Goal: Information Seeking & Learning: Learn about a topic

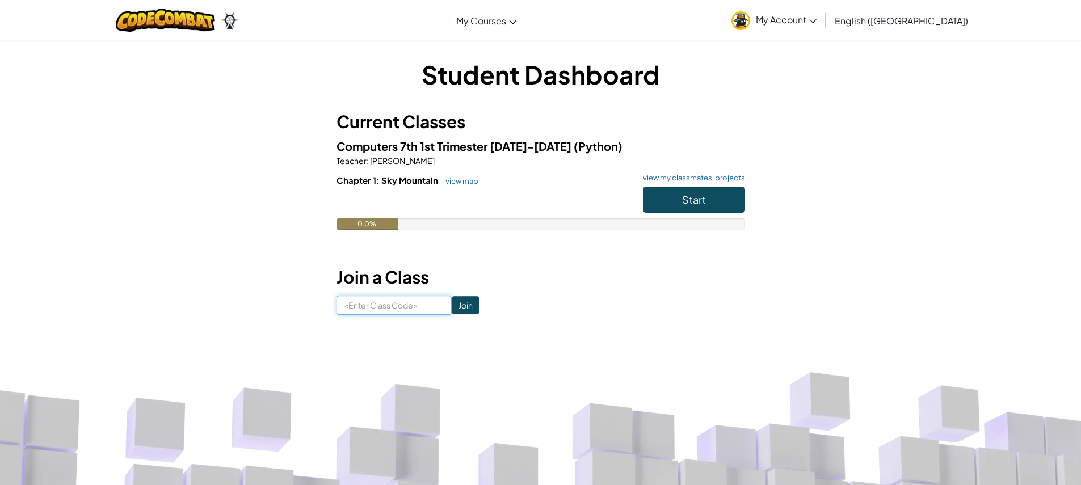
click at [360, 301] on input at bounding box center [394, 305] width 115 height 19
type input "a"
type input "FastSharpWant"
click at [455, 306] on input "Join" at bounding box center [466, 305] width 28 height 18
click at [675, 190] on button "Start" at bounding box center [694, 200] width 102 height 26
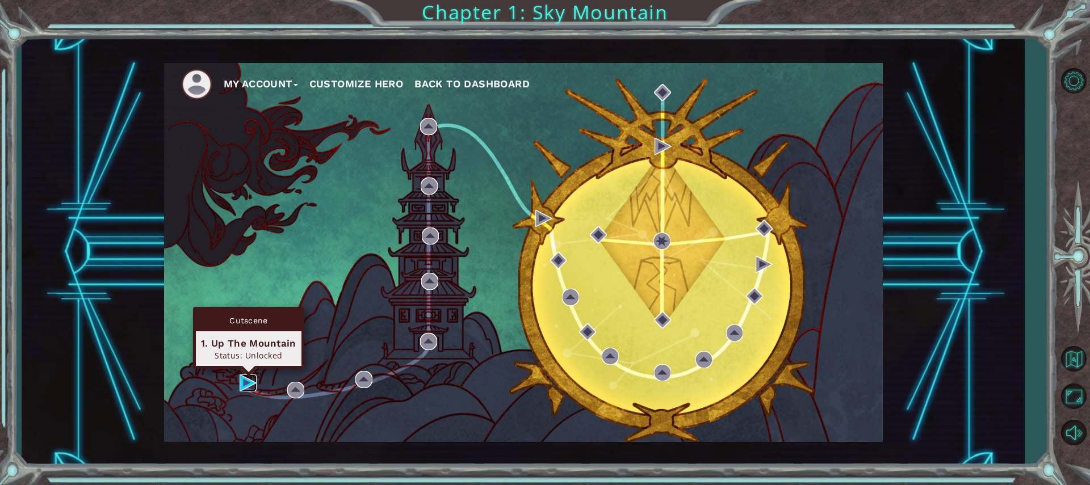
click at [247, 380] on img at bounding box center [247, 383] width 17 height 17
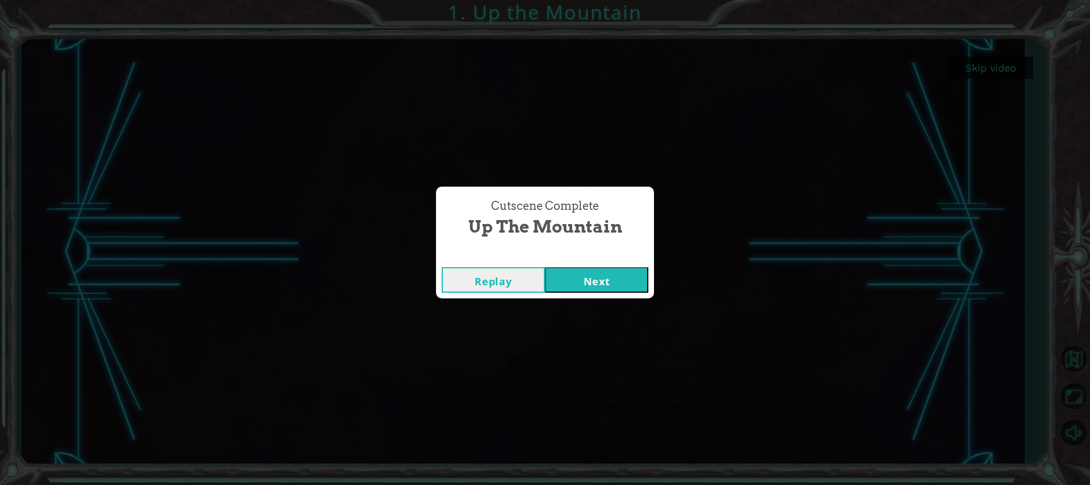
click at [624, 276] on button "Next" at bounding box center [596, 280] width 103 height 26
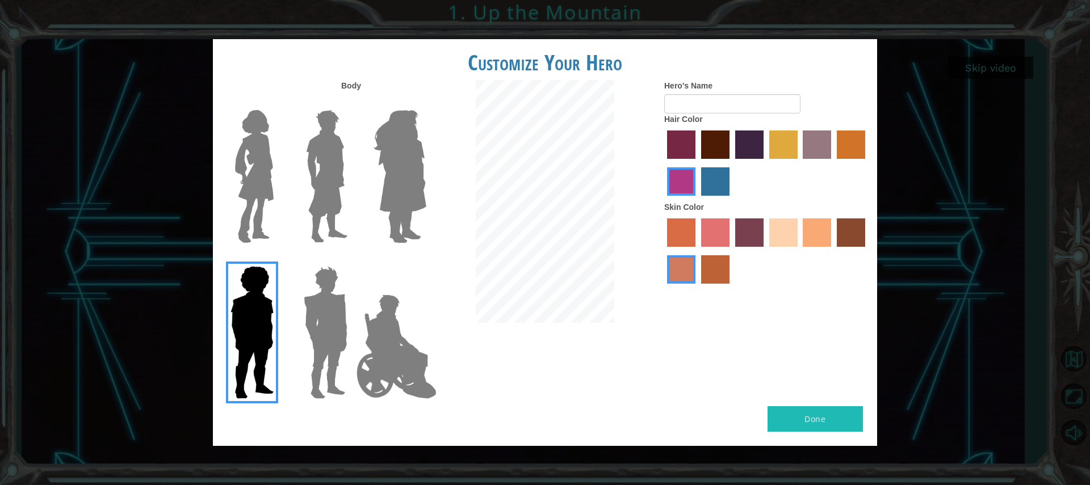
click at [407, 371] on img at bounding box center [396, 347] width 89 height 114
click at [426, 259] on input "Hero Jamie" at bounding box center [426, 259] width 0 height 0
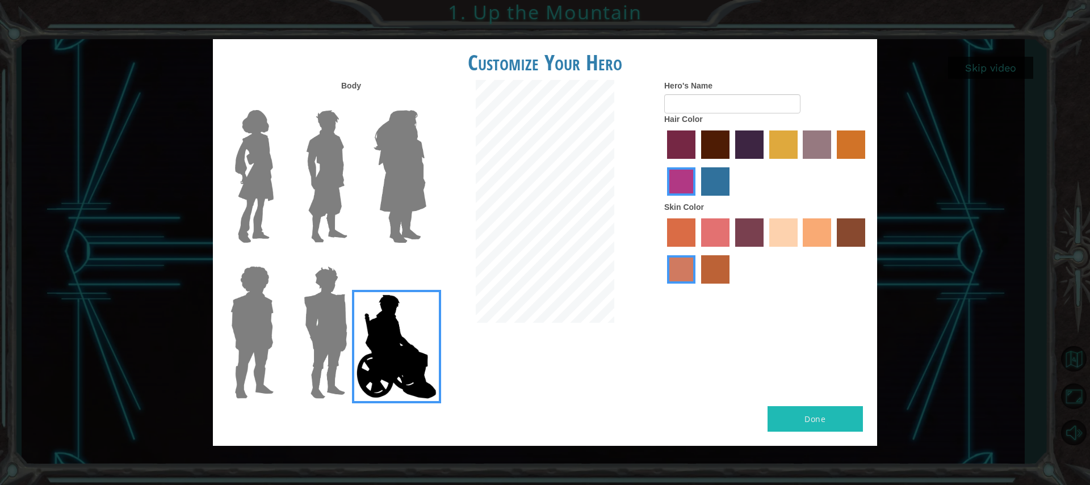
click at [356, 334] on img at bounding box center [396, 347] width 89 height 114
click at [426, 259] on input "Hero Jamie" at bounding box center [426, 259] width 0 height 0
click at [316, 297] on img at bounding box center [325, 333] width 53 height 142
click at [352, 259] on input "Hero Garnet" at bounding box center [352, 259] width 0 height 0
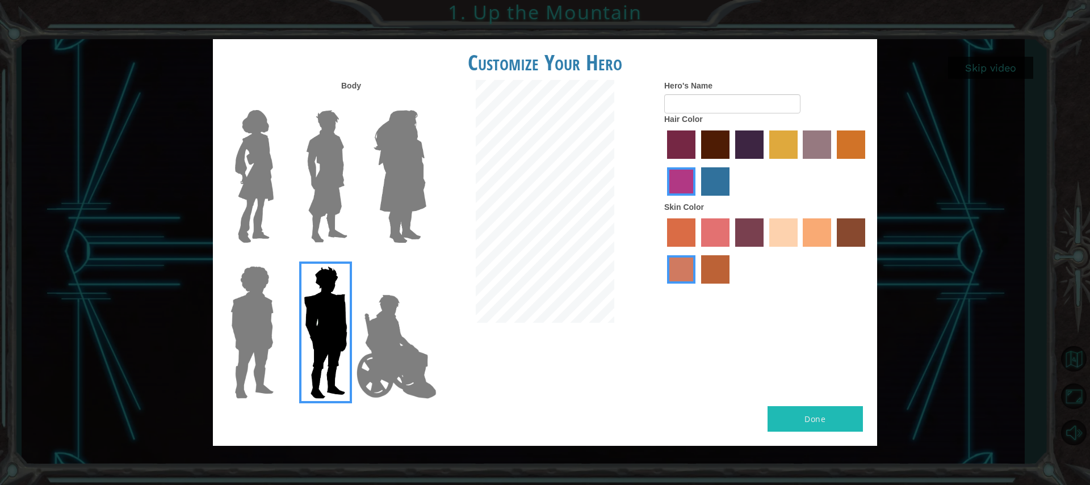
click at [301, 141] on label at bounding box center [323, 177] width 57 height 142
click at [352, 103] on input "Hero Lars" at bounding box center [352, 103] width 0 height 0
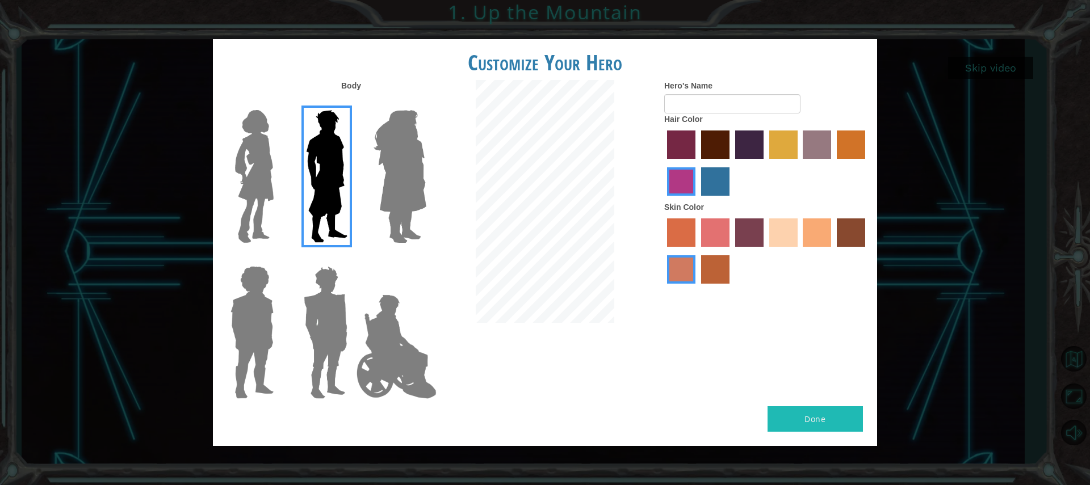
click at [699, 144] on div at bounding box center [766, 165] width 204 height 74
click at [705, 145] on label "maroon hair color" at bounding box center [715, 145] width 28 height 28
click at [697, 163] on input "maroon hair color" at bounding box center [697, 163] width 0 height 0
click at [688, 98] on input "Hero's Name" at bounding box center [732, 103] width 136 height 19
type input "[PERSON_NAME]"
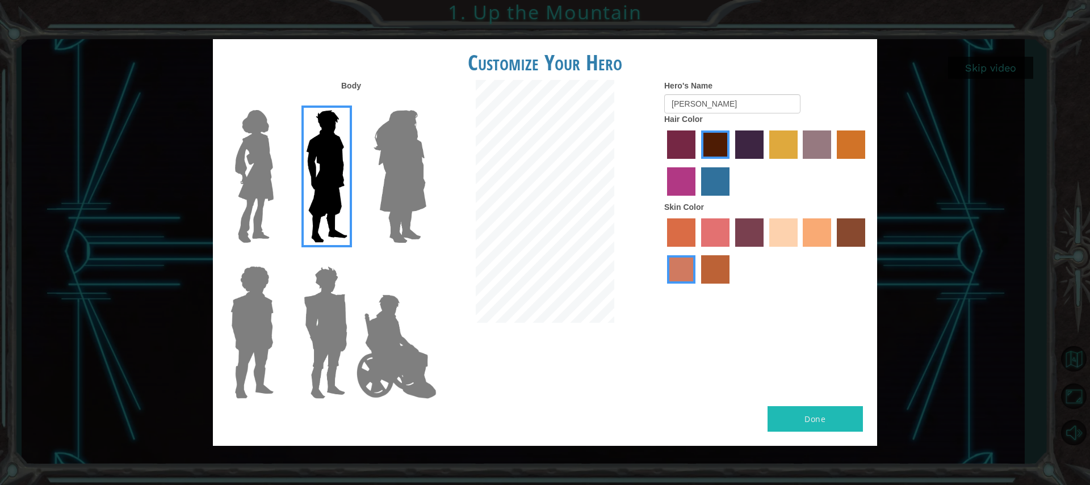
click at [818, 430] on button "Done" at bounding box center [814, 419] width 95 height 26
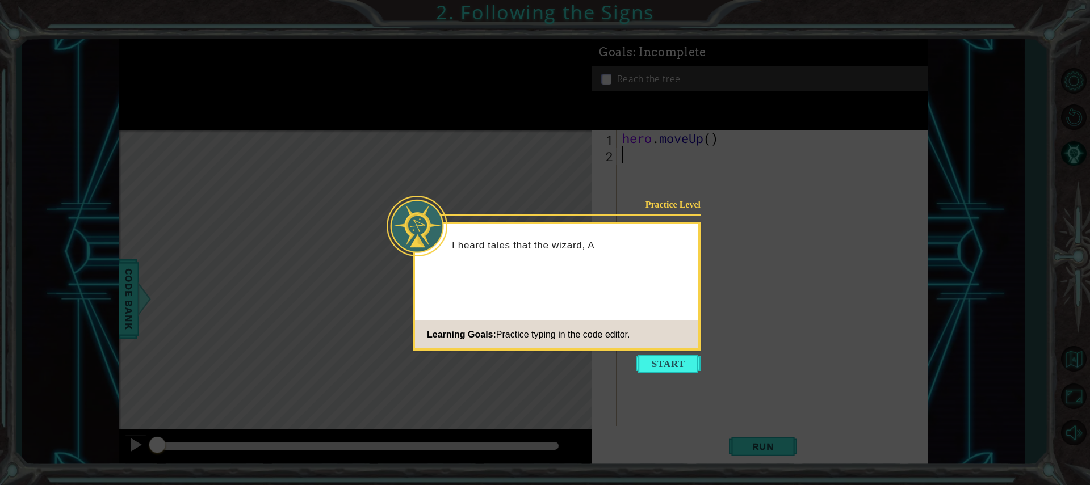
click at [678, 366] on button "Start" at bounding box center [668, 364] width 65 height 18
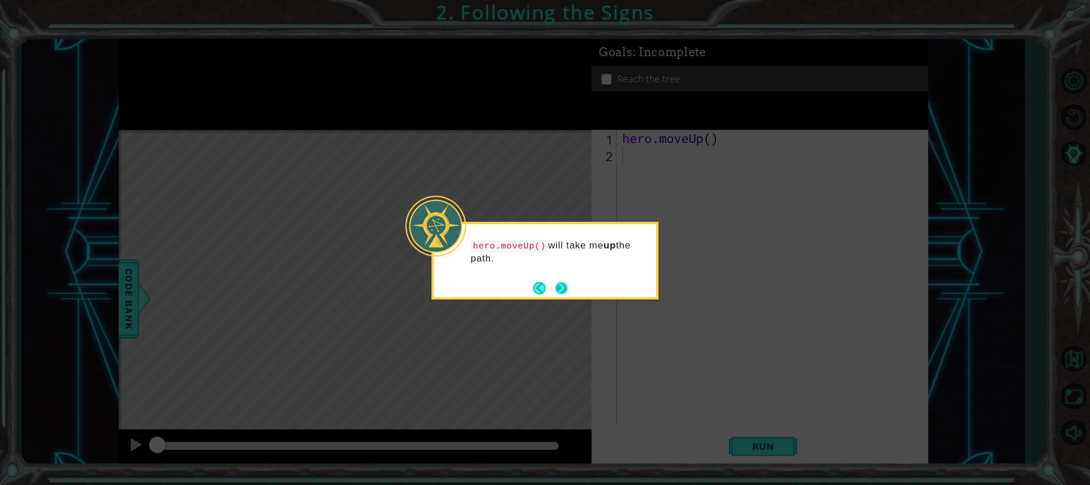
click at [570, 288] on div "hero.moveUp() will take me up the path." at bounding box center [544, 261] width 227 height 78
drag, startPoint x: 767, startPoint y: 272, endPoint x: 753, endPoint y: 274, distance: 14.3
click at [767, 273] on icon at bounding box center [545, 242] width 1090 height 485
drag, startPoint x: 517, startPoint y: 249, endPoint x: 539, endPoint y: 250, distance: 21.6
click at [536, 249] on code "hero.moveUp()" at bounding box center [509, 246] width 78 height 12
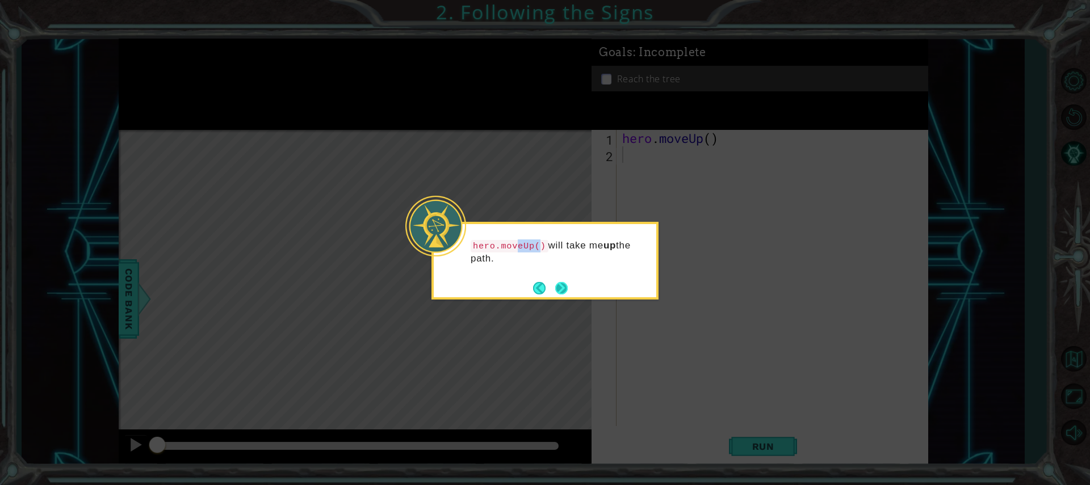
click at [560, 282] on button "Next" at bounding box center [561, 288] width 12 height 12
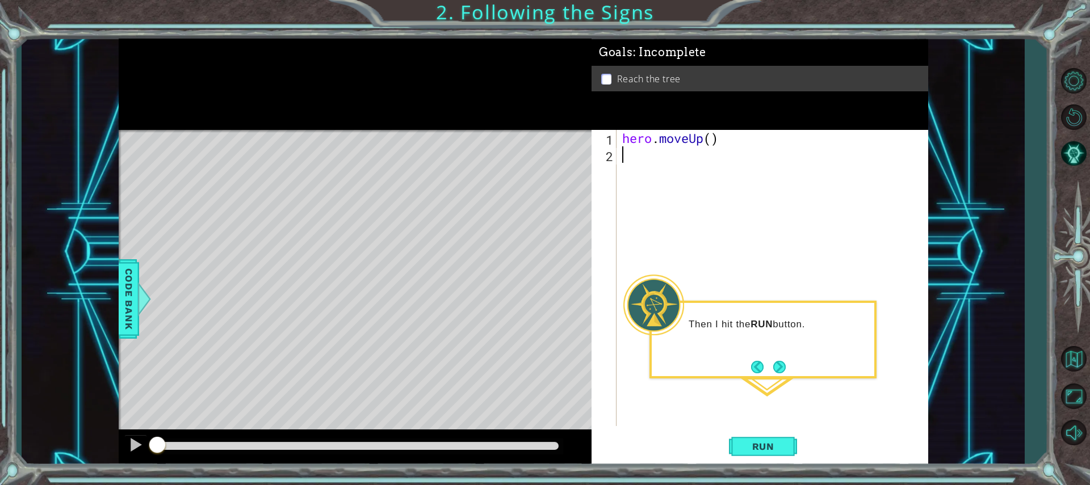
click at [766, 430] on div "1 2 hero . moveUp ( ) ההההההההההההההההההההההההההההההההההההההההההההההההההההההההה…" at bounding box center [759, 298] width 337 height 336
click at [760, 435] on button "Run" at bounding box center [763, 446] width 68 height 33
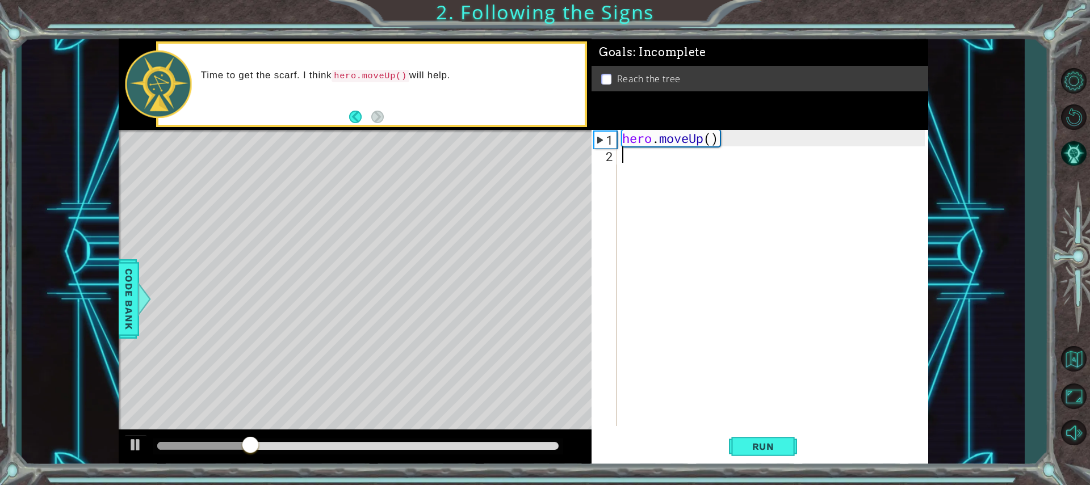
click at [709, 138] on div "hero . moveUp ( )" at bounding box center [775, 294] width 310 height 329
type textarea "hero.moveUp(2)"
click at [743, 451] on span "Run" at bounding box center [763, 446] width 45 height 11
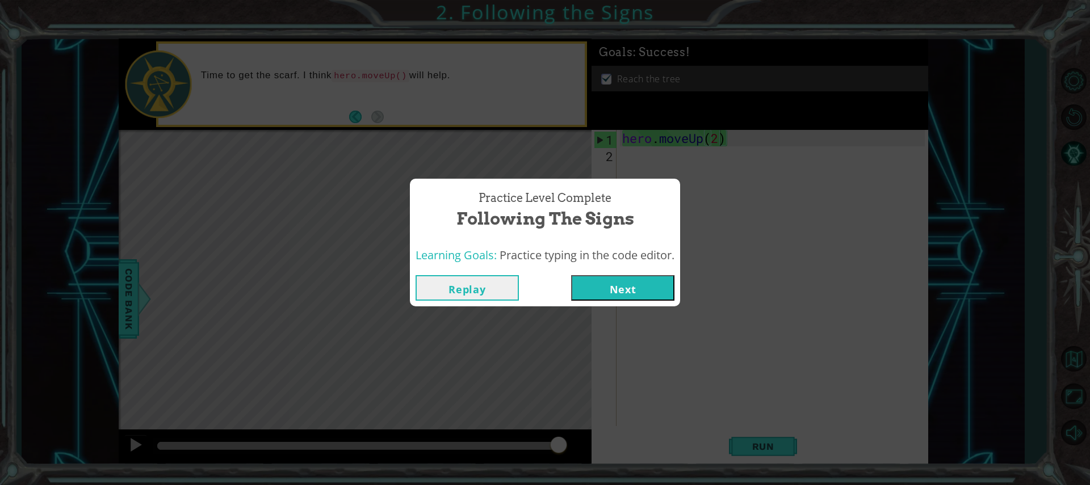
click at [595, 274] on div "Replay Next" at bounding box center [545, 288] width 270 height 37
click at [596, 280] on button "Next" at bounding box center [622, 288] width 103 height 26
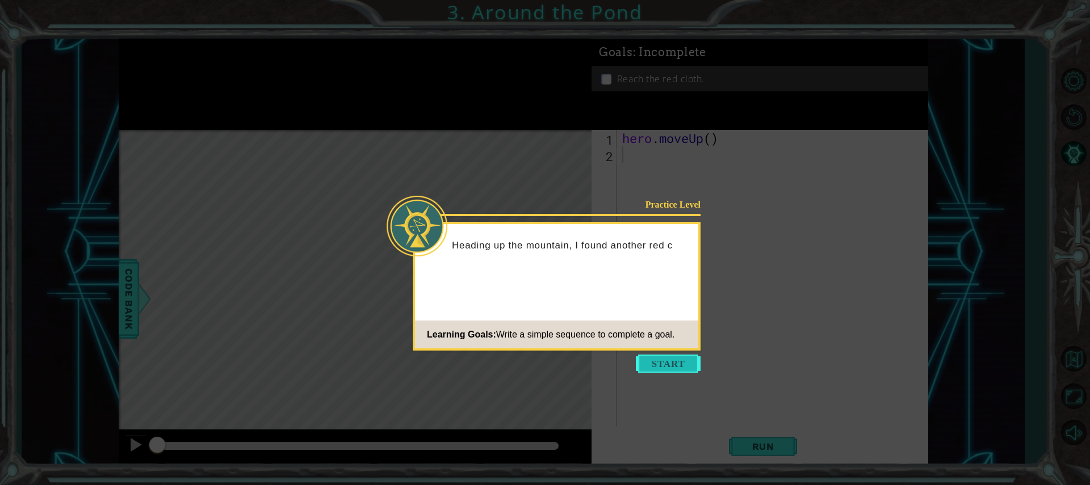
click at [661, 366] on button "Start" at bounding box center [668, 364] width 65 height 18
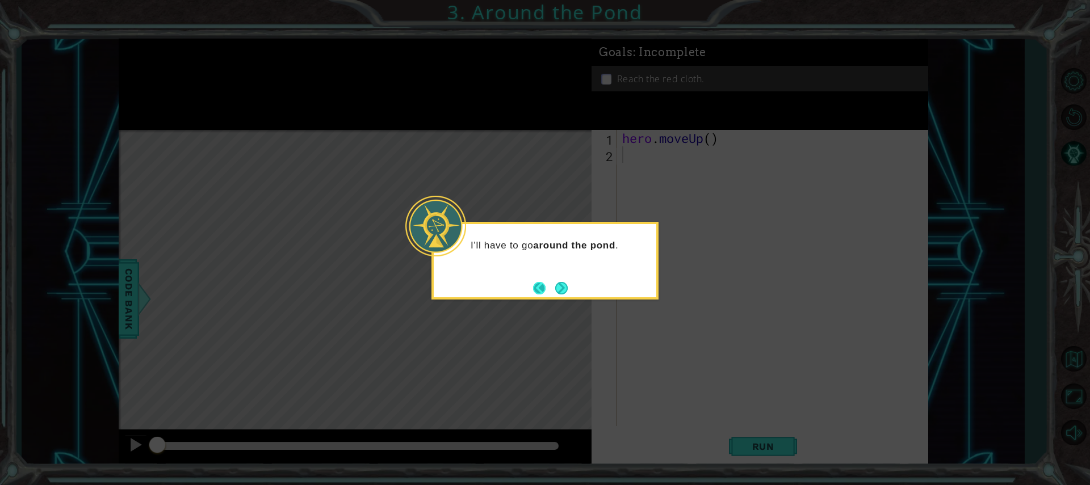
click at [548, 293] on button "Back" at bounding box center [544, 288] width 22 height 12
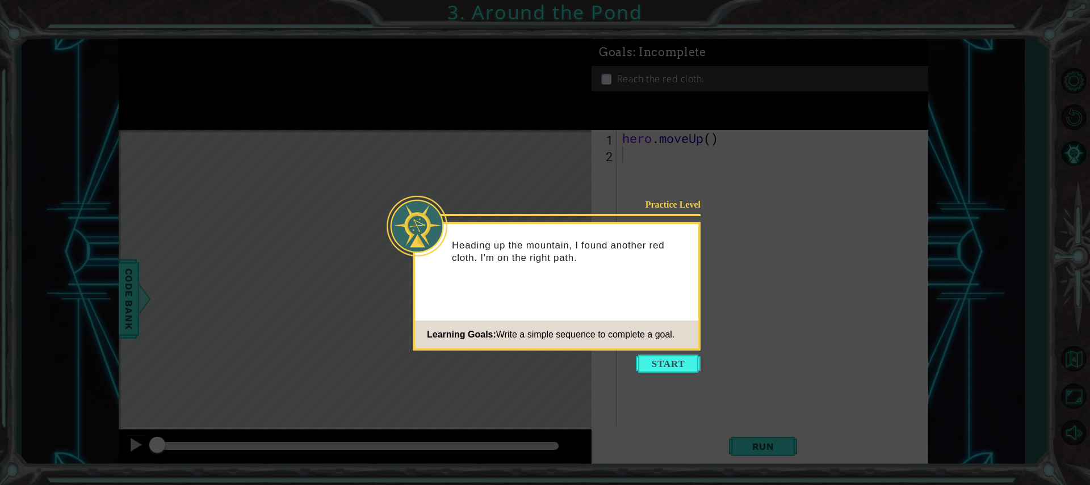
click at [645, 365] on button "Start" at bounding box center [668, 364] width 65 height 18
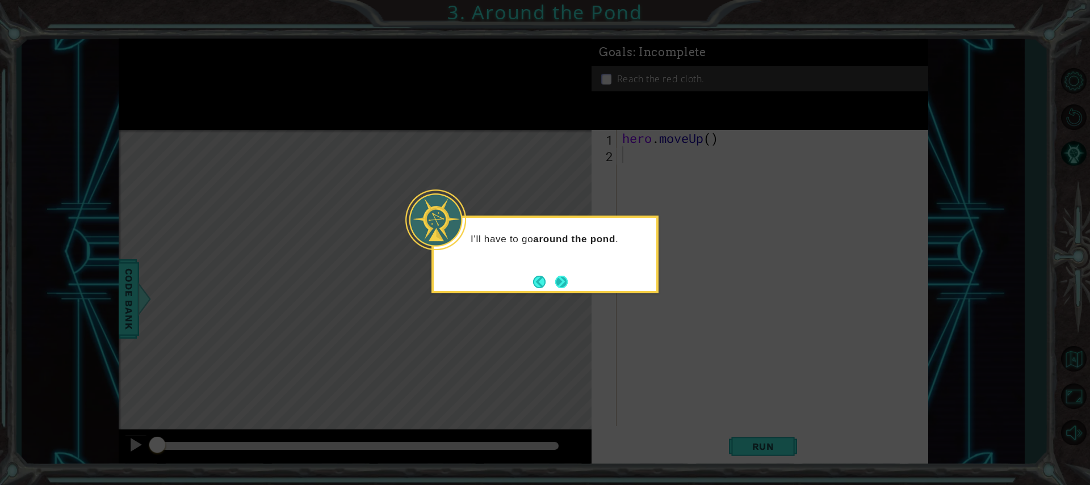
click at [557, 283] on button "Next" at bounding box center [561, 282] width 12 height 12
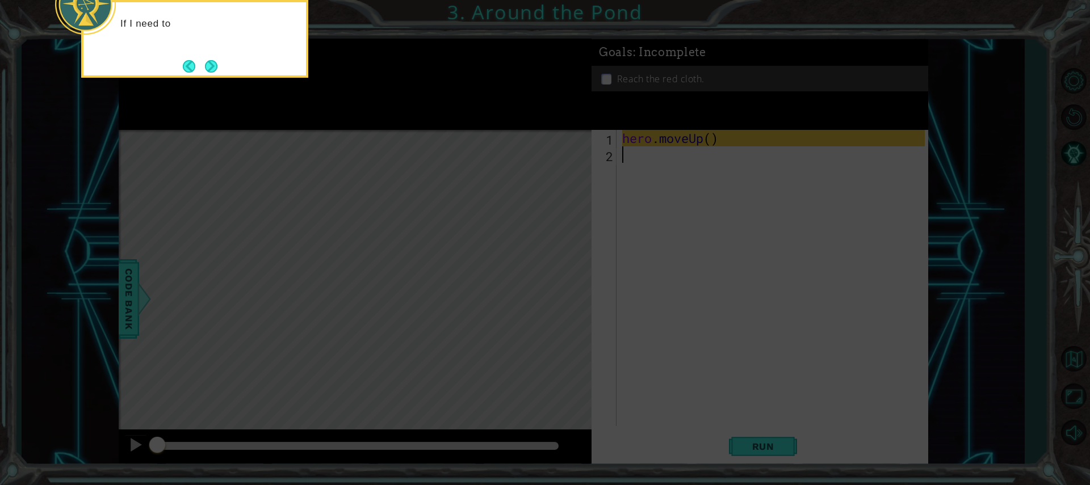
click at [665, 186] on icon at bounding box center [545, 72] width 1090 height 825
click at [205, 65] on button "Next" at bounding box center [211, 66] width 12 height 12
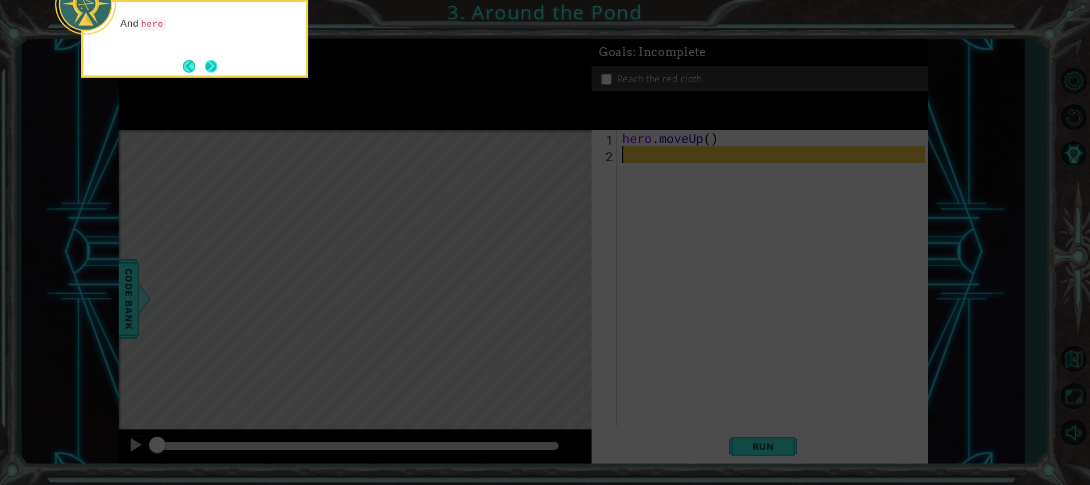
click at [209, 65] on button "Next" at bounding box center [211, 66] width 13 height 13
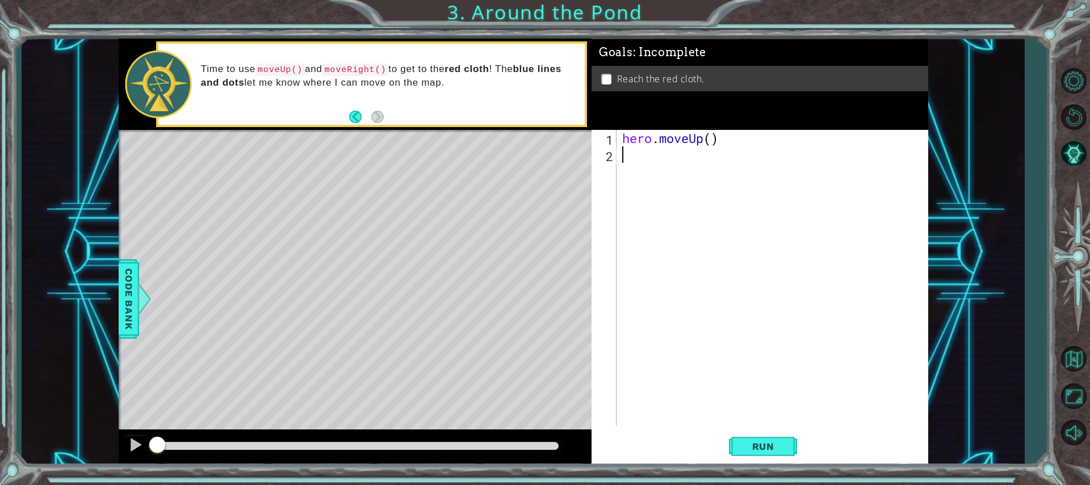
click at [700, 140] on div "hero . moveUp ( )" at bounding box center [775, 294] width 310 height 329
click at [704, 140] on div "hero . moveUp ( )" at bounding box center [775, 294] width 310 height 329
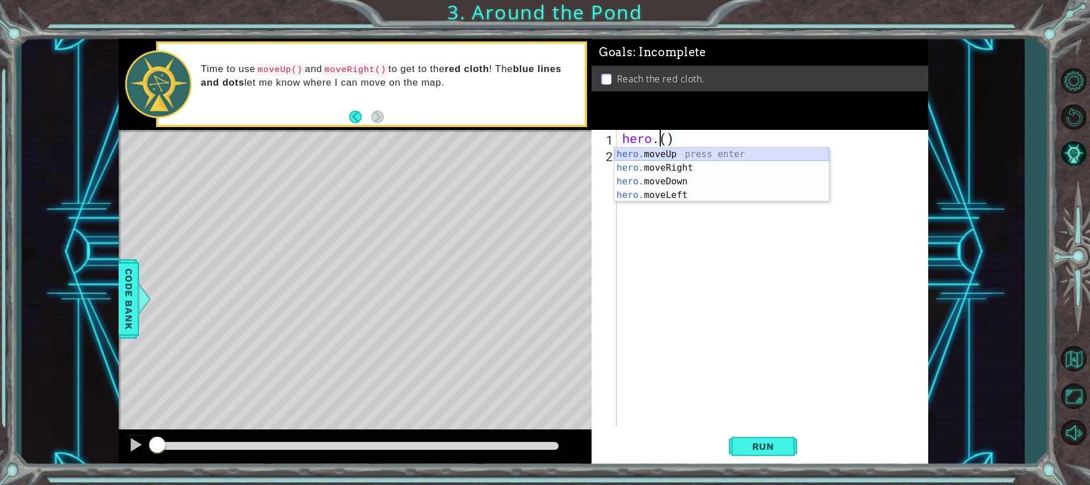
click at [674, 153] on div "hero. moveUp press enter hero. moveRight press enter hero. moveDown press enter…" at bounding box center [721, 189] width 215 height 82
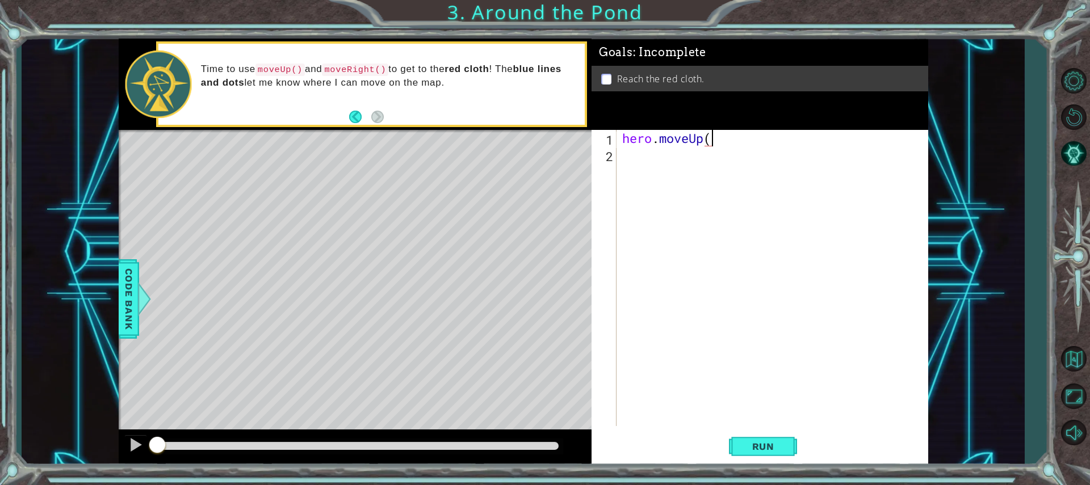
scroll to position [0, 4]
type textarea "hero.moveUp(2)"
click at [714, 159] on div "hero . moveUp ( 2 )" at bounding box center [775, 294] width 310 height 329
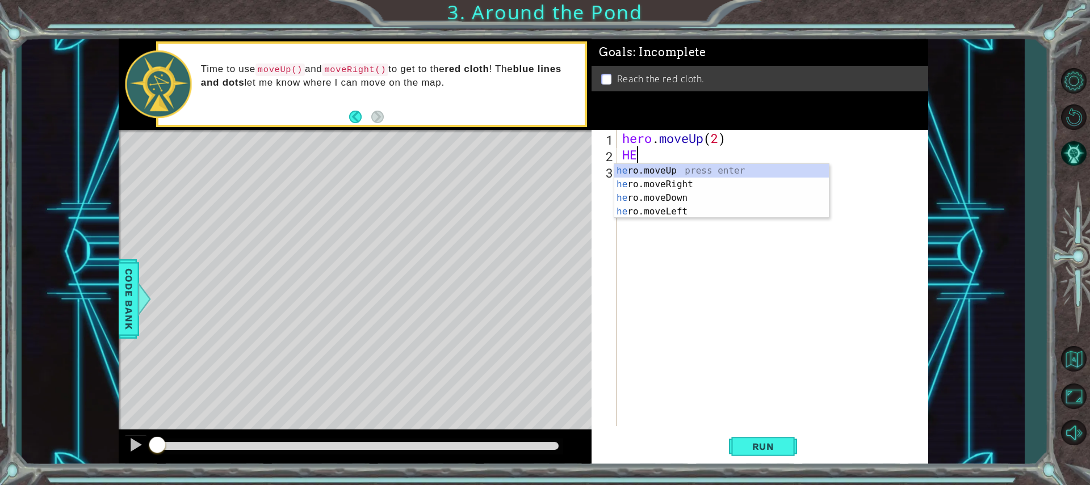
type textarea "HER"
click at [681, 187] on div "her o.moveUp press enter her o.moveRight press enter her o.moveDown press enter…" at bounding box center [721, 205] width 215 height 82
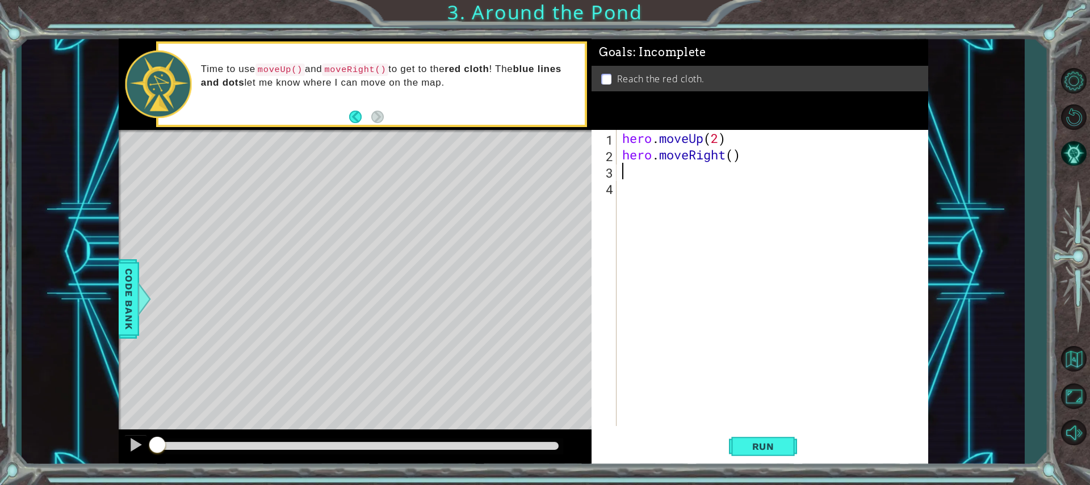
scroll to position [0, 0]
click at [716, 174] on div "hero . moveUp ( 2 ) hero . moveRight ( )" at bounding box center [775, 294] width 310 height 329
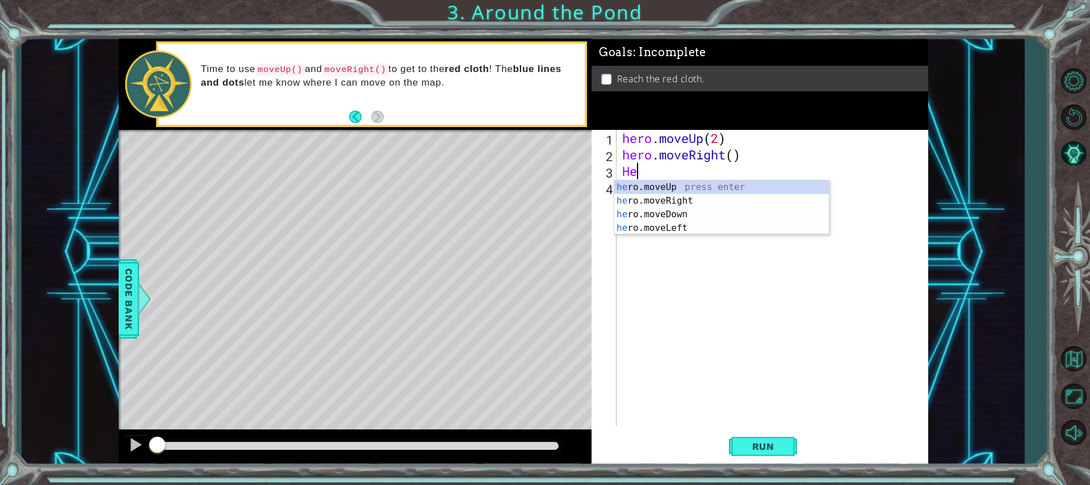
type textarea "Her"
click at [687, 186] on div "her o.moveUp press enter her o.moveRight press enter her o.moveDown press enter…" at bounding box center [721, 221] width 215 height 82
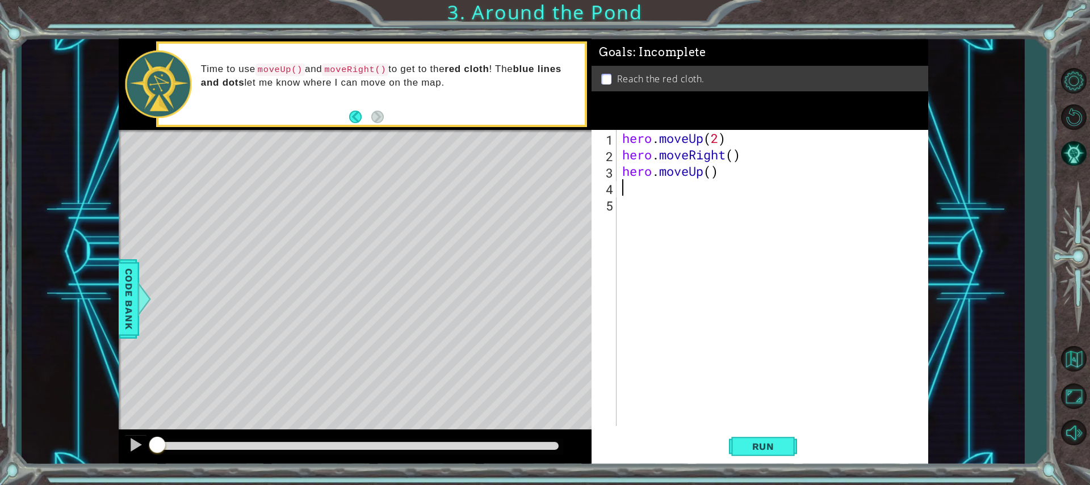
scroll to position [0, 0]
click at [791, 444] on button "Run" at bounding box center [763, 446] width 68 height 33
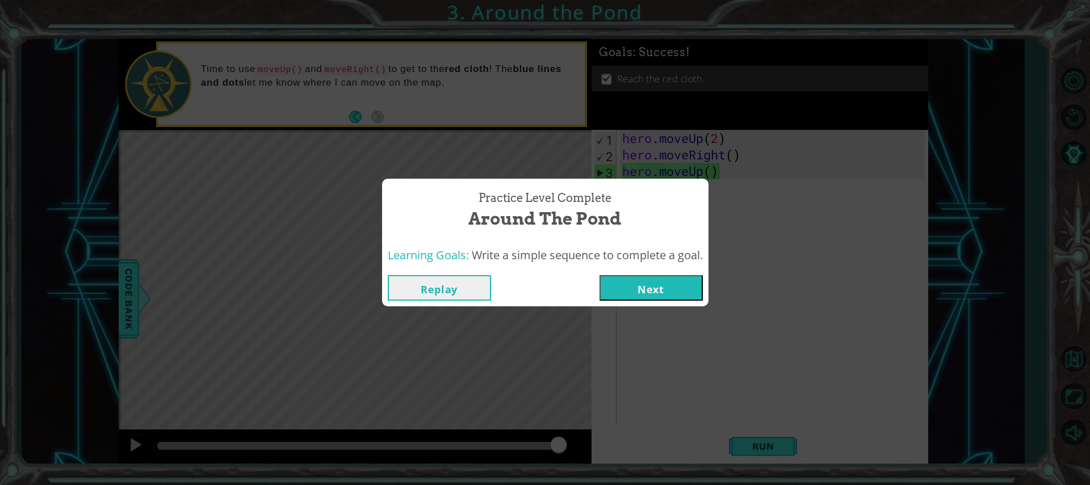
click at [640, 275] on button "Next" at bounding box center [650, 288] width 103 height 26
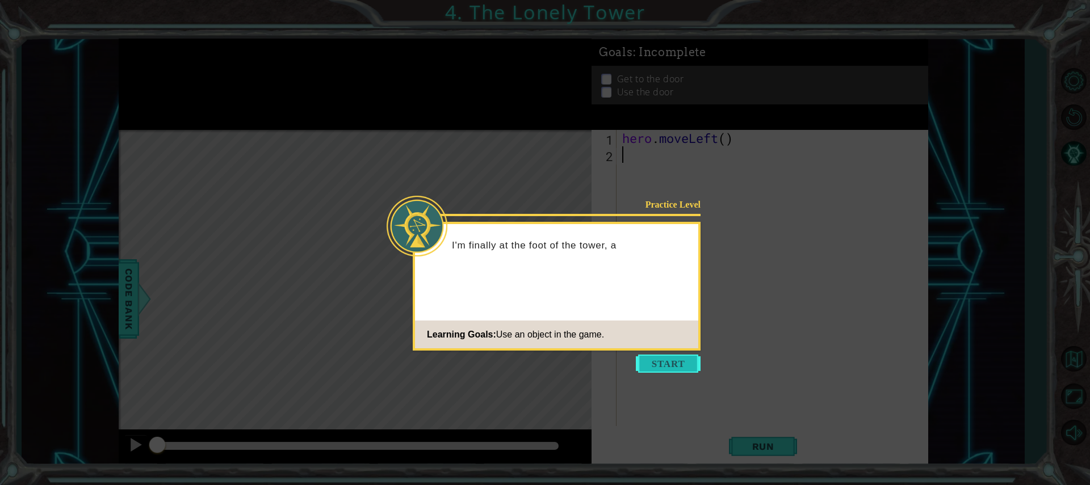
drag, startPoint x: 662, startPoint y: 373, endPoint x: 665, endPoint y: 360, distance: 13.2
click at [662, 372] on body "1 ההההההההההההההההההההההההההההההההההההההההההההההההההההההההההההההההההההההההההההה…" at bounding box center [545, 242] width 1090 height 485
click at [665, 360] on button "Start" at bounding box center [668, 364] width 65 height 18
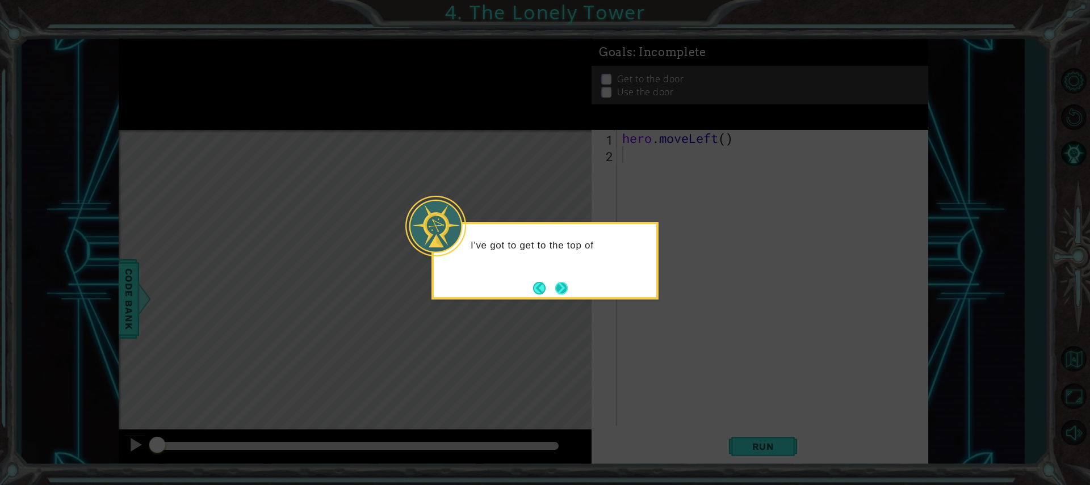
click at [561, 288] on button "Next" at bounding box center [561, 288] width 12 height 12
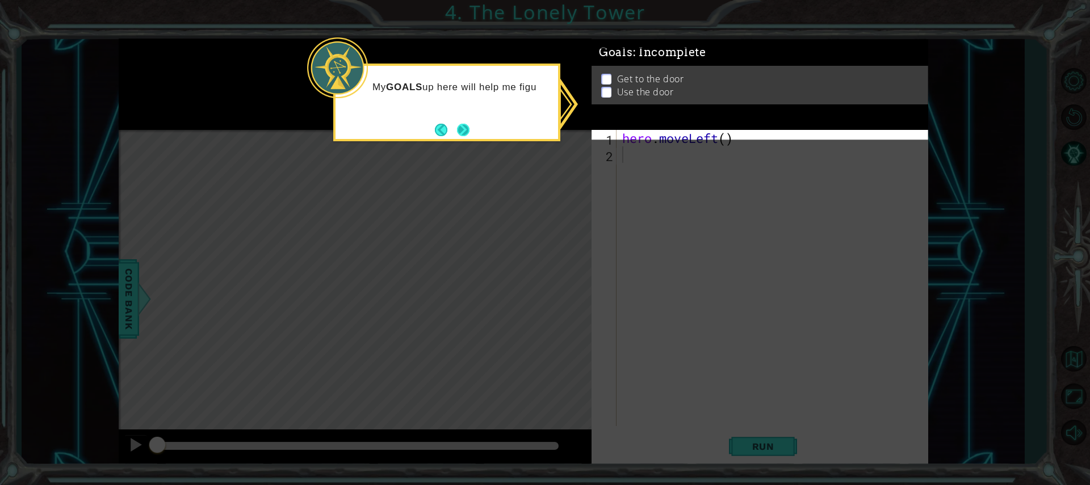
click at [457, 129] on button "Next" at bounding box center [463, 129] width 13 height 13
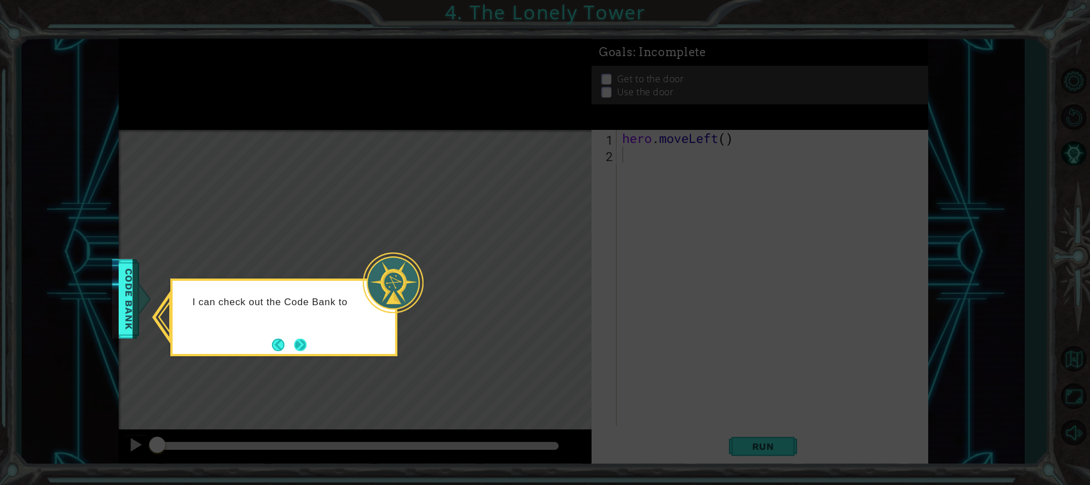
click at [299, 341] on button "Next" at bounding box center [300, 345] width 12 height 12
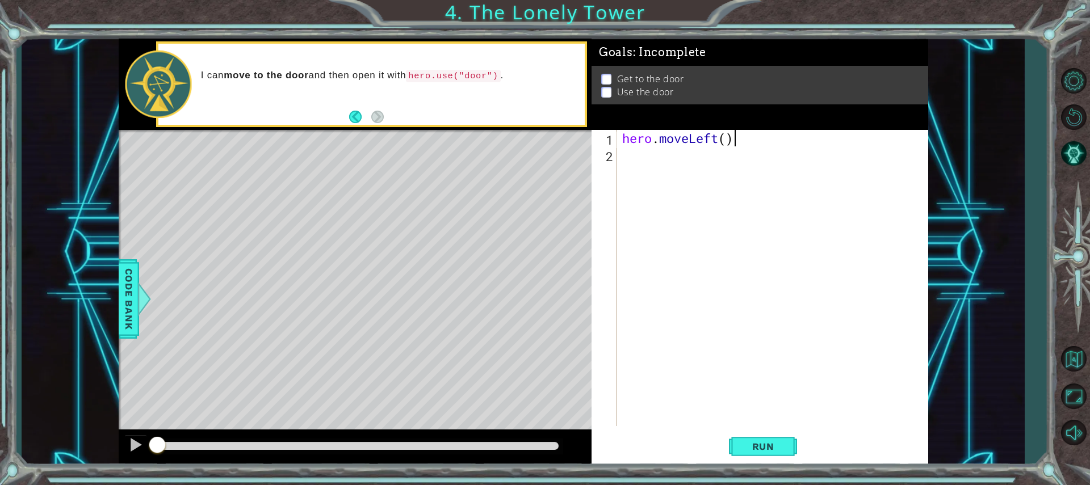
click at [737, 144] on div "hero . moveLeft ( )" at bounding box center [775, 294] width 310 height 329
click at [720, 140] on div "hero . moveLeft ( )" at bounding box center [775, 294] width 310 height 329
click at [725, 137] on div "hero . moveLeft ( )" at bounding box center [775, 294] width 310 height 329
type textarea "hero.moveLeft(2)"
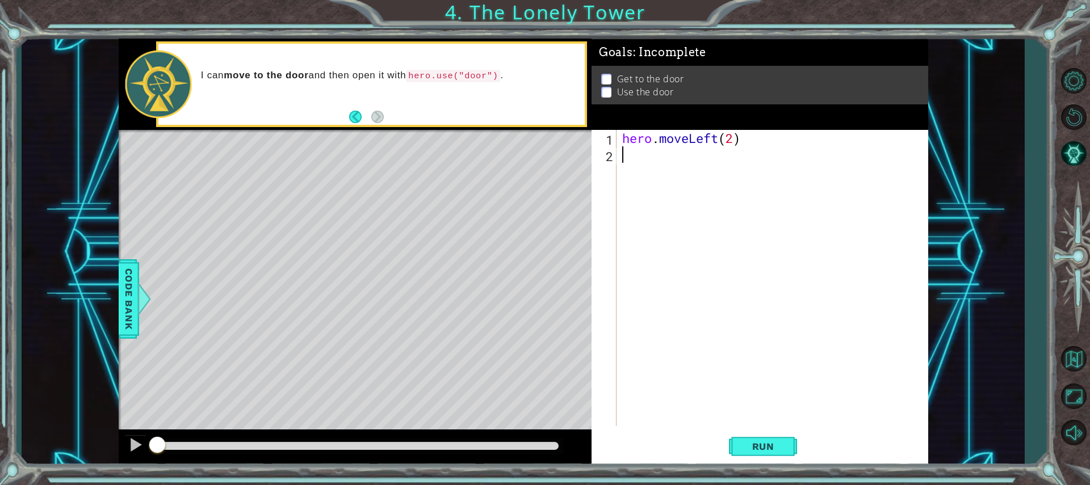
click at [662, 182] on div "hero . moveLeft ( 2 )" at bounding box center [775, 294] width 310 height 329
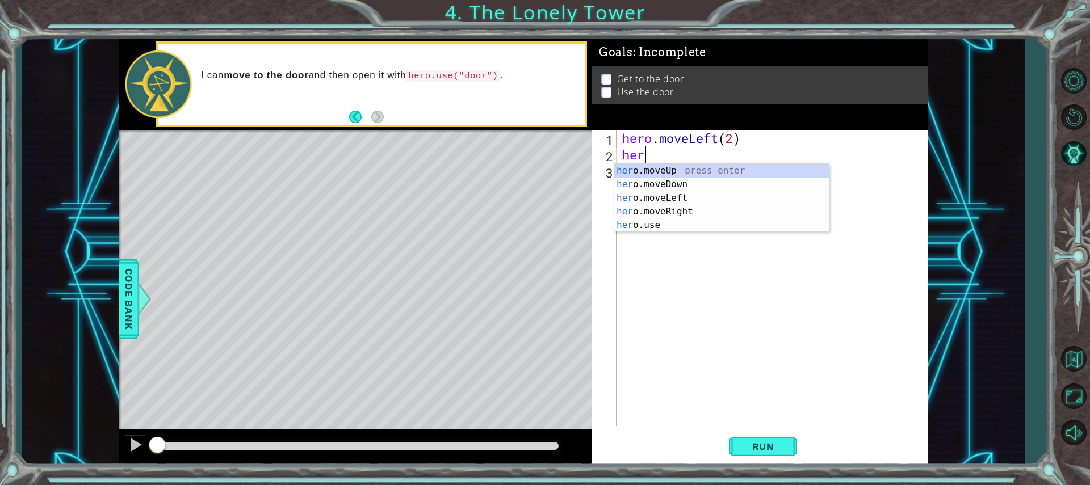
scroll to position [0, 1]
type textarea "hero"
click at [656, 174] on div "hero .moveUp press enter hero .moveDown press enter hero .moveLeft press enter …" at bounding box center [721, 211] width 215 height 95
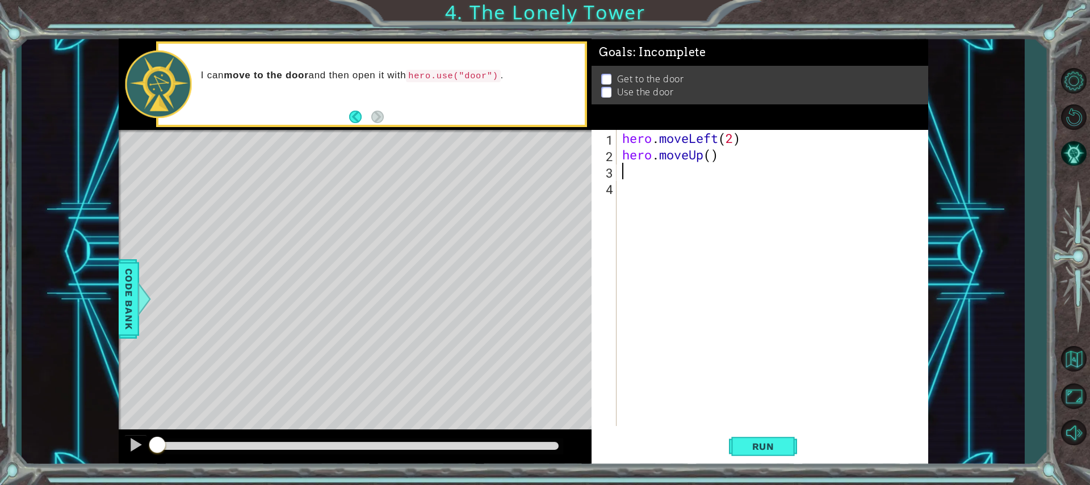
scroll to position [0, 0]
click at [713, 162] on div "hero . moveLeft ( 2 ) hero . moveUp ( )" at bounding box center [775, 294] width 310 height 329
type textarea "hero.moveUp(2)"
click at [666, 174] on div "hero . moveLeft ( 2 ) hero . moveUp ( 2 )" at bounding box center [775, 294] width 310 height 329
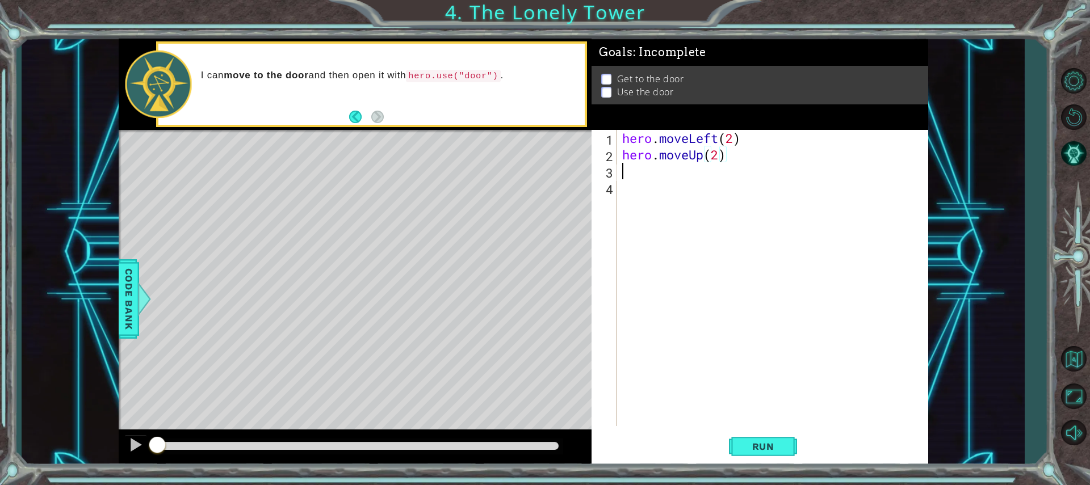
scroll to position [0, 0]
type textarea "h"
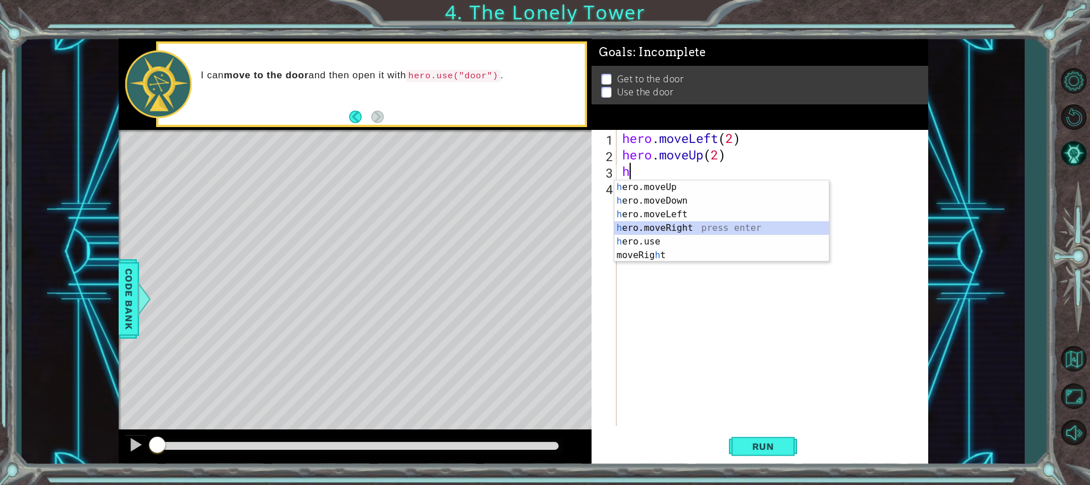
click at [659, 230] on div "h ero.moveUp press enter h ero.moveDown press enter h ero.moveLeft press enter …" at bounding box center [721, 234] width 215 height 109
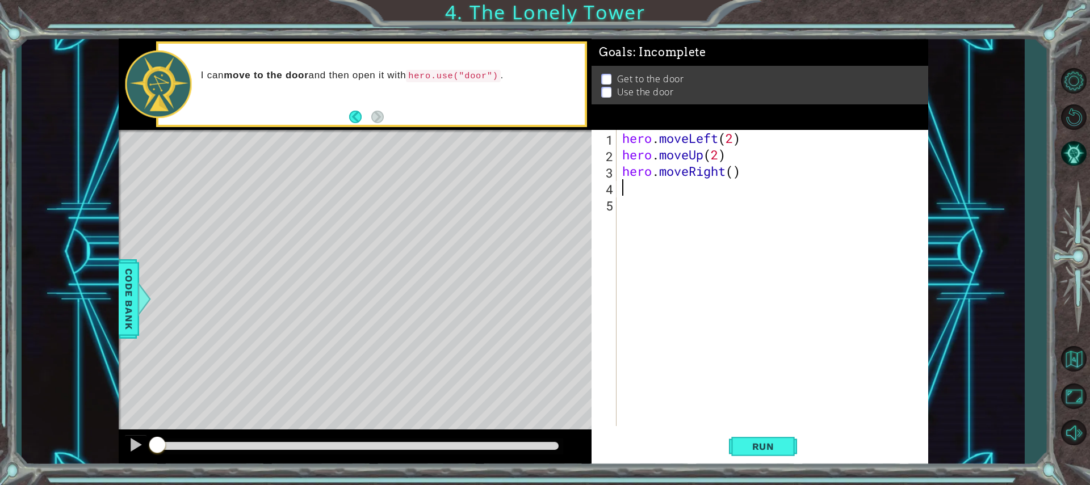
click at [738, 178] on div "hero . moveLeft ( 2 ) hero . moveUp ( 2 ) hero . moveRight ( )" at bounding box center [775, 294] width 310 height 329
click at [734, 177] on div "hero . moveLeft ( 2 ) hero . moveUp ( 2 ) hero . moveRight ( )" at bounding box center [775, 294] width 310 height 329
click at [732, 177] on div "hero . moveLeft ( 2 ) hero . moveUp ( 2 ) hero . moveRight ( )" at bounding box center [775, 294] width 310 height 329
type textarea "hero.moveRight(2)"
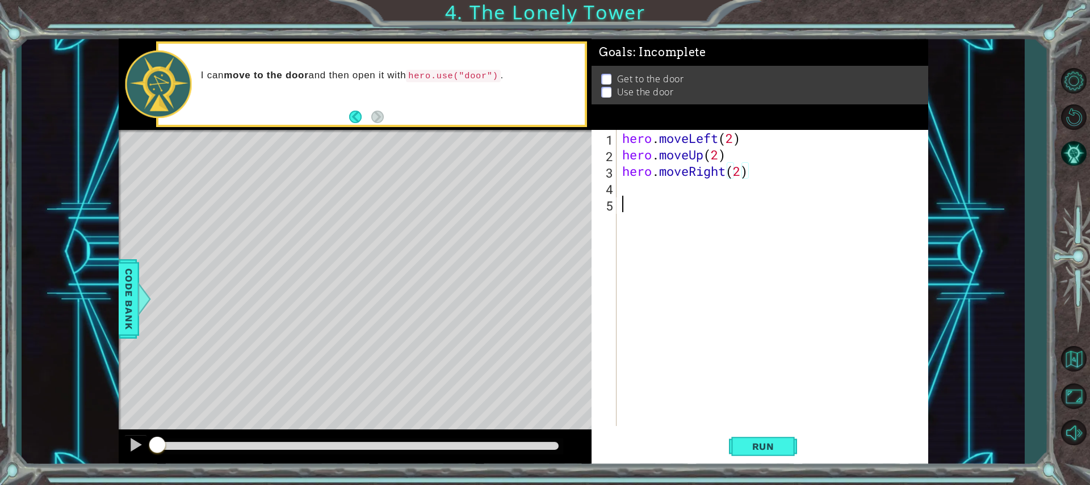
click at [699, 198] on div "hero . moveLeft ( 2 ) hero . moveUp ( 2 ) hero . moveRight ( 2 )" at bounding box center [775, 294] width 310 height 329
click at [609, 77] on p at bounding box center [606, 80] width 10 height 11
click at [599, 81] on ul "Get to the door Use the door" at bounding box center [759, 86] width 323 height 26
drag, startPoint x: 622, startPoint y: 195, endPoint x: 621, endPoint y: 186, distance: 9.1
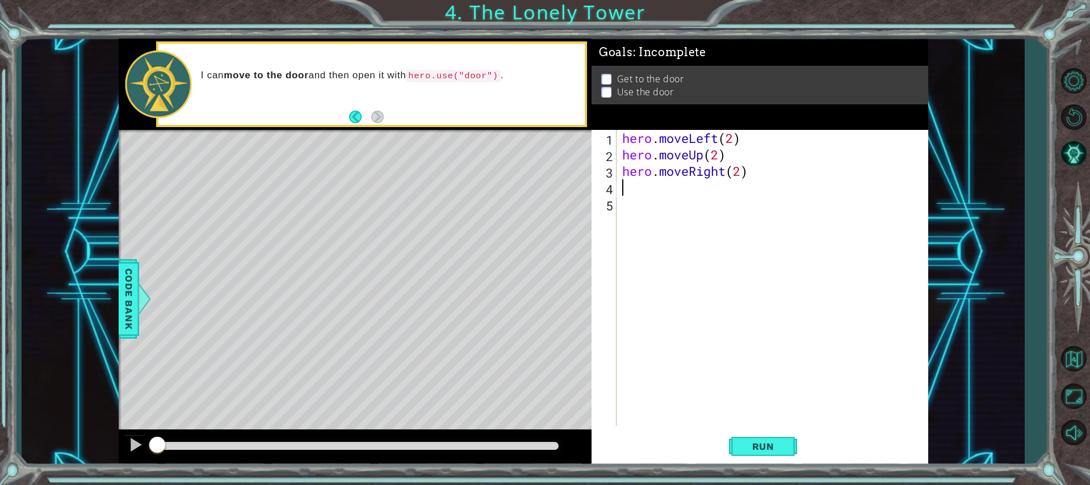
click at [622, 193] on div "hero . moveLeft ( 2 ) hero . moveUp ( 2 ) hero . moveRight ( 2 )" at bounding box center [775, 294] width 310 height 329
click at [669, 203] on div "hero. use press enter" at bounding box center [721, 217] width 215 height 41
type textarea "hero.use("door")"
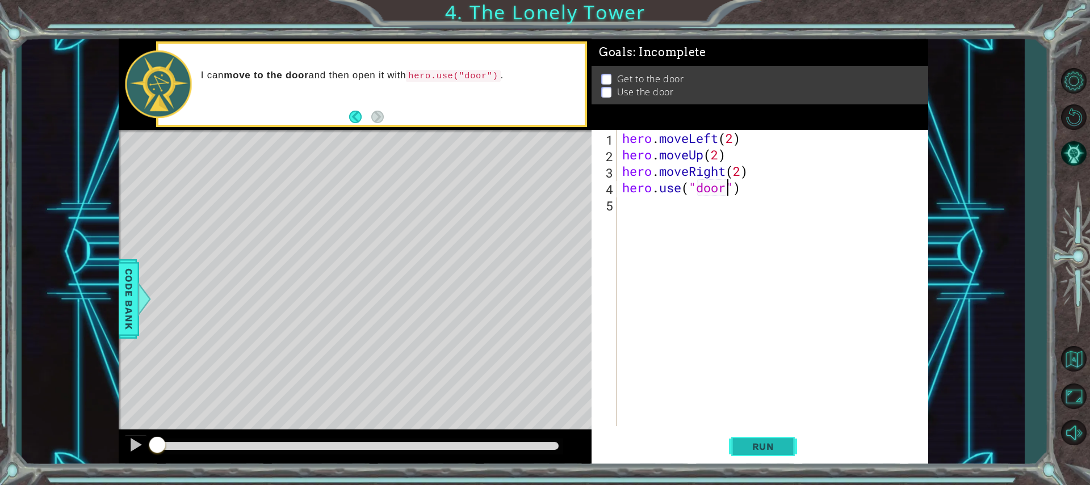
click at [764, 438] on button "Run" at bounding box center [763, 446] width 68 height 33
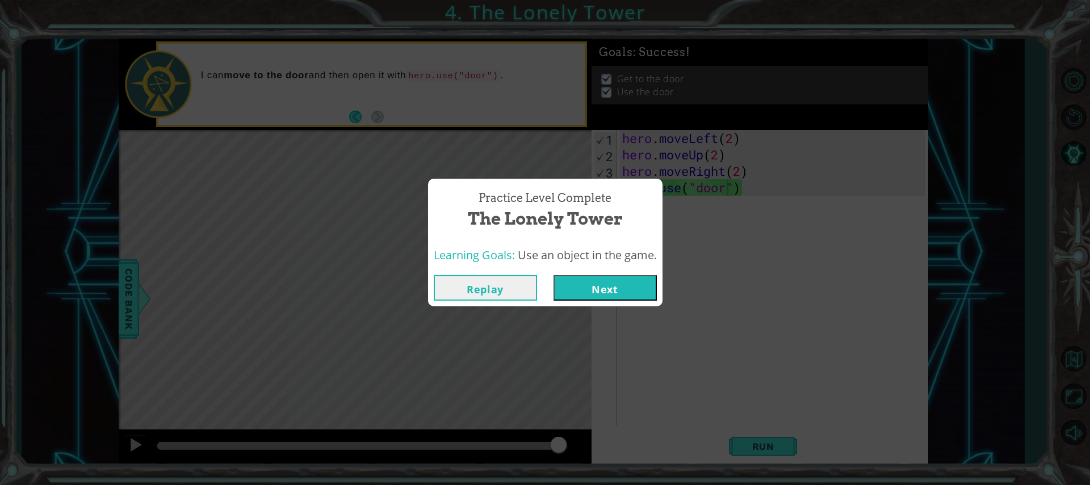
click at [628, 282] on button "Next" at bounding box center [604, 288] width 103 height 26
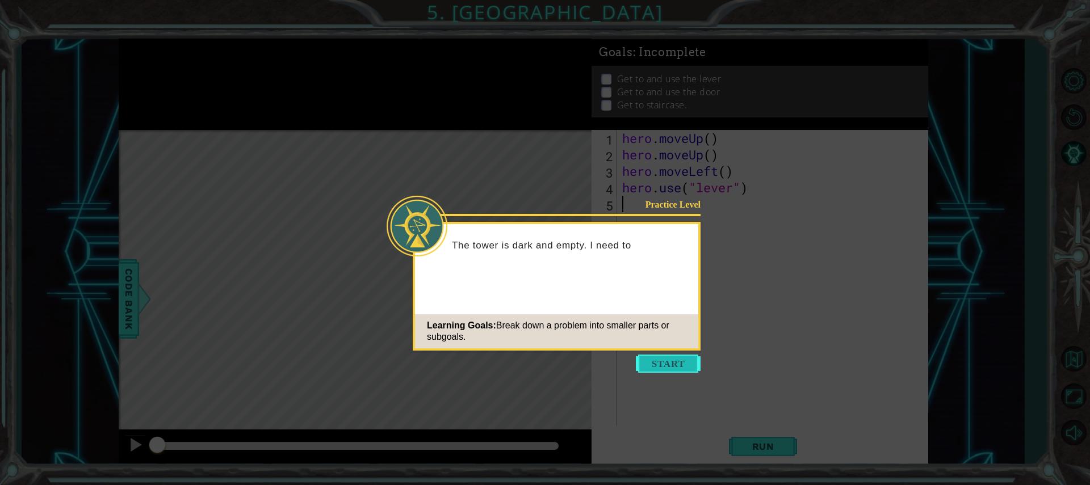
click at [662, 363] on button "Start" at bounding box center [668, 364] width 65 height 18
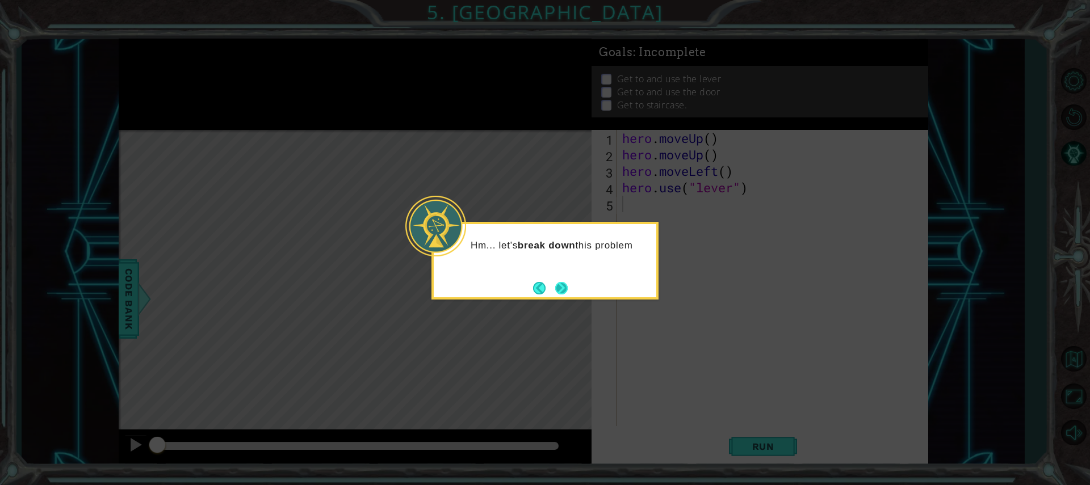
click at [557, 286] on button "Next" at bounding box center [561, 288] width 12 height 12
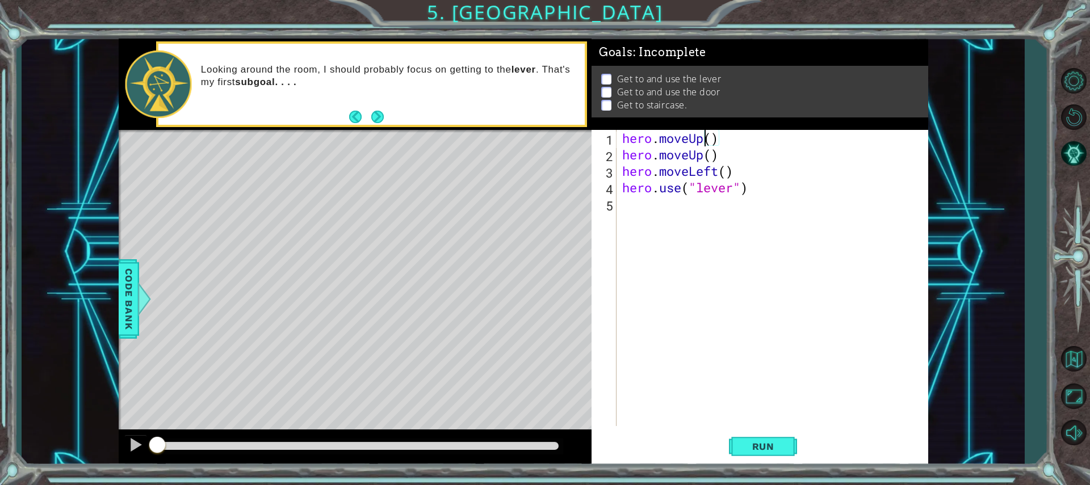
click at [707, 137] on div "hero . moveUp ( ) hero . moveUp ( ) hero . moveLeft ( ) hero . use ( "lever" )" at bounding box center [775, 294] width 310 height 329
click at [709, 138] on div "hero . moveUp ( ) hero . moveUp ( ) hero . moveLeft ( ) hero . use ( "lever" )" at bounding box center [775, 294] width 310 height 329
click at [709, 162] on div "hero . moveUp ( 2 ) hero . moveUp ( ) hero . moveLeft ( ) hero . use ( "lever" )" at bounding box center [775, 294] width 310 height 329
click at [713, 144] on div "hero . moveUp ( 2 ) hero . moveUp ( ) hero . moveLeft ( ) hero . use ( "lever" )" at bounding box center [775, 294] width 310 height 329
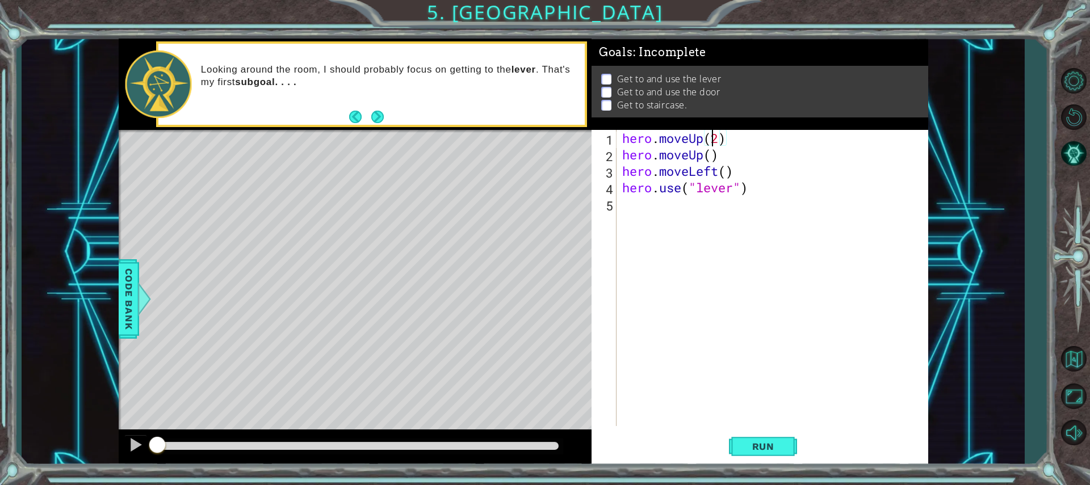
click at [720, 140] on div "hero . moveUp ( 2 ) hero . moveUp ( ) hero . moveLeft ( ) hero . use ( "lever" )" at bounding box center [775, 294] width 310 height 329
type textarea "hero.moveUp()"
click at [741, 450] on span "Run" at bounding box center [763, 446] width 45 height 11
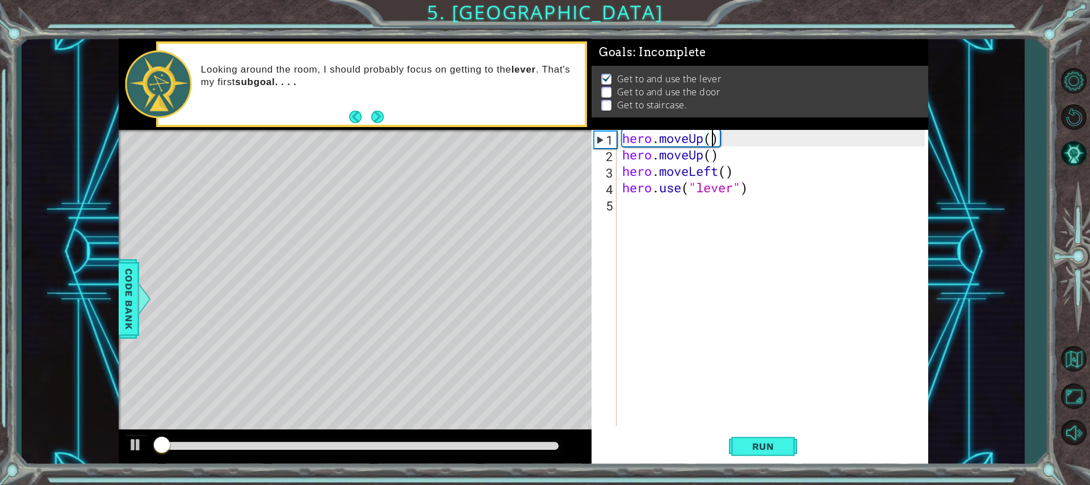
scroll to position [1, 0]
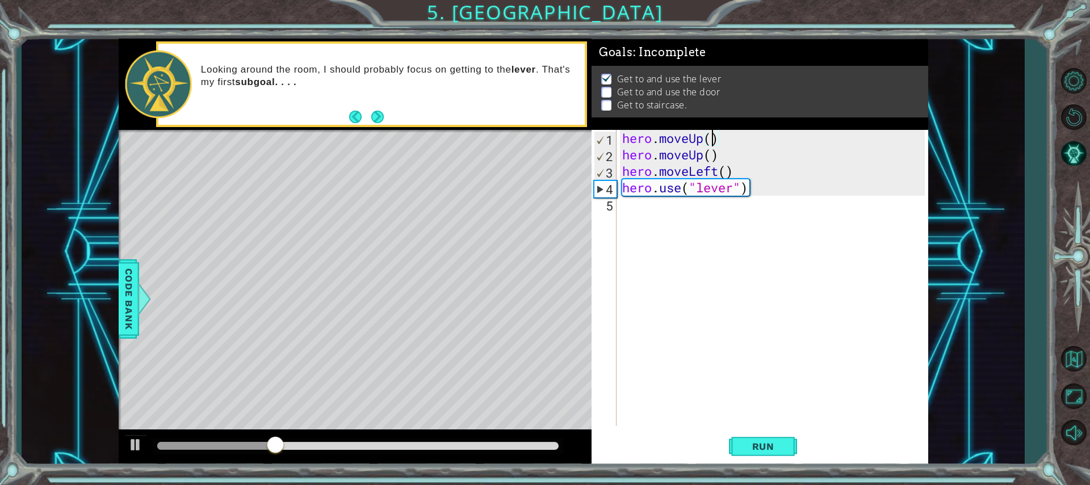
click at [675, 209] on div "hero . moveUp ( ) hero . moveUp ( ) hero . moveLeft ( ) hero . use ( "lever" )" at bounding box center [775, 294] width 310 height 329
type textarea "j"
type textarea "h"
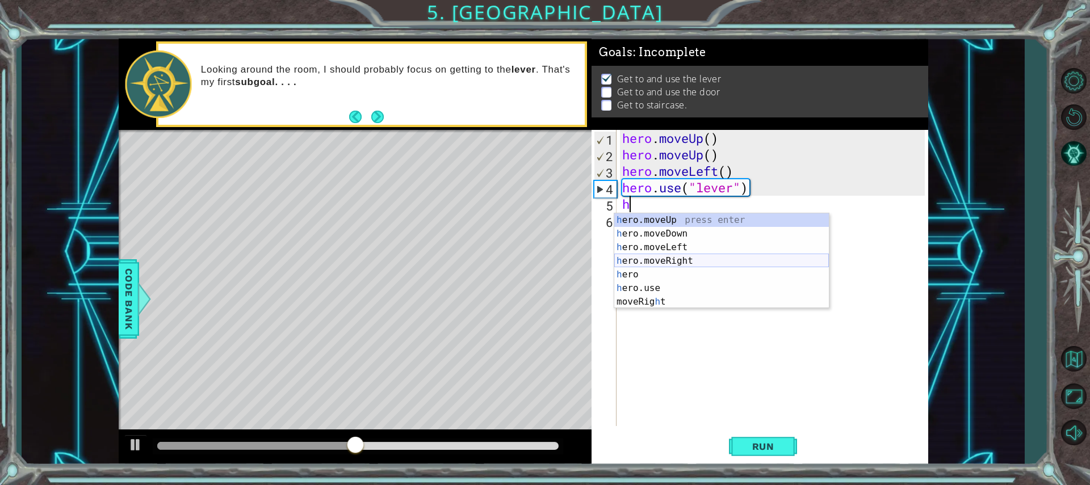
click at [677, 258] on div "h ero.moveUp press enter h ero.moveDown press enter h ero.moveLeft press enter …" at bounding box center [721, 274] width 215 height 123
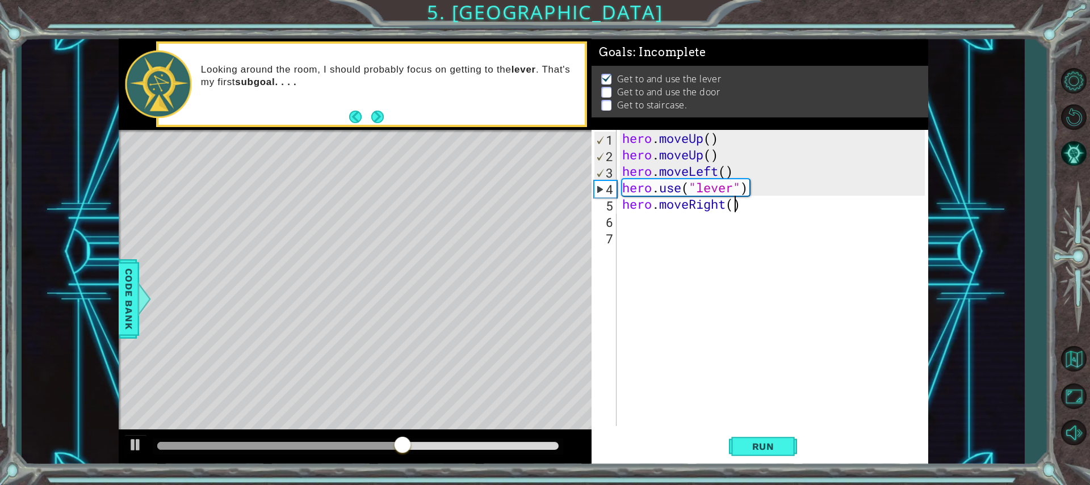
click at [732, 207] on div "hero . moveUp ( ) hero . moveUp ( ) hero . moveLeft ( ) hero . use ( "lever" ) …" at bounding box center [775, 294] width 310 height 329
type textarea "hero.moveRight(3)"
click at [697, 232] on div "hero . moveUp ( ) hero . moveUp ( ) hero . moveLeft ( ) hero . use ( "lever" ) …" at bounding box center [775, 294] width 310 height 329
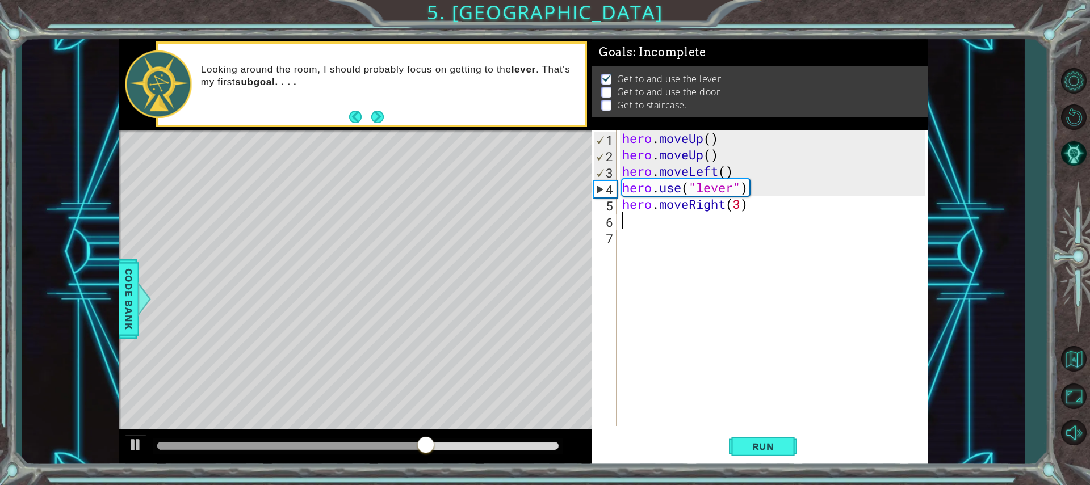
click at [690, 217] on div "hero . moveUp ( ) hero . moveUp ( ) hero . moveLeft ( ) hero . use ( "lever" ) …" at bounding box center [775, 294] width 310 height 329
type textarea "h"
click at [712, 221] on div "hero . moveUp ( ) hero . moveUp ( ) hero . moveLeft ( ) hero . use ( "lever" ) …" at bounding box center [775, 294] width 310 height 329
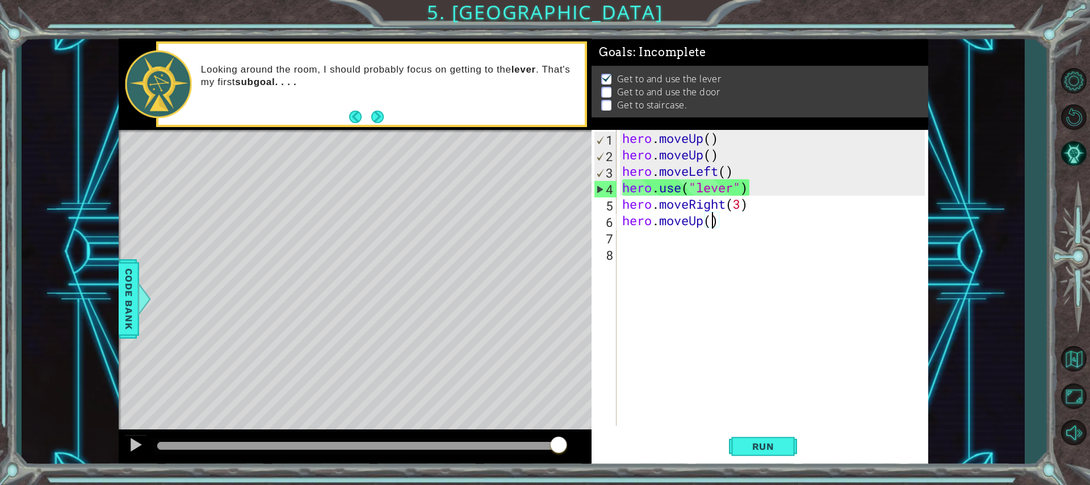
type textarea "hero.moveUp(2)"
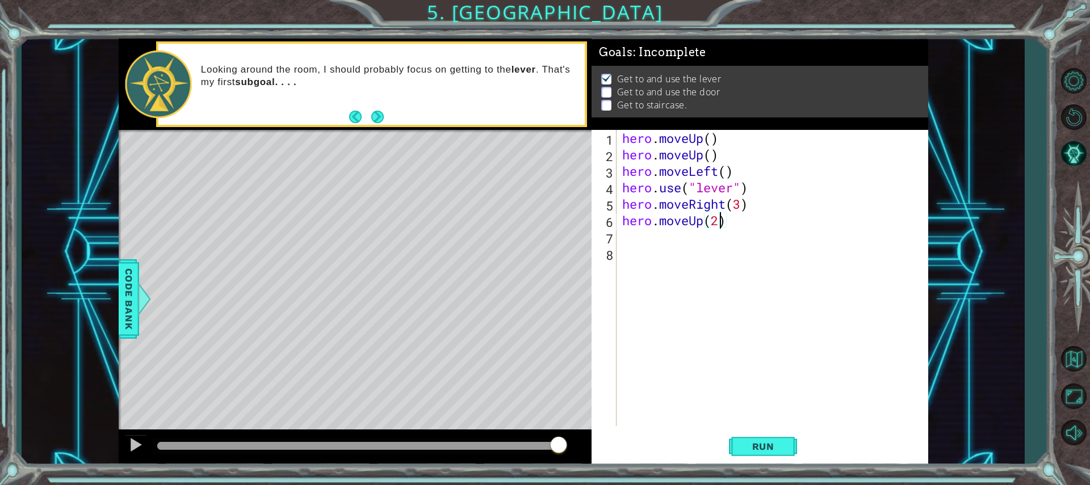
click at [705, 238] on div "hero . moveUp ( ) hero . moveUp ( ) hero . moveLeft ( ) hero . use ( "lever" ) …" at bounding box center [775, 294] width 310 height 329
type textarea "h"
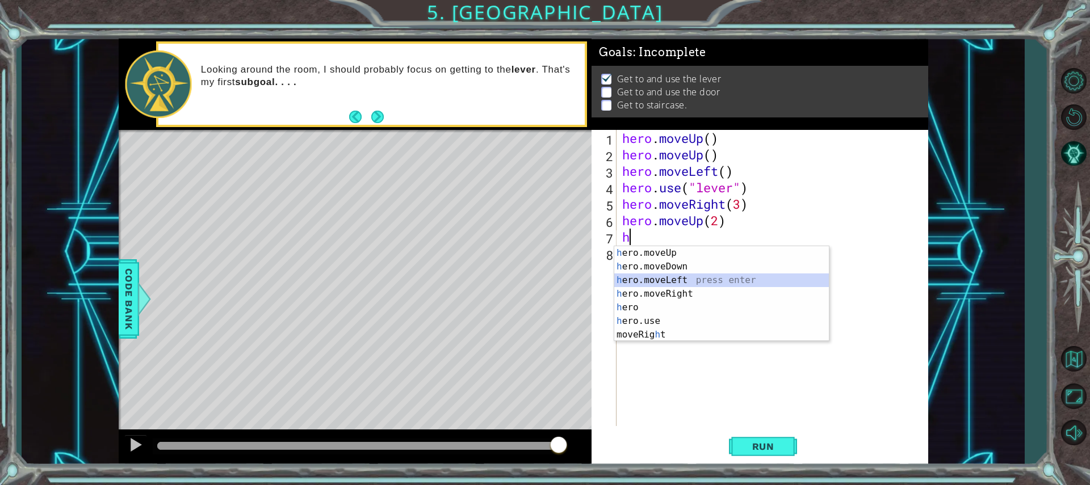
click at [686, 275] on div "h ero.moveUp press enter h ero.moveDown press enter h ero.moveLeft press enter …" at bounding box center [721, 307] width 215 height 123
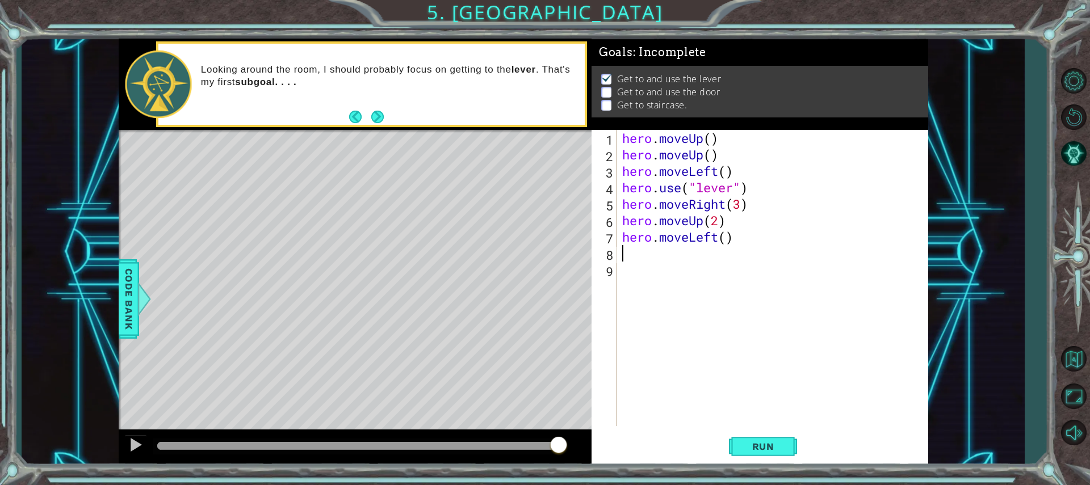
click at [729, 241] on div "hero . moveUp ( ) hero . moveUp ( ) hero . moveLeft ( ) hero . use ( "lever" ) …" at bounding box center [775, 294] width 310 height 329
type textarea "hero.moveLeft(3)"
click at [696, 259] on div "hero . moveUp ( ) hero . moveUp ( ) hero . moveLeft ( ) hero . use ( "lever" ) …" at bounding box center [775, 294] width 310 height 329
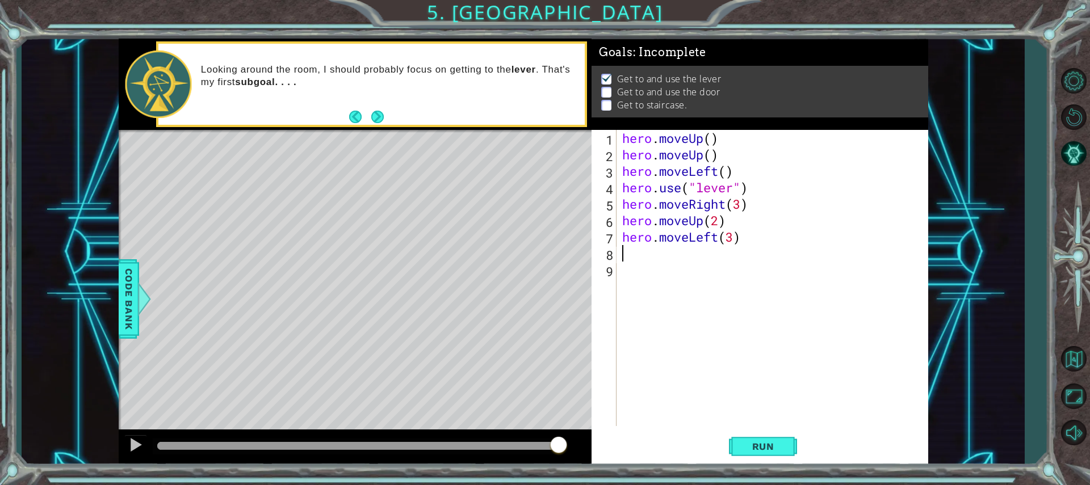
type textarea "h"
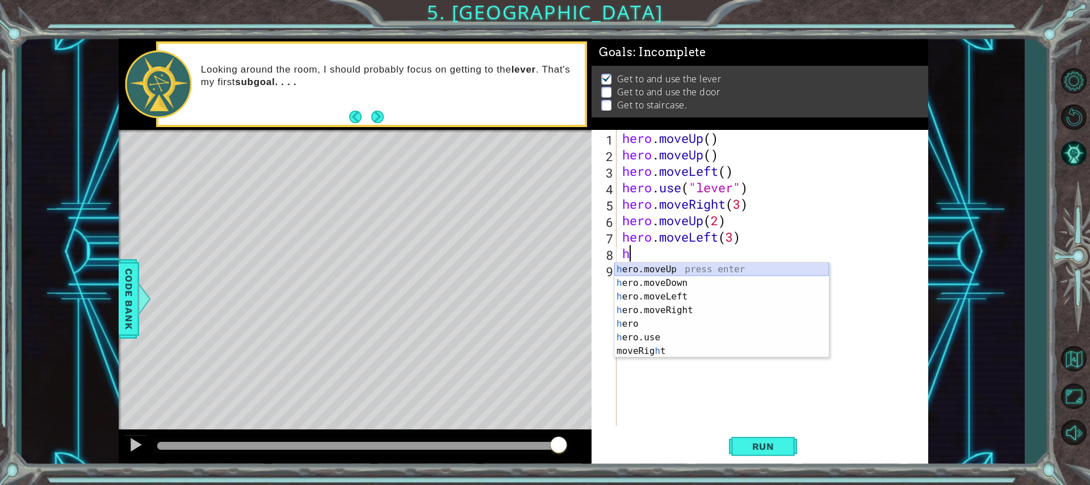
click at [666, 267] on div "h ero.moveUp press enter h ero.moveDown press enter h ero.moveLeft press enter …" at bounding box center [721, 324] width 215 height 123
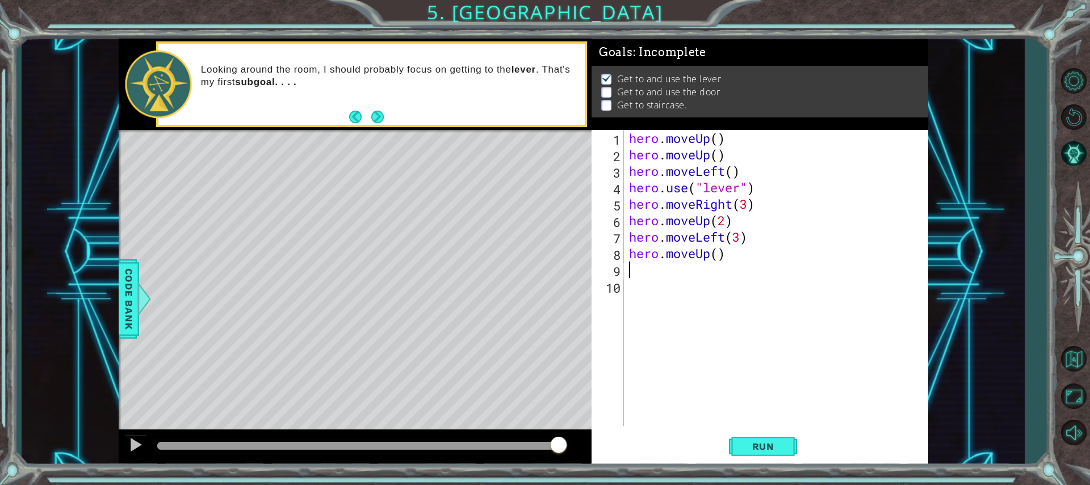
click at [721, 254] on div "hero . moveUp ( ) hero . moveUp ( ) hero . moveLeft ( ) hero . use ( "lever" ) …" at bounding box center [779, 294] width 304 height 329
click at [750, 437] on button "Run" at bounding box center [763, 446] width 68 height 33
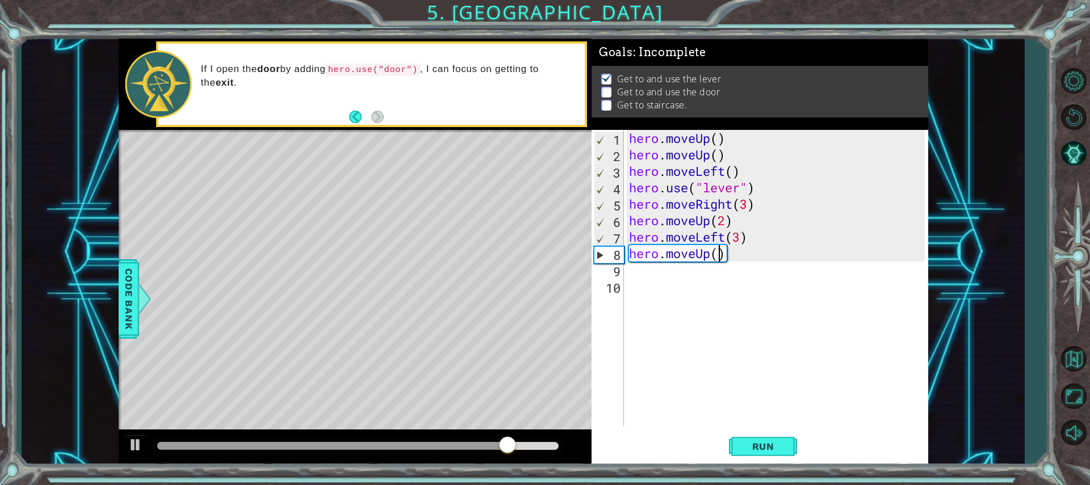
click at [630, 227] on div "hero . moveUp ( ) hero . moveUp ( ) hero . moveLeft ( ) hero . use ( "lever" ) …" at bounding box center [779, 294] width 304 height 329
type textarea "hero.moveUp(2)"
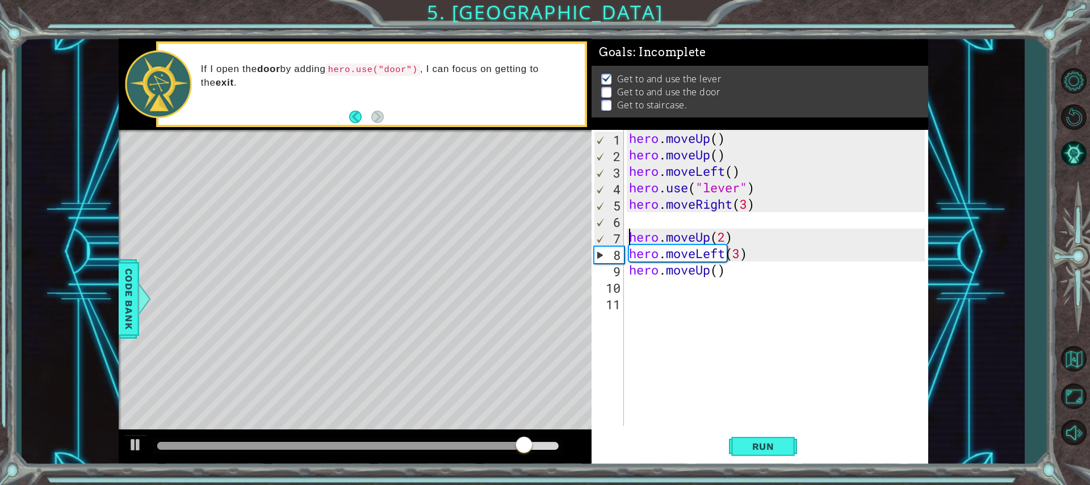
click at [633, 219] on div "hero . moveUp ( ) hero . moveUp ( ) hero . moveLeft ( ) hero . use ( "lever" ) …" at bounding box center [779, 294] width 304 height 329
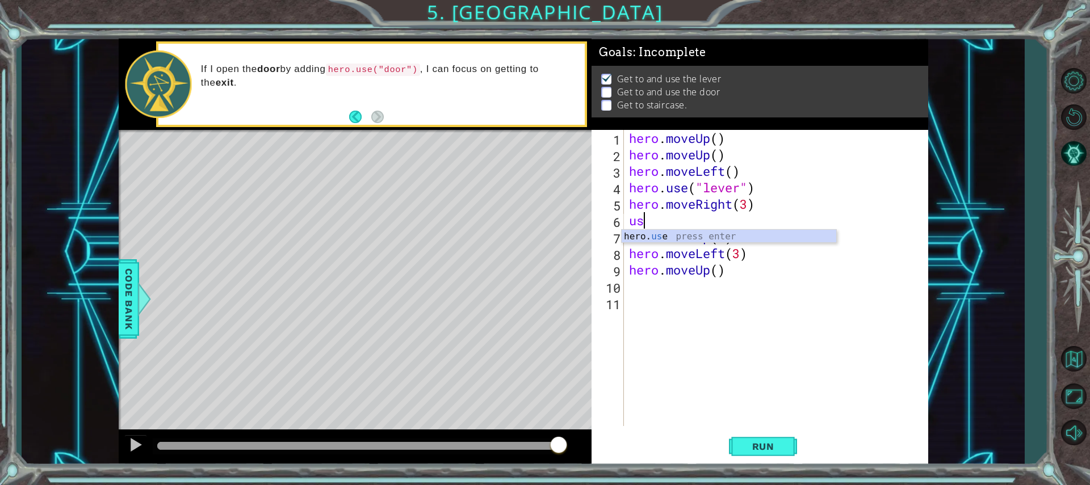
scroll to position [0, 1]
click at [678, 239] on div "hero. use press enter" at bounding box center [728, 250] width 215 height 41
click at [727, 278] on div "hero . moveUp ( ) hero . moveUp ( ) hero . moveLeft ( ) hero . use ( "lever" ) …" at bounding box center [779, 294] width 304 height 329
type textarea "hero.moveUp()"
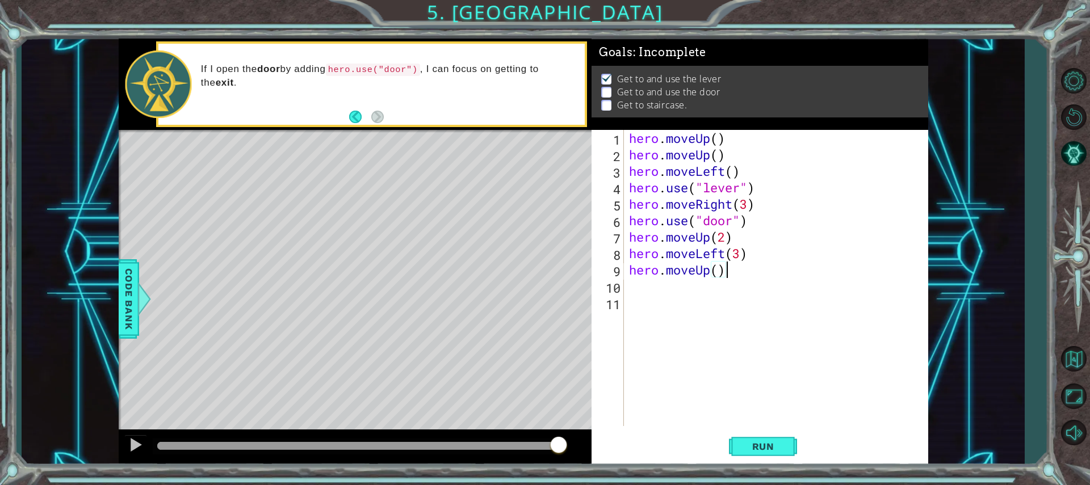
scroll to position [0, 4]
click at [725, 294] on div "hero . moveUp ( ) hero . moveUp ( ) hero . moveLeft ( ) hero . use ( "lever" ) …" at bounding box center [779, 294] width 304 height 329
click at [720, 300] on div "hero . moveUp ( ) hero . moveUp ( ) hero . moveLeft ( ) hero . use ( "lever" ) …" at bounding box center [779, 294] width 304 height 329
click at [714, 283] on div "hero . moveUp ( ) hero . moveUp ( ) hero . moveLeft ( ) hero . use ( "lever" ) …" at bounding box center [779, 294] width 304 height 329
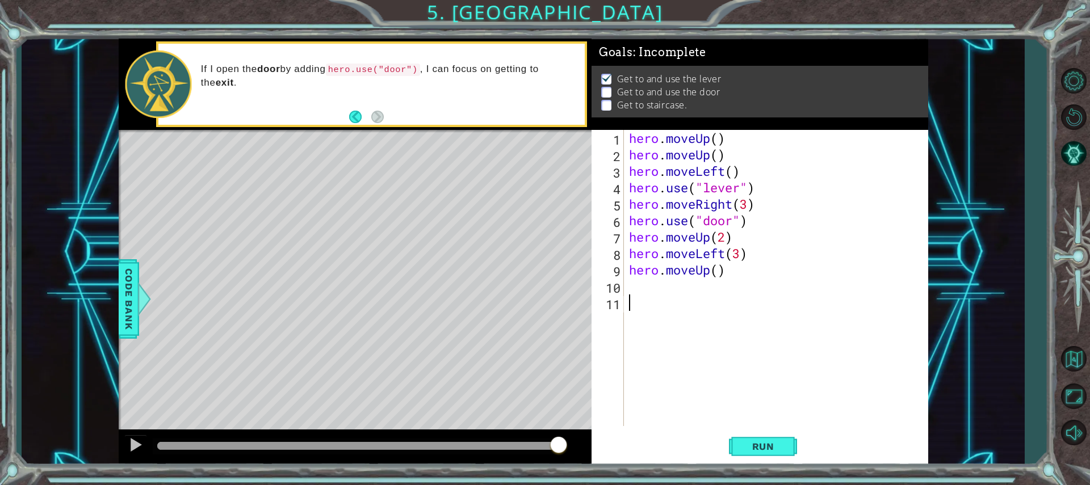
click at [764, 426] on div "1 2 3 4 5 6 7 8 9 10 11 hero . moveUp ( ) hero . moveUp ( ) hero . moveLeft ( )…" at bounding box center [759, 298] width 337 height 336
drag, startPoint x: 765, startPoint y: 434, endPoint x: 762, endPoint y: 440, distance: 7.6
click at [764, 434] on button "Run" at bounding box center [763, 446] width 68 height 33
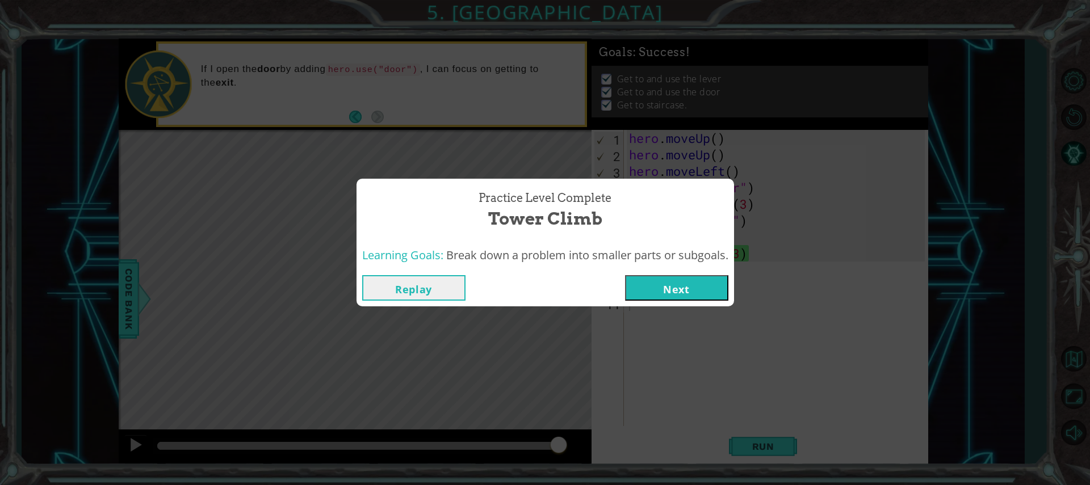
click at [659, 294] on button "Next" at bounding box center [676, 288] width 103 height 26
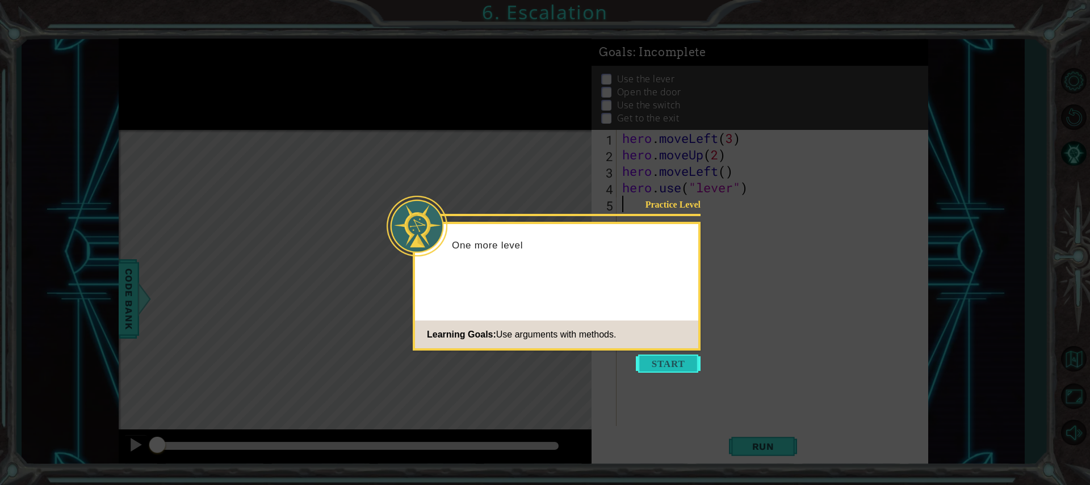
click at [681, 367] on button "Start" at bounding box center [668, 364] width 65 height 18
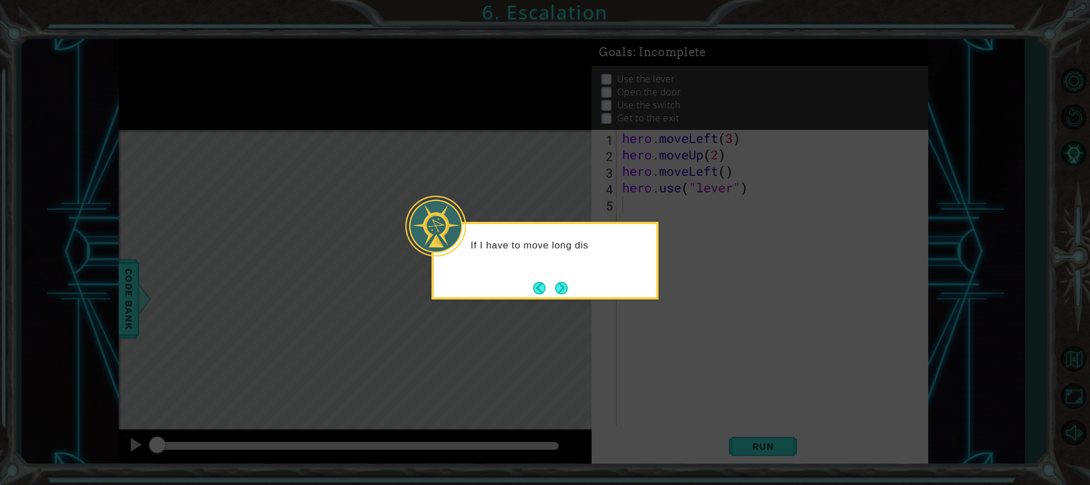
click at [577, 281] on div "If I have to move long dis" at bounding box center [544, 261] width 227 height 78
click at [560, 284] on button "Next" at bounding box center [560, 287] width 13 height 13
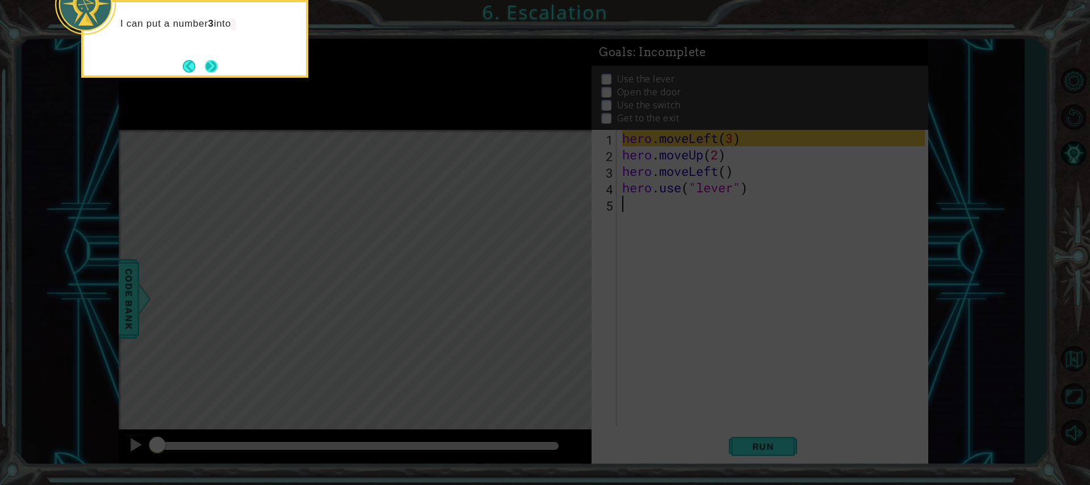
click at [215, 69] on button "Next" at bounding box center [211, 66] width 15 height 15
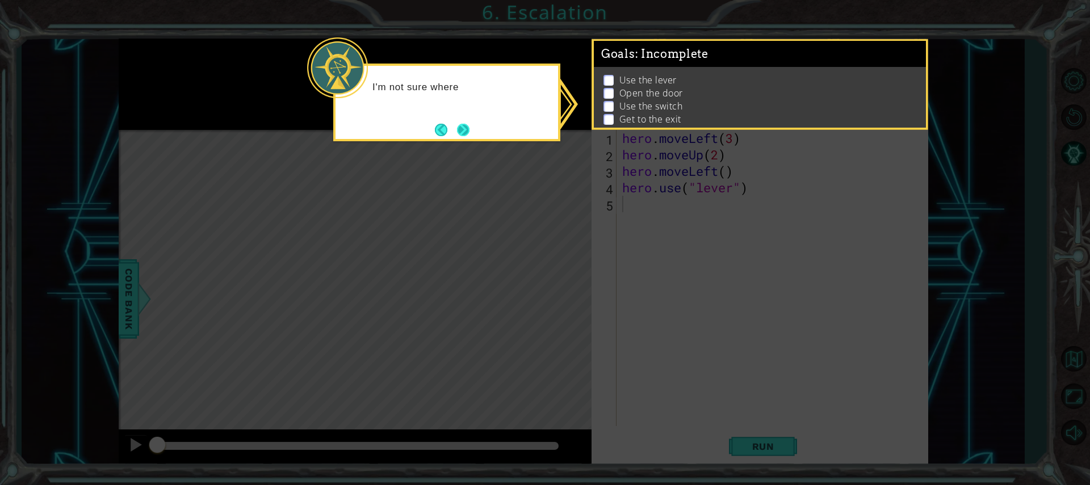
click at [469, 132] on button "Next" at bounding box center [463, 130] width 12 height 12
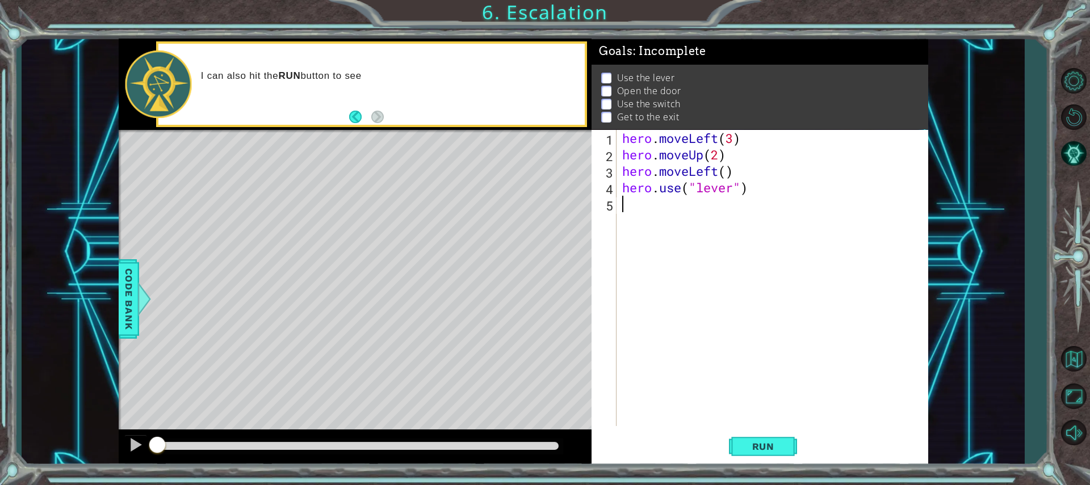
scroll to position [15, 0]
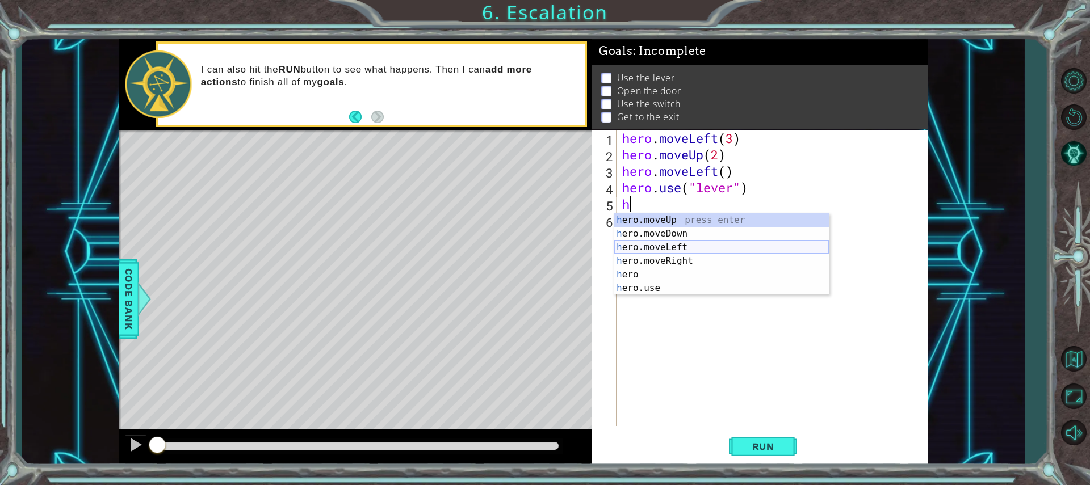
click at [689, 247] on div "h ero.moveUp press enter h ero.moveDown press enter h ero.moveLeft press enter …" at bounding box center [721, 267] width 215 height 109
type textarea "hero.moveLeft(1)"
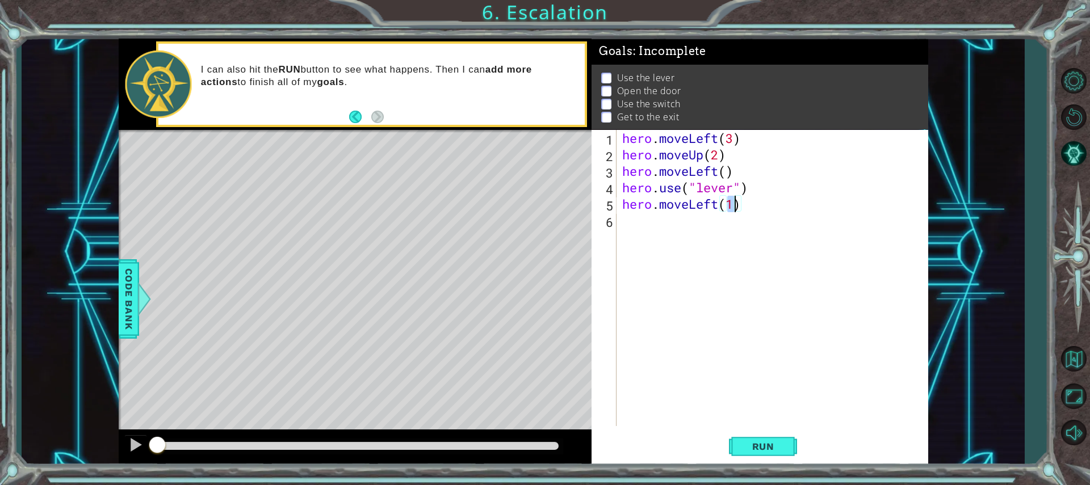
click at [654, 218] on div "hero . moveLeft ( 3 ) hero . moveUp ( 2 ) hero . moveLeft ( ) hero . use ( "lev…" at bounding box center [775, 294] width 310 height 329
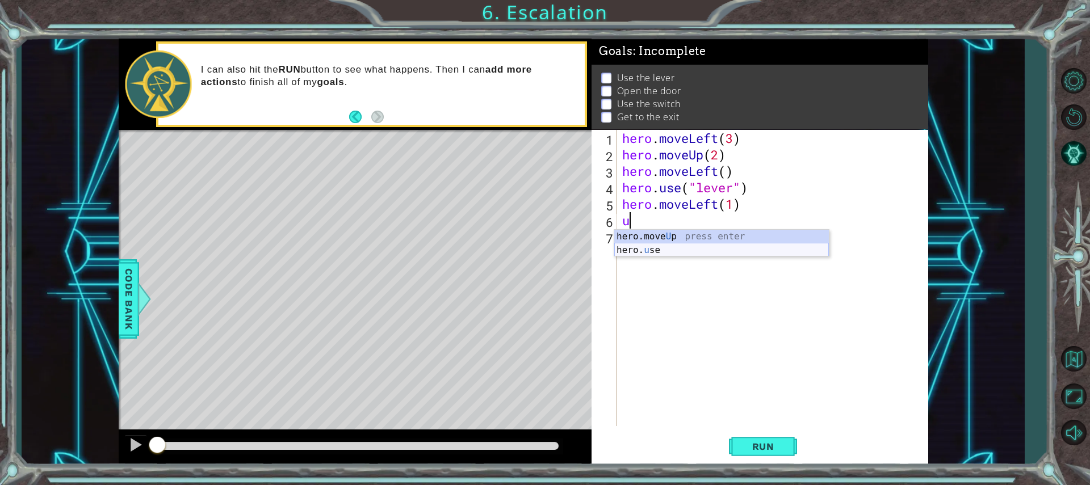
click at [663, 246] on div "hero.move U p press enter hero. u se press enter" at bounding box center [721, 257] width 215 height 54
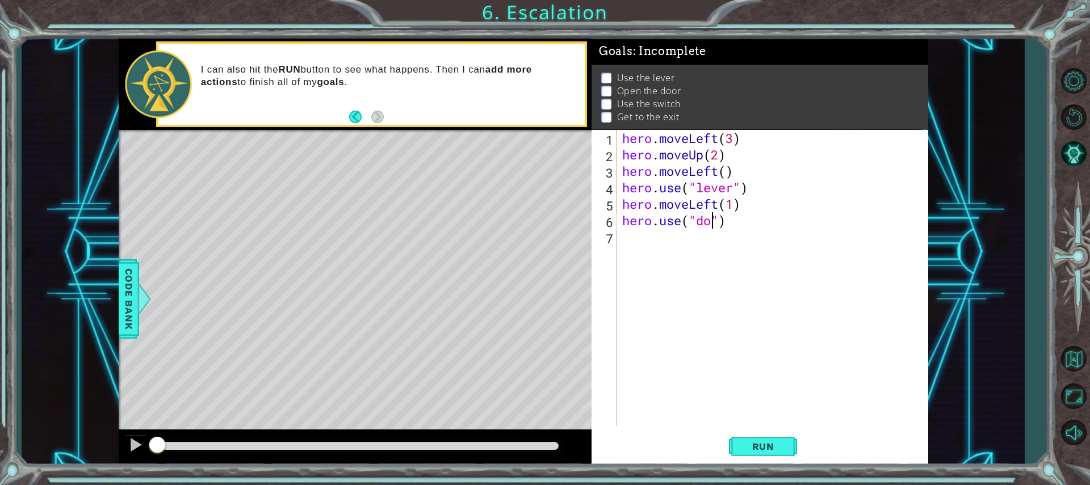
type textarea "hero.use("door")"
click at [702, 237] on div "hero . moveLeft ( 3 ) hero . moveUp ( 2 ) hero . moveLeft ( ) hero . use ( "lev…" at bounding box center [775, 294] width 310 height 329
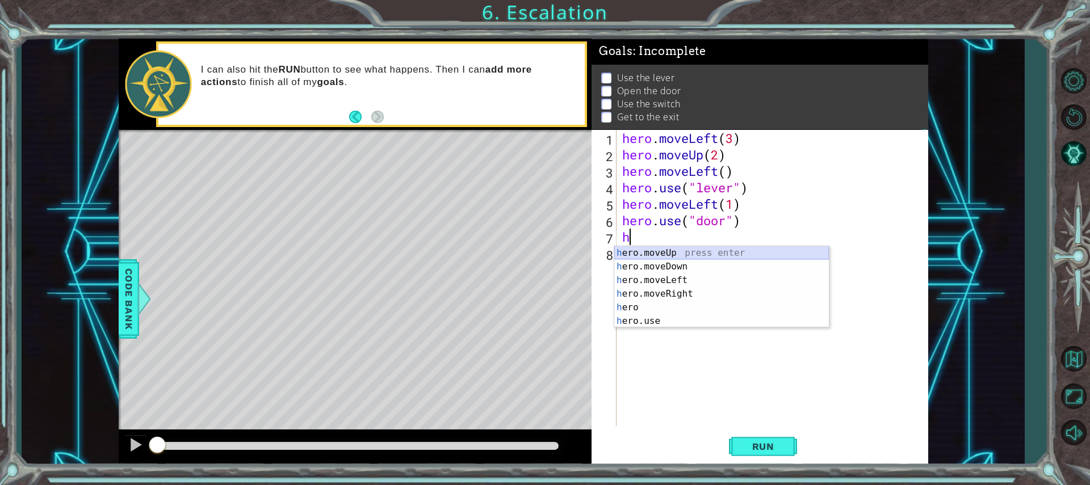
click at [680, 250] on div "h ero.moveUp press enter h ero.moveDown press enter h ero.moveLeft press enter …" at bounding box center [721, 300] width 215 height 109
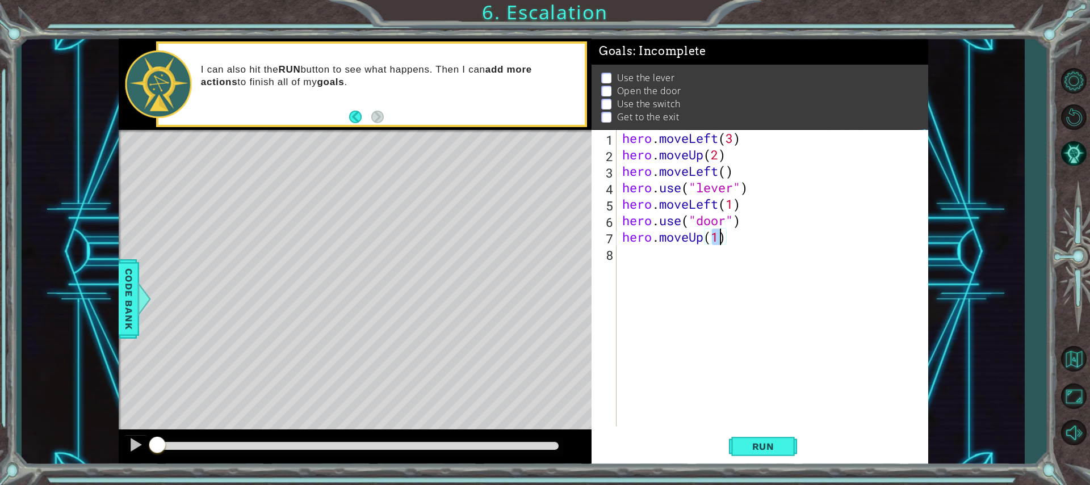
type textarea "hero.moveUp(2)"
click at [702, 260] on div "hero . moveLeft ( 3 ) hero . moveUp ( 2 ) hero . moveLeft ( ) hero . use ( "lev…" at bounding box center [775, 294] width 310 height 329
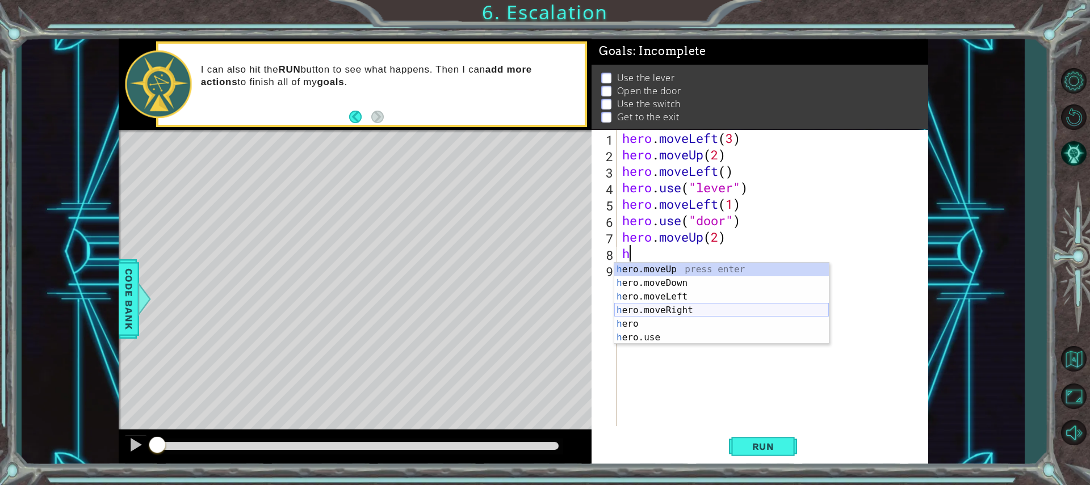
click at [681, 311] on div "h ero.moveUp press enter h ero.moveDown press enter h ero.moveLeft press enter …" at bounding box center [721, 317] width 215 height 109
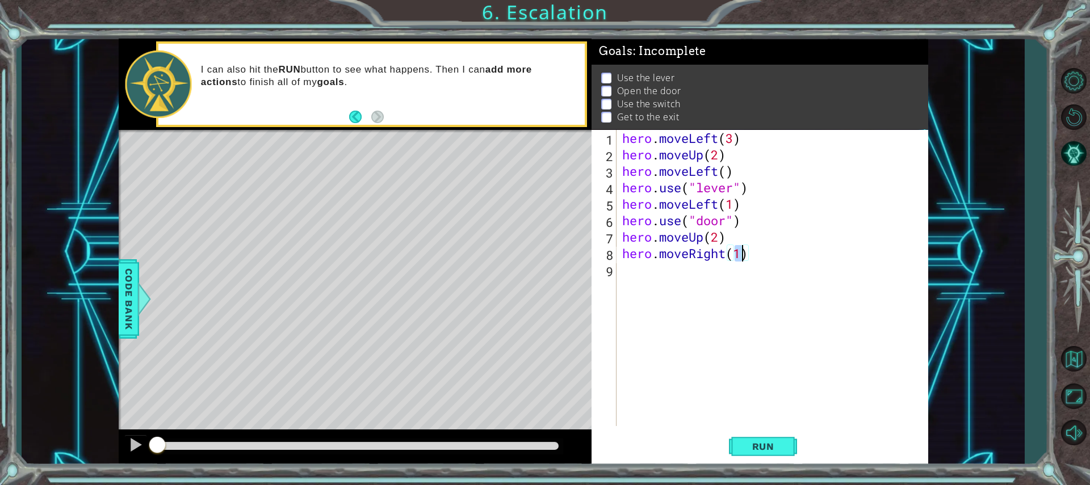
scroll to position [0, 5]
click at [762, 447] on span "Run" at bounding box center [763, 446] width 45 height 11
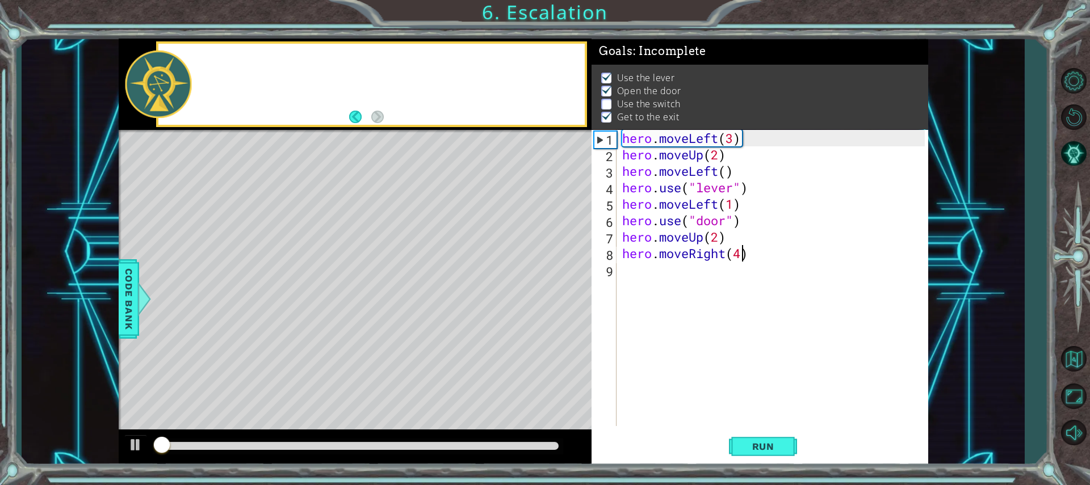
scroll to position [8, 0]
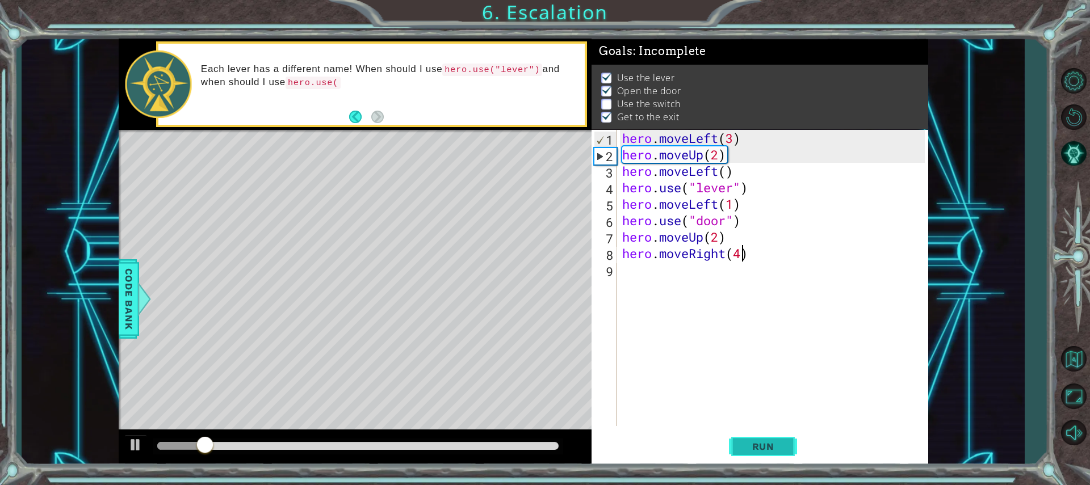
click at [759, 446] on span "Run" at bounding box center [763, 446] width 45 height 11
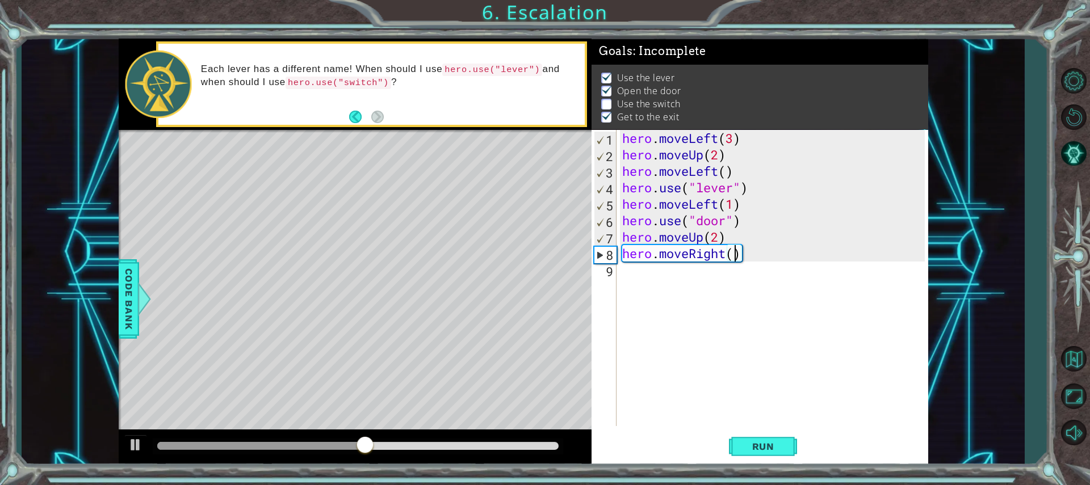
type textarea "hero.moveRight(3)"
drag, startPoint x: 750, startPoint y: 295, endPoint x: 747, endPoint y: 287, distance: 8.4
click at [750, 294] on div "hero . moveLeft ( 3 ) hero . moveUp ( 2 ) hero . moveLeft ( ) hero . use ( "lev…" at bounding box center [775, 294] width 310 height 329
type textarea "y"
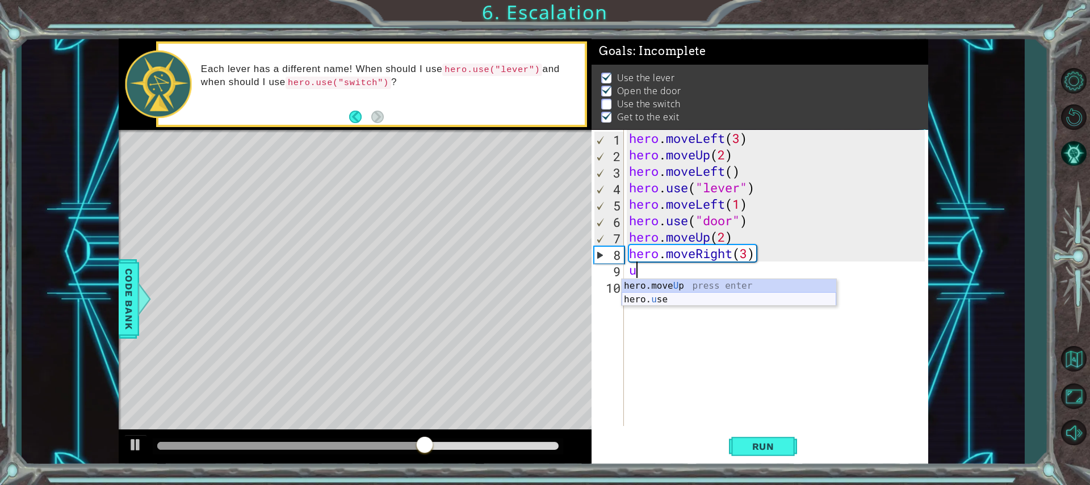
click at [666, 295] on div "hero.move U p press enter hero. u se press enter" at bounding box center [728, 306] width 215 height 54
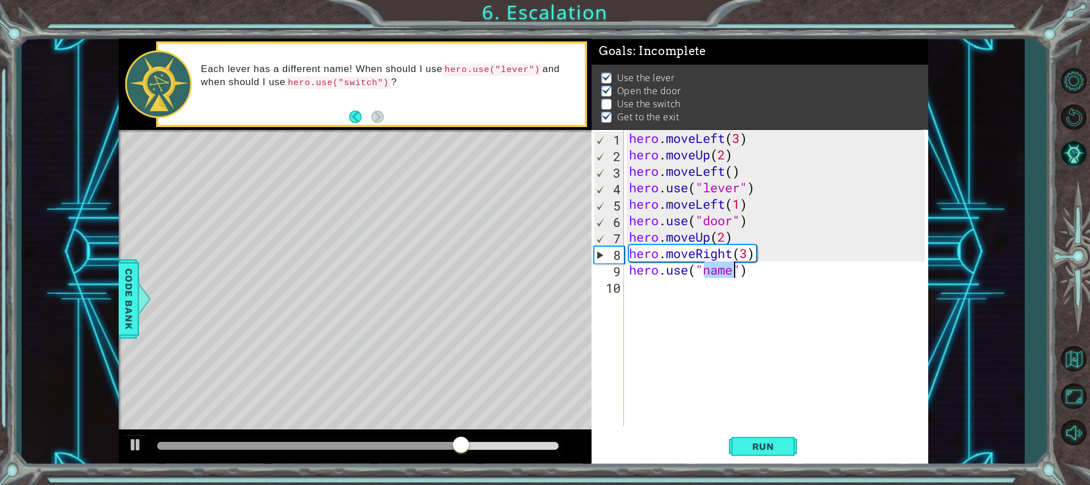
scroll to position [0, 4]
click at [742, 282] on div ""le ver" press enter" at bounding box center [795, 299] width 215 height 41
type textarea "hero.use("lever")"
click at [732, 287] on div "hero . moveLeft ( 3 ) hero . moveUp ( 2 ) hero . moveLeft ( ) hero . use ( "lev…" at bounding box center [779, 294] width 304 height 329
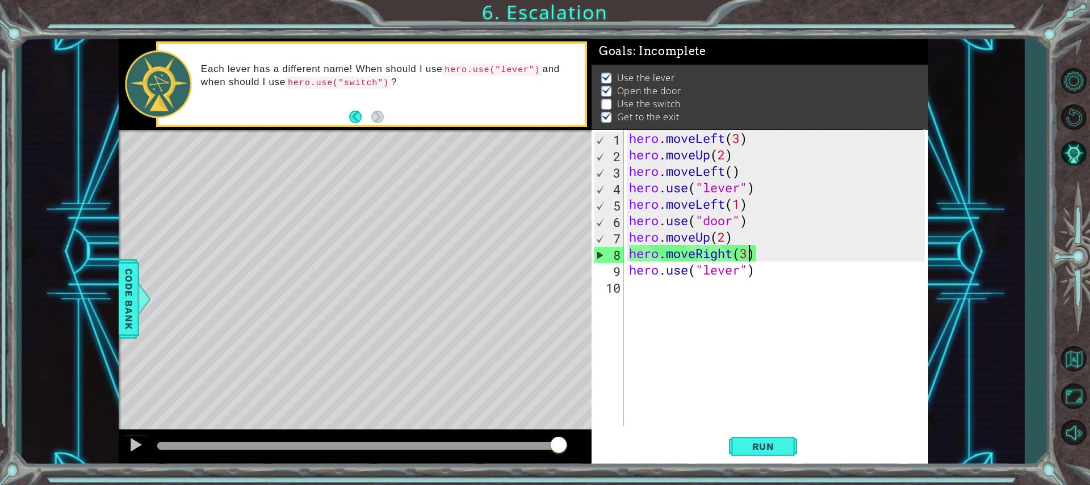
click at [751, 253] on div "hero . moveLeft ( 3 ) hero . moveUp ( 2 ) hero . moveLeft ( ) hero . use ( "lev…" at bounding box center [779, 294] width 304 height 329
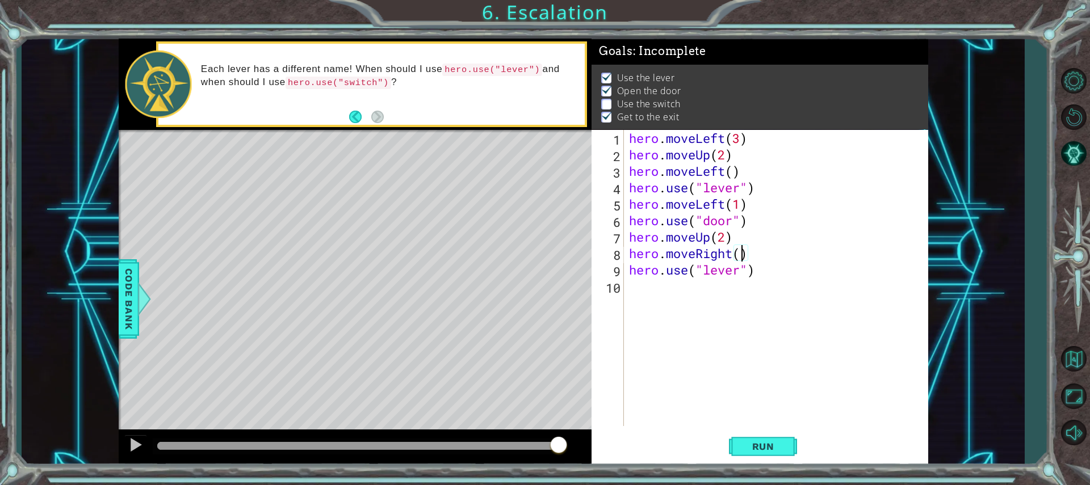
type textarea "hero.moveRight(2)"
click at [732, 302] on div "hero . moveLeft ( 3 ) hero . moveUp ( 2 ) hero . moveLeft ( ) hero . use ( "lev…" at bounding box center [779, 294] width 304 height 329
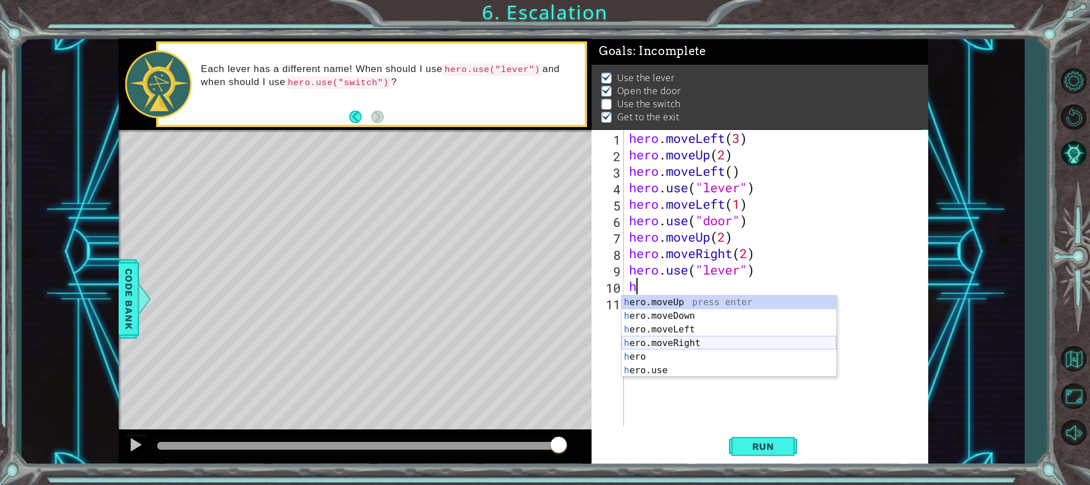
click at [673, 340] on div "h ero.moveUp press enter h ero.moveDown press enter h ero.moveLeft press enter …" at bounding box center [728, 350] width 215 height 109
type textarea "hero.moveRight(1)"
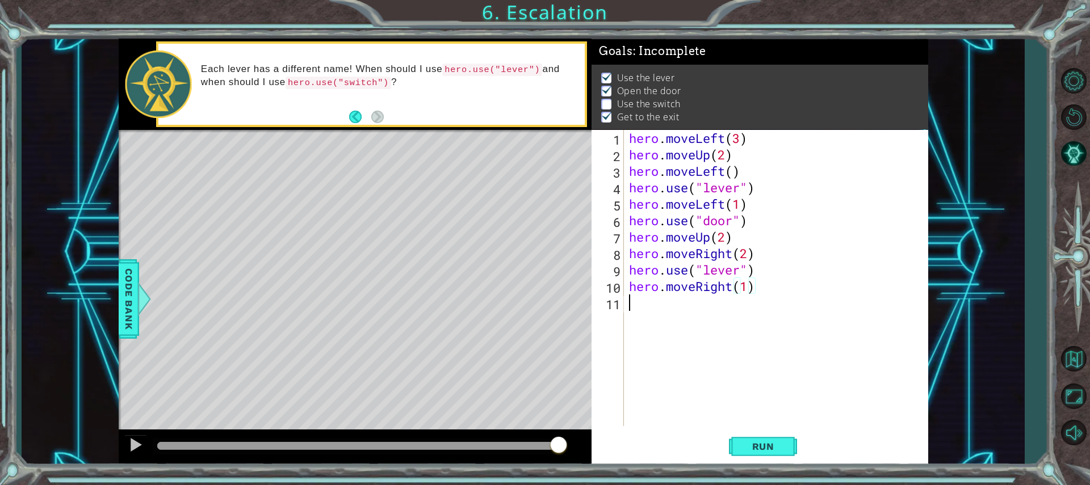
click at [713, 296] on div "hero . moveLeft ( 3 ) hero . moveUp ( 2 ) hero . moveLeft ( ) hero . use ( "lev…" at bounding box center [779, 294] width 304 height 329
click at [687, 209] on div "hero . moveLeft ( 3 ) hero . moveUp ( 2 ) hero . moveLeft ( ) hero . use ( "lev…" at bounding box center [779, 294] width 304 height 329
click at [676, 291] on div "hero . moveLeft ( 3 ) hero . moveUp ( 2 ) hero . moveLeft ( ) hero . use ( "lev…" at bounding box center [779, 294] width 304 height 329
click at [661, 300] on div "hero . moveLeft ( 3 ) hero . moveUp ( 2 ) hero . moveLeft ( ) hero . use ( "lev…" at bounding box center [779, 294] width 304 height 329
type textarea "h"
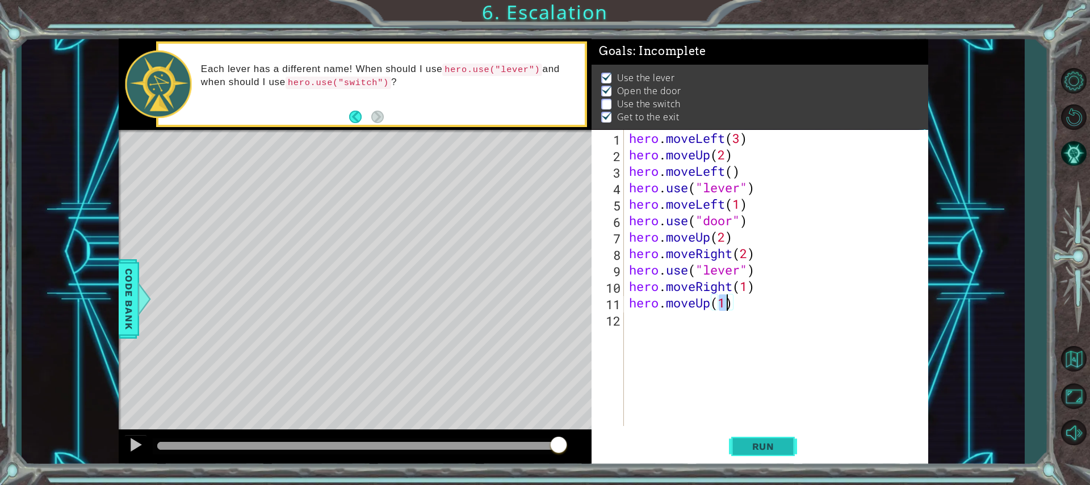
click at [751, 442] on span "Run" at bounding box center [763, 446] width 45 height 11
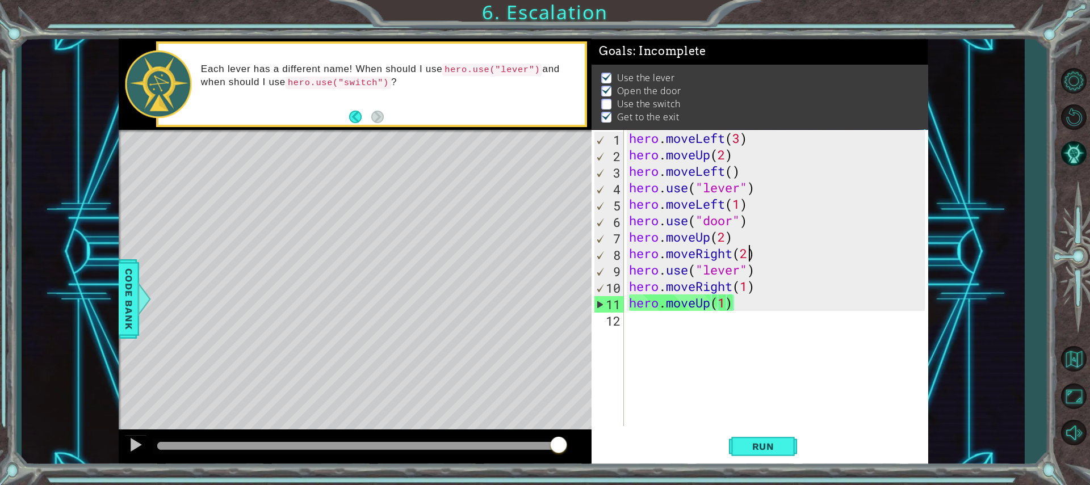
click at [749, 255] on div "hero . moveLeft ( 3 ) hero . moveUp ( 2 ) hero . moveLeft ( ) hero . use ( "lev…" at bounding box center [779, 294] width 304 height 329
type textarea "hero.moveRight(2)"
click at [751, 449] on span "Run" at bounding box center [763, 446] width 45 height 11
click at [383, 231] on div "Level Map" at bounding box center [381, 297] width 524 height 334
click at [670, 320] on div "hero . moveLeft ( 3 ) hero . moveUp ( 2 ) hero . moveLeft ( ) hero . use ( "lev…" at bounding box center [779, 294] width 304 height 329
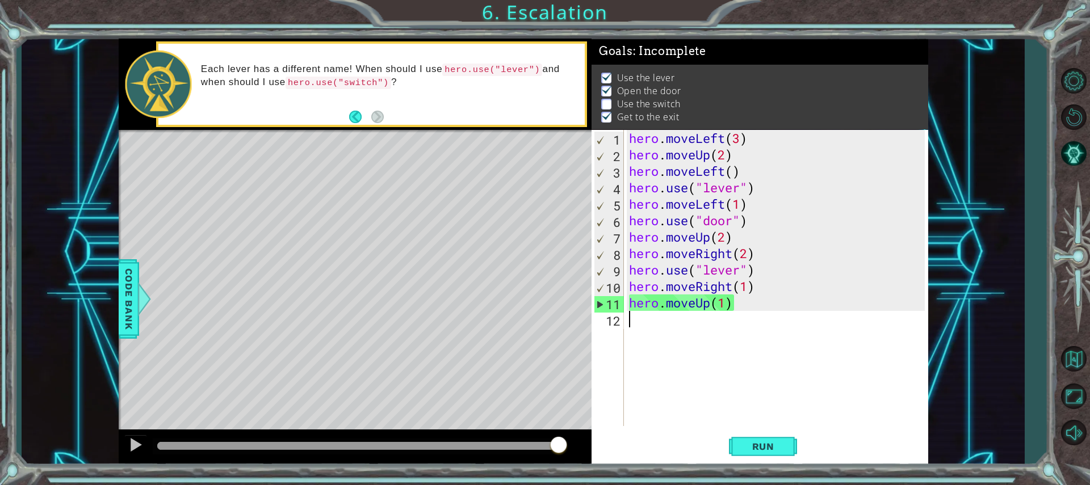
click at [747, 254] on div "hero . moveLeft ( 3 ) hero . moveUp ( 2 ) hero . moveLeft ( ) hero . use ( "lev…" at bounding box center [779, 294] width 304 height 329
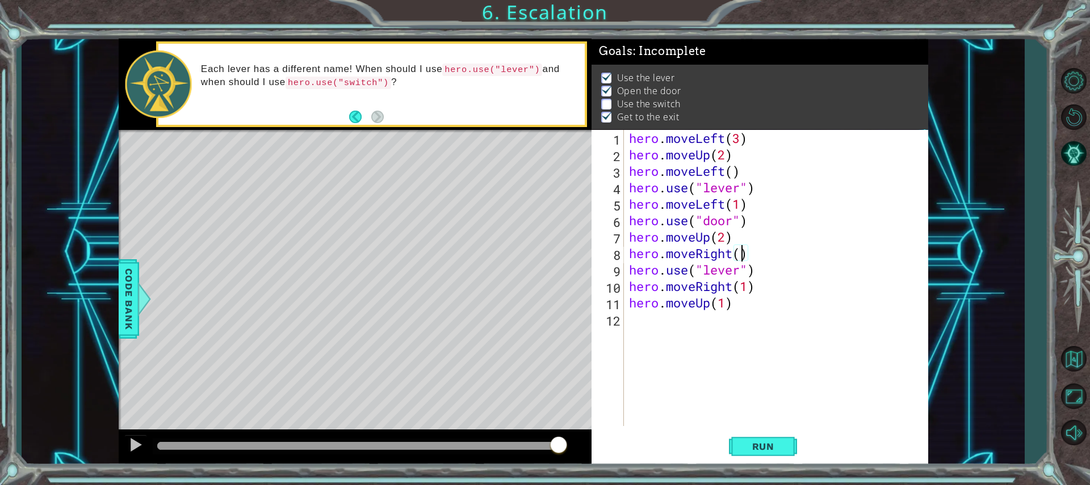
type textarea "hero.moveRight(1)"
click at [777, 248] on div "hero . moveLeft ( 3 ) hero . moveUp ( 2 ) hero . moveLeft ( ) hero . use ( "lev…" at bounding box center [779, 294] width 304 height 329
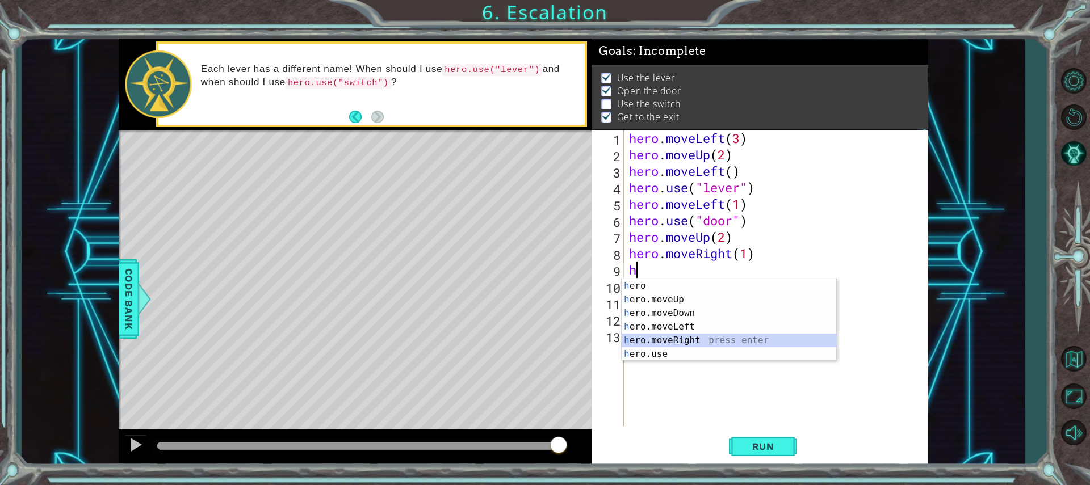
click at [667, 342] on div "h ero press enter h ero.moveUp press enter h ero.moveDown press enter h ero.mov…" at bounding box center [728, 333] width 215 height 109
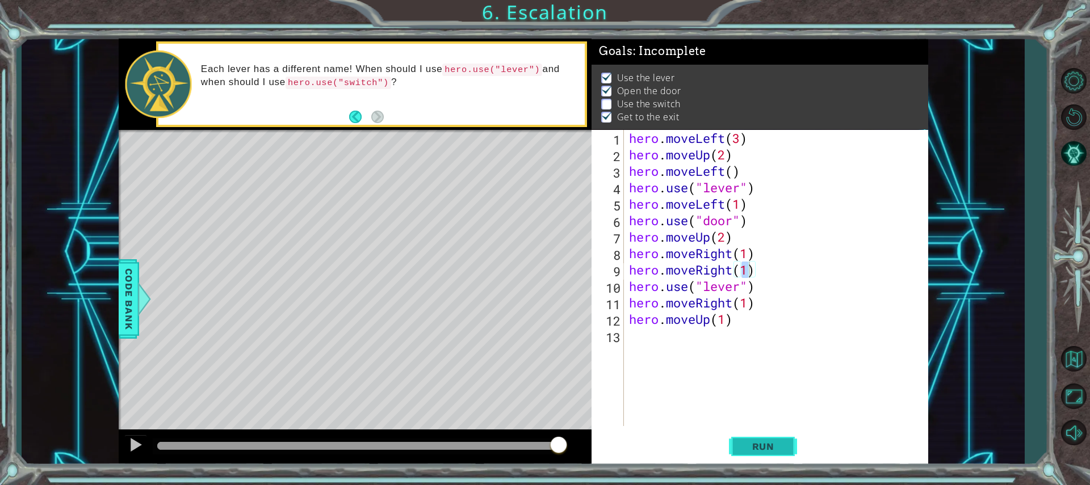
click at [777, 455] on button "Run" at bounding box center [763, 446] width 68 height 33
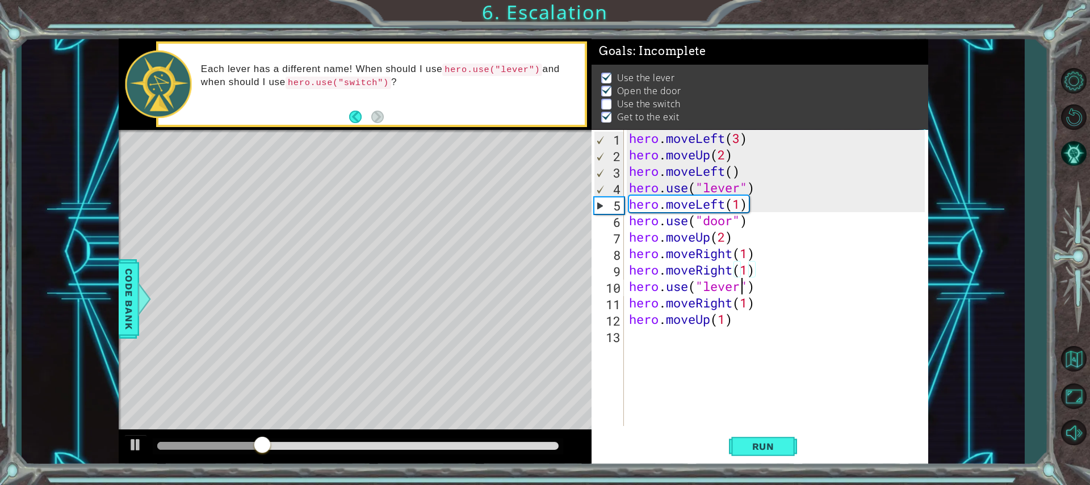
click at [738, 292] on div "hero . moveLeft ( 3 ) hero . moveUp ( 2 ) hero . moveLeft ( ) hero . use ( "lev…" at bounding box center [779, 294] width 304 height 329
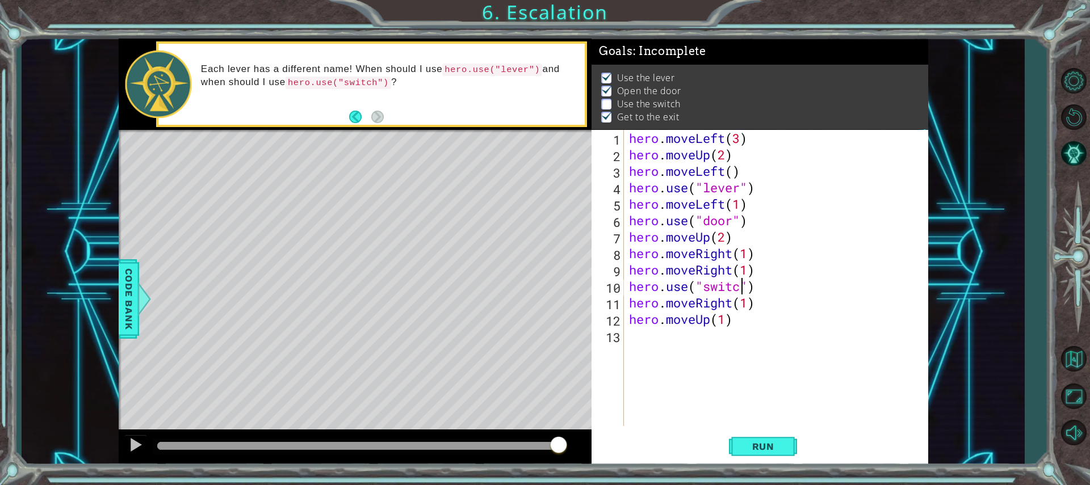
scroll to position [0, 6]
type textarea "hero.use("switch")"
click at [742, 434] on button "Run" at bounding box center [763, 446] width 68 height 33
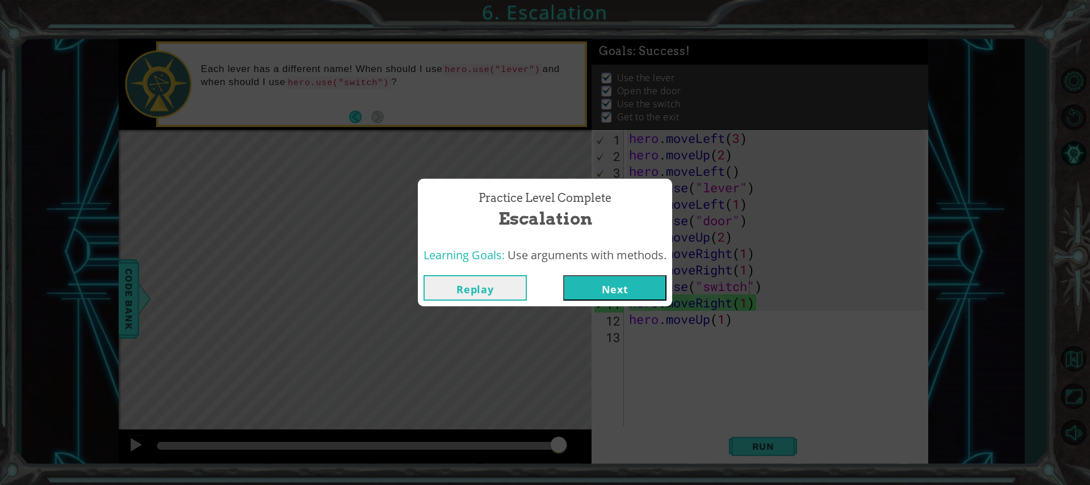
click at [617, 298] on button "Next" at bounding box center [614, 288] width 103 height 26
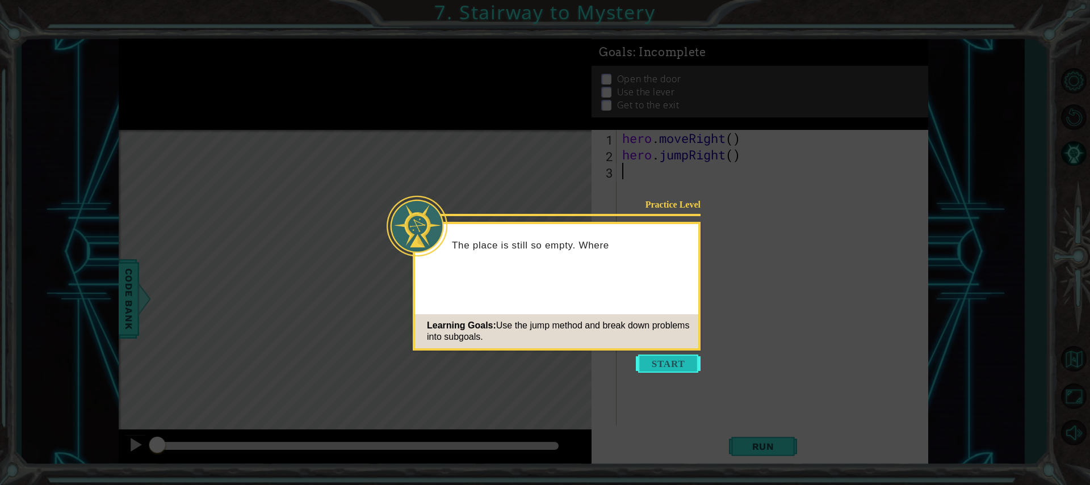
click at [682, 367] on button "Start" at bounding box center [668, 364] width 65 height 18
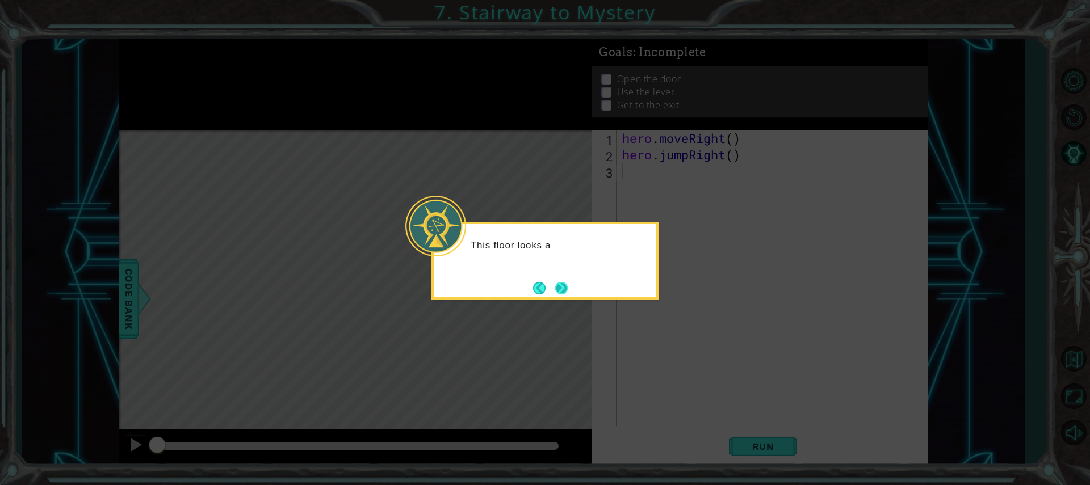
click at [562, 288] on button "Next" at bounding box center [561, 288] width 12 height 12
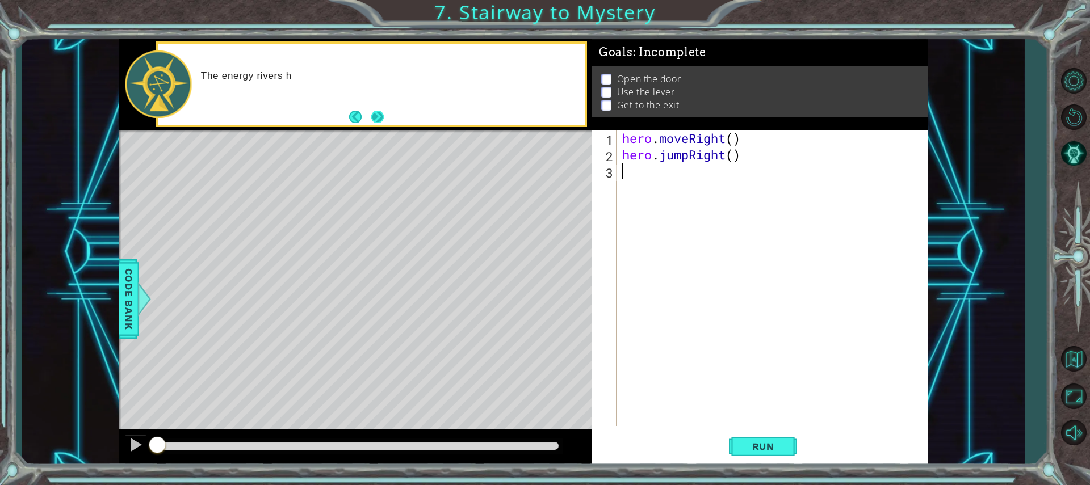
click at [371, 121] on button "Next" at bounding box center [377, 116] width 12 height 12
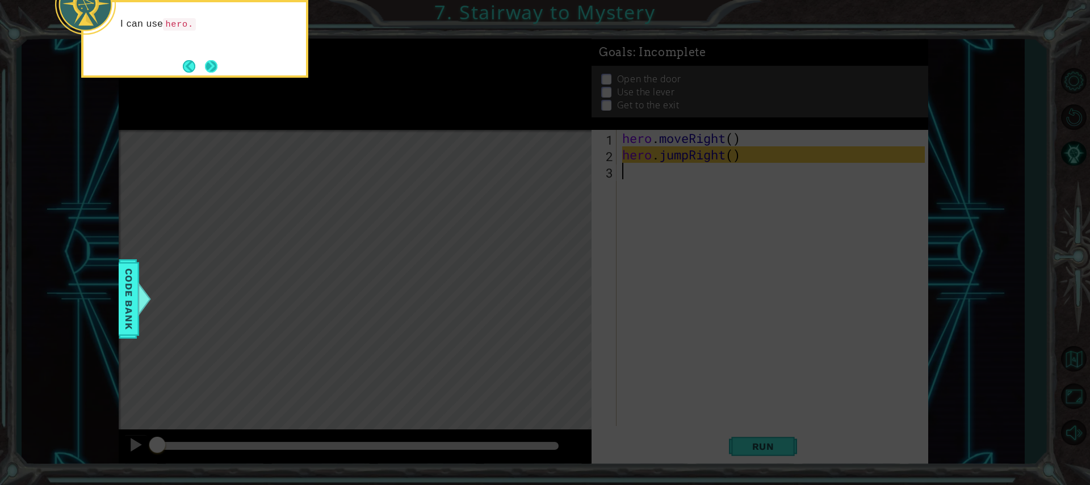
click at [214, 73] on button "Next" at bounding box center [211, 66] width 12 height 12
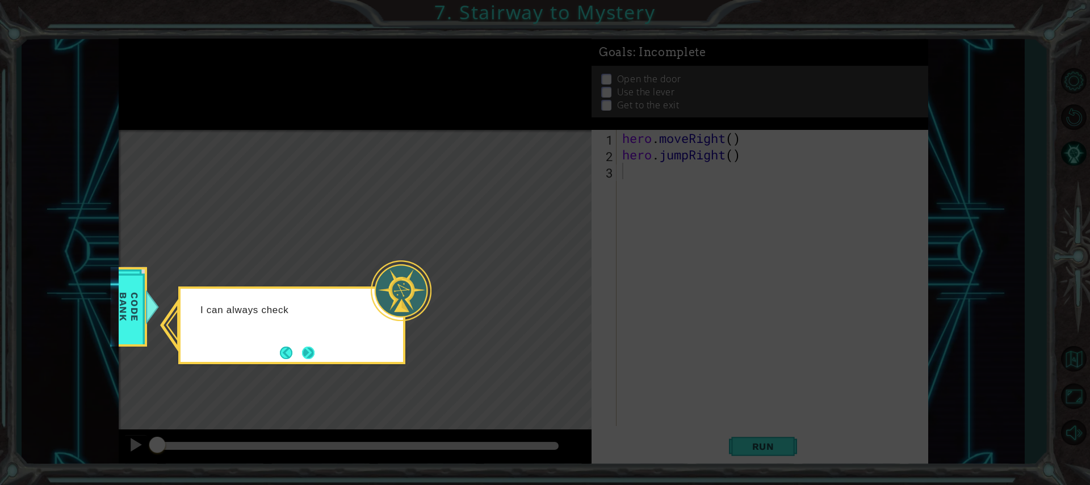
click at [312, 347] on button "Next" at bounding box center [308, 353] width 16 height 16
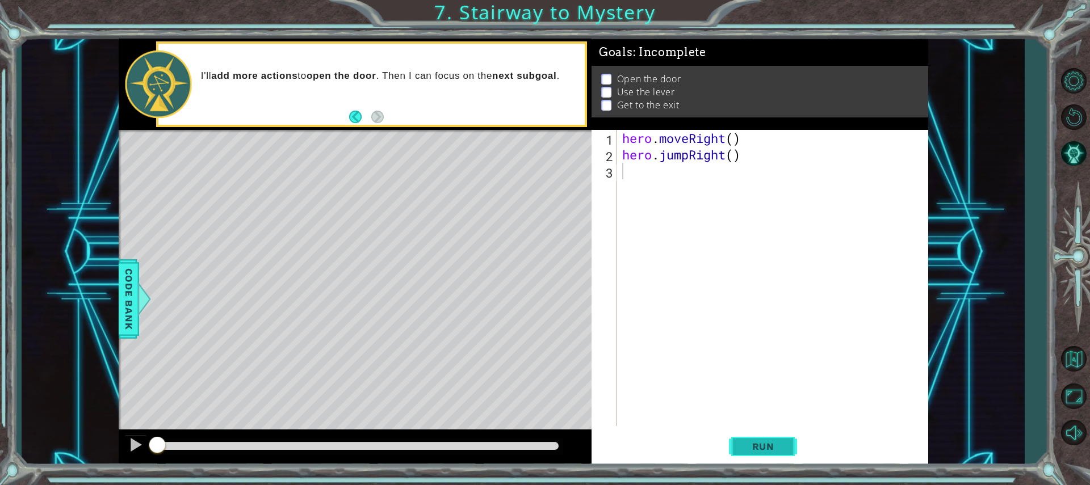
click at [771, 445] on span "Run" at bounding box center [763, 446] width 45 height 11
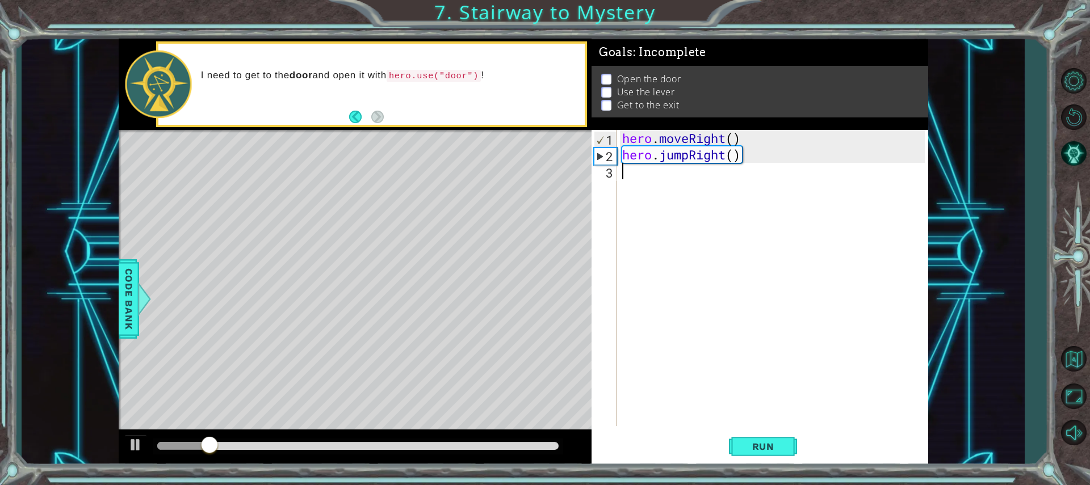
click at [672, 174] on div "hero . moveRight ( ) hero . jumpRight ( )" at bounding box center [775, 294] width 310 height 329
type textarea "h"
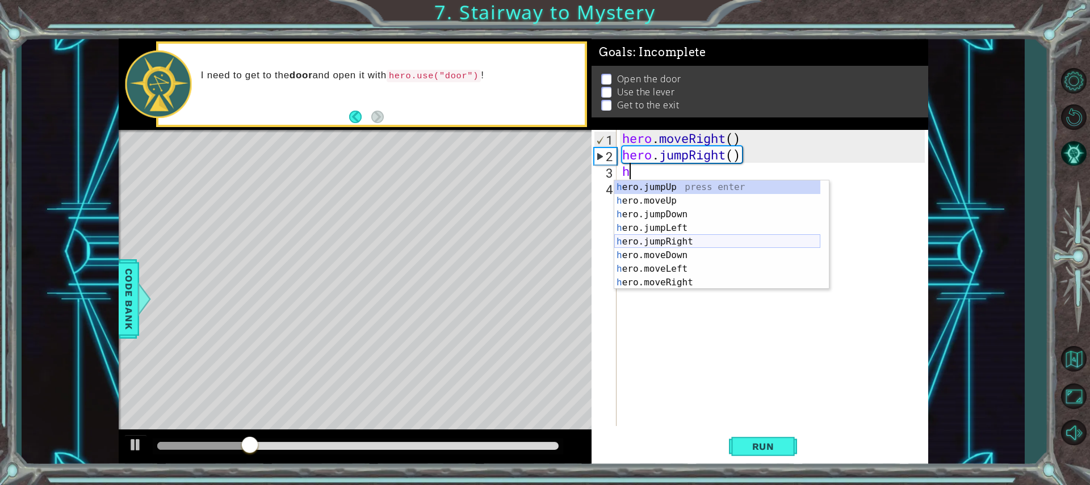
click at [680, 245] on div "h ero.jumpUp press enter h ero.moveUp press enter h ero.jumpDown press enter h …" at bounding box center [717, 248] width 206 height 136
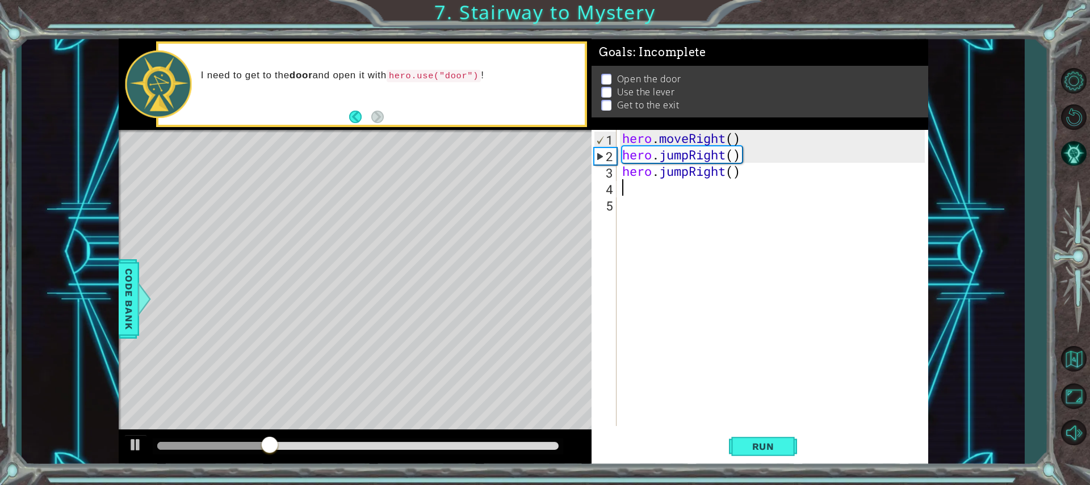
type textarea "h"
click at [712, 198] on div "hero . moveRight ( ) hero . jumpRight ( ) hero . jumpRight ( ) hero . jumpUp ( )" at bounding box center [775, 294] width 310 height 329
click at [714, 191] on div "hero . moveRight ( ) hero . jumpRight ( ) hero . jumpRight ( ) hero . jumpUp ( )" at bounding box center [775, 294] width 310 height 329
click at [704, 194] on div "hero . moveRight ( ) hero . jumpRight ( ) hero . jumpRight ( ) hero . jumpUp ( )" at bounding box center [775, 294] width 310 height 329
click at [686, 192] on div "hero . moveRight ( ) hero . jumpRight ( ) hero . jumpRight ( ) hero . jumpUp ( )" at bounding box center [775, 294] width 310 height 329
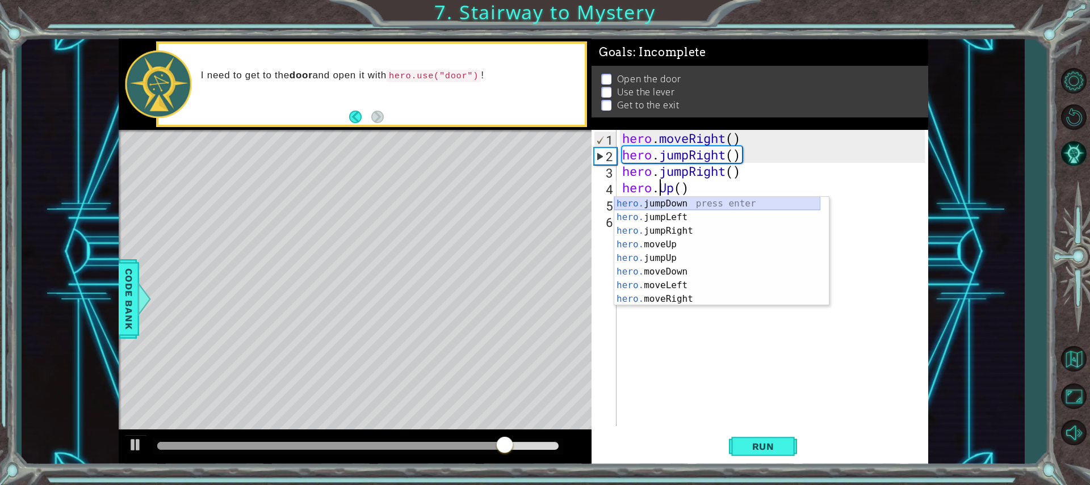
scroll to position [0, 2]
click at [670, 203] on div "hero.m oveUp press enter hero.m oveDown press enter hero.m oveLeft press enter …" at bounding box center [721, 265] width 215 height 136
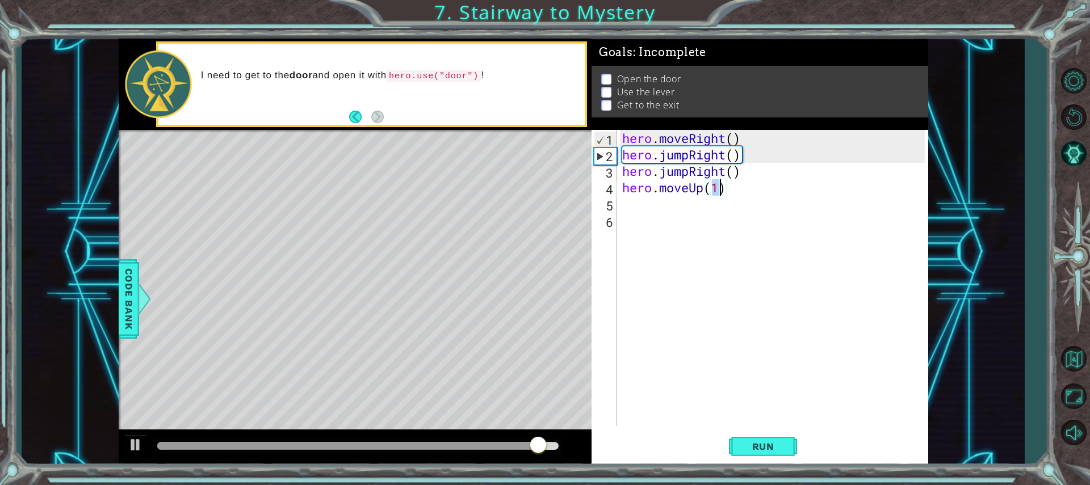
scroll to position [0, 4]
click at [686, 175] on div "hero . moveRight ( ) hero . jumpRight ( ) hero . jumpRight ( ) hero . moveUp ( …" at bounding box center [775, 294] width 310 height 329
click at [690, 175] on div "hero . moveRight ( ) hero . jumpRight ( ) hero . jumpRight ( ) hero . moveUp ( …" at bounding box center [775, 294] width 310 height 329
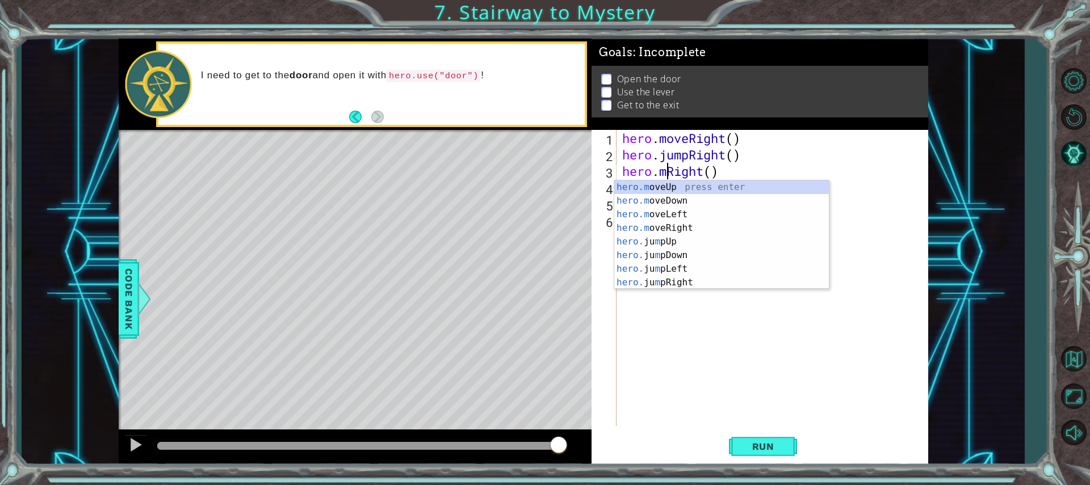
scroll to position [0, 3]
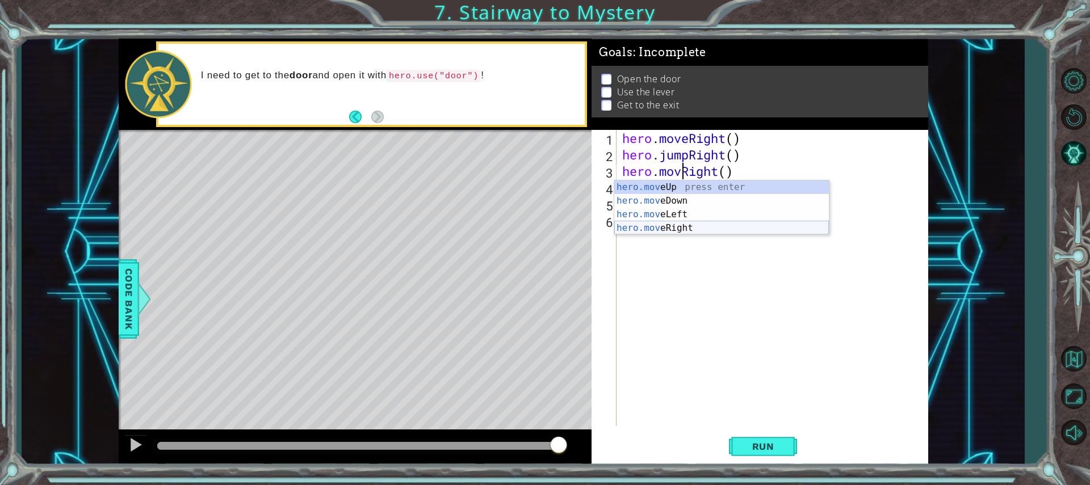
click at [683, 231] on div "hero.mov eUp press enter hero.mov eDown press enter hero.mov eLeft press enter …" at bounding box center [721, 221] width 215 height 82
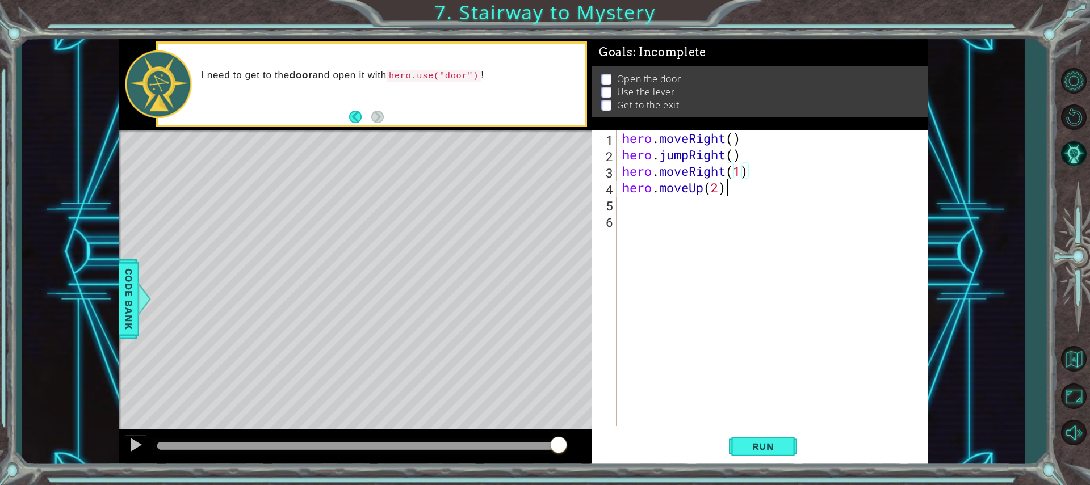
drag, startPoint x: 751, startPoint y: 182, endPoint x: 758, endPoint y: 185, distance: 7.1
click at [752, 182] on div "hero . moveRight ( ) hero . jumpRight ( ) hero . moveRight ( 1 ) hero . moveUp …" at bounding box center [775, 294] width 310 height 329
type textarea "hero.moveUp(2)"
click at [773, 450] on span "Run" at bounding box center [763, 446] width 45 height 11
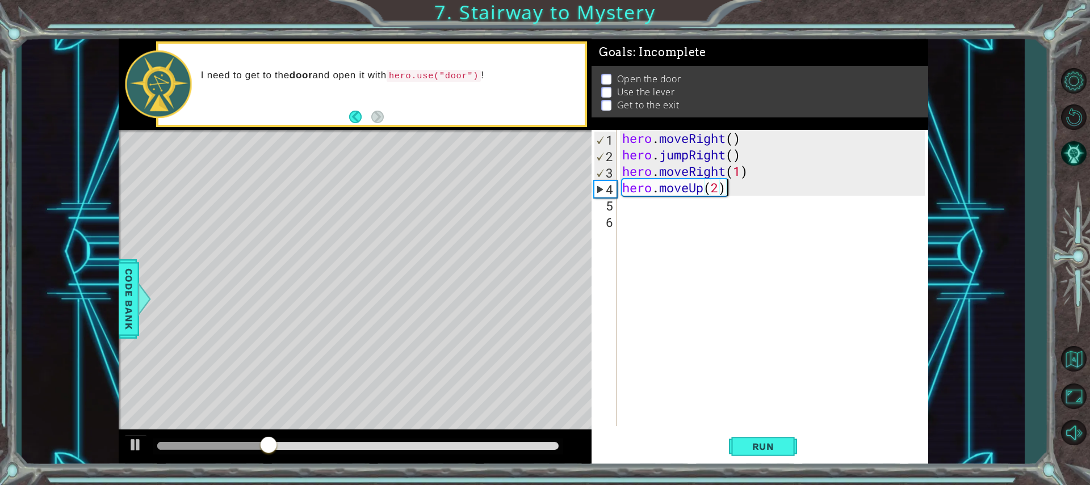
click at [707, 208] on div "hero . moveRight ( ) hero . jumpRight ( ) hero . moveRight ( 1 ) hero . moveUp …" at bounding box center [775, 294] width 310 height 329
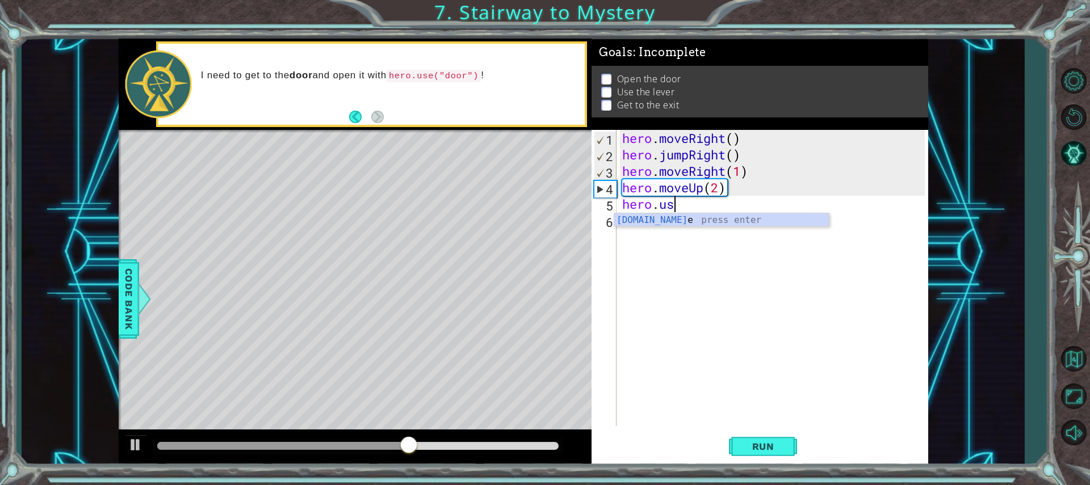
scroll to position [0, 2]
click at [710, 223] on div "hero.use press enter" at bounding box center [721, 233] width 215 height 41
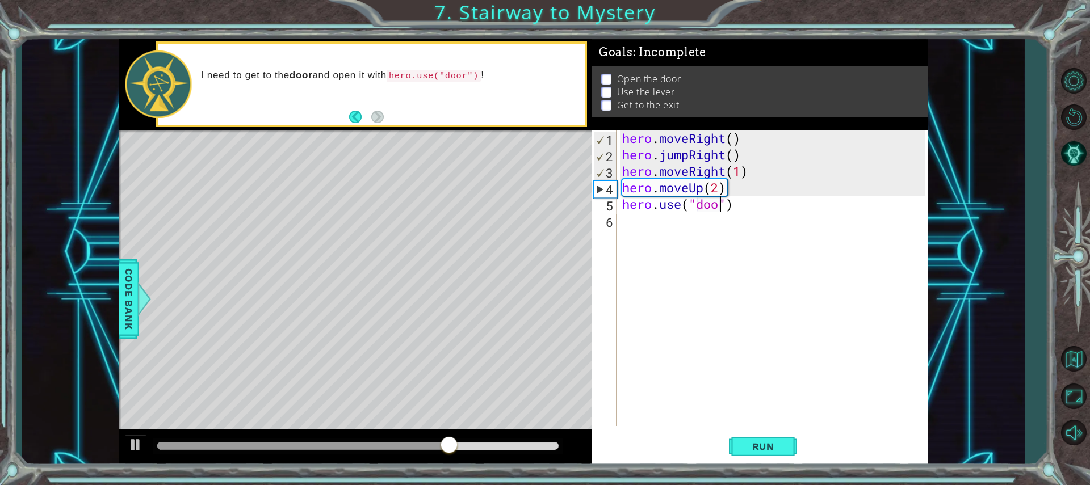
type textarea "hero.use("door")"
click at [691, 220] on div "hero . moveRight ( ) hero . jumpRight ( ) hero . moveRight ( 1 ) hero . moveUp …" at bounding box center [775, 294] width 310 height 329
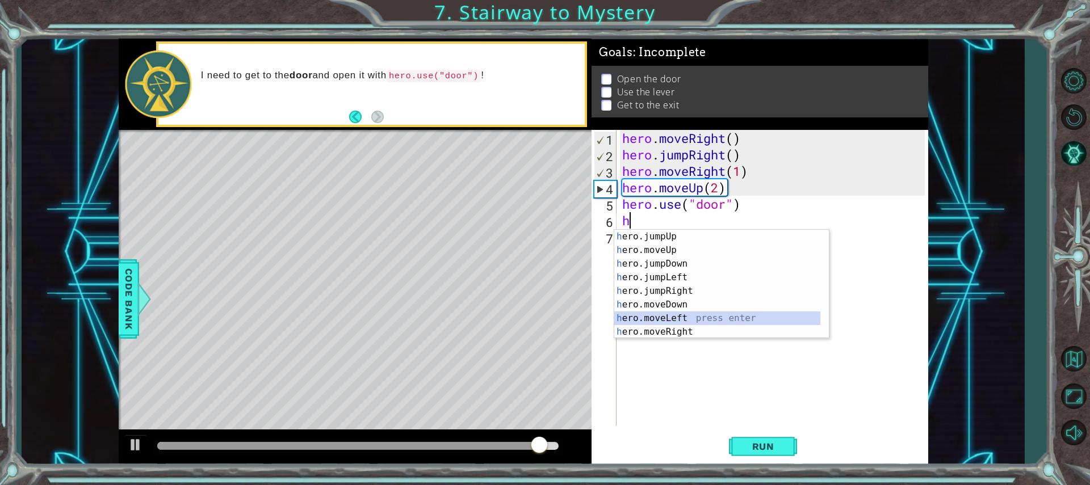
click at [686, 322] on div "h ero.jumpUp press enter h ero.moveUp press enter h ero.jumpDown press enter h …" at bounding box center [717, 298] width 206 height 136
type textarea "hero.moveLeft(1)"
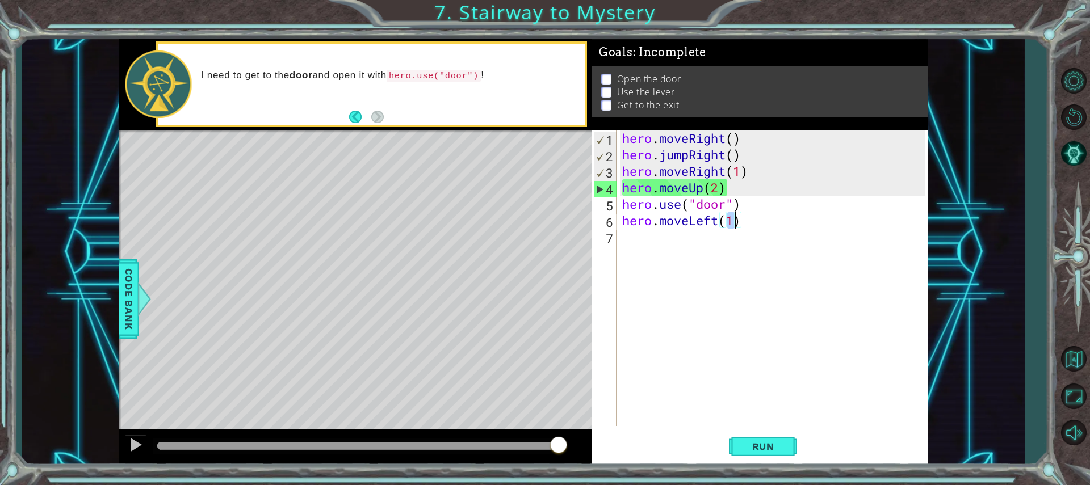
click at [670, 251] on div "hero . moveRight ( ) hero . jumpRight ( ) hero . moveRight ( 1 ) hero . moveUp …" at bounding box center [775, 294] width 310 height 329
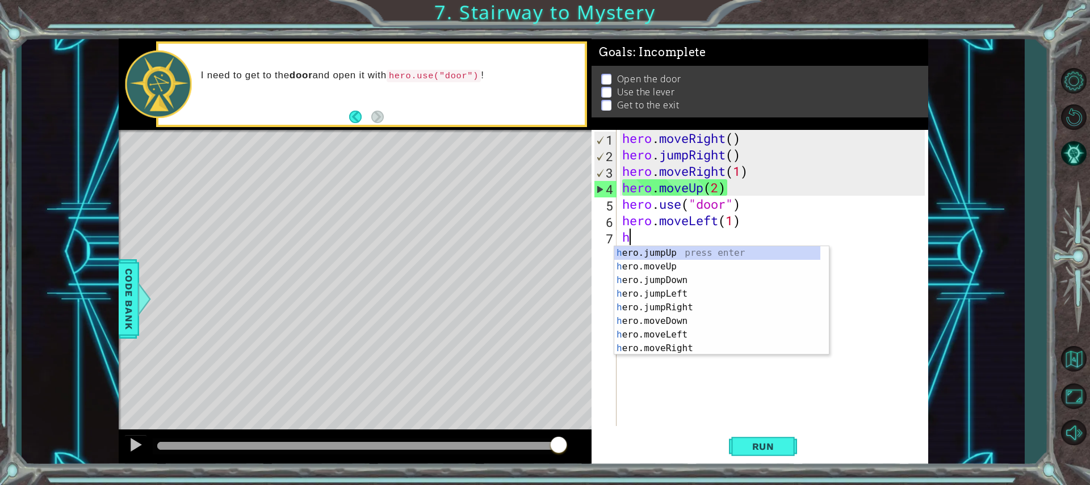
type textarea "h"
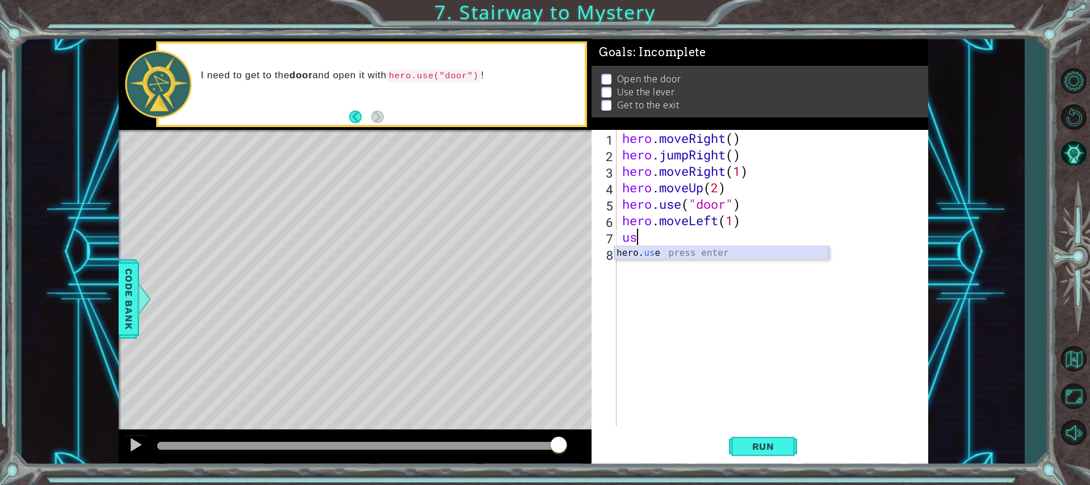
click at [697, 250] on div "hero. us e press enter" at bounding box center [721, 266] width 215 height 41
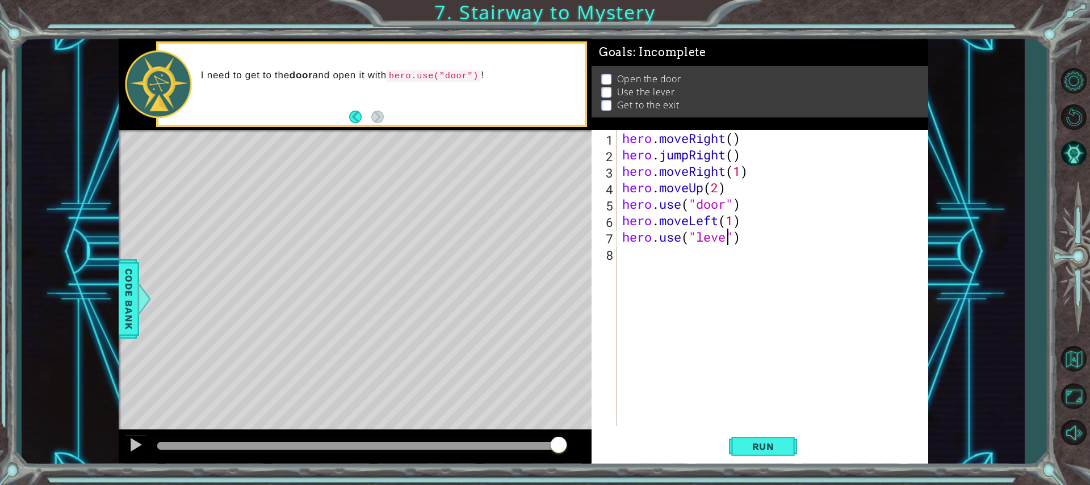
scroll to position [0, 5]
click at [790, 449] on button "Run" at bounding box center [763, 446] width 68 height 33
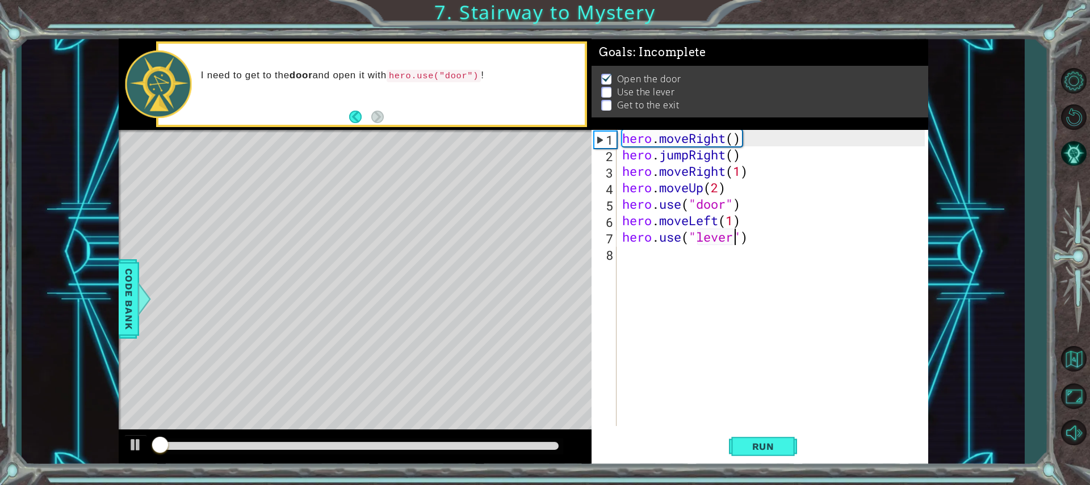
scroll to position [1, 0]
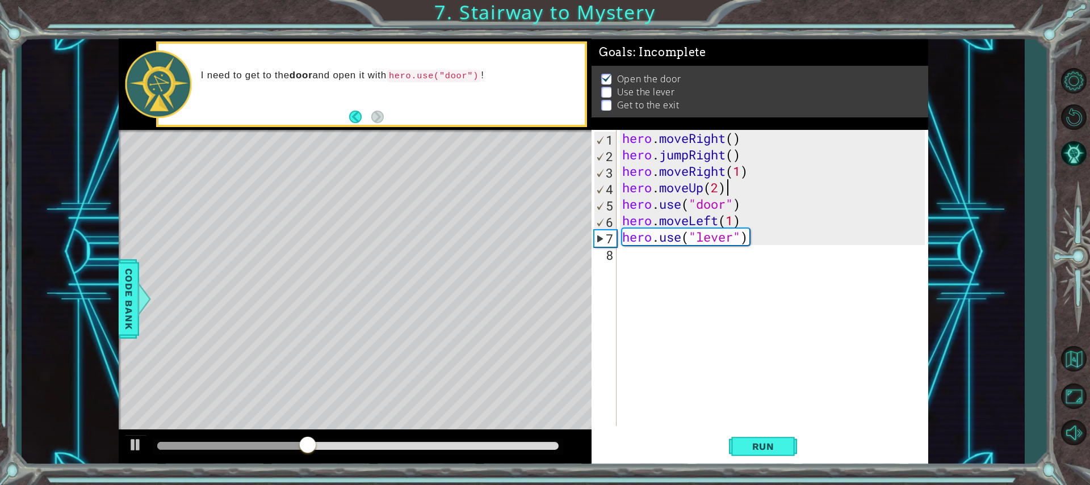
click at [724, 191] on div "hero . moveRight ( ) hero . jumpRight ( ) hero . moveRight ( 1 ) hero . moveUp …" at bounding box center [775, 294] width 310 height 329
click at [722, 188] on div "hero . moveRight ( ) hero . jumpRight ( ) hero . moveRight ( 1 ) hero . moveUp …" at bounding box center [775, 294] width 310 height 329
click at [777, 453] on button "Run" at bounding box center [763, 446] width 68 height 33
click at [623, 221] on div "hero . moveRight ( ) hero . jumpRight ( ) hero . moveRight ( 1 ) hero . moveUp1…" at bounding box center [775, 294] width 310 height 329
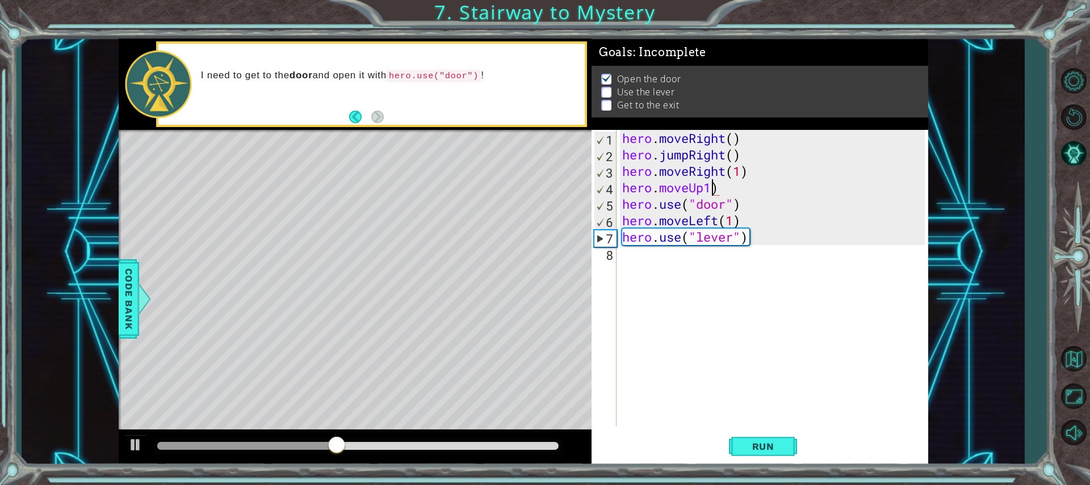
type textarea "hero.moveLeft(1)"
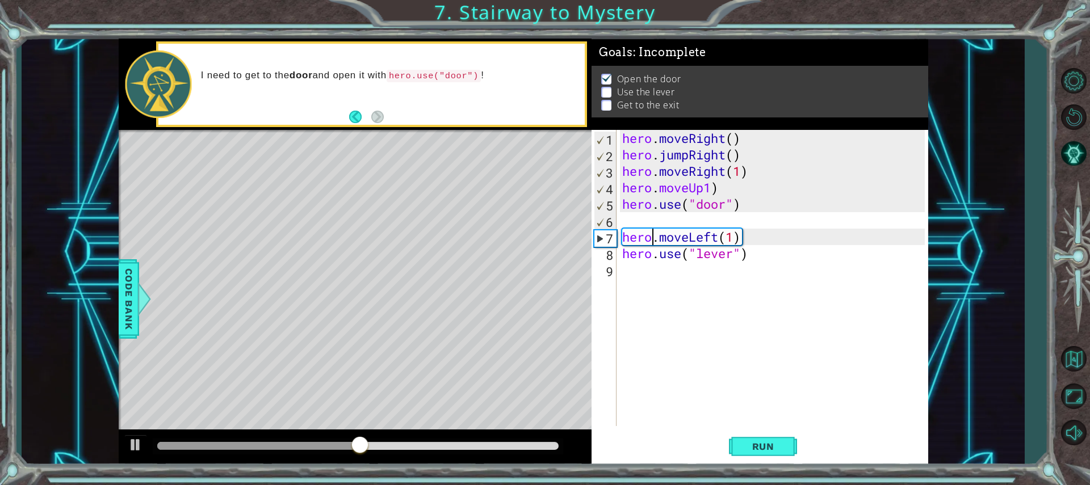
click at [653, 231] on div "hero . moveRight ( ) hero . jumpRight ( ) hero . moveRight ( 1 ) hero . moveUp1…" at bounding box center [775, 294] width 310 height 329
click at [651, 217] on div "hero . moveRight ( ) hero . jumpRight ( ) hero . moveRight ( 1 ) hero . moveUp1…" at bounding box center [775, 294] width 310 height 329
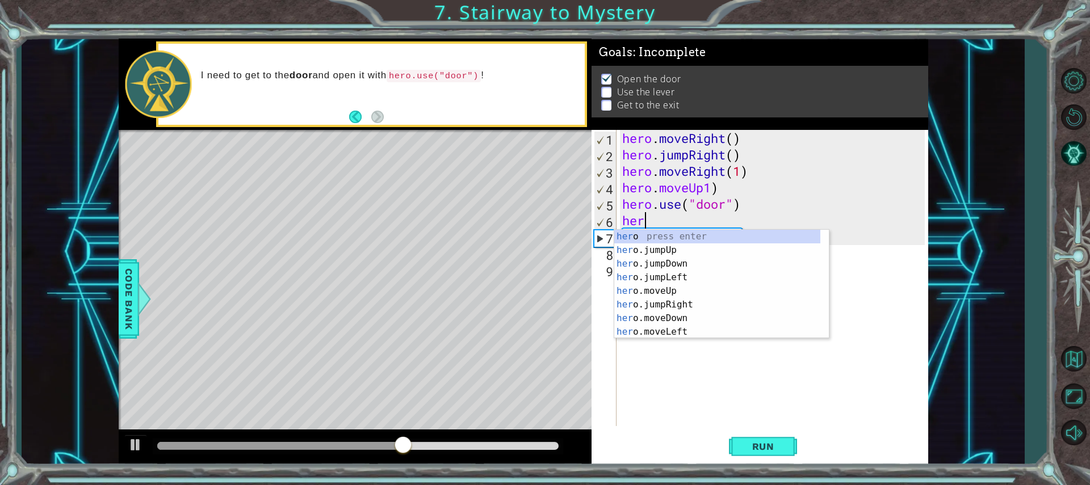
scroll to position [0, 1]
click at [709, 292] on div "her o press enter her o.jumpUp press enter her o.jumpDown press enter her o.jum…" at bounding box center [717, 298] width 206 height 136
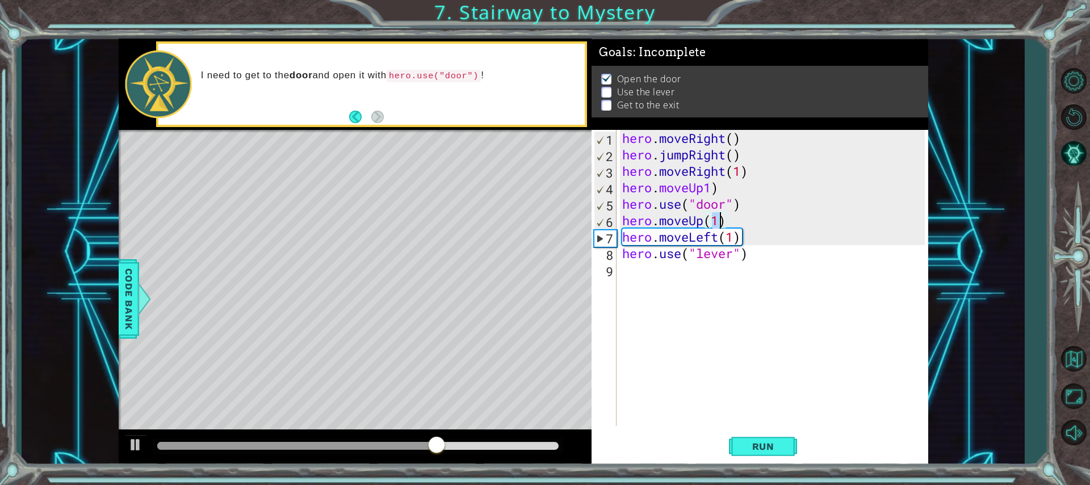
click at [722, 224] on div "hero . moveRight ( ) hero . jumpRight ( ) hero . moveRight ( 1 ) hero . moveUp1…" at bounding box center [772, 278] width 305 height 296
click at [737, 239] on div "hero . moveRight ( ) hero . jumpRight ( ) hero . moveRight ( 1 ) hero . moveUp1…" at bounding box center [775, 294] width 310 height 329
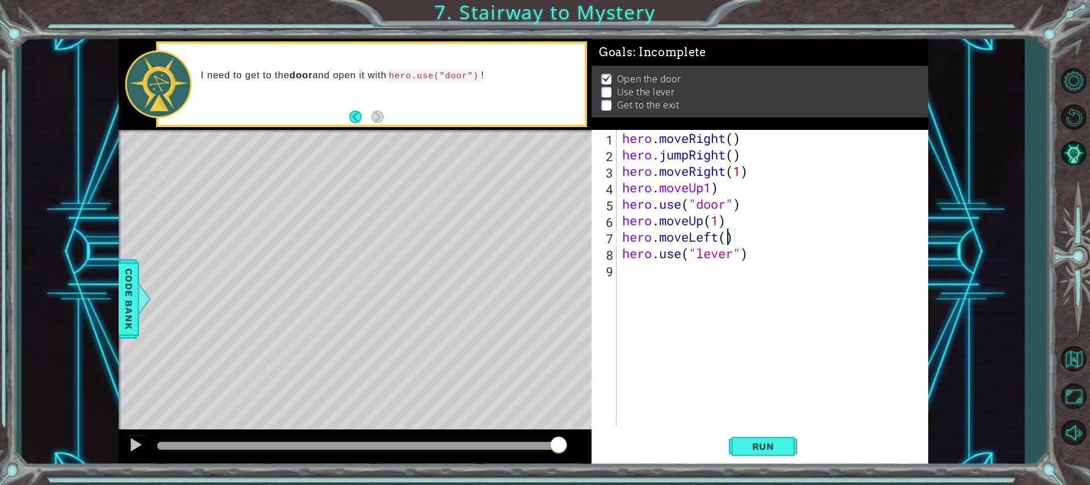
scroll to position [0, 5]
click at [722, 220] on div "hero . moveRight ( ) hero . jumpRight ( ) hero . moveRight ( 1 ) hero . moveUp1…" at bounding box center [775, 294] width 310 height 329
click at [756, 448] on span "Run" at bounding box center [763, 446] width 45 height 11
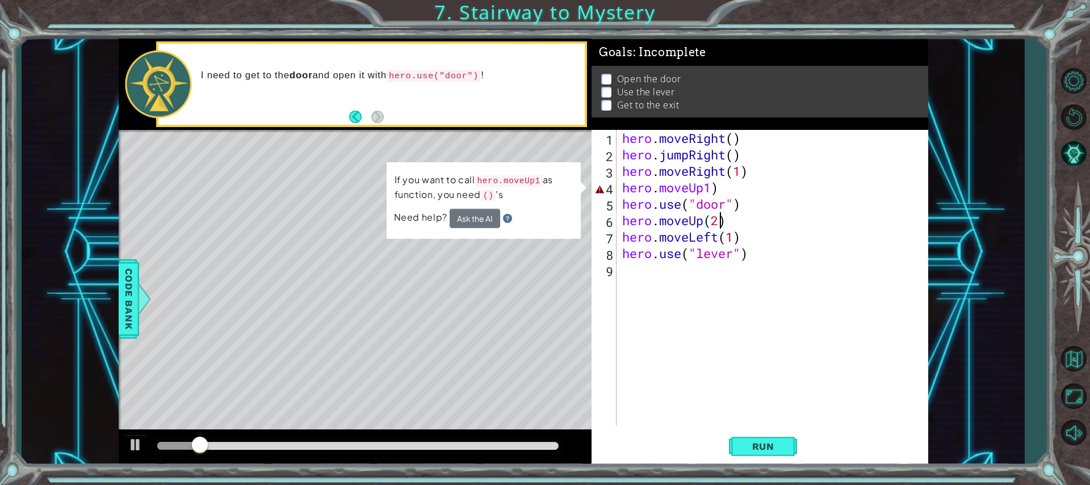
click at [708, 189] on div "hero . moveRight ( ) hero . jumpRight ( ) hero . moveRight ( 1 ) hero . moveUp1…" at bounding box center [775, 294] width 310 height 329
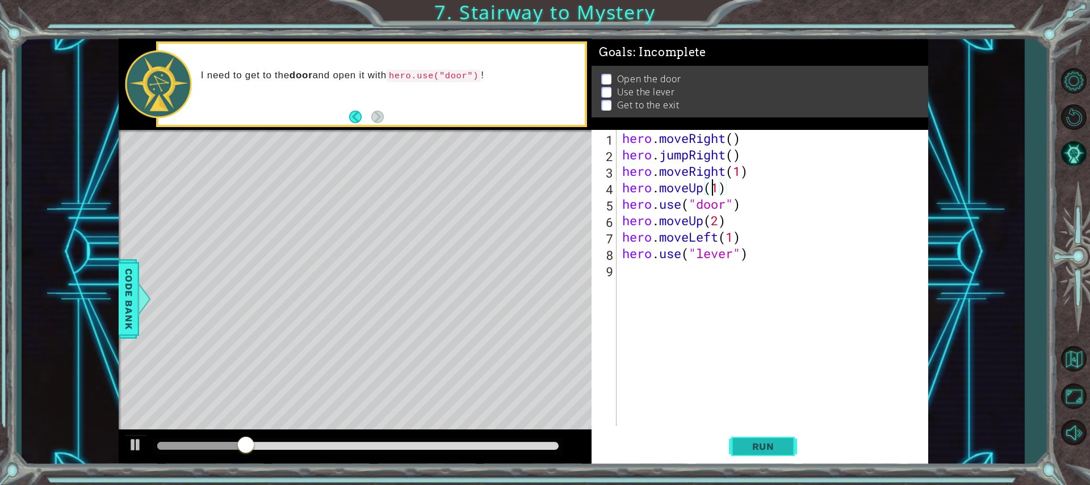
type textarea "hero.moveUp(1)"
click at [788, 439] on button "Run" at bounding box center [763, 446] width 68 height 33
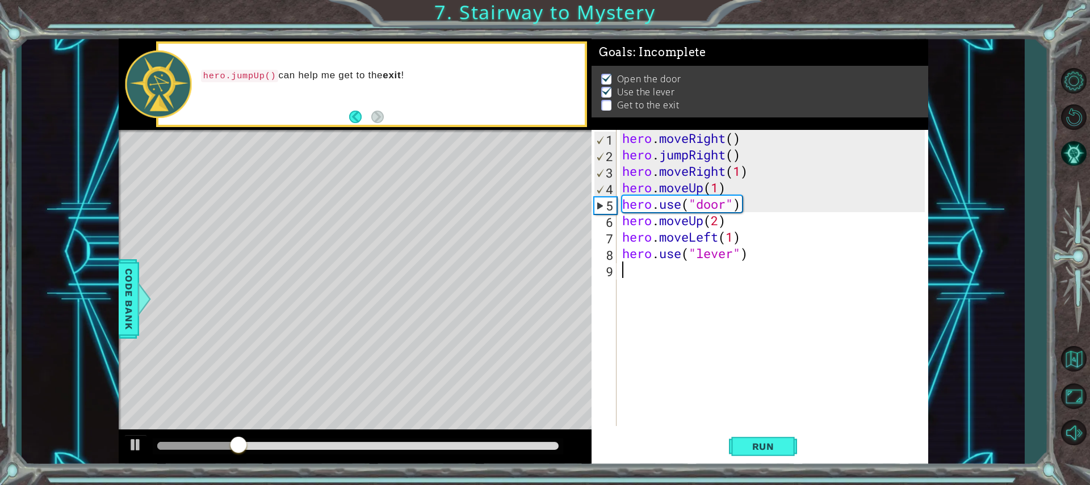
click at [683, 273] on div "hero . moveRight ( ) hero . jumpRight ( ) hero . moveRight ( 1 ) hero . moveUp …" at bounding box center [775, 294] width 310 height 329
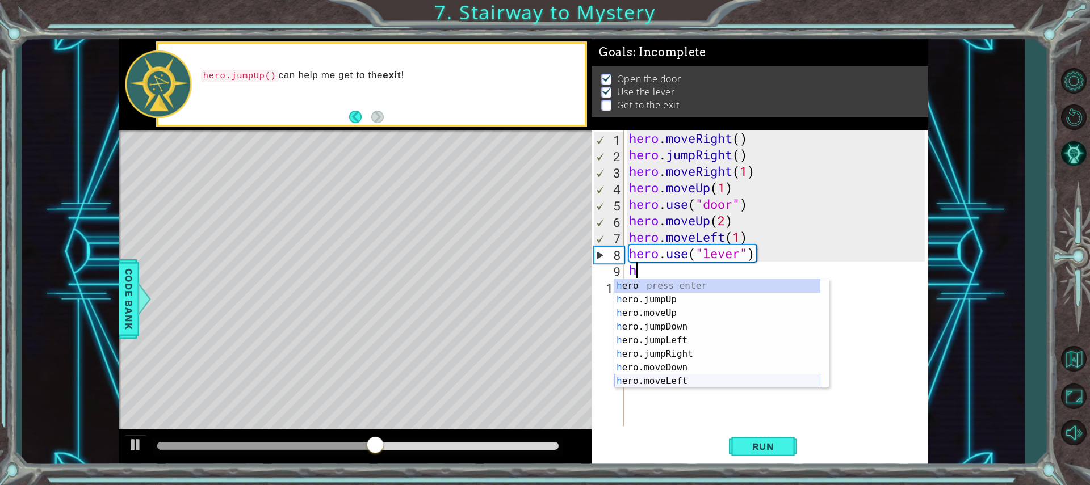
click at [691, 383] on div "h ero press enter h ero.jumpUp press enter h ero.moveUp press enter h ero.jumpD…" at bounding box center [717, 347] width 206 height 136
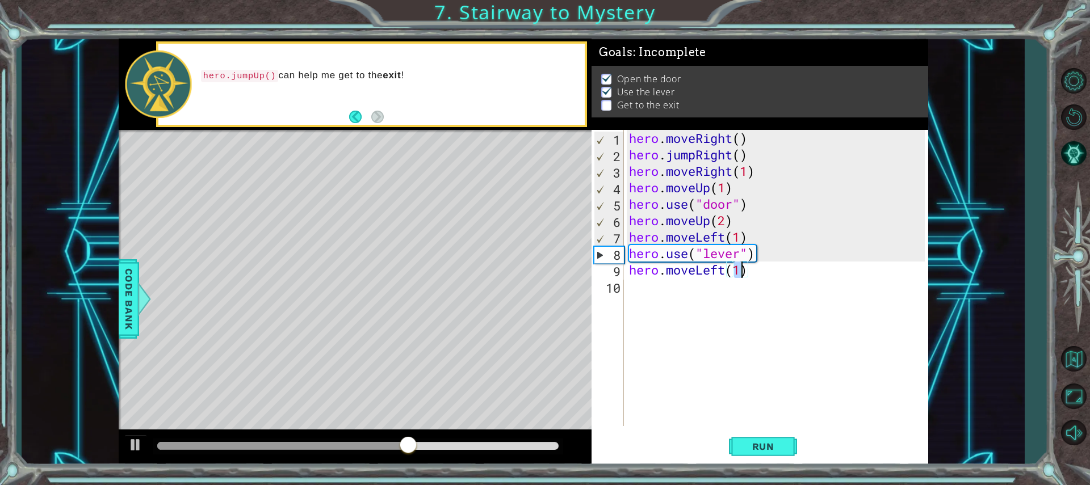
type textarea "hero.moveLeft(2)"
click at [752, 283] on div "hero . moveRight ( ) hero . jumpRight ( ) hero . moveRight ( 1 ) hero . moveUp …" at bounding box center [779, 294] width 304 height 329
type textarea "h"
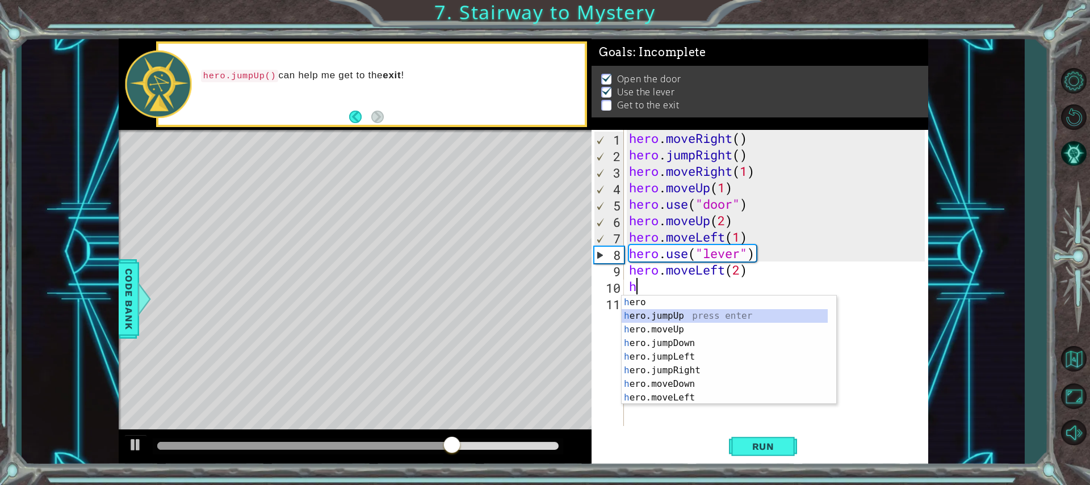
click at [691, 310] on div "h ero press enter h ero.jumpUp press enter h ero.moveUp press enter h ero.jumpD…" at bounding box center [724, 364] width 206 height 136
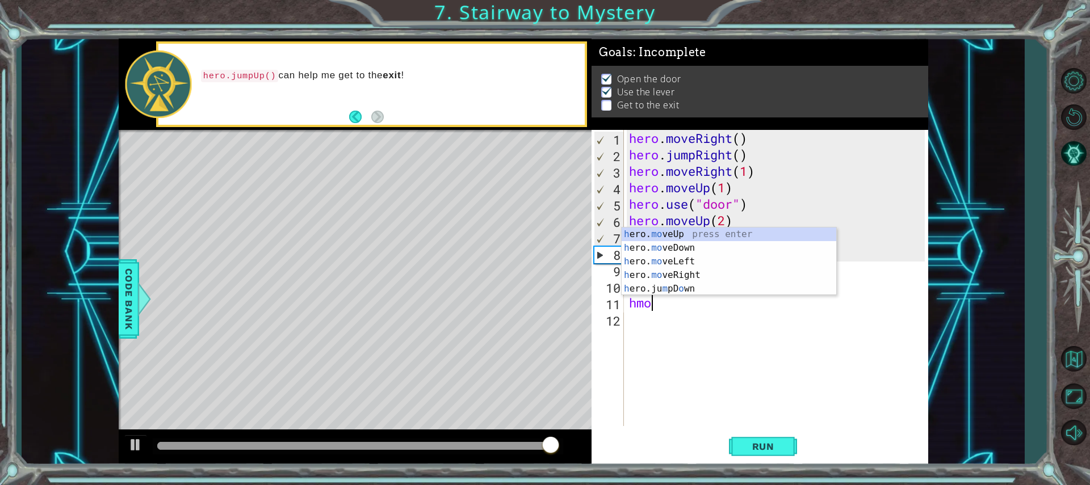
scroll to position [0, 1]
click at [684, 274] on div "h ero. mo veUp press enter h ero. mo veDown press enter h ero. mo veLeft press …" at bounding box center [728, 275] width 215 height 95
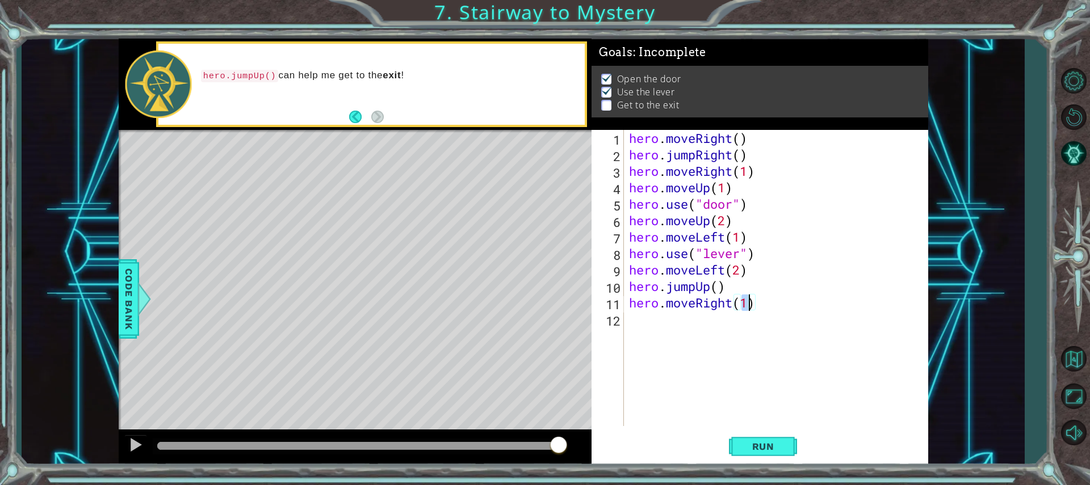
scroll to position [0, 5]
type textarea "hero.moveRight(2)"
click at [772, 436] on button "Run" at bounding box center [763, 446] width 68 height 33
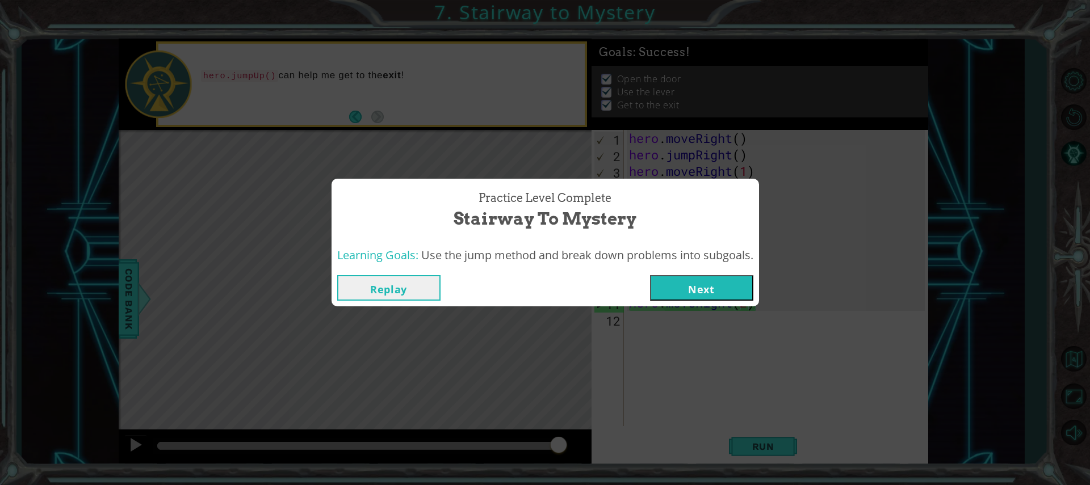
click at [697, 285] on button "Next" at bounding box center [701, 288] width 103 height 26
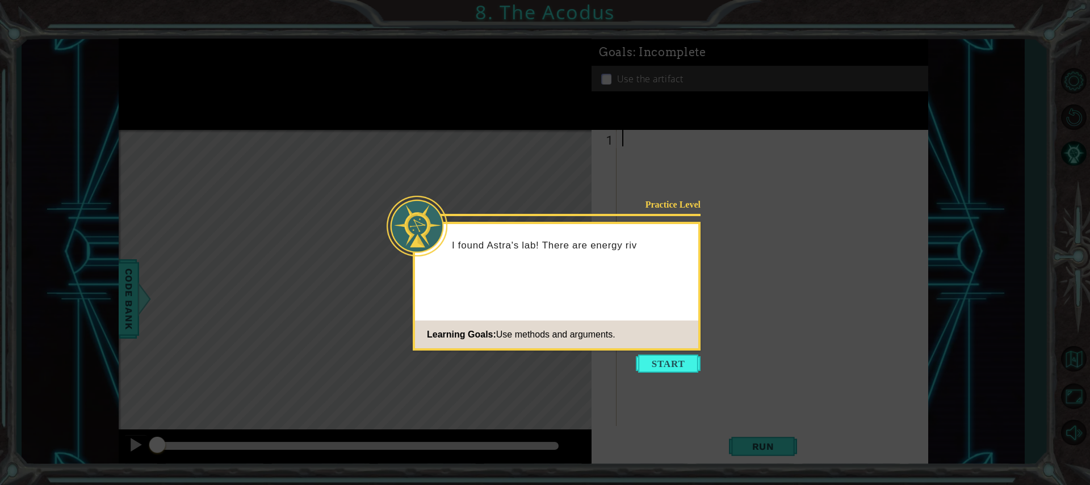
click at [649, 363] on button "Start" at bounding box center [668, 364] width 65 height 18
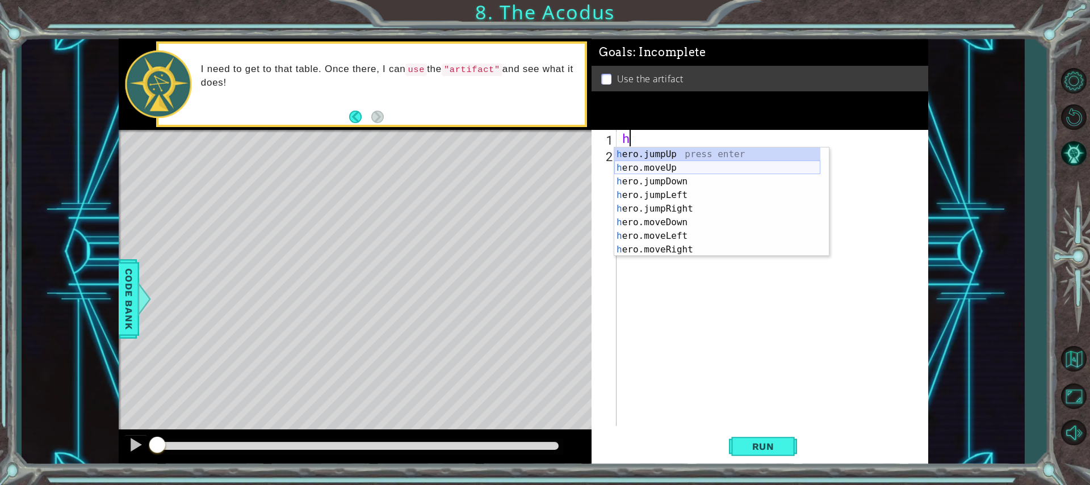
click at [655, 167] on div "h ero.jumpUp press enter h ero.moveUp press enter h ero.jumpDown press enter h …" at bounding box center [717, 216] width 206 height 136
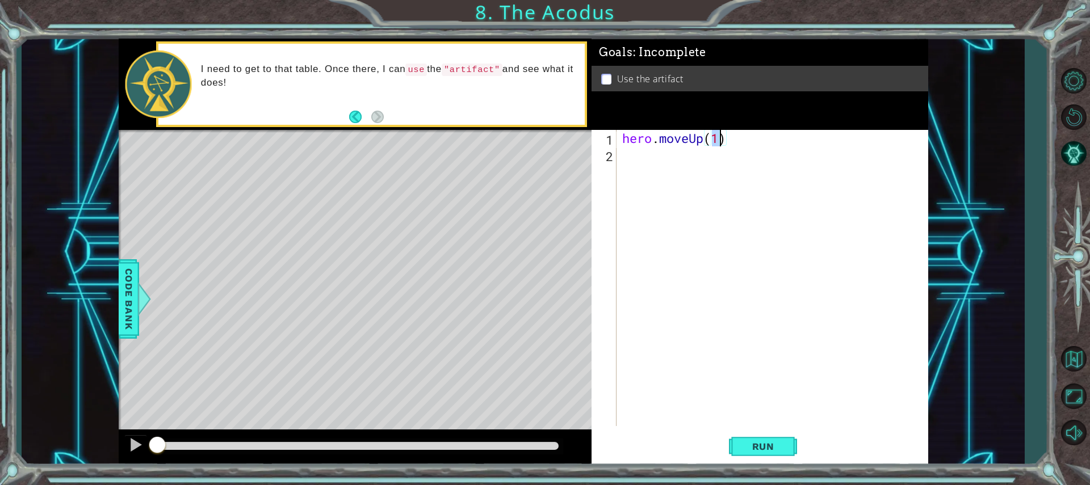
type textarea "hero.moveUp(2)"
click at [731, 157] on div "hero . moveUp ( 2 )" at bounding box center [775, 294] width 310 height 329
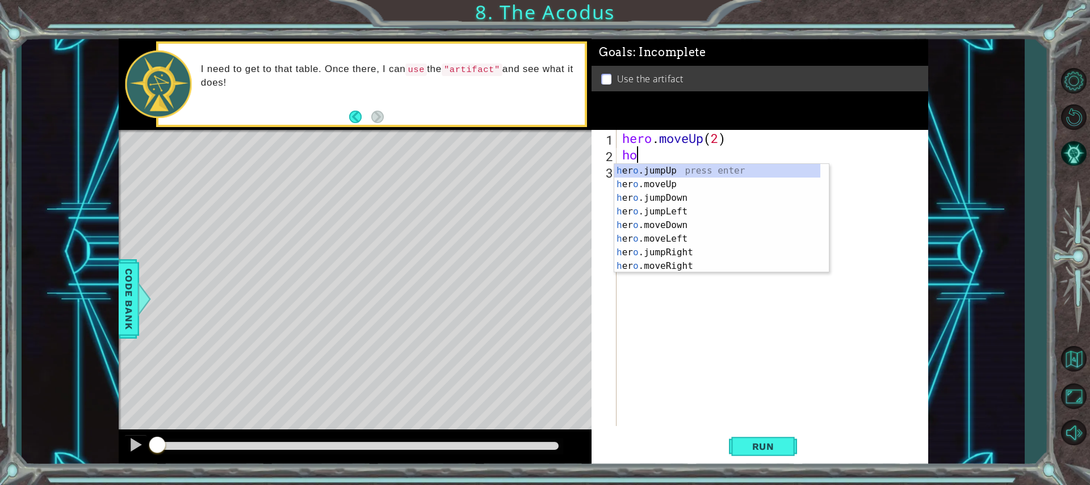
scroll to position [0, 1]
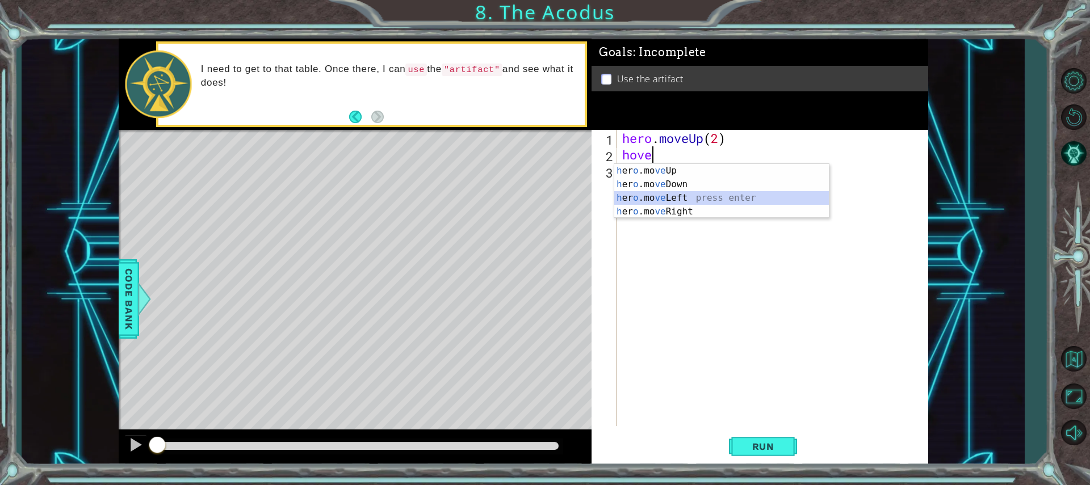
click at [681, 195] on div "h [PERSON_NAME]mo ve Up press enter h [PERSON_NAME]mo ve Down press enter h [PE…" at bounding box center [721, 205] width 215 height 82
type textarea "hero.moveLeft(1)"
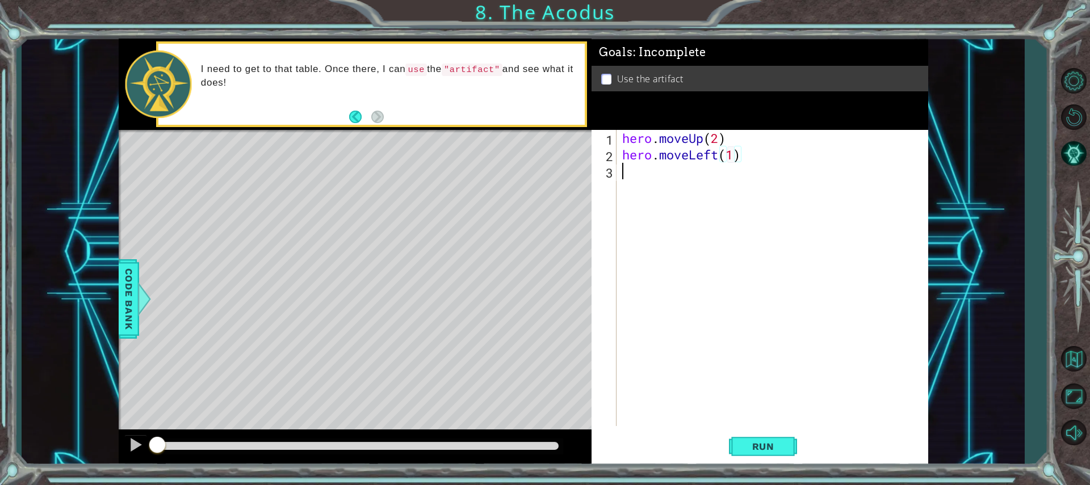
click at [682, 175] on div "hero . moveUp ( 2 ) hero . moveLeft ( 1 )" at bounding box center [775, 294] width 310 height 329
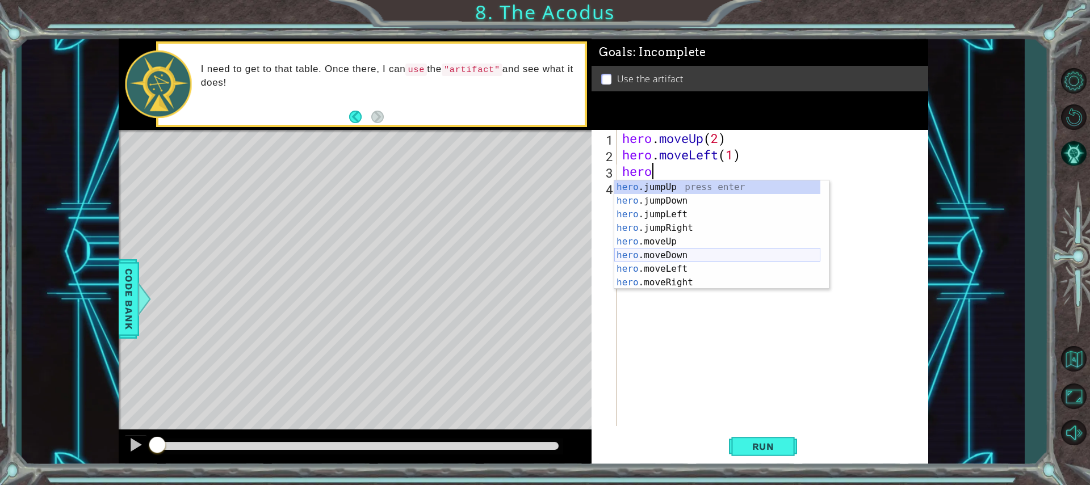
click at [678, 255] on div "hero .jumpUp press enter hero .jumpDown press enter hero .jumpLeft press enter …" at bounding box center [717, 248] width 206 height 136
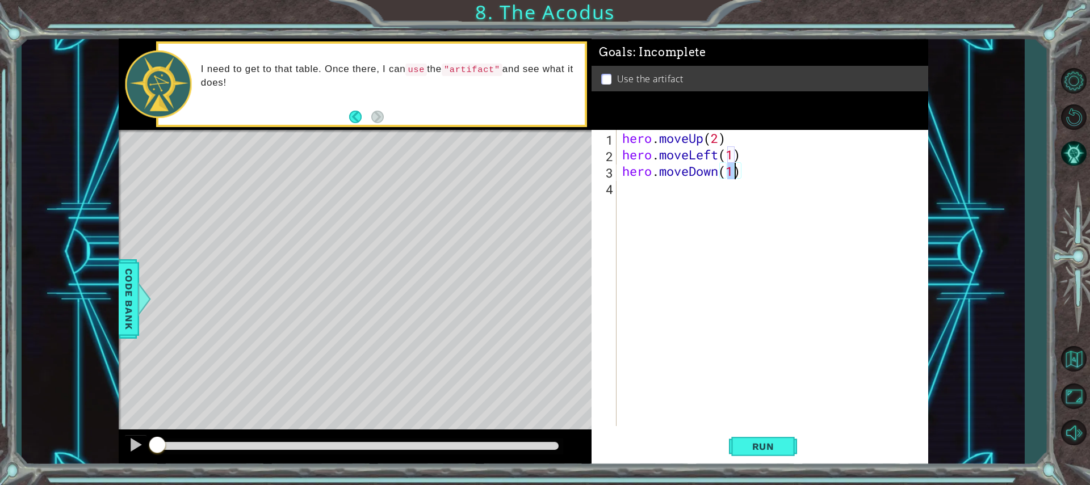
type textarea "hero.moveDown(2)"
click at [740, 191] on div "hero . moveUp ( 2 ) hero . moveLeft ( 1 ) hero . moveDown ( 2 )" at bounding box center [775, 294] width 310 height 329
type textarea "h"
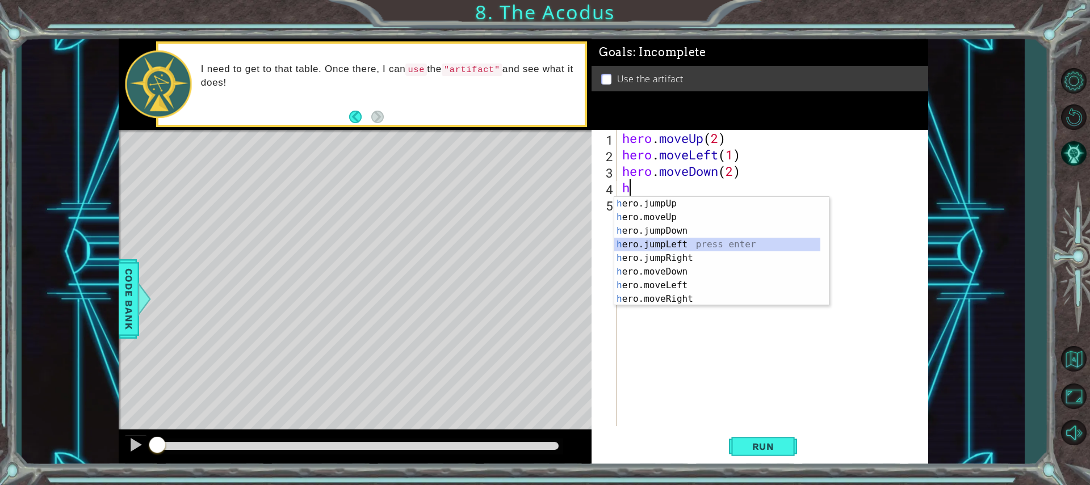
click at [683, 243] on div "h ero.jumpUp press enter h ero.moveUp press enter h ero.jumpDown press enter h …" at bounding box center [717, 265] width 206 height 136
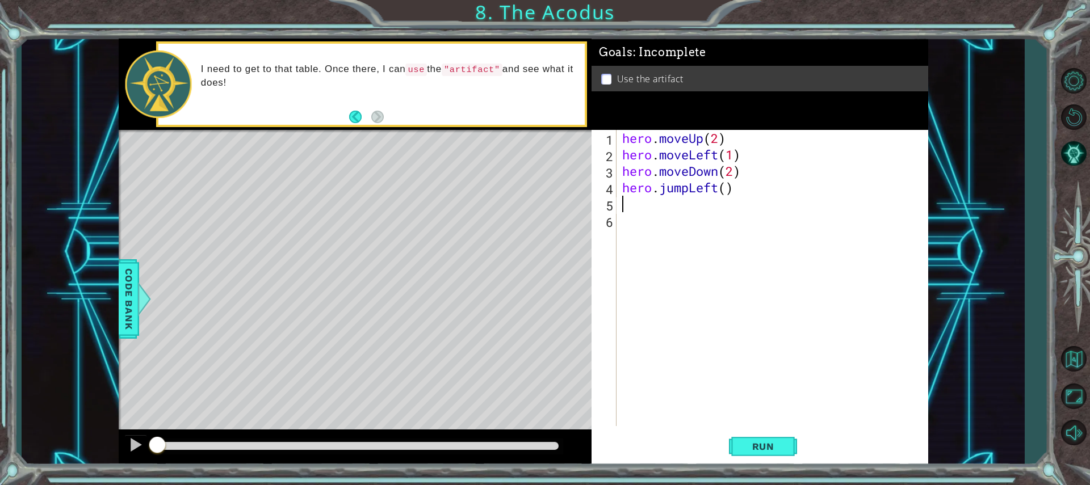
click at [720, 190] on div "hero . moveUp ( 2 ) hero . moveLeft ( 1 ) hero . moveDown ( 2 ) hero . jumpLeft…" at bounding box center [775, 294] width 310 height 329
click at [730, 191] on div "hero . moveUp ( 2 ) hero . moveLeft ( 1 ) hero . moveDown ( 2 ) hero . jumpLeft…" at bounding box center [775, 294] width 310 height 329
type textarea "hero.jumpLeft()"
click at [779, 439] on button "Run" at bounding box center [763, 446] width 68 height 33
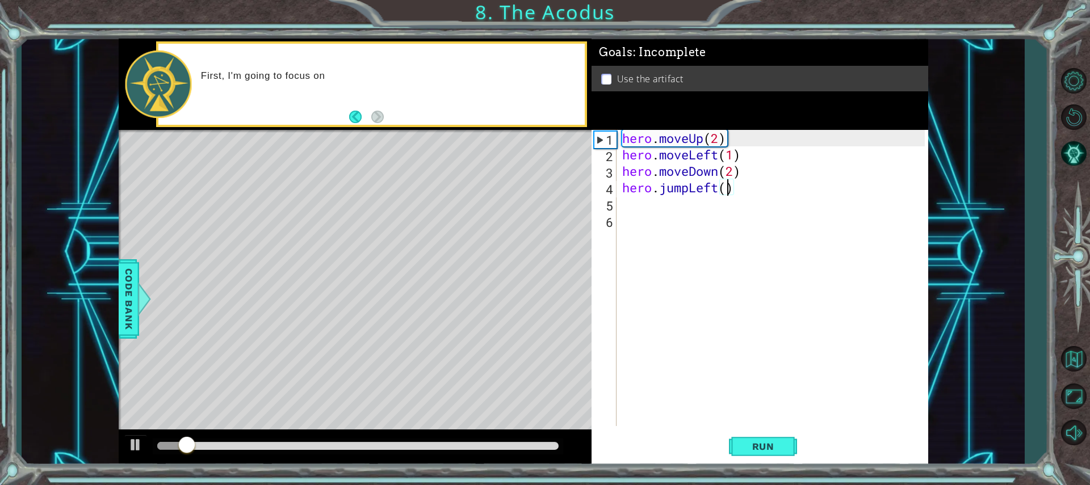
click at [720, 205] on div "hero . moveUp ( 2 ) hero . moveLeft ( 1 ) hero . moveDown ( 2 ) hero . jumpLeft…" at bounding box center [775, 294] width 310 height 329
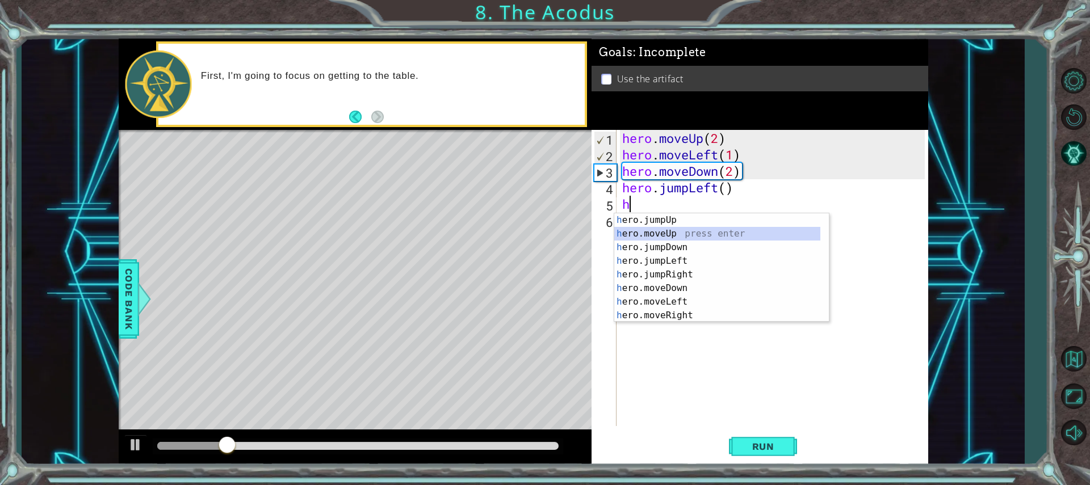
click at [688, 231] on div "h ero.jumpUp press enter h ero.moveUp press enter h ero.jumpDown press enter h …" at bounding box center [717, 281] width 206 height 136
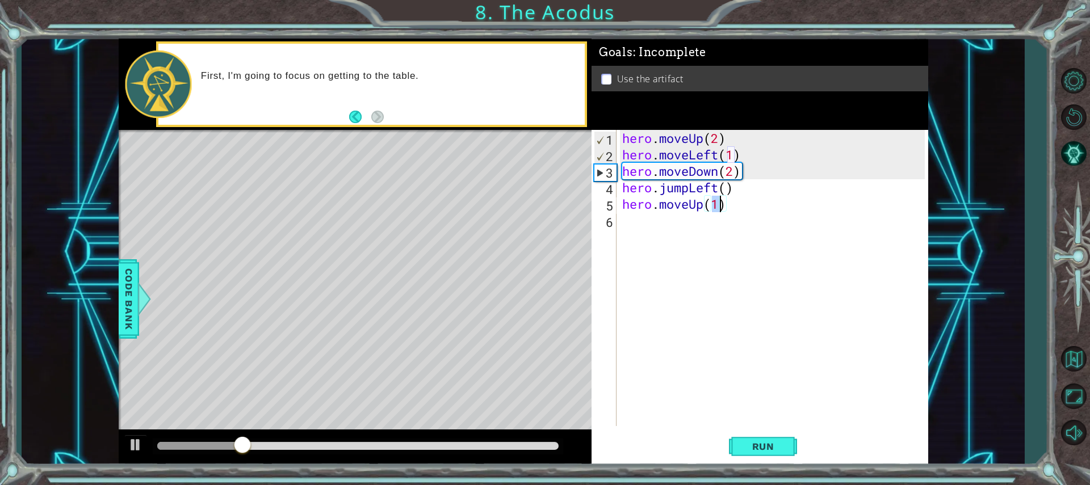
type textarea "hero.moveUp(2)"
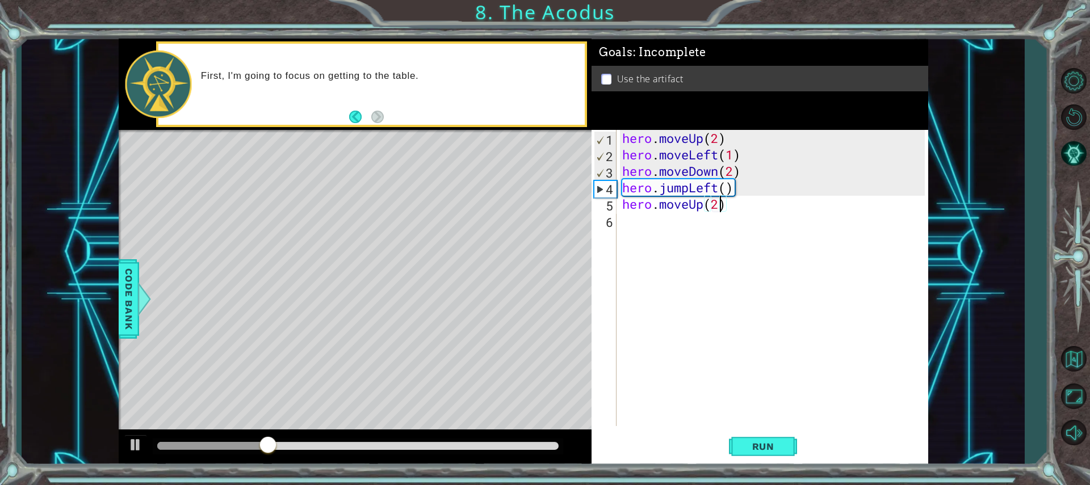
click at [691, 227] on div "hero . moveUp ( 2 ) hero . moveLeft ( 1 ) hero . moveDown ( 2 ) hero . jumpLeft…" at bounding box center [775, 294] width 310 height 329
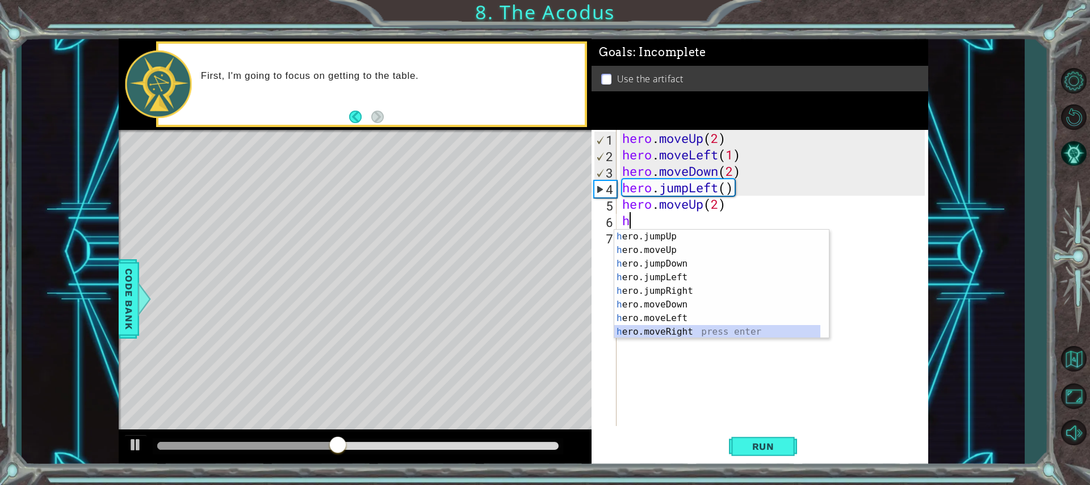
click at [677, 330] on div "h ero.jumpUp press enter h ero.moveUp press enter h ero.jumpDown press enter h …" at bounding box center [717, 298] width 206 height 136
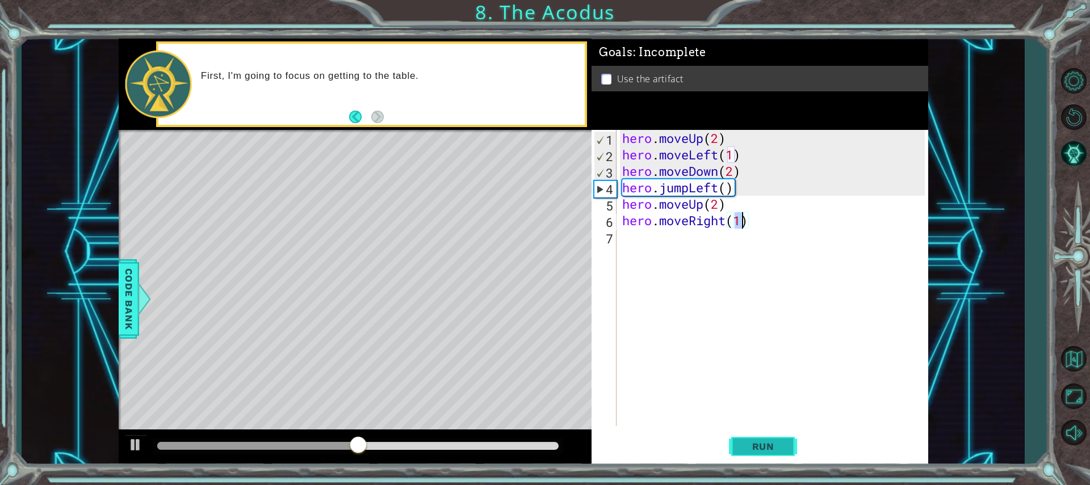
type textarea "hero.moveRight(1)"
click at [754, 439] on button "Run" at bounding box center [763, 446] width 68 height 33
click at [728, 251] on div "hero . moveUp ( 2 ) hero . moveLeft ( 1 ) hero . moveDown ( 2 ) hero . jumpLeft…" at bounding box center [775, 294] width 310 height 329
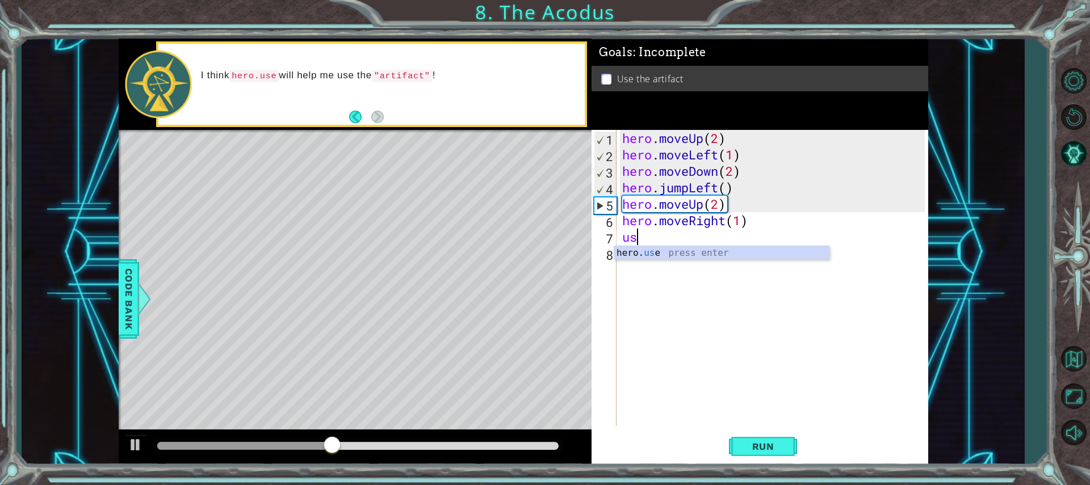
scroll to position [0, 1]
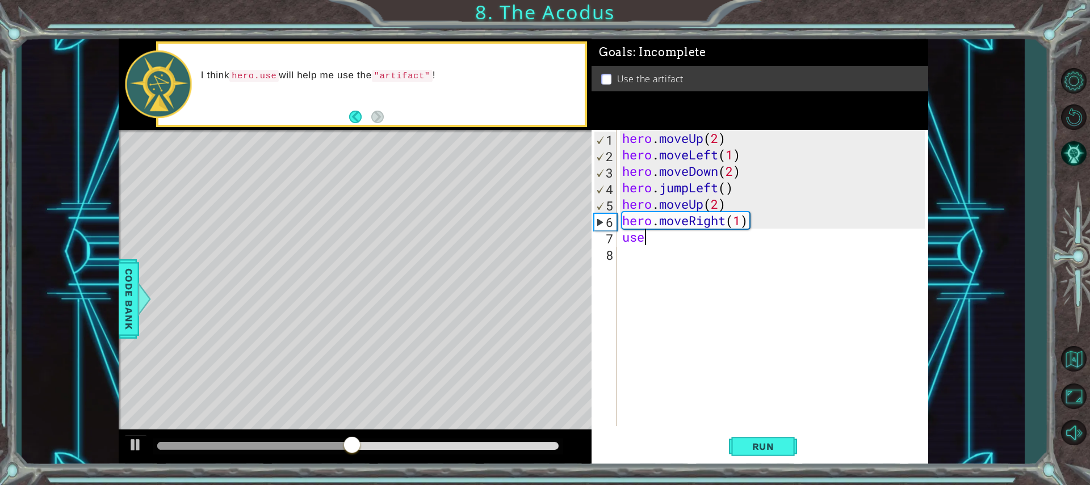
click at [708, 240] on div "hero . moveUp ( 2 ) hero . moveLeft ( 1 ) hero . moveDown ( 2 ) hero . jumpLeft…" at bounding box center [775, 294] width 310 height 329
click at [632, 236] on div "hero . moveUp ( 2 ) hero . moveLeft ( 1 ) hero . moveDown ( 2 ) hero . jumpLeft…" at bounding box center [775, 294] width 310 height 329
click at [658, 243] on div "hero . moveUp ( 2 ) hero . moveLeft ( 1 ) hero . moveDown ( 2 ) hero . jumpLeft…" at bounding box center [775, 294] width 310 height 329
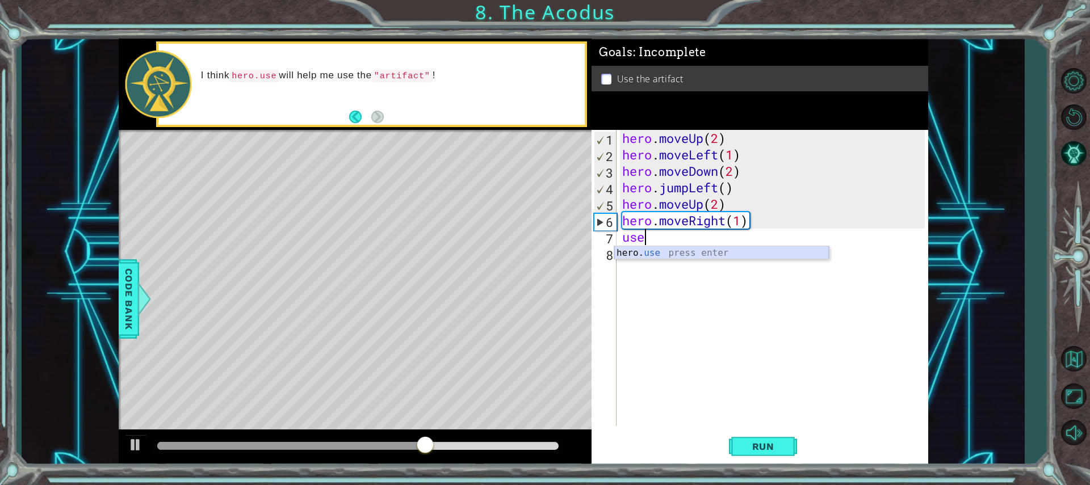
click at [671, 253] on div "hero. use press enter" at bounding box center [721, 266] width 215 height 41
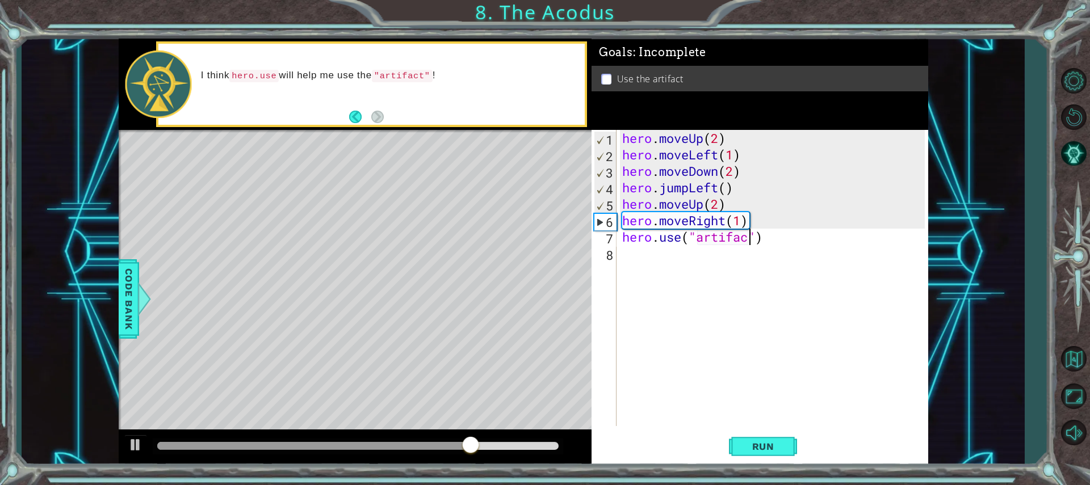
scroll to position [0, 6]
type textarea "hero.use("artifact")"
click at [778, 436] on button "Run" at bounding box center [763, 446] width 68 height 33
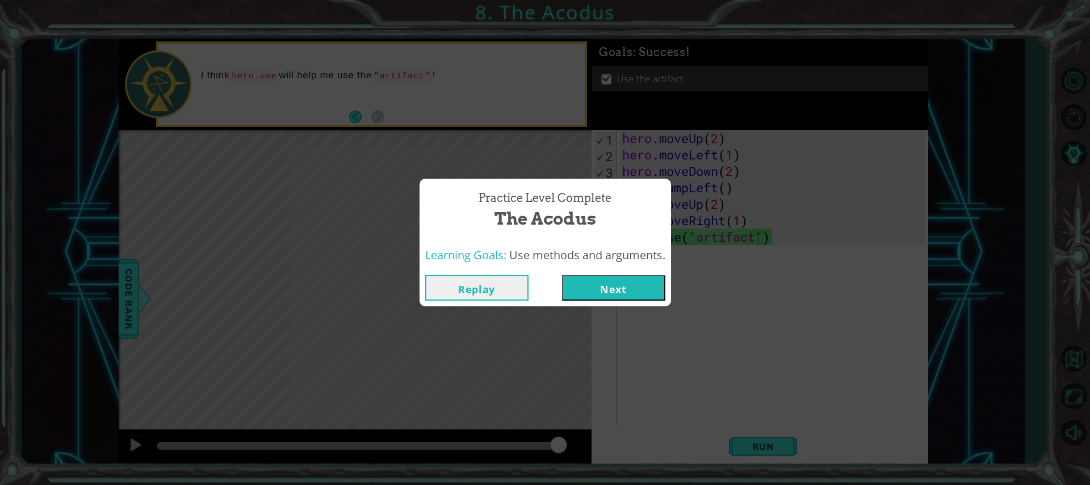
click at [592, 283] on button "Next" at bounding box center [613, 288] width 103 height 26
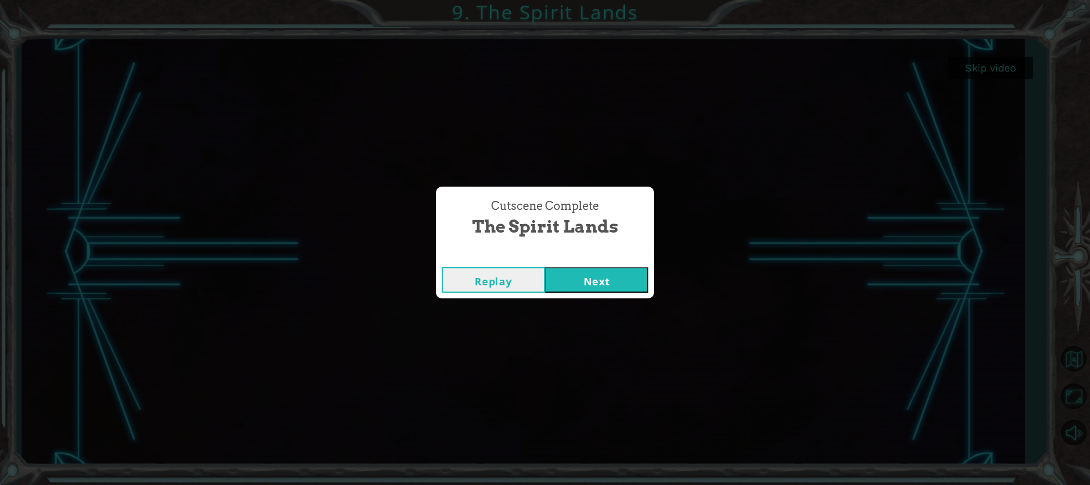
click at [621, 281] on button "Next" at bounding box center [596, 280] width 103 height 26
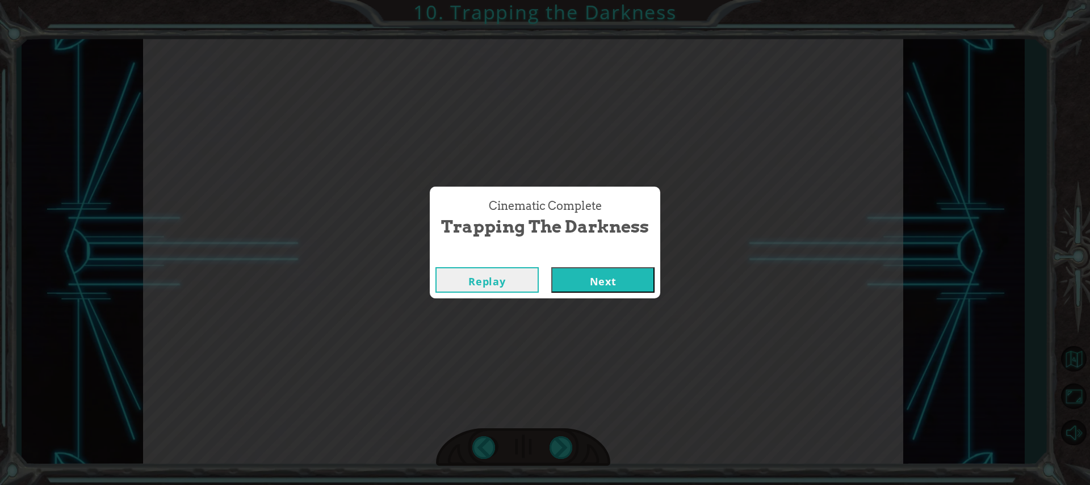
click at [611, 318] on div "Cinematic Complete Trapping the Darkness Replay Next" at bounding box center [545, 242] width 1090 height 485
click at [615, 284] on button "Next" at bounding box center [602, 280] width 103 height 26
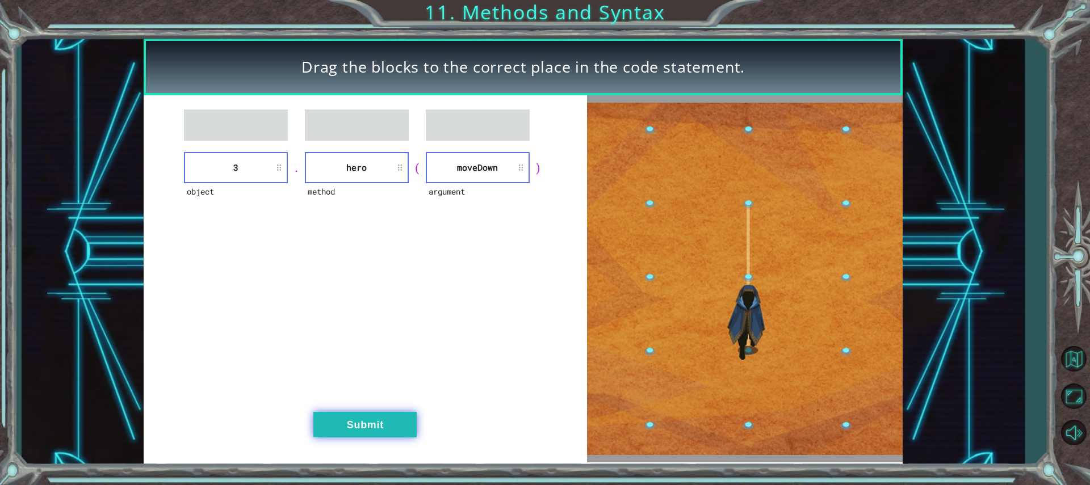
click at [356, 426] on button "Submit" at bounding box center [364, 425] width 103 height 26
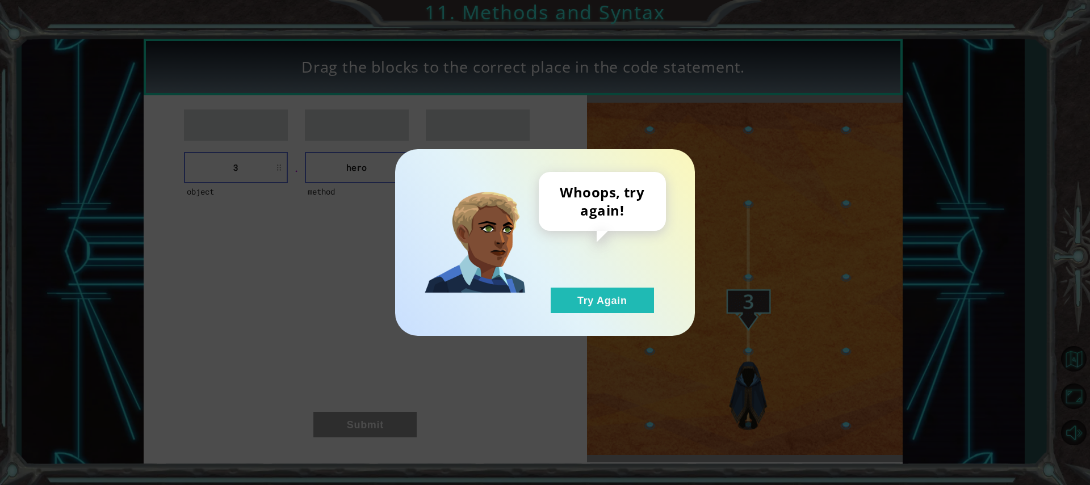
click at [625, 320] on div "Whoops, try again! Try Again" at bounding box center [545, 242] width 300 height 187
click at [625, 304] on button "Try Again" at bounding box center [601, 301] width 103 height 26
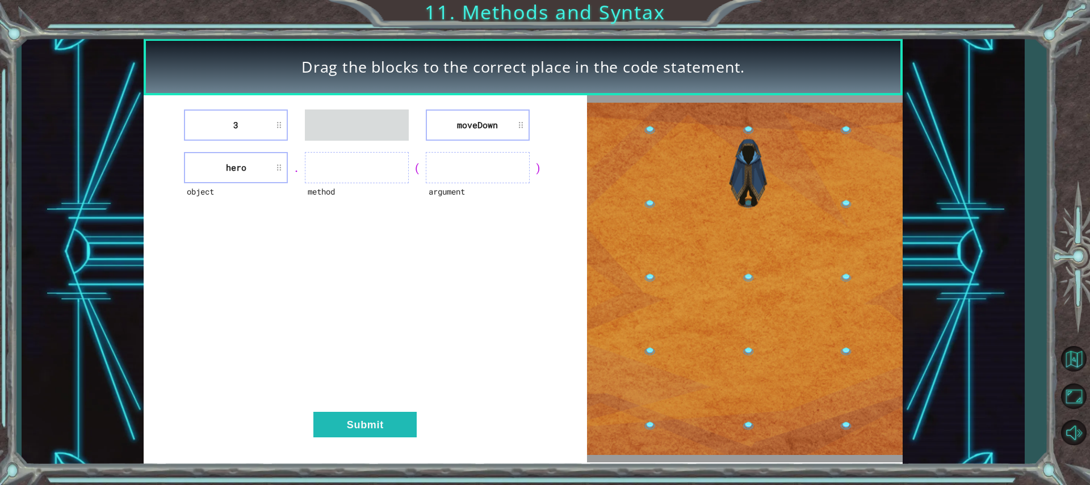
click at [213, 201] on div "object" at bounding box center [236, 198] width 104 height 31
click at [213, 183] on div "object hero" at bounding box center [236, 167] width 104 height 31
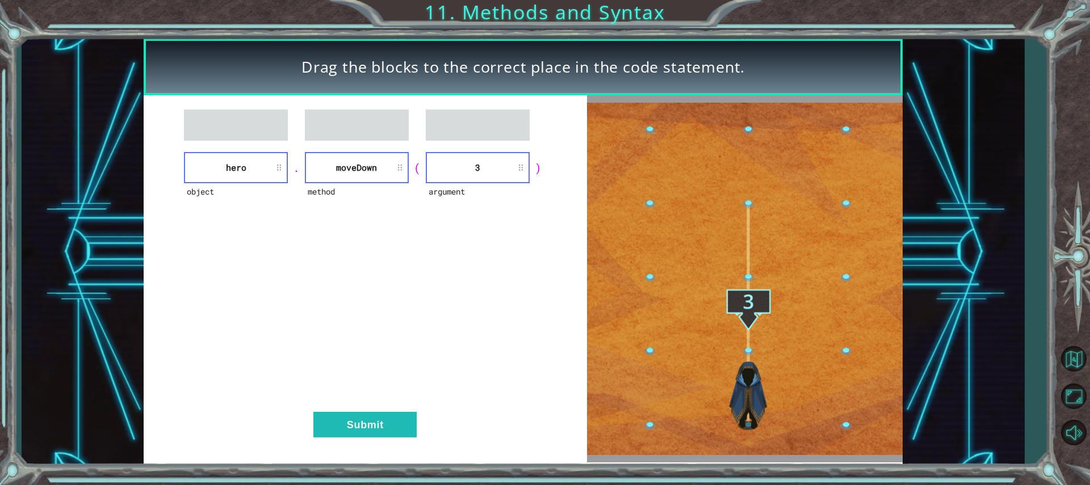
click at [371, 409] on div "object hero . method [GEOGRAPHIC_DATA] ( argument 3 ) Submit" at bounding box center [365, 278] width 443 height 367
click at [372, 411] on div "object hero . method [GEOGRAPHIC_DATA] ( argument 3 ) Submit" at bounding box center [365, 278] width 443 height 367
click at [365, 419] on button "Submit" at bounding box center [364, 425] width 103 height 26
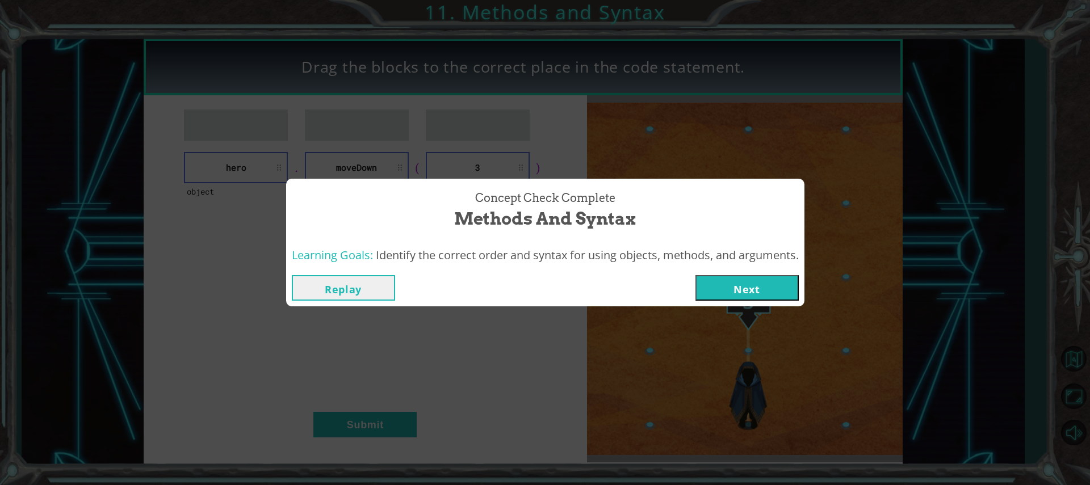
click at [771, 275] on button "Next" at bounding box center [746, 288] width 103 height 26
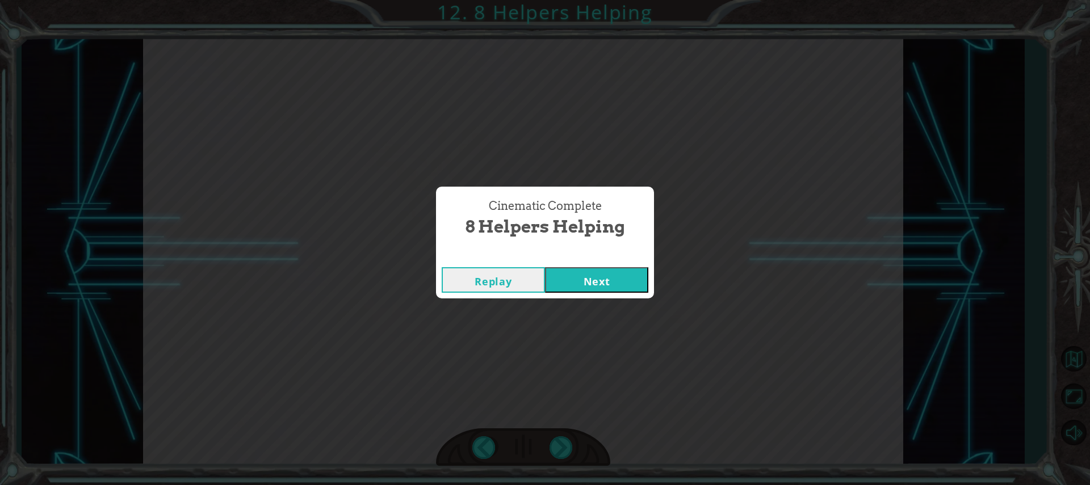
click at [564, 274] on button "Next" at bounding box center [596, 280] width 103 height 26
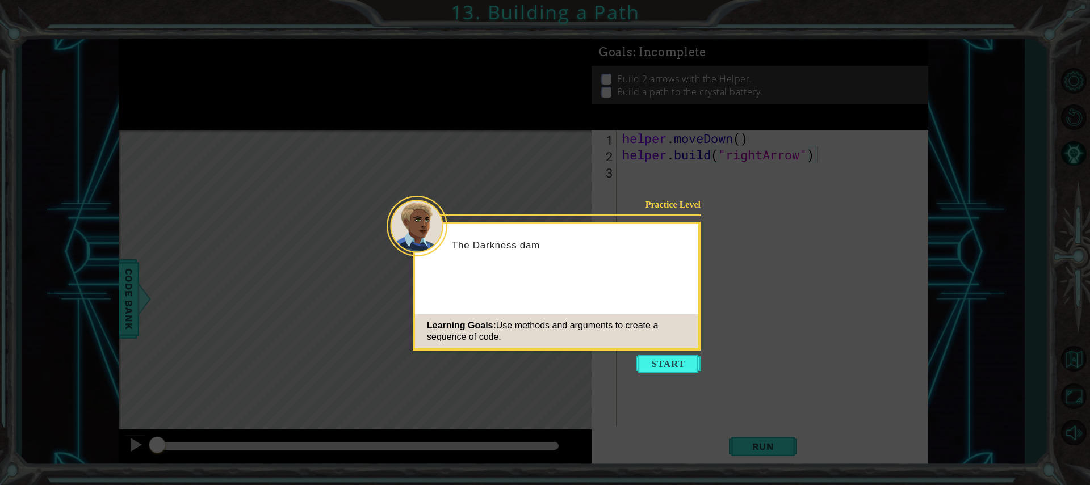
click at [665, 356] on button "Start" at bounding box center [668, 364] width 65 height 18
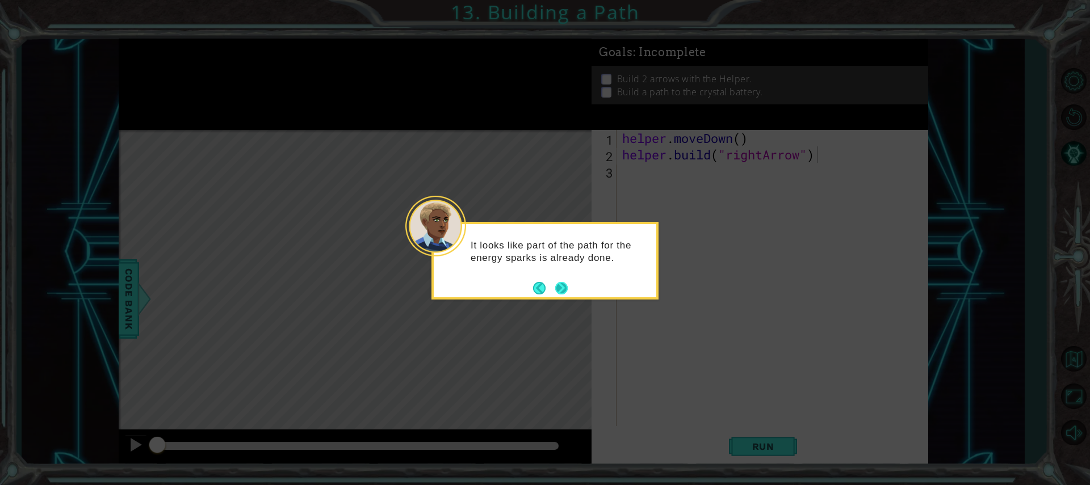
click at [562, 292] on button "Next" at bounding box center [561, 288] width 15 height 15
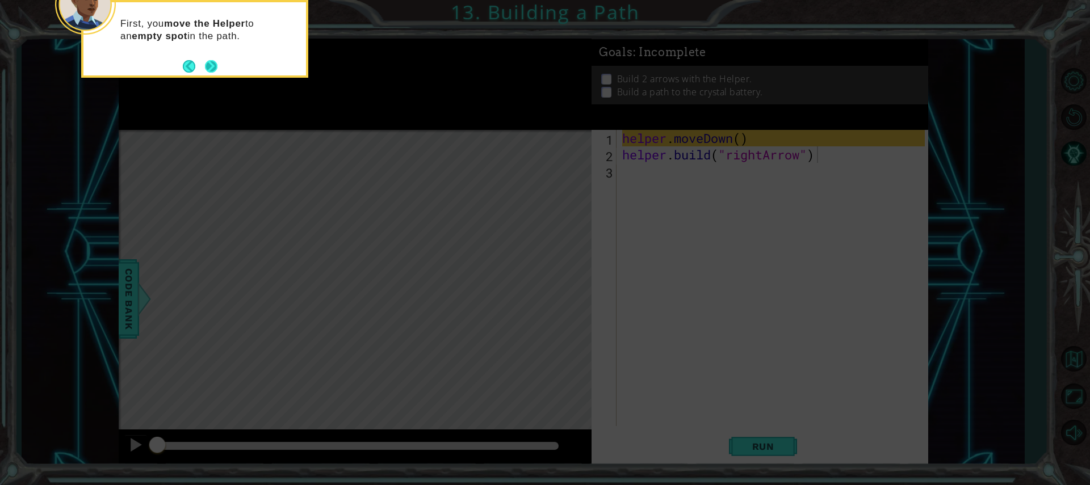
click at [213, 62] on button "Next" at bounding box center [211, 66] width 12 height 12
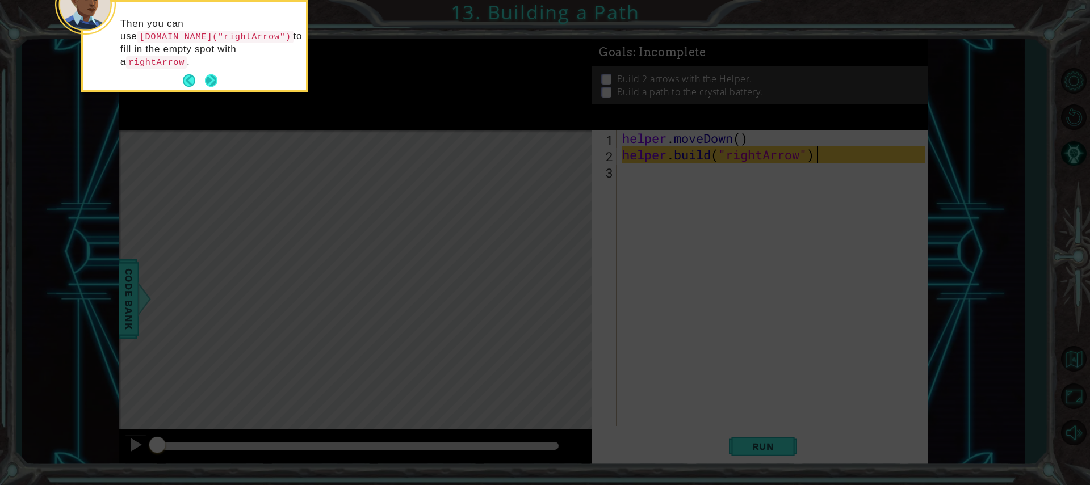
click at [216, 74] on button "Next" at bounding box center [211, 80] width 12 height 12
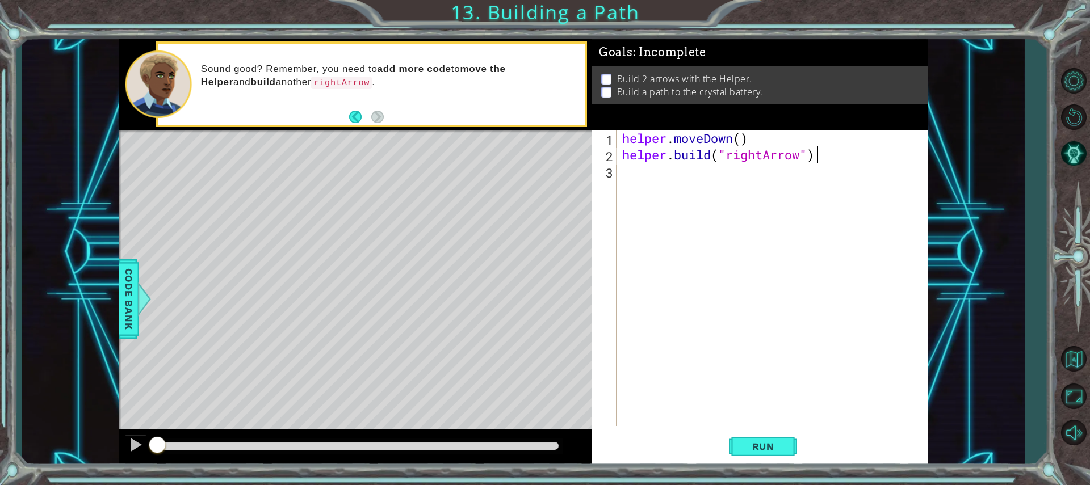
click at [636, 175] on div "helper . moveDown ( ) helper . build ( "rightArrow" )" at bounding box center [775, 294] width 310 height 329
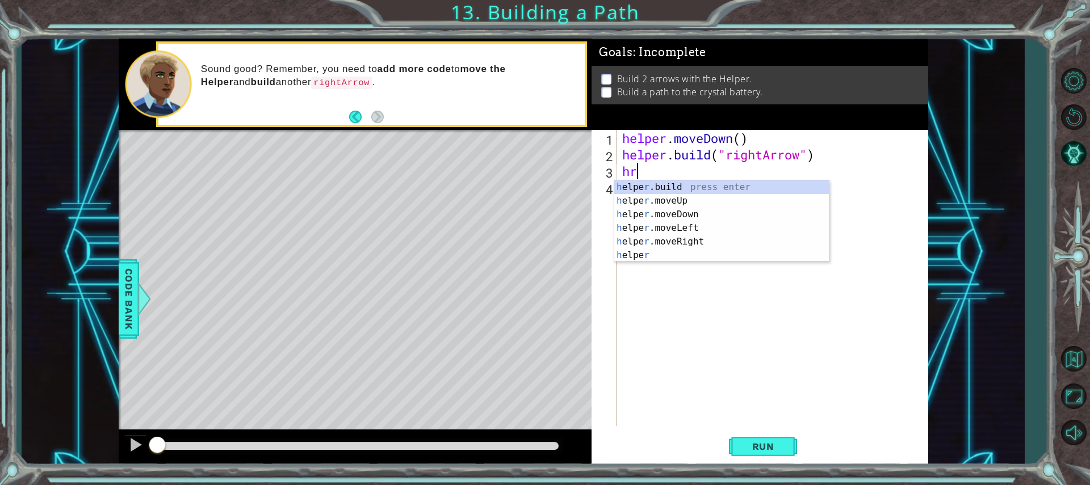
scroll to position [0, 1]
click at [690, 187] on div "h elpe r .[PERSON_NAME] press enter h elpe r .move L eft press enter" at bounding box center [721, 207] width 215 height 54
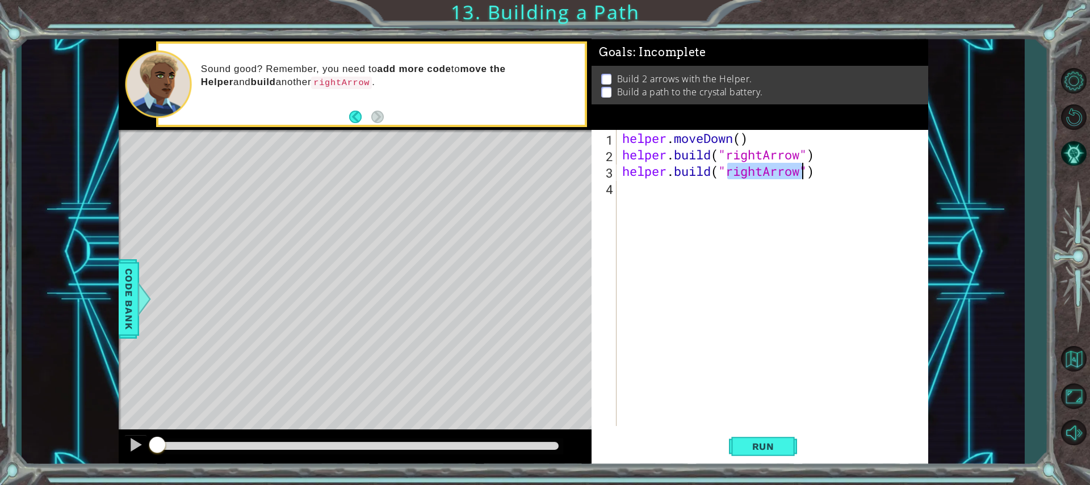
scroll to position [0, 5]
click at [727, 190] on div "" right A rrow" press enter" at bounding box center [819, 200] width 215 height 41
type textarea "[DOMAIN_NAME]("rightArrow"")"
click at [713, 188] on div "helper . moveDown ( ) helper . build ( "rightArrow" ) helper . build ( "rightAr…" at bounding box center [775, 294] width 310 height 329
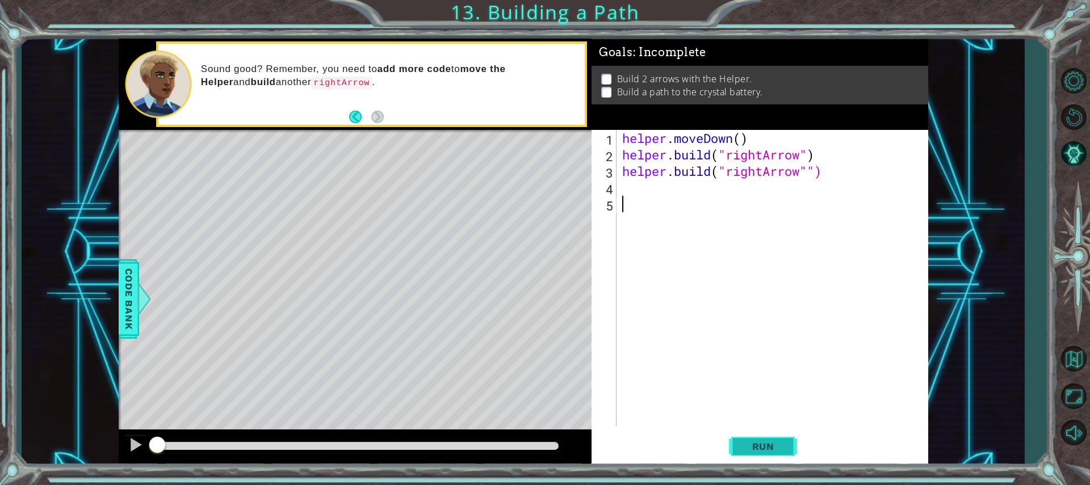
click at [772, 435] on button "Run" at bounding box center [763, 446] width 68 height 33
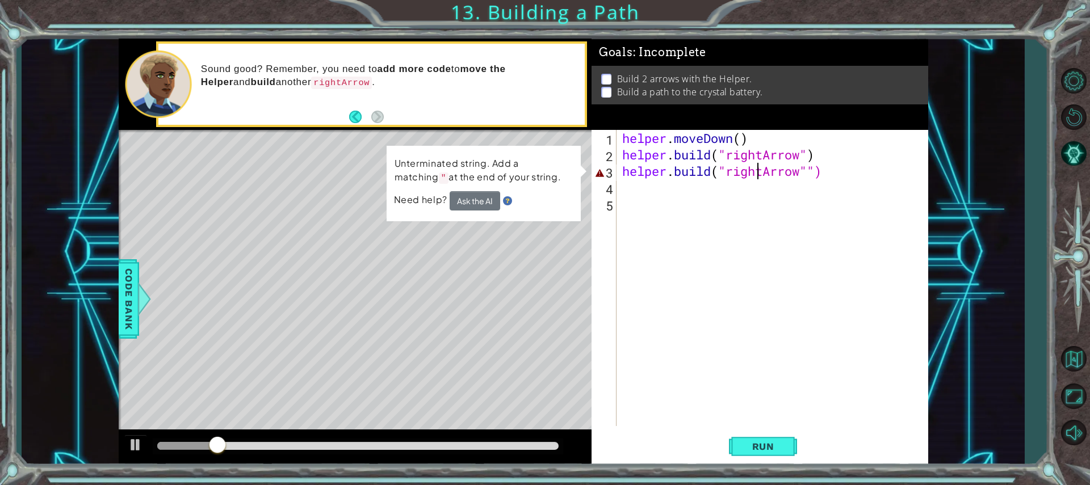
click at [757, 175] on div "helper . moveDown ( ) helper . build ( "rightArrow" ) helper . build ( "rightAr…" at bounding box center [775, 294] width 310 height 329
click at [764, 173] on div "helper . moveDown ( ) helper . build ( "rightArrow" ) helper . build ( "rightAr…" at bounding box center [775, 294] width 310 height 329
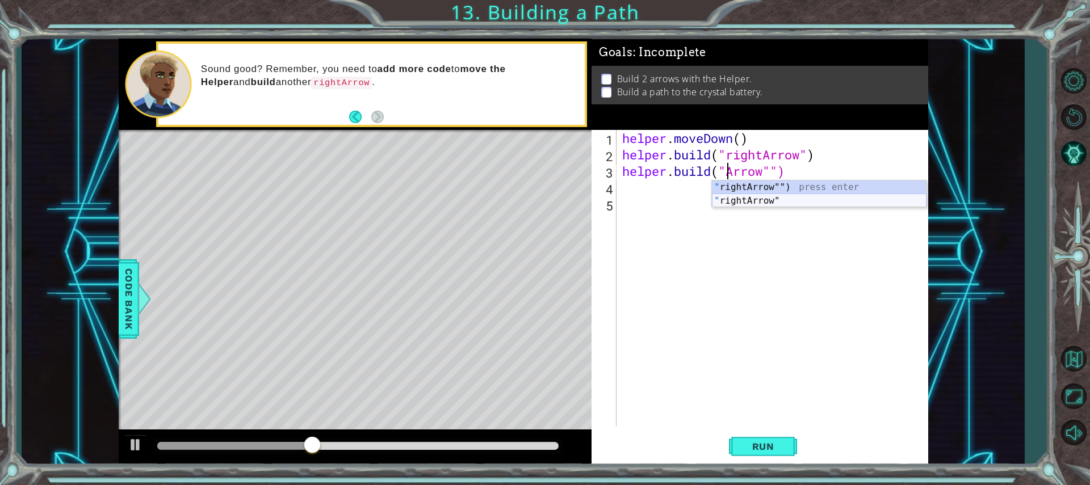
click at [772, 197] on div "" rightArrow"") press enter " rightArrow" press enter" at bounding box center [819, 207] width 215 height 54
type textarea "[DOMAIN_NAME]("rightArrow""")"
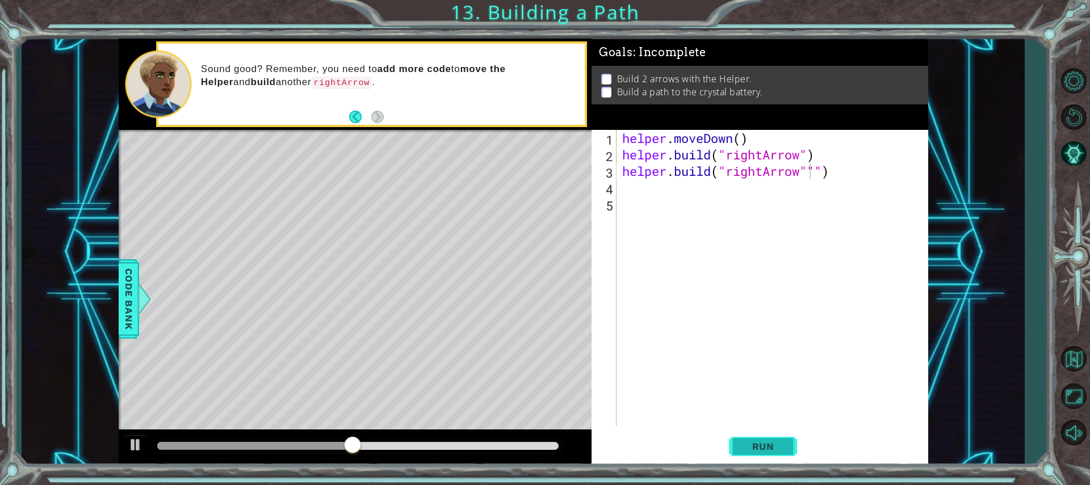
click at [784, 441] on span "Run" at bounding box center [763, 446] width 45 height 11
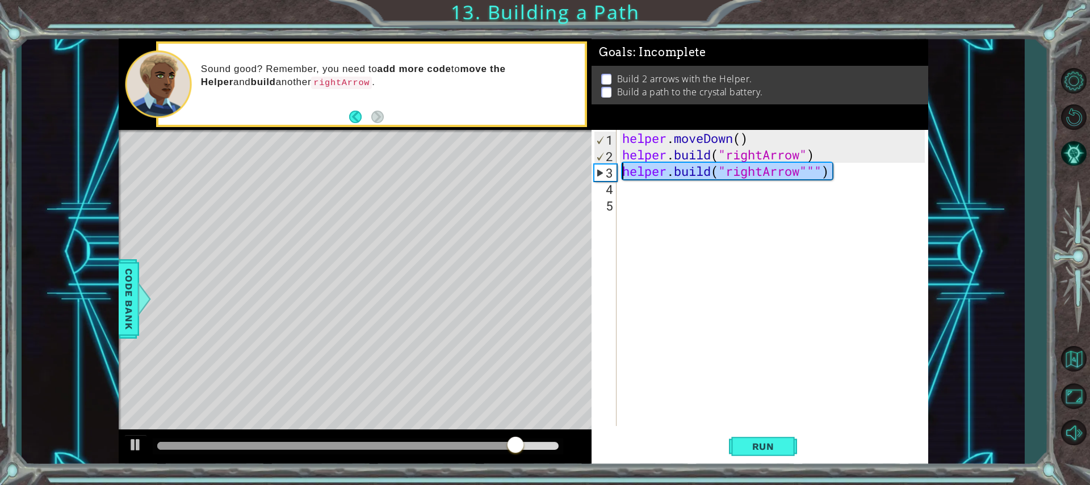
drag, startPoint x: 841, startPoint y: 176, endPoint x: 599, endPoint y: 170, distance: 241.8
click at [599, 170] on div "[DOMAIN_NAME]("rightArrow""") 1 2 3 4 5 helper . moveDown ( ) helper . build ( …" at bounding box center [757, 278] width 333 height 296
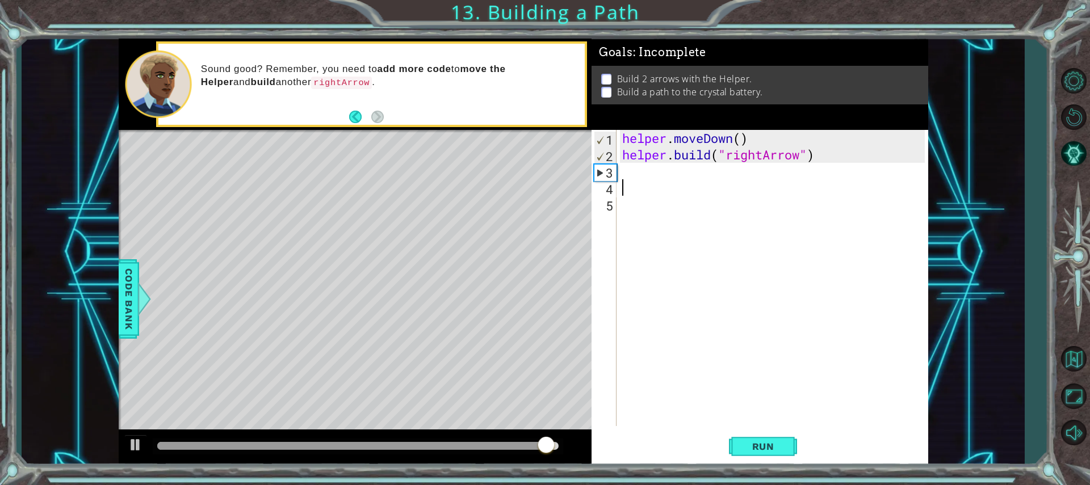
click at [644, 181] on div "helper . moveDown ( ) helper . build ( "rightArrow" )" at bounding box center [775, 294] width 310 height 329
click at [643, 171] on div "helper . moveDown ( ) helper . build ( "rightArrow" )" at bounding box center [775, 294] width 310 height 329
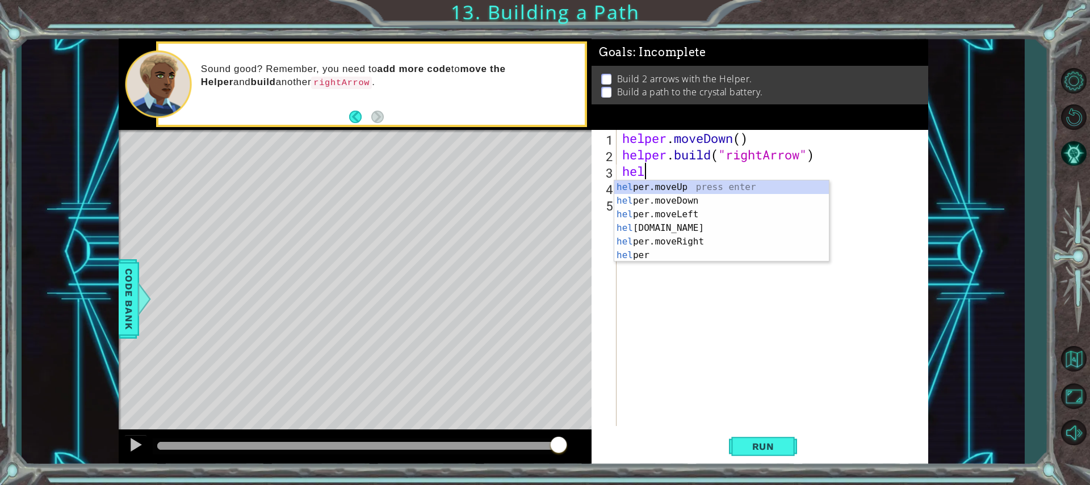
scroll to position [0, 1]
click at [687, 211] on div "hel per.moveUp press enter hel per.moveDown press enter hel per.moveLeft press …" at bounding box center [721, 234] width 215 height 109
type textarea "helper.moveLeft(1)"
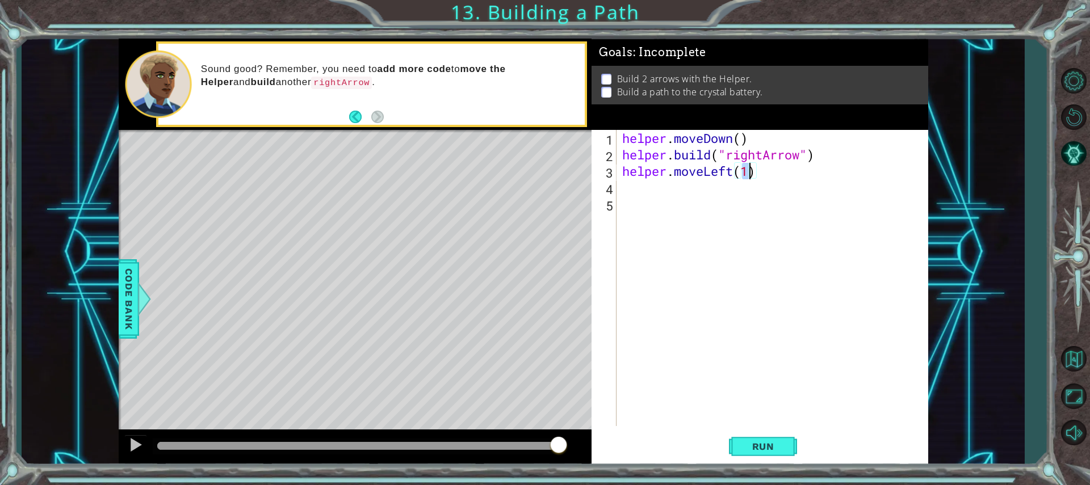
click at [692, 179] on div "helper . moveDown ( ) helper . build ( "rightArrow" ) helper . moveLeft ( 1 )" at bounding box center [775, 294] width 310 height 329
click at [685, 189] on div "helper . moveDown ( ) helper . build ( "rightArrow" ) helper . moveLeft ( 1 )" at bounding box center [775, 294] width 310 height 329
type textarea "h"
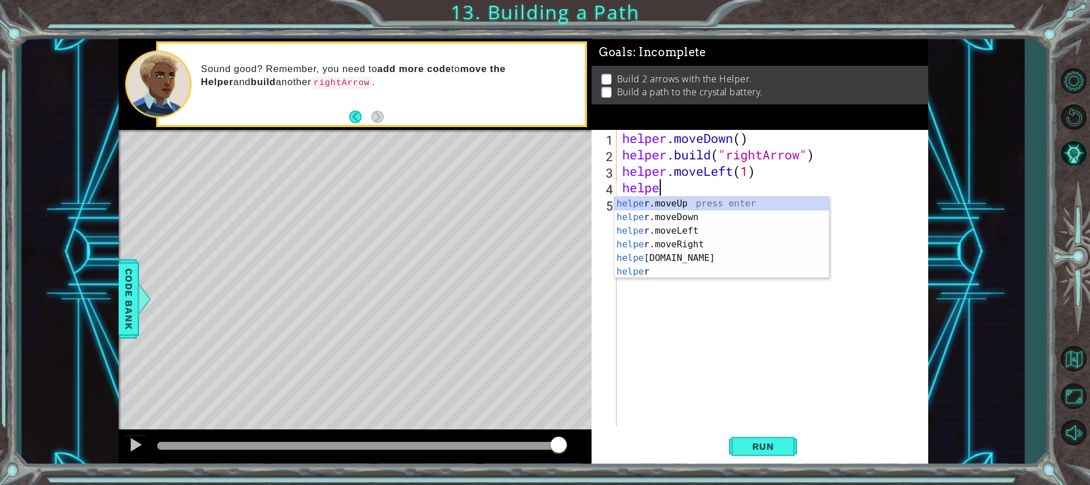
scroll to position [0, 2]
click at [699, 268] on div "helper press enter helper .moveUp press enter helper .moveDown press enter help…" at bounding box center [721, 251] width 215 height 109
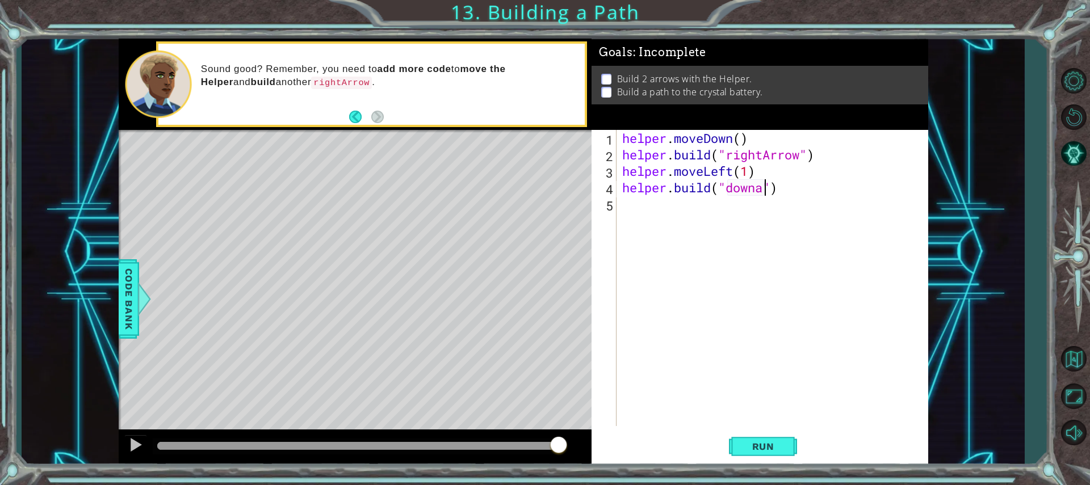
scroll to position [0, 7]
type textarea "[DOMAIN_NAME]("downArrow")"
click at [676, 232] on div "helper . moveDown ( ) helper . build ( "rightArrow" ) helper . moveLeft ( 1 ) h…" at bounding box center [775, 294] width 310 height 329
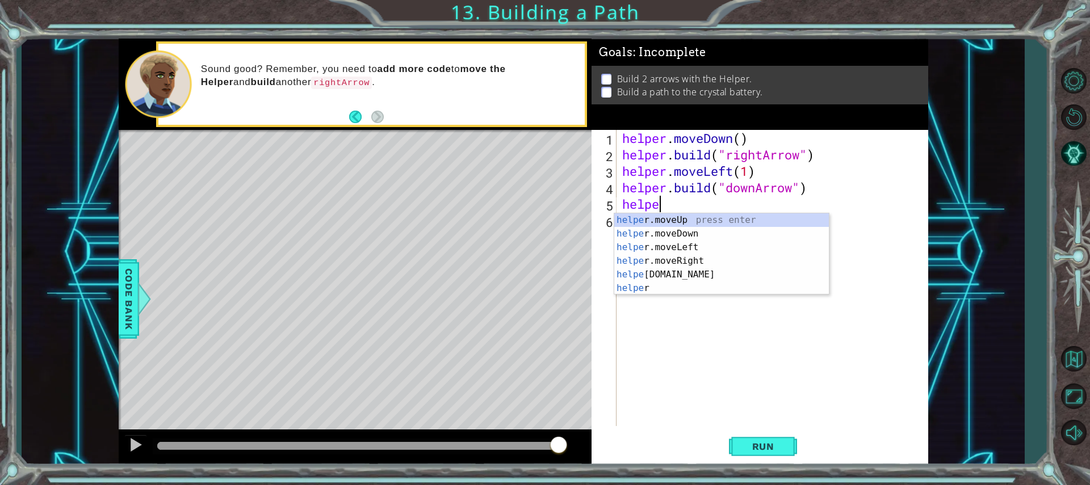
scroll to position [0, 2]
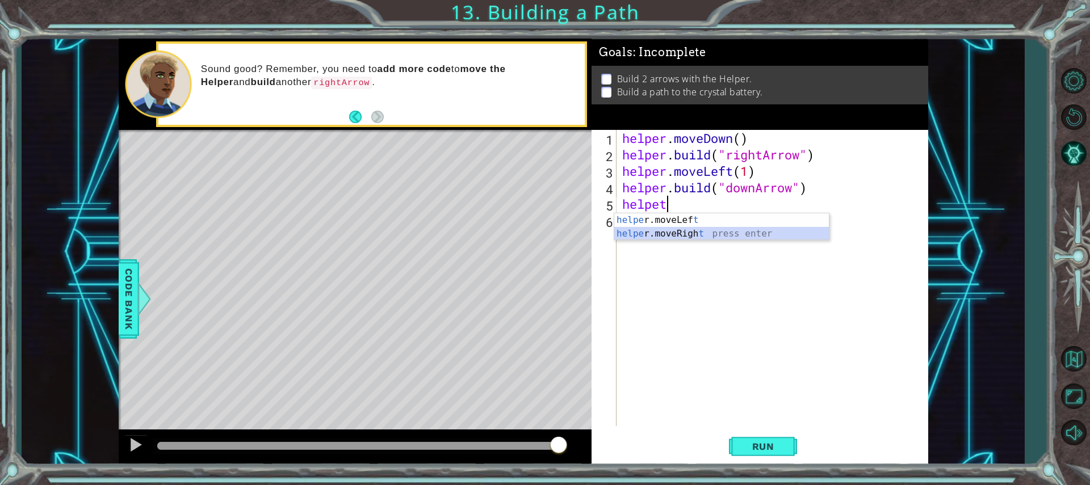
click at [679, 234] on div "helpe [PERSON_NAME]moveLef t press enter helpe r.moveRigh t press enter" at bounding box center [721, 240] width 215 height 54
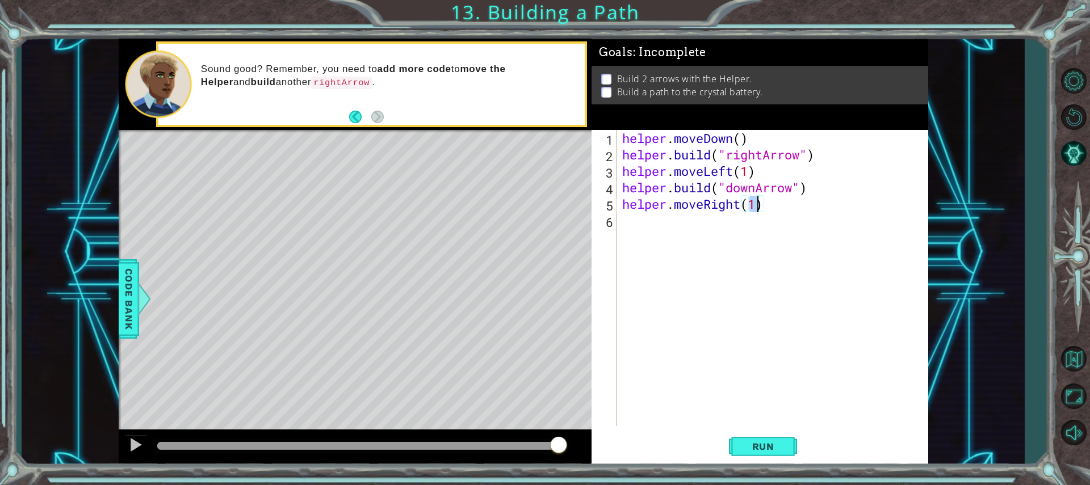
type textarea "helper.moveRight(4)"
click at [708, 259] on div "helper . moveDown ( ) helper . build ( "rightArrow" ) helper . moveLeft ( 1 ) h…" at bounding box center [775, 294] width 310 height 329
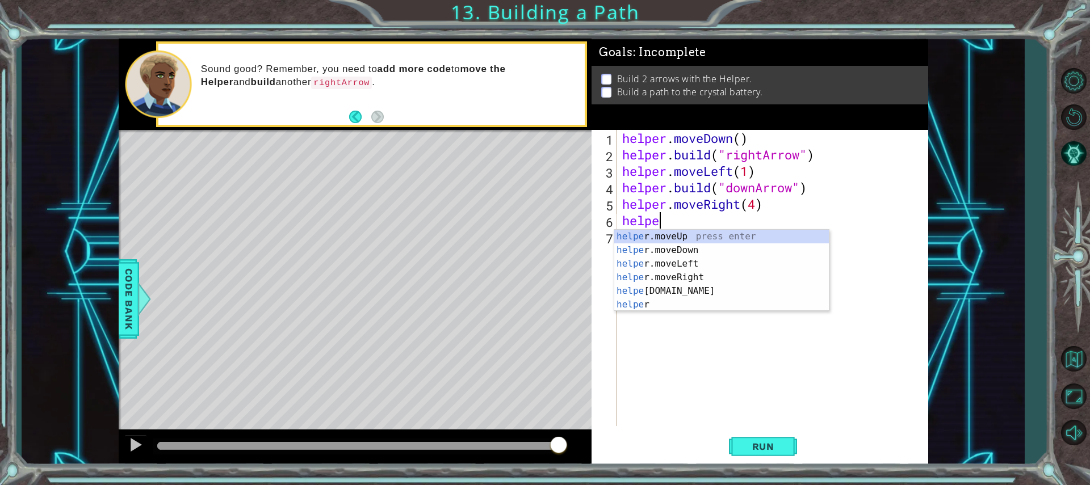
type textarea "helper"
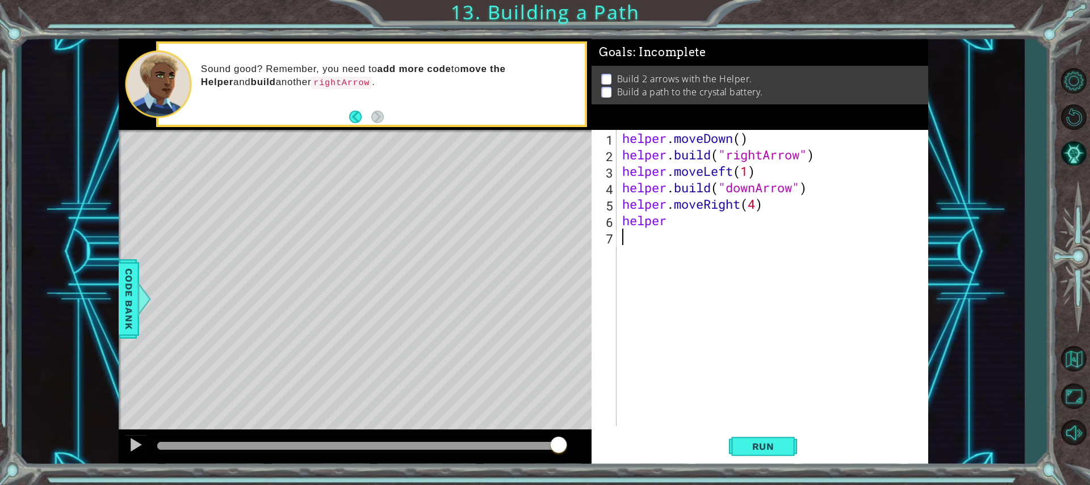
click at [700, 321] on div "helper . moveDown ( ) helper . build ( "rightArrow" ) helper . moveLeft ( 1 ) h…" at bounding box center [775, 294] width 310 height 329
click at [789, 442] on button "Run" at bounding box center [763, 446] width 68 height 33
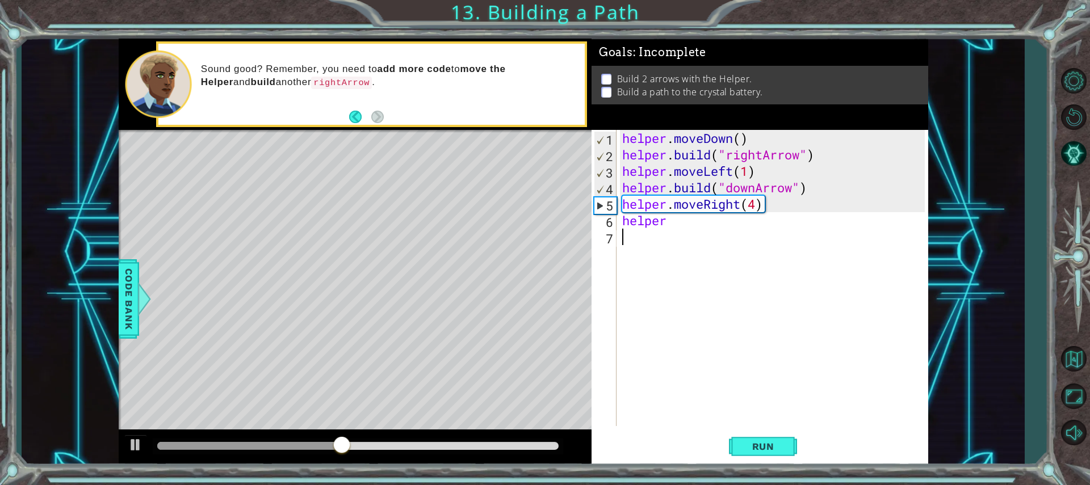
click at [684, 225] on div "helper . moveDown ( ) helper . build ( "rightArrow" ) helper . moveLeft ( 1 ) h…" at bounding box center [775, 294] width 310 height 329
click at [707, 236] on div "helper . build press enter" at bounding box center [721, 250] width 215 height 41
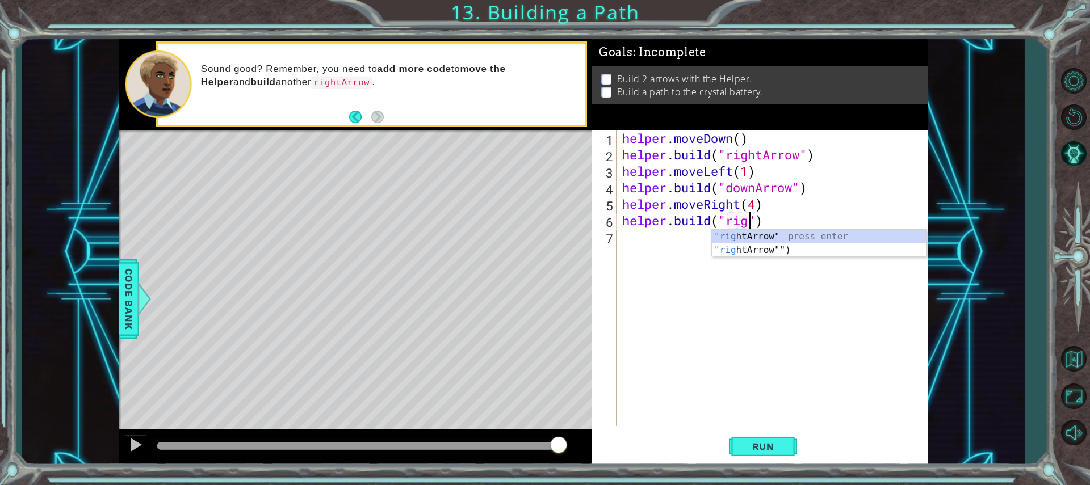
scroll to position [0, 7]
click at [743, 230] on div ""right Arrow" press enter "right Arrow"") press enter" at bounding box center [819, 257] width 215 height 54
type textarea "[DOMAIN_NAME]("rightArrow")"
click at [751, 237] on div "helper . moveDown ( ) helper . build ( "rightArrow" ) helper . moveLeft ( 1 ) h…" at bounding box center [775, 294] width 310 height 329
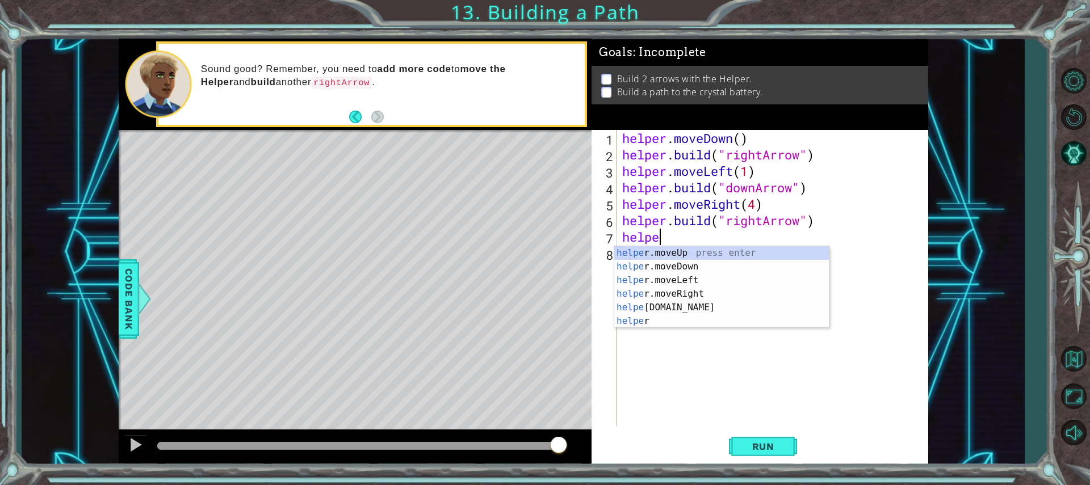
scroll to position [0, 2]
click at [709, 280] on div "helper press enter helper .moveUp press enter helper .moveDown press enter help…" at bounding box center [721, 300] width 215 height 109
type textarea "helper.moveDown(1)"
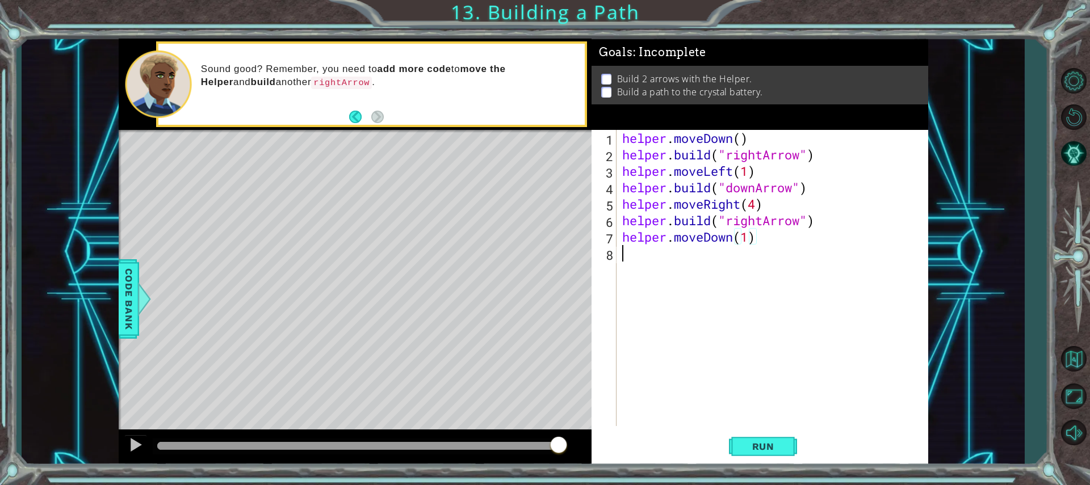
click at [709, 280] on div "helper . moveDown ( ) helper . build ( "rightArrow" ) helper . moveLeft ( 1 ) h…" at bounding box center [775, 294] width 310 height 329
click at [746, 449] on span "Run" at bounding box center [763, 446] width 45 height 11
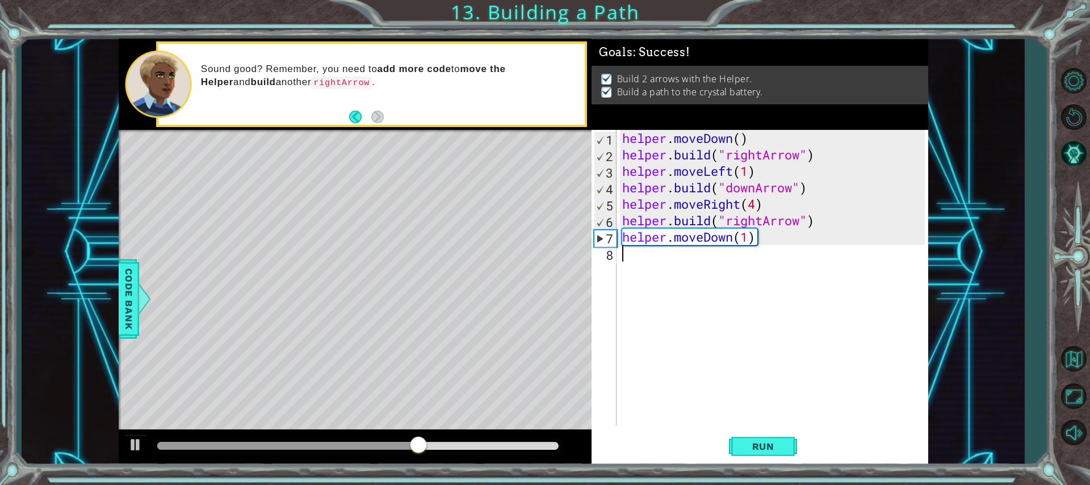
click at [734, 251] on div "helper . moveDown ( ) helper . build ( "rightArrow" ) helper . moveLeft ( 1 ) h…" at bounding box center [775, 294] width 310 height 329
click at [731, 241] on div "helper . moveDown ( ) helper . build ( "rightArrow" ) helper . moveLeft ( 1 ) h…" at bounding box center [775, 294] width 310 height 329
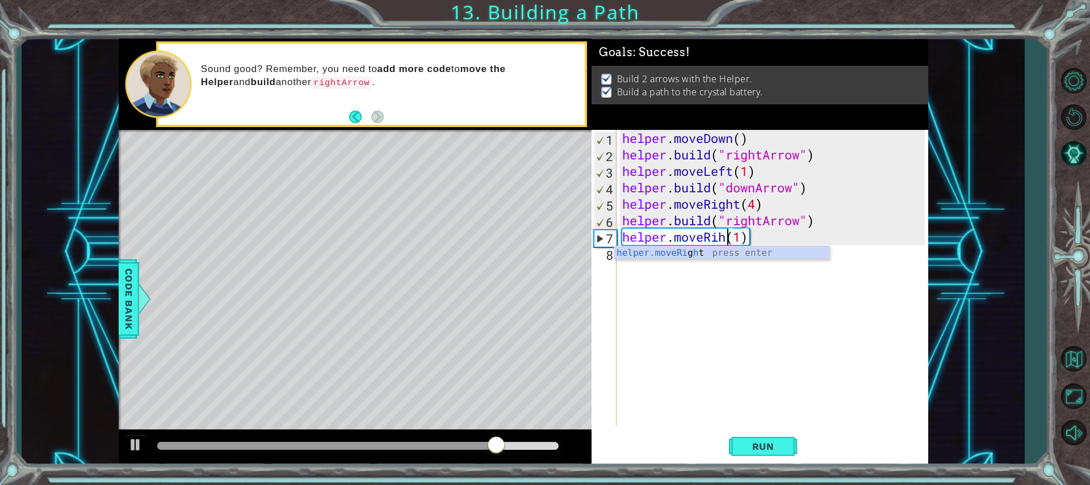
scroll to position [0, 6]
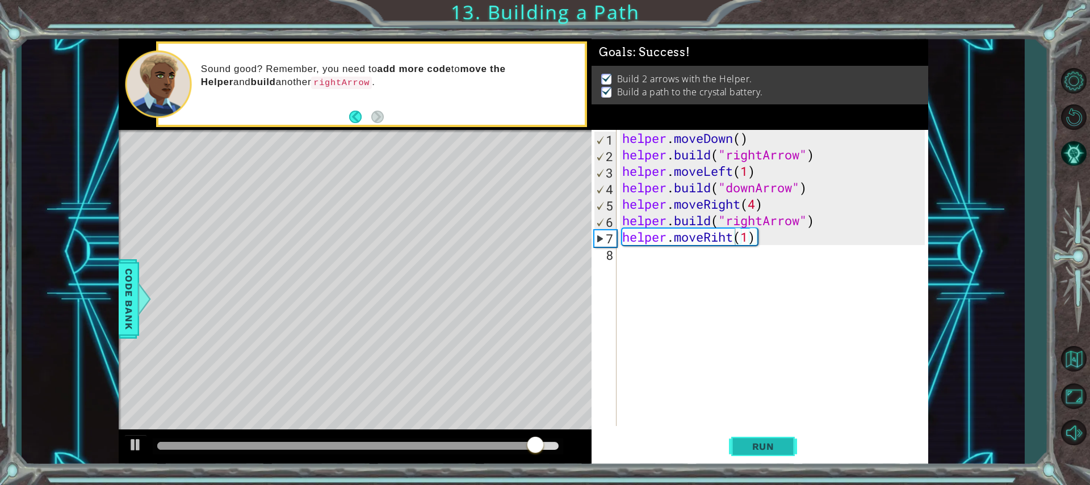
click at [766, 440] on button "Run" at bounding box center [763, 446] width 68 height 33
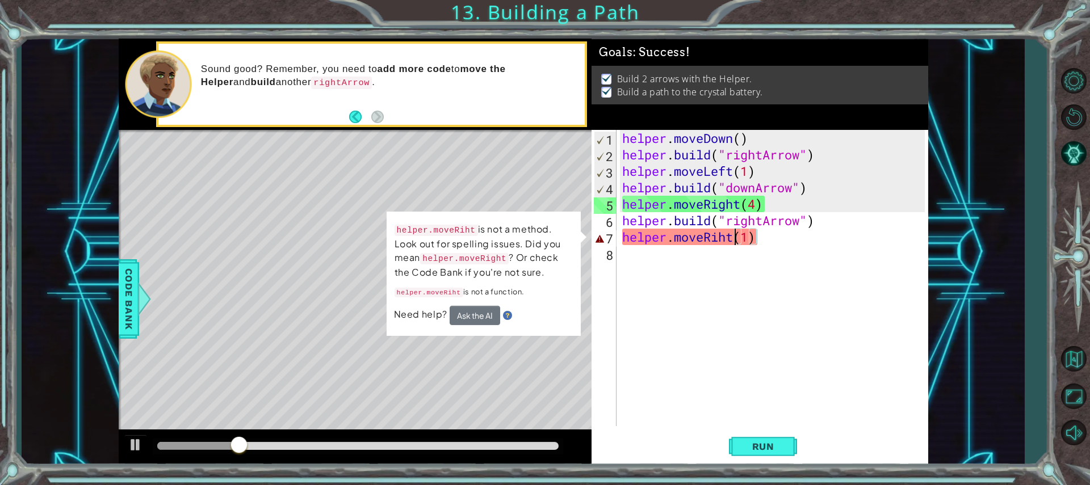
click at [731, 244] on div "helper . moveDown ( ) helper . build ( "rightArrow" ) helper . moveLeft ( 1 ) h…" at bounding box center [775, 294] width 310 height 329
click at [721, 240] on div "helper . moveDown ( ) helper . build ( "rightArrow" ) helper . moveLeft ( 1 ) h…" at bounding box center [775, 294] width 310 height 329
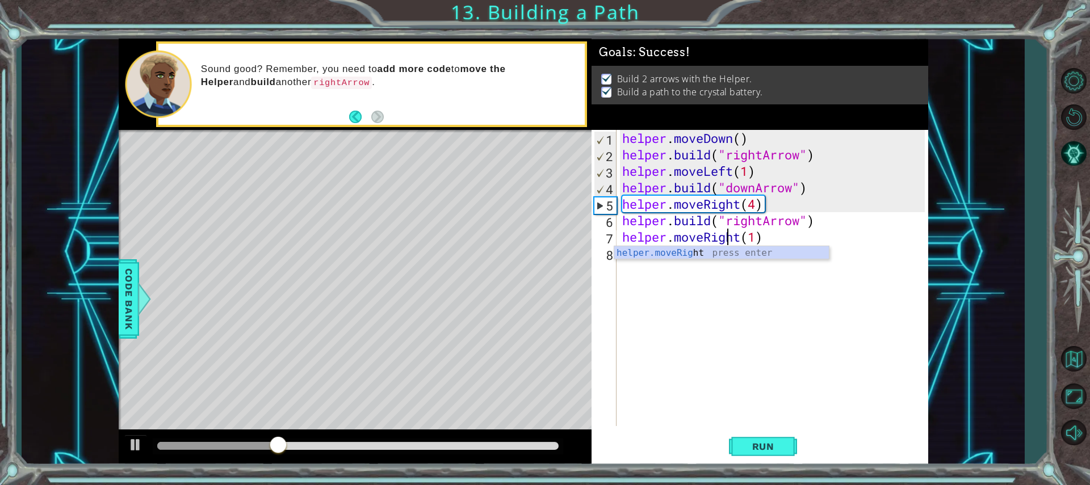
scroll to position [0, 5]
type textarea "helper.moveRight(1)"
click at [766, 464] on div "helper.moveRight(1) 1 2 3 4 5 6 7 8 helper . moveDown ( ) helper . build ( "rig…" at bounding box center [759, 298] width 337 height 336
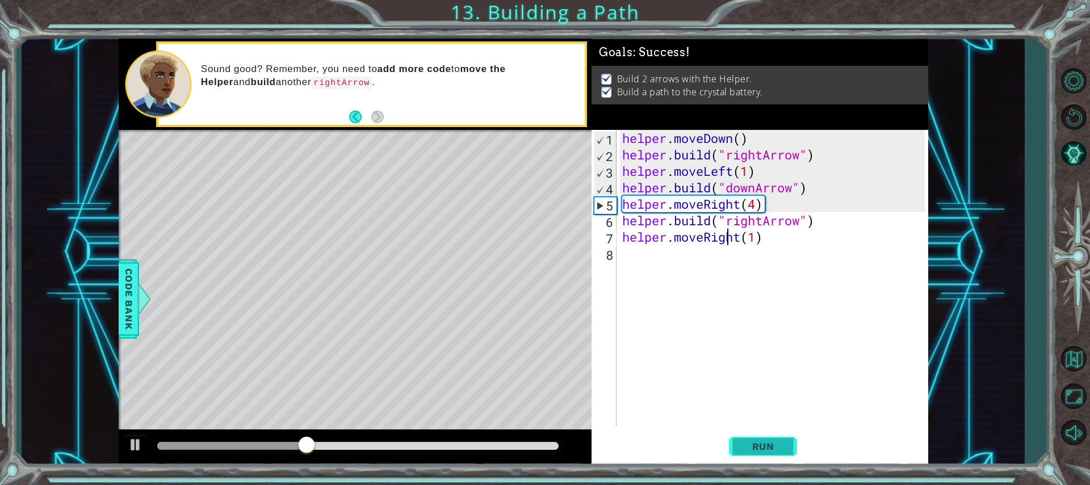
drag, startPoint x: 753, startPoint y: 443, endPoint x: 738, endPoint y: 446, distance: 15.6
click at [738, 448] on button "Run" at bounding box center [763, 446] width 68 height 33
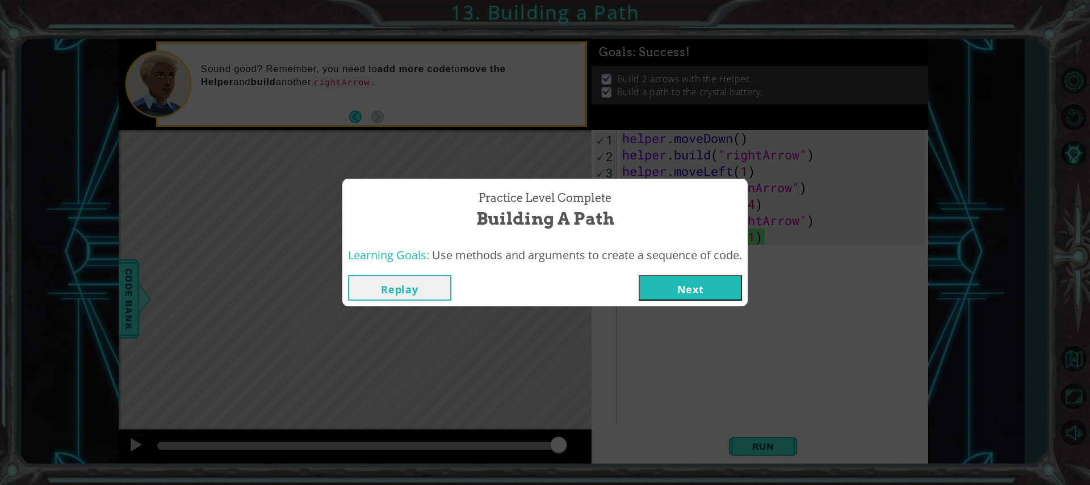
click at [658, 295] on button "Next" at bounding box center [689, 288] width 103 height 26
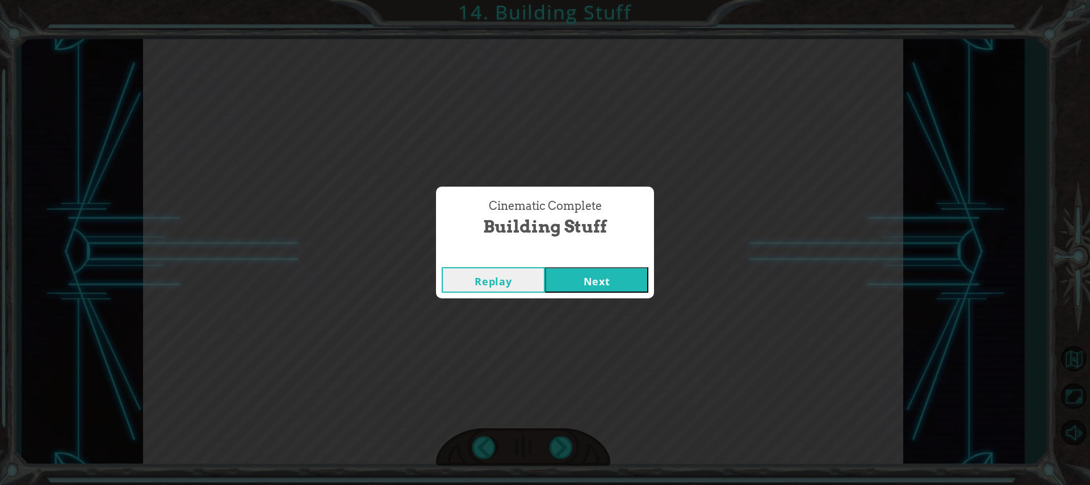
click at [581, 279] on button "Next" at bounding box center [596, 280] width 103 height 26
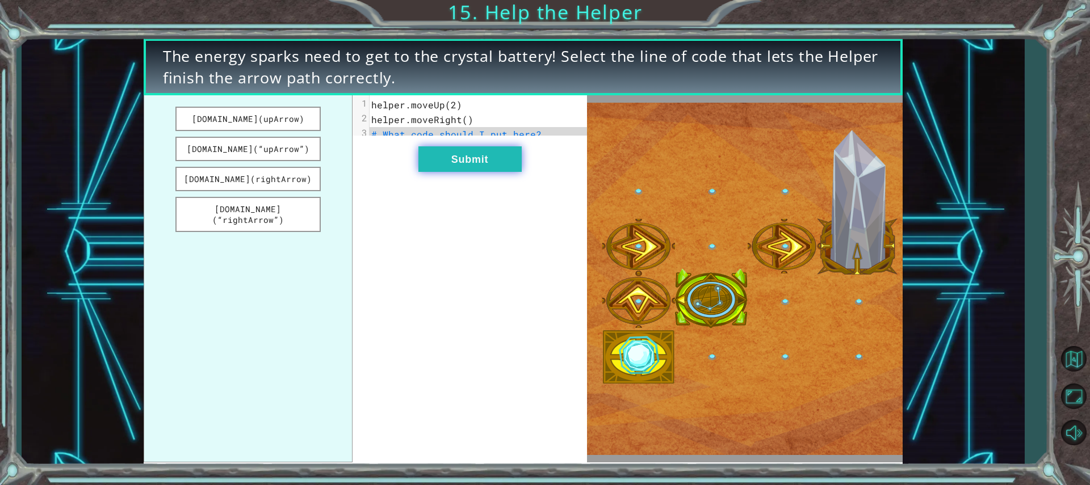
click at [461, 165] on button "Submit" at bounding box center [469, 159] width 103 height 26
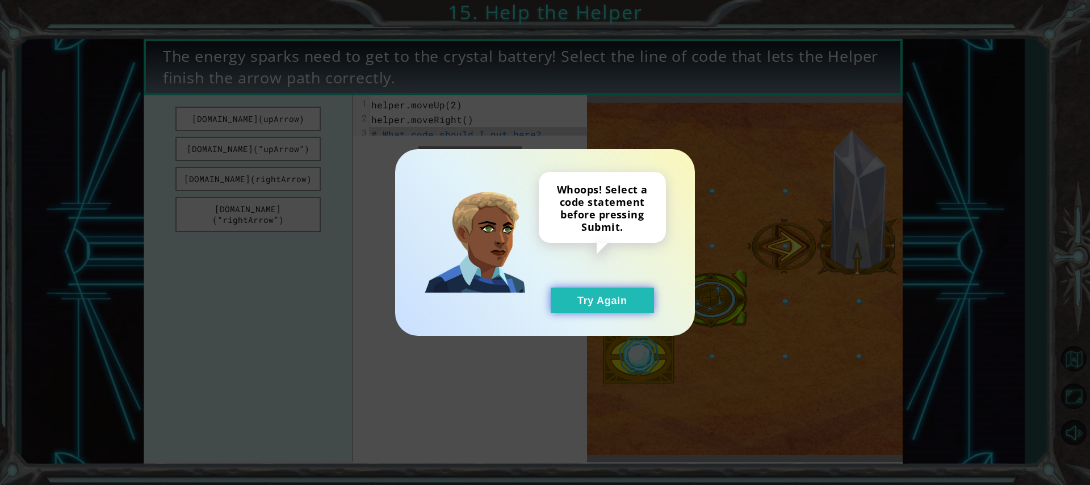
click at [591, 303] on button "Try Again" at bounding box center [601, 301] width 103 height 26
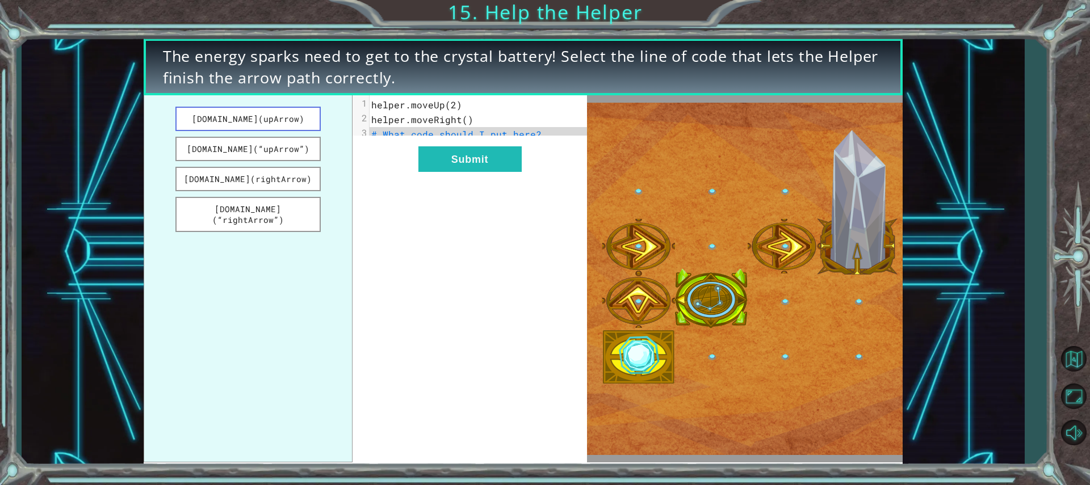
click at [293, 119] on button "[DOMAIN_NAME](upArrow)" at bounding box center [247, 119] width 145 height 24
click at [461, 172] on button "Submit" at bounding box center [469, 159] width 103 height 26
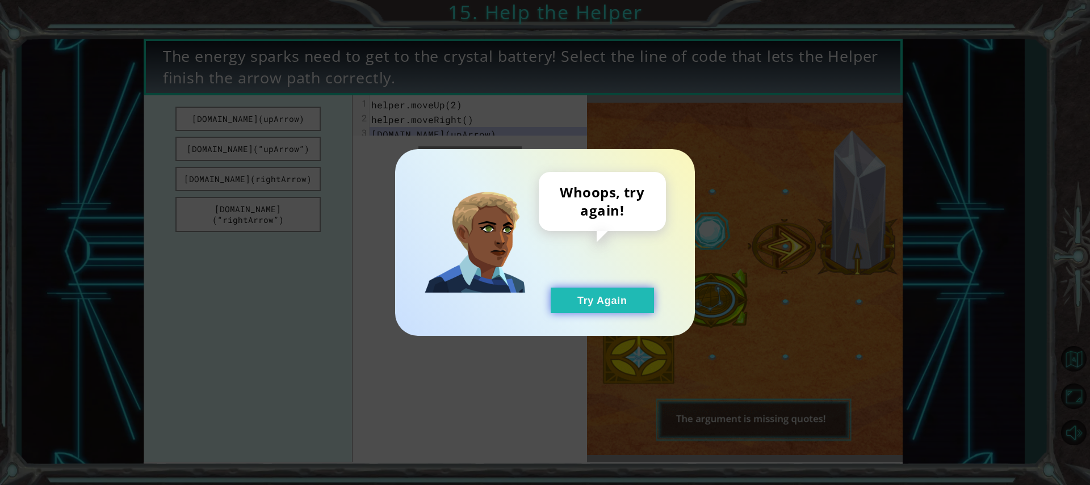
click at [634, 305] on button "Try Again" at bounding box center [601, 301] width 103 height 26
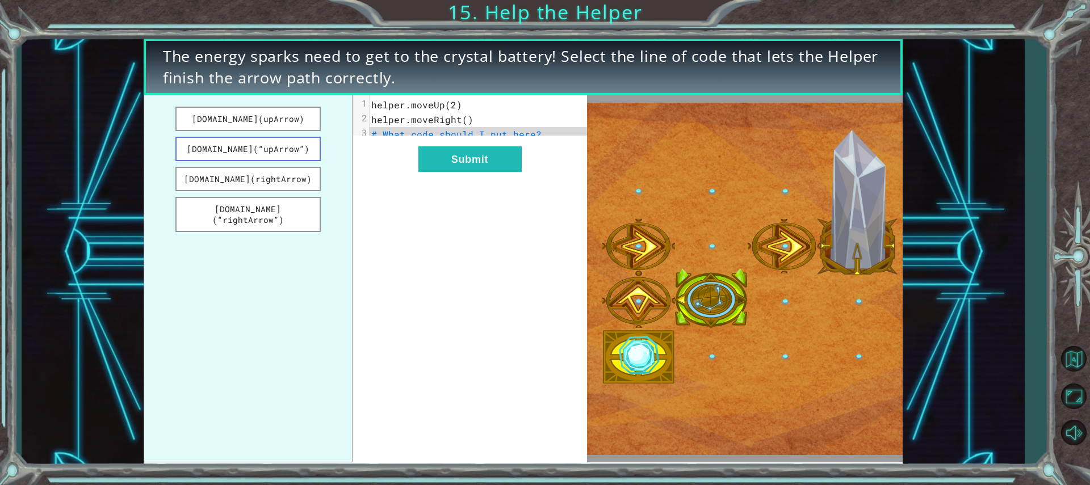
click at [207, 141] on button "[DOMAIN_NAME](“upArrow”)" at bounding box center [247, 149] width 145 height 24
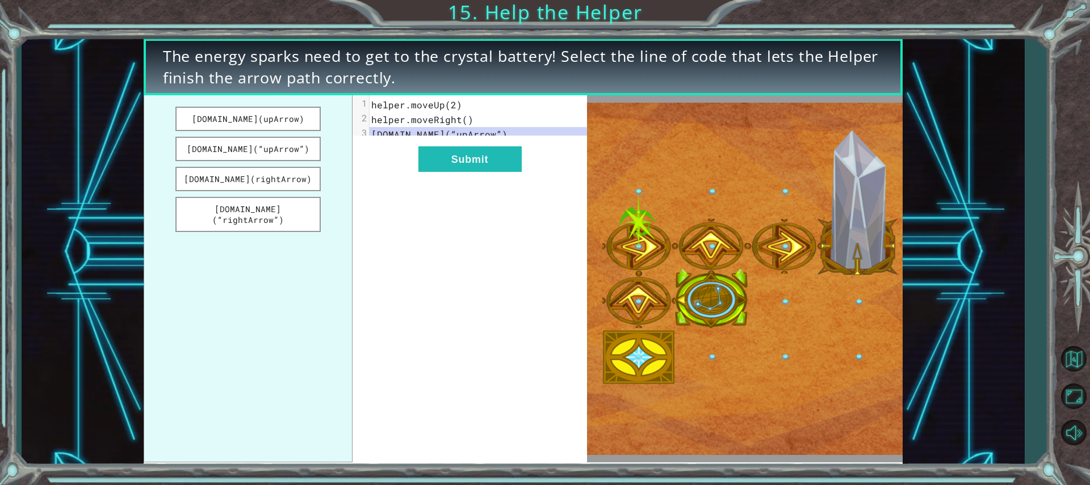
click at [511, 184] on div "xxxxxxxxxx 3 1 helper.moveUp(2) 2 helper.moveRight() 3 [DOMAIN_NAME](“upArrow”)…" at bounding box center [469, 278] width 234 height 367
click at [213, 171] on button "[DOMAIN_NAME](rightArrow)" at bounding box center [247, 179] width 145 height 24
click at [259, 208] on button "[DOMAIN_NAME](“rightArrow”)" at bounding box center [247, 214] width 145 height 35
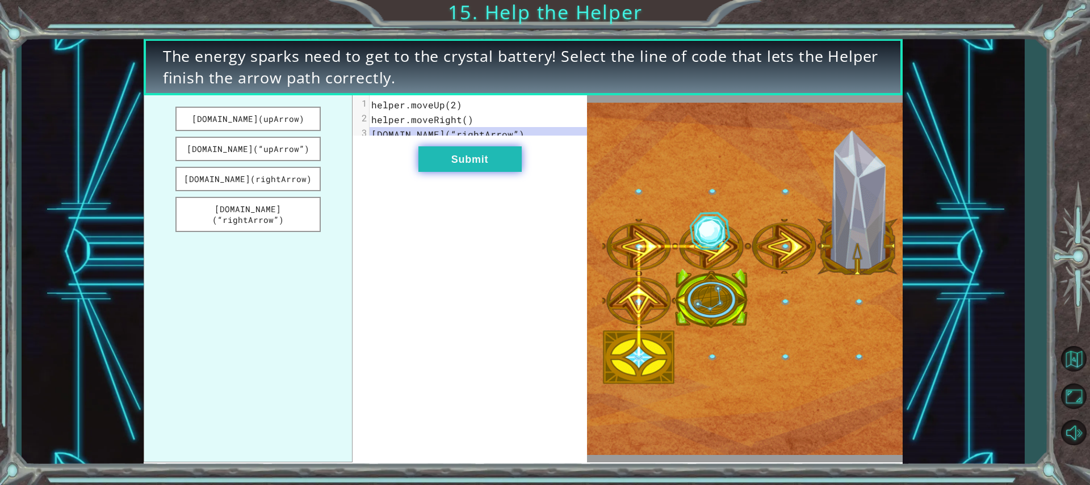
click at [441, 170] on button "Submit" at bounding box center [469, 159] width 103 height 26
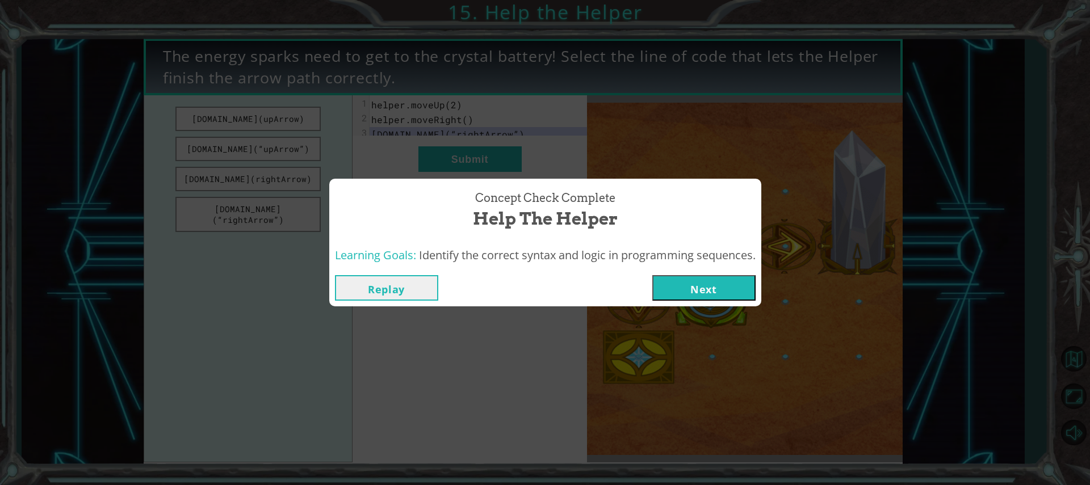
click at [675, 272] on div "Replay Next" at bounding box center [545, 288] width 432 height 37
click at [676, 282] on button "Next" at bounding box center [703, 288] width 103 height 26
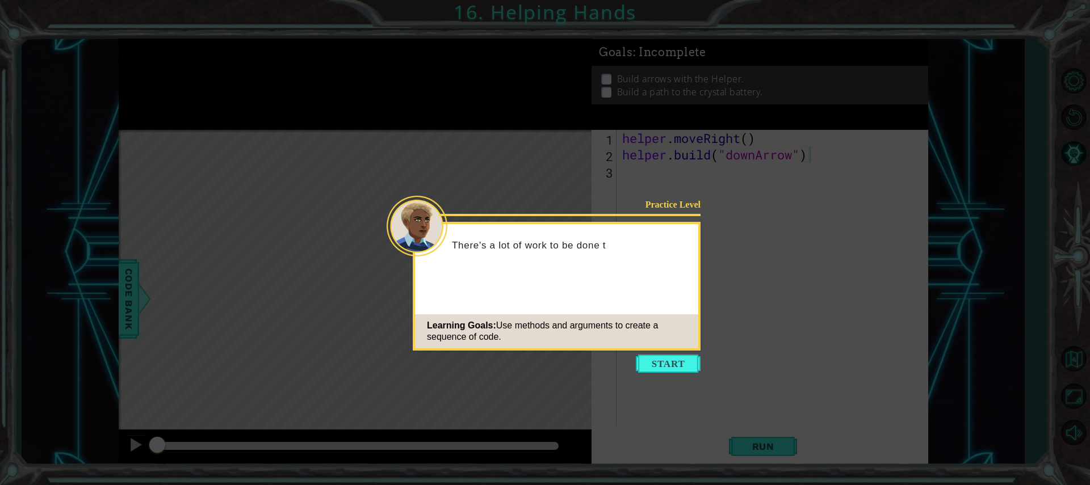
click at [628, 365] on icon at bounding box center [545, 242] width 1090 height 485
click at [739, 346] on icon at bounding box center [545, 242] width 1090 height 485
click at [637, 365] on button "Start" at bounding box center [668, 364] width 65 height 18
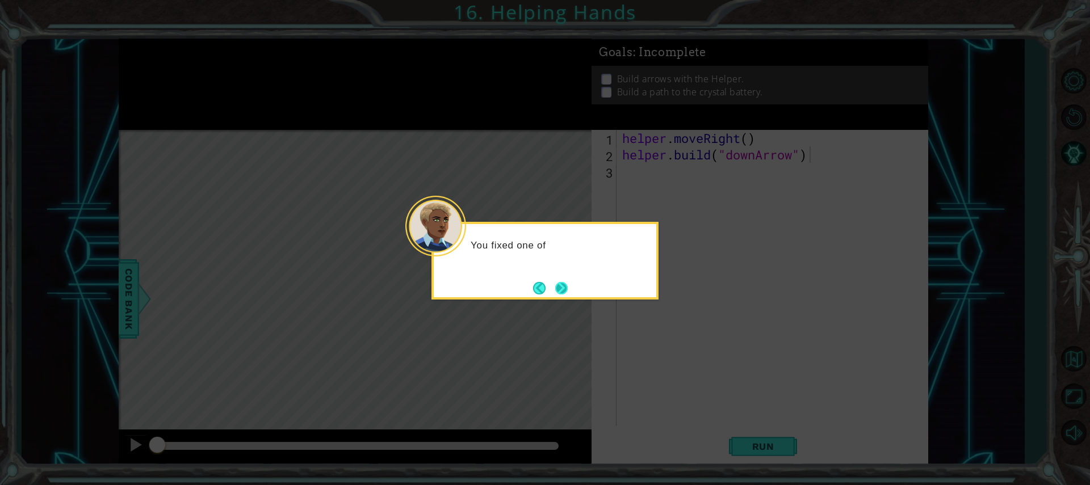
click at [568, 282] on button "Next" at bounding box center [561, 288] width 12 height 12
click at [571, 281] on div "Level Map" at bounding box center [381, 297] width 524 height 334
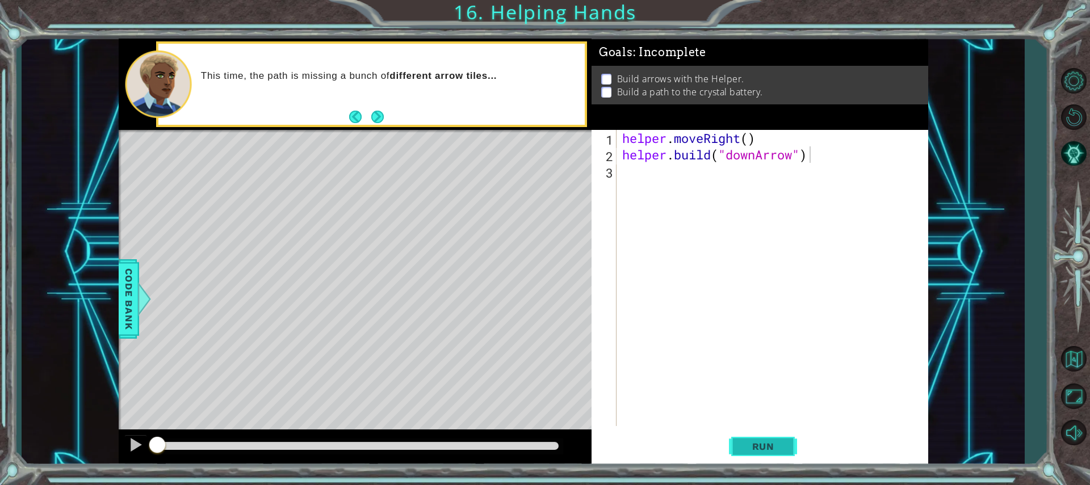
click at [769, 447] on span "Run" at bounding box center [763, 446] width 45 height 11
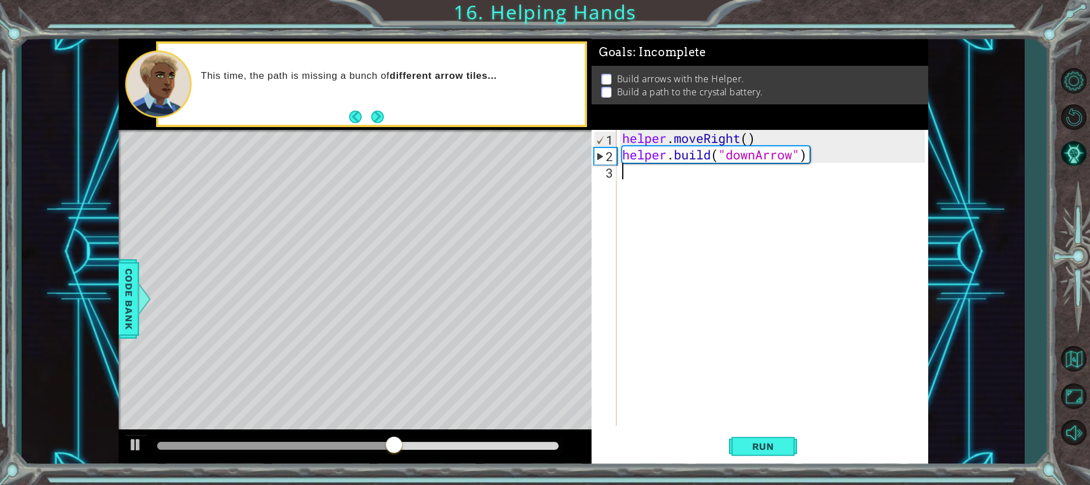
click at [678, 174] on div "helper . moveRight ( ) helper . build ( "downArrow" )" at bounding box center [775, 294] width 310 height 329
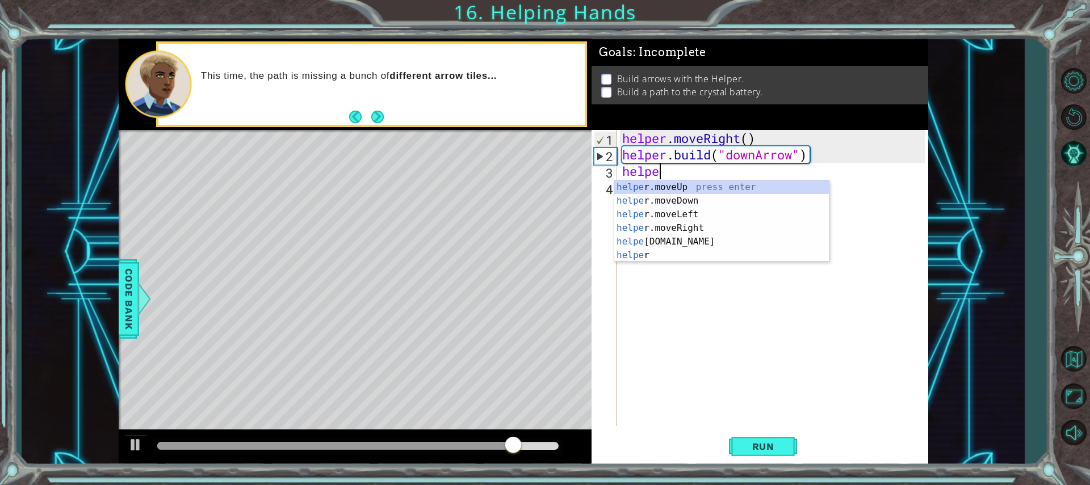
scroll to position [0, 2]
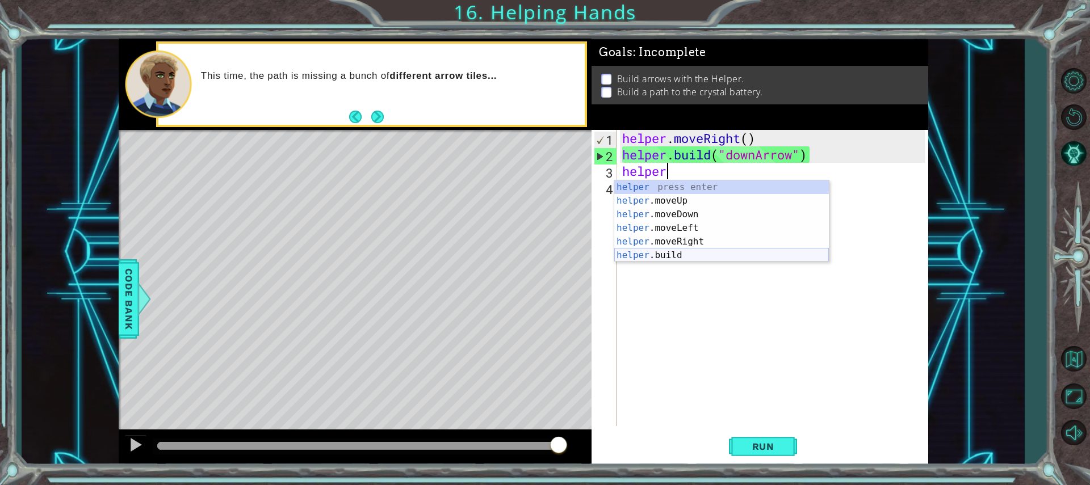
click at [683, 255] on div "helper press enter helper .moveUp press enter helper .moveDown press enter help…" at bounding box center [721, 234] width 215 height 109
type textarea "[DOMAIN_NAME]("rightArrow")"
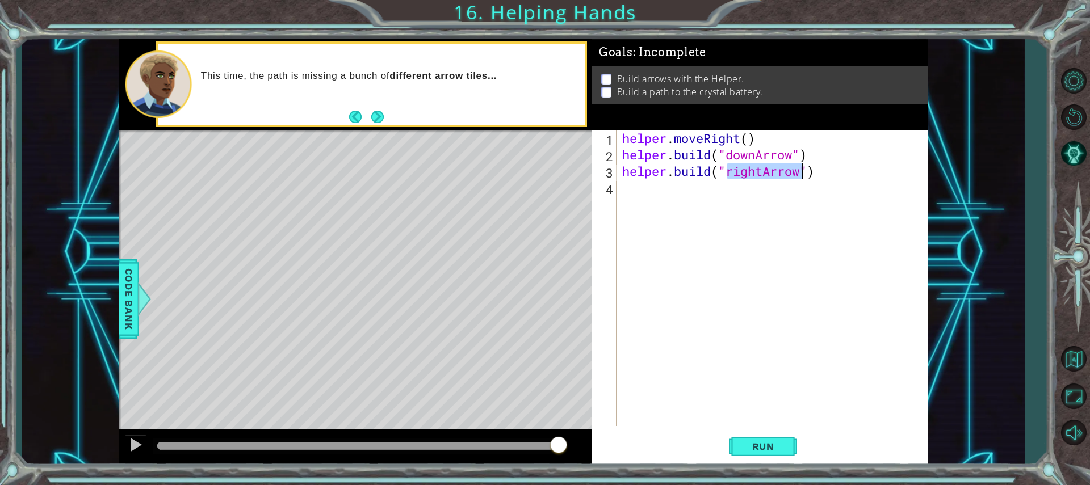
click at [700, 245] on div "helper . moveRight ( ) helper . build ( "downArrow" ) helper . build ( "rightAr…" at bounding box center [775, 294] width 310 height 329
click at [789, 187] on div "helper . moveRight ( ) helper . build ( "downArrow" ) helper . build ( "rightAr…" at bounding box center [775, 294] width 310 height 329
drag, startPoint x: 843, startPoint y: 161, endPoint x: 779, endPoint y: 176, distance: 65.9
click at [779, 176] on div "helper . moveRight ( ) helper . build ( "downArrow" ) helper . build ( "rightAr…" at bounding box center [775, 294] width 310 height 329
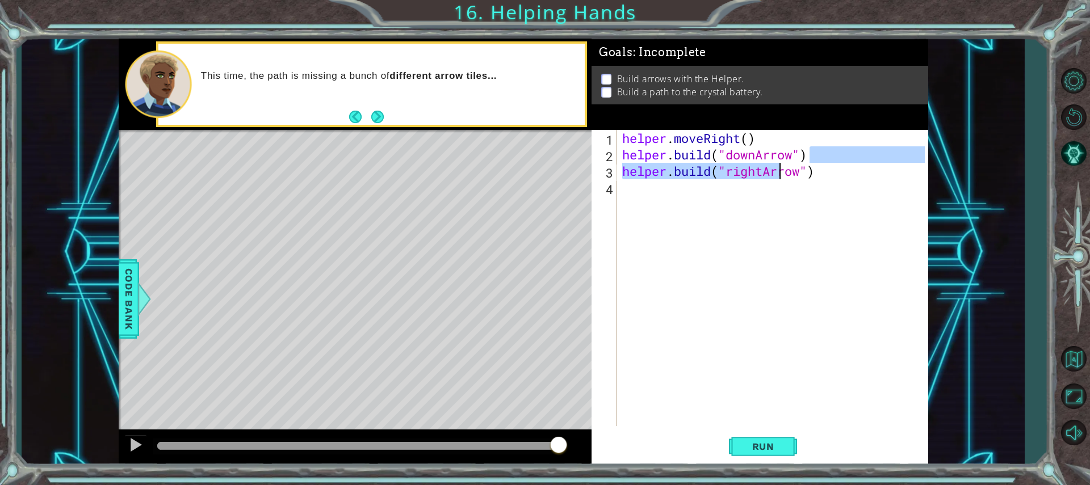
click at [836, 179] on div "helper . moveRight ( ) helper . build ( "downArrow" ) helper . build ( "rightAr…" at bounding box center [775, 294] width 310 height 329
drag, startPoint x: 835, startPoint y: 179, endPoint x: 631, endPoint y: 170, distance: 204.5
click at [631, 170] on div "helper . moveRight ( ) helper . build ( "downArrow" ) helper . build ( "rightAr…" at bounding box center [775, 294] width 310 height 329
type textarea "[DOMAIN_NAME]("rightArrow")"
drag, startPoint x: 632, startPoint y: 167, endPoint x: 814, endPoint y: 176, distance: 182.9
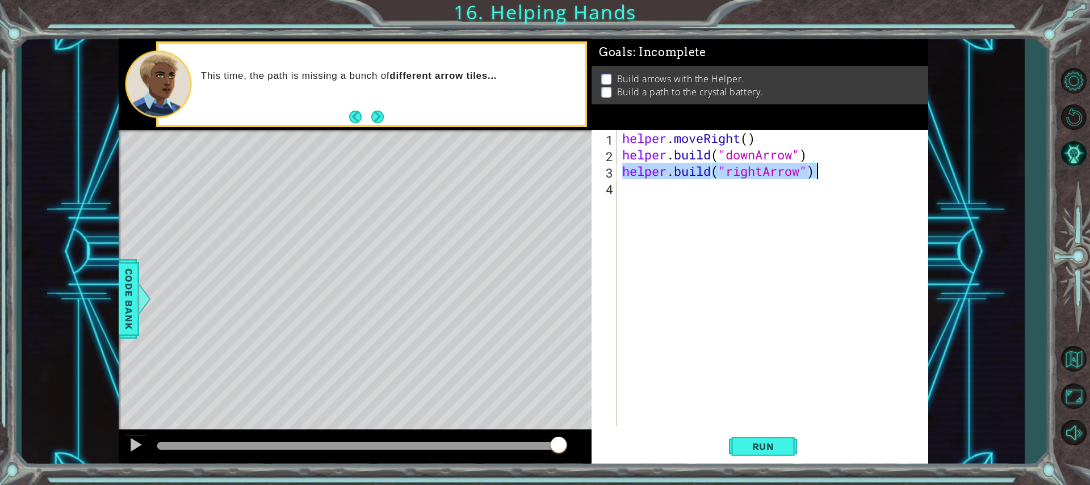
click at [814, 176] on div "helper . moveRight ( ) helper . build ( "downArrow" ) helper . build ( "rightAr…" at bounding box center [775, 294] width 310 height 329
click at [797, 191] on div "helper . moveRight ( ) helper . build ( "downArrow" ) helper . build ( "rightAr…" at bounding box center [775, 294] width 310 height 329
paste textarea "[DOMAIN_NAME]("rightArrow")"
type textarea "[DOMAIN_NAME]("rightArrow")"
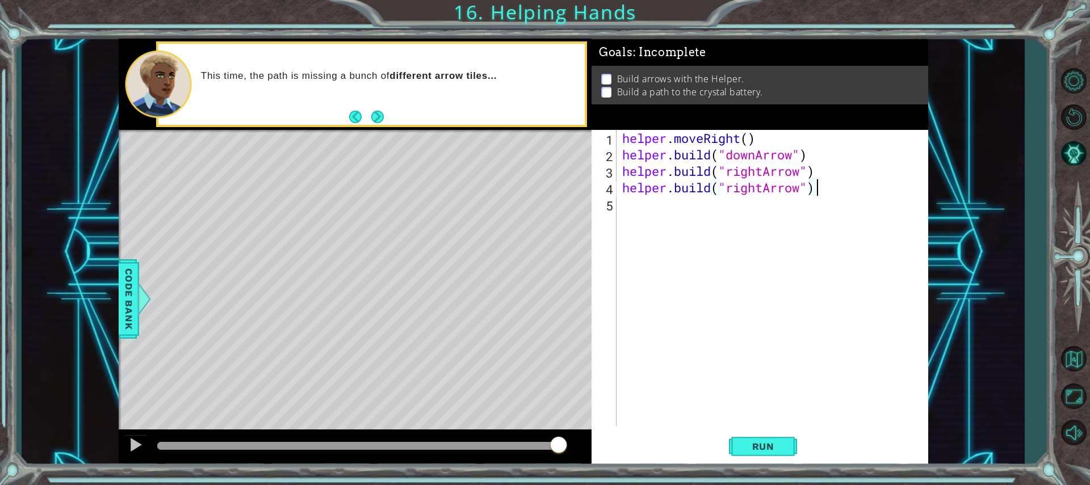
click at [779, 200] on div "helper . moveRight ( ) helper . build ( "downArrow" ) helper . build ( "rightAr…" at bounding box center [775, 294] width 310 height 329
paste textarea "[DOMAIN_NAME]("rightArrow")"
click at [763, 208] on div "helper . moveRight ( ) helper . build ( "downArrow" ) helper . build ( "rightAr…" at bounding box center [775, 294] width 310 height 329
click at [742, 451] on span "Run" at bounding box center [763, 446] width 45 height 11
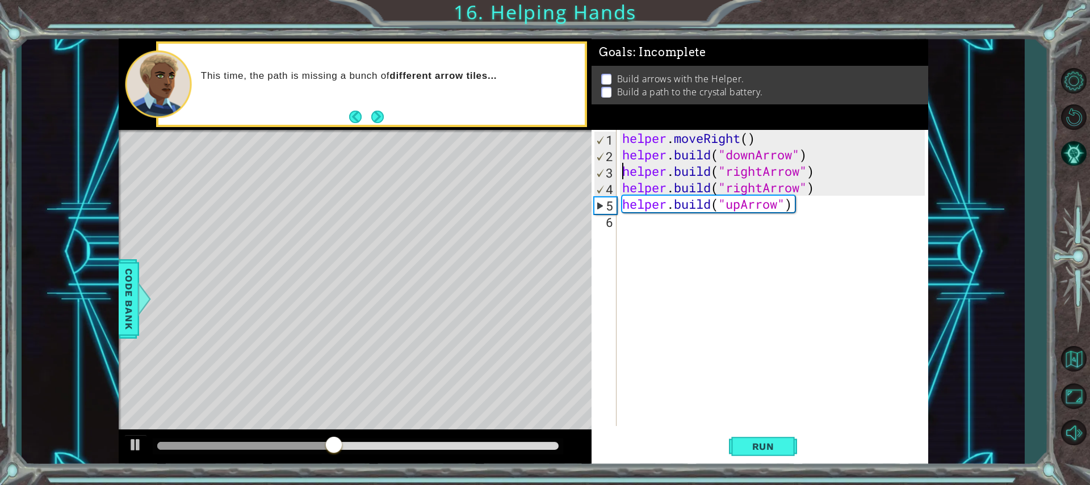
click at [623, 173] on div "helper . moveRight ( ) helper . build ( "downArrow" ) helper . build ( "rightAr…" at bounding box center [775, 294] width 310 height 329
type textarea "[DOMAIN_NAME]("rightArrow")"
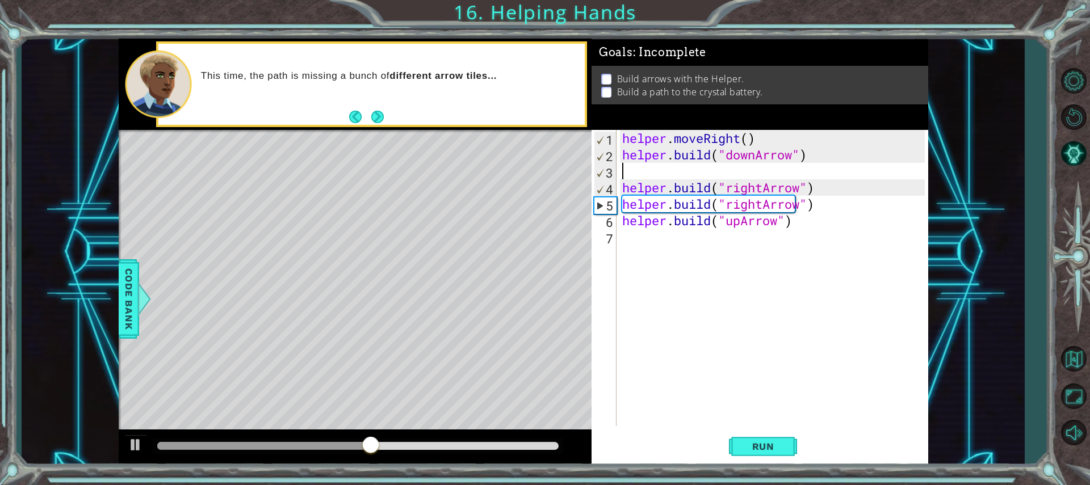
click at [641, 174] on div "helper . moveRight ( ) helper . build ( "downArrow" ) helper . build ( "rightAr…" at bounding box center [775, 294] width 310 height 329
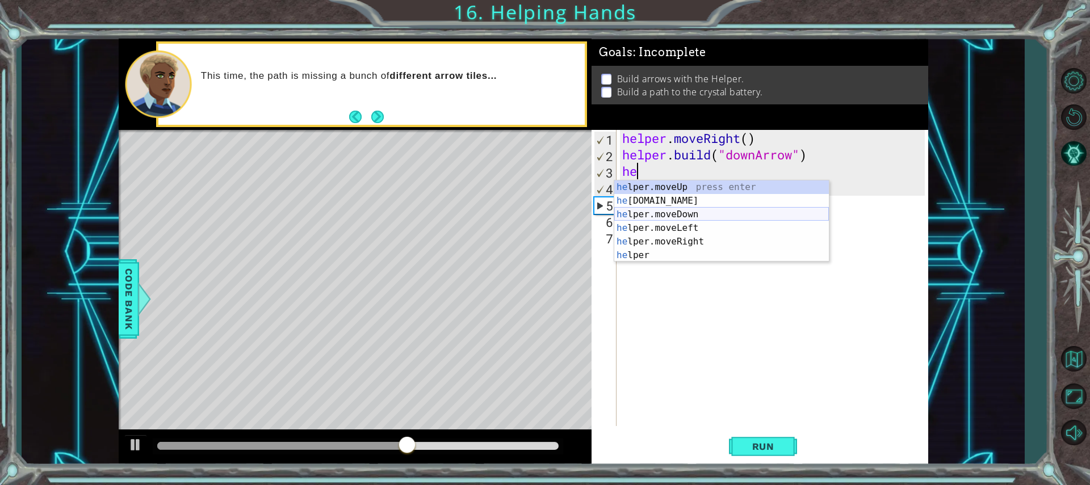
click at [689, 212] on div "he lper.moveUp press enter he [DOMAIN_NAME] press enter he lper.moveDown press …" at bounding box center [721, 234] width 215 height 109
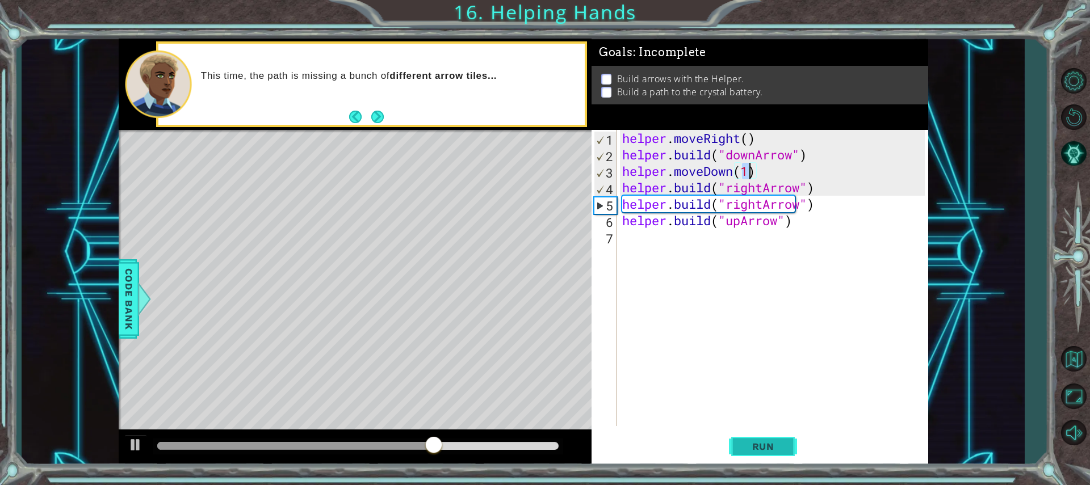
click at [741, 441] on span "Run" at bounding box center [763, 446] width 45 height 11
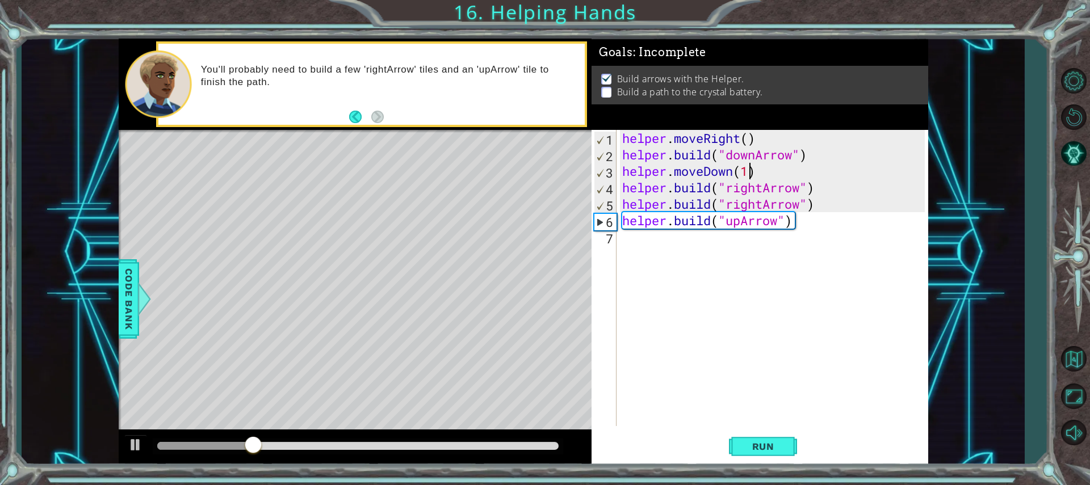
click at [621, 203] on div "helper . moveRight ( ) helper . build ( "downArrow" ) helper . moveDown ( 1 ) h…" at bounding box center [775, 294] width 310 height 329
type textarea "[DOMAIN_NAME]("rightArrow")"
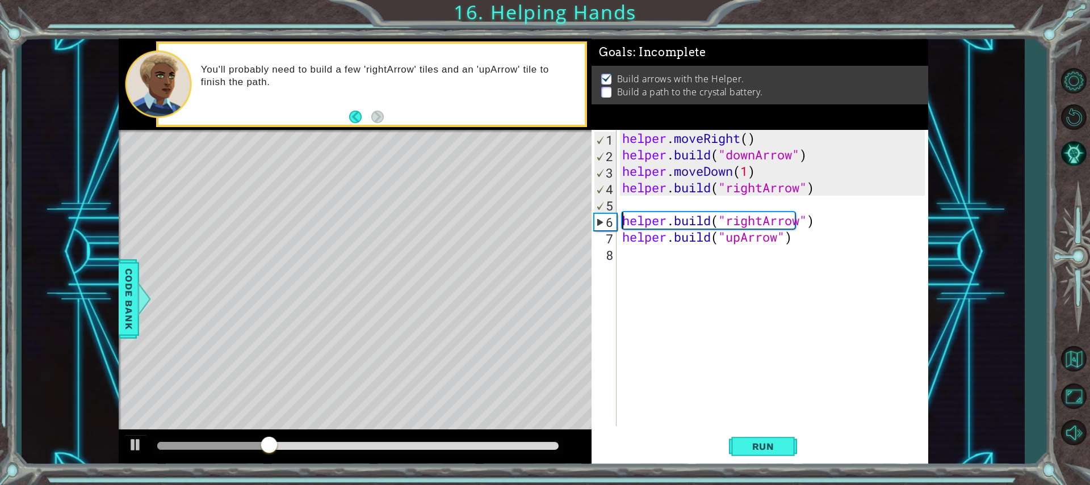
click at [633, 196] on div "helper . moveRight ( ) helper . build ( "downArrow" ) helper . moveDown ( 1 ) h…" at bounding box center [775, 294] width 310 height 329
drag, startPoint x: 758, startPoint y: 172, endPoint x: 592, endPoint y: 178, distance: 166.4
click at [592, 178] on div "1 2 3 4 5 6 7 8 helper . moveRight ( ) helper . build ( "downArrow" ) helper . …" at bounding box center [757, 278] width 333 height 296
type textarea "helper.moveDown(1)"
click at [661, 205] on div "helper . moveRight ( ) helper . build ( "downArrow" ) helper . moveDown ( 1 ) h…" at bounding box center [775, 294] width 310 height 329
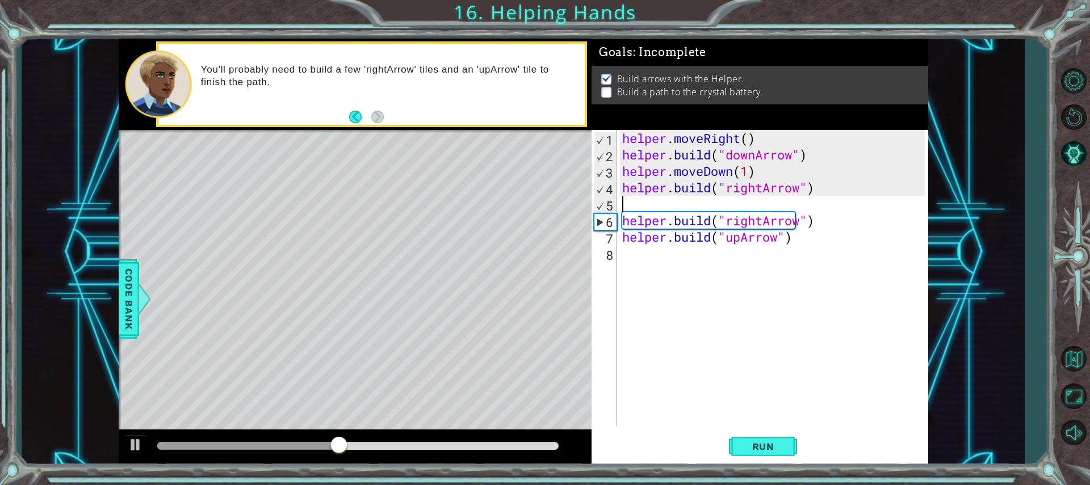
paste textarea "helper.moveDown(1)"
click at [728, 207] on div "helper . moveRight ( ) helper . build ( "downArrow" ) helper . moveDown ( 1 ) h…" at bounding box center [775, 294] width 310 height 329
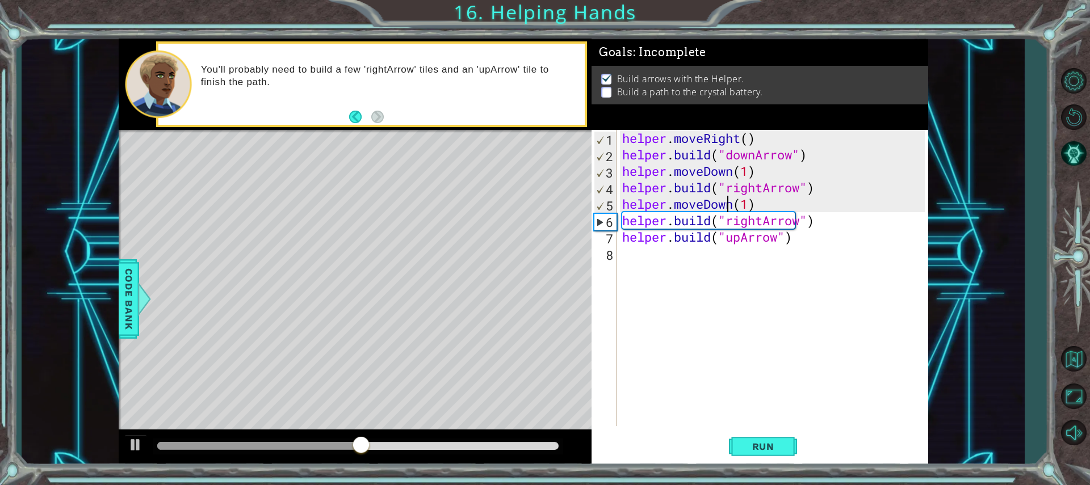
click at [730, 207] on div "helper . moveRight ( ) helper . build ( "downArrow" ) helper . moveDown ( 1 ) h…" at bounding box center [775, 294] width 310 height 329
click at [730, 207] on div "helper . moveRight ( ) helper . build ( "downArrow" ) helper . moveDown ( 1 ) h…" at bounding box center [772, 278] width 305 height 296
click at [733, 205] on div "helper . moveRight ( ) helper . build ( "downArrow" ) helper . moveDown ( 1 ) h…" at bounding box center [775, 294] width 310 height 329
click at [713, 222] on div "helper.moveRight press enter" at bounding box center [721, 233] width 215 height 41
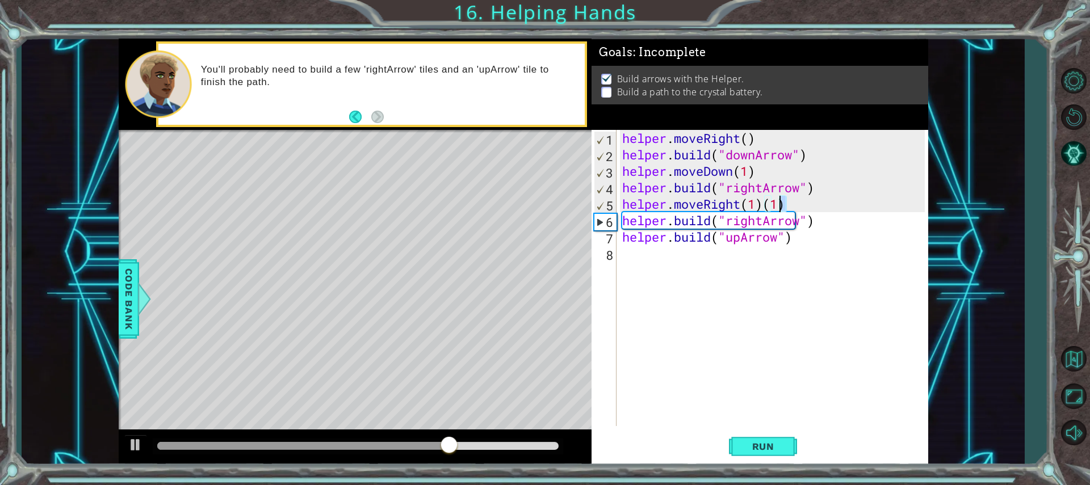
drag, startPoint x: 784, startPoint y: 200, endPoint x: 778, endPoint y: 202, distance: 5.9
click at [778, 202] on div "helper . moveRight ( ) helper . build ( "downArrow" ) helper . moveDown ( 1 ) h…" at bounding box center [775, 294] width 310 height 329
drag, startPoint x: 763, startPoint y: 211, endPoint x: 489, endPoint y: 210, distance: 273.5
click at [489, 210] on div "1 ההההההההההההההההההההההההההההההההההההההההההההההההההההההההההההההההההההההההההההה…" at bounding box center [523, 252] width 809 height 427
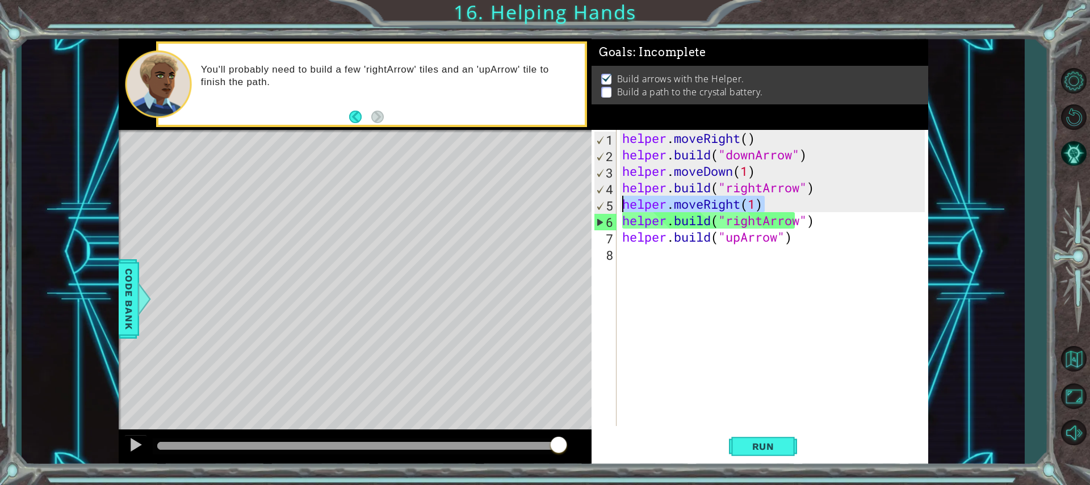
click at [819, 214] on div "helper . moveRight ( ) helper . build ( "downArrow" ) helper . moveDown ( 1 ) h…" at bounding box center [775, 294] width 310 height 329
click at [627, 240] on div "helper . moveRight ( ) helper . build ( "downArrow" ) helper . moveDown ( 1 ) h…" at bounding box center [775, 294] width 310 height 329
click at [614, 234] on div "7" at bounding box center [605, 238] width 23 height 16
type textarea "[DOMAIN_NAME]("upArrow")"
click at [754, 435] on button "Run" at bounding box center [763, 446] width 68 height 33
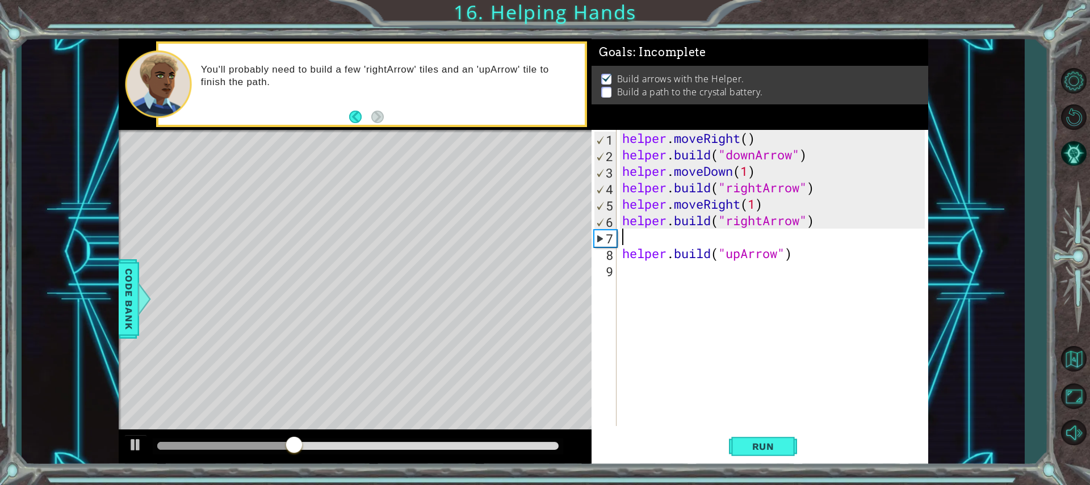
click at [626, 241] on div "helper . moveRight ( ) helper . build ( "downArrow" ) helper . moveDown ( 1 ) h…" at bounding box center [775, 294] width 310 height 329
paste textarea "helper.moveRight(1)"
type textarea "helper.moveRight(1)"
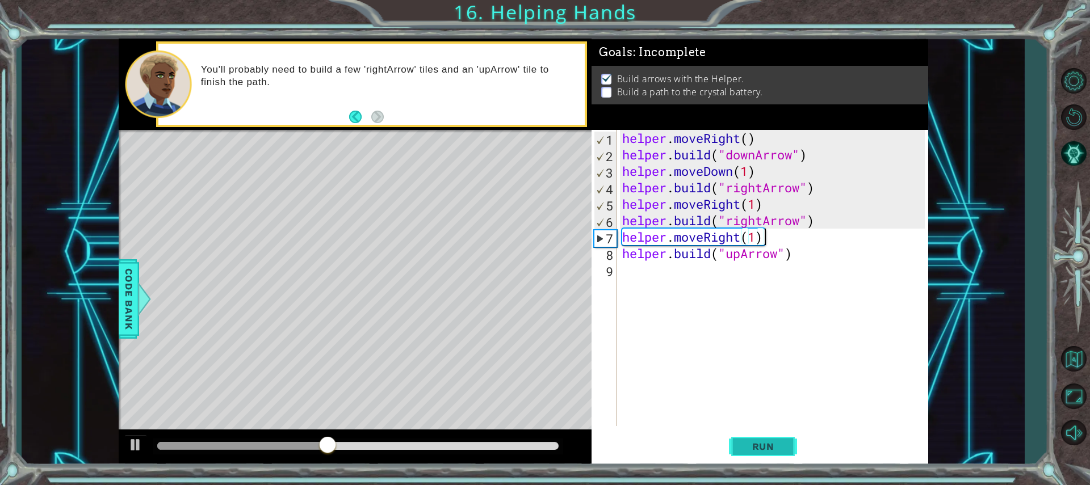
click at [771, 461] on button "Run" at bounding box center [763, 446] width 68 height 33
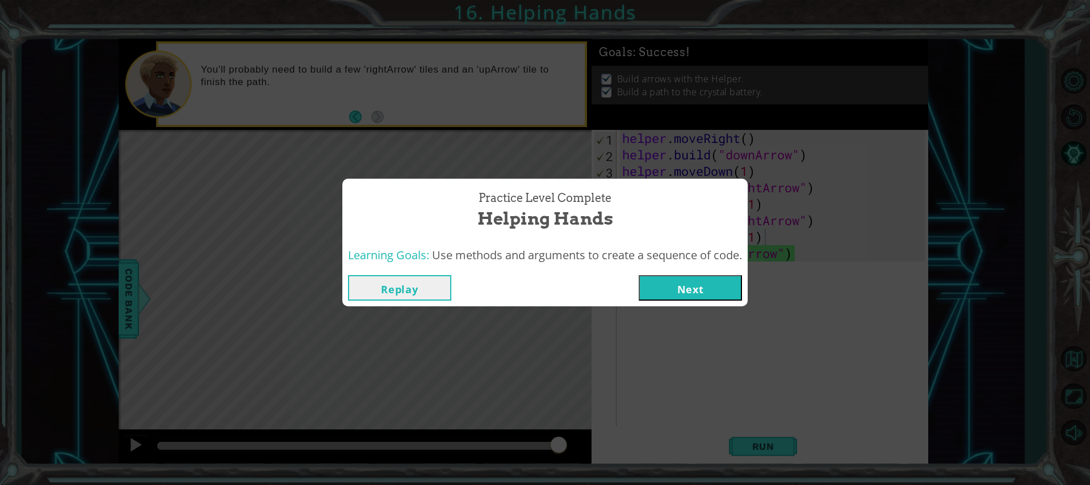
drag, startPoint x: 700, startPoint y: 285, endPoint x: 655, endPoint y: 287, distance: 45.4
click at [655, 287] on button "Next" at bounding box center [689, 288] width 103 height 26
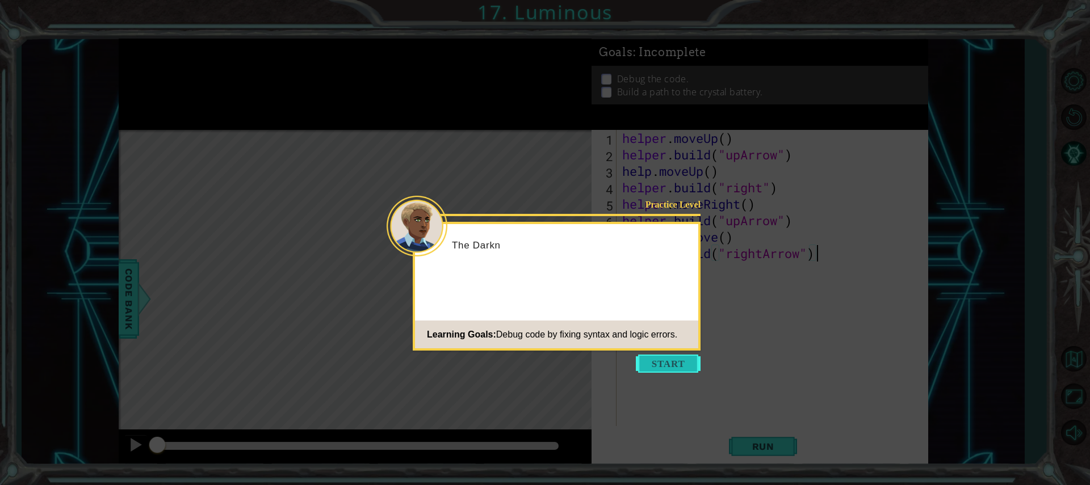
click at [686, 369] on button "Start" at bounding box center [668, 364] width 65 height 18
click at [686, 369] on icon at bounding box center [545, 242] width 1090 height 485
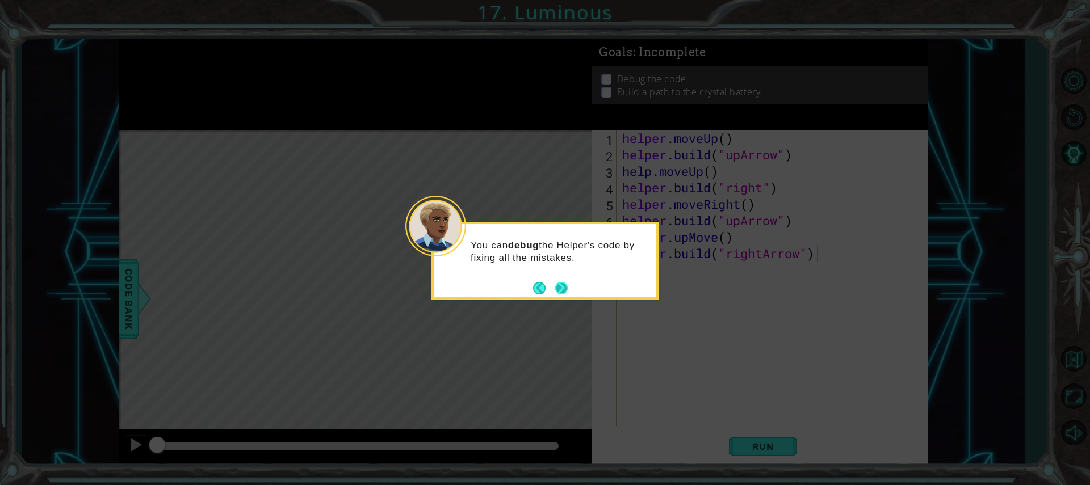
click at [562, 288] on button "Next" at bounding box center [561, 288] width 12 height 12
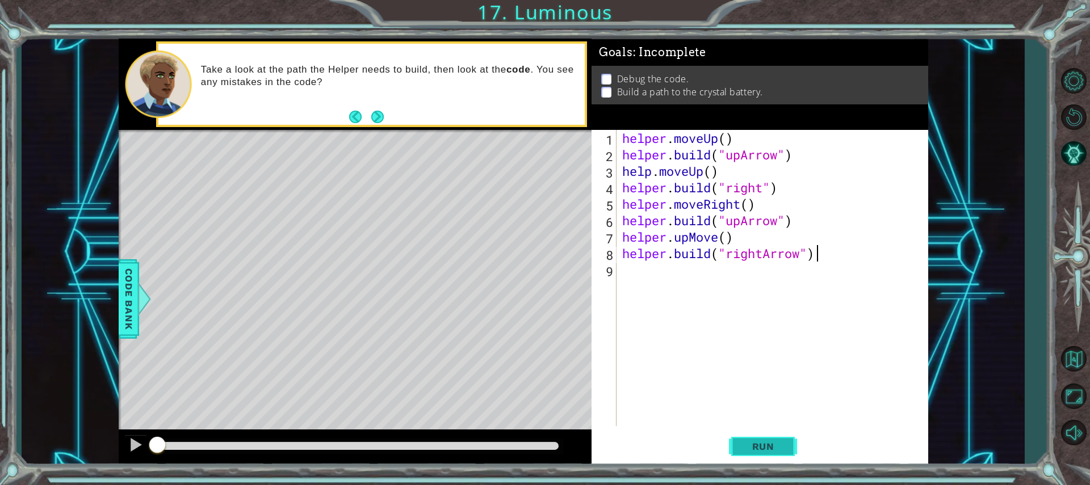
click at [780, 451] on span "Run" at bounding box center [763, 446] width 45 height 11
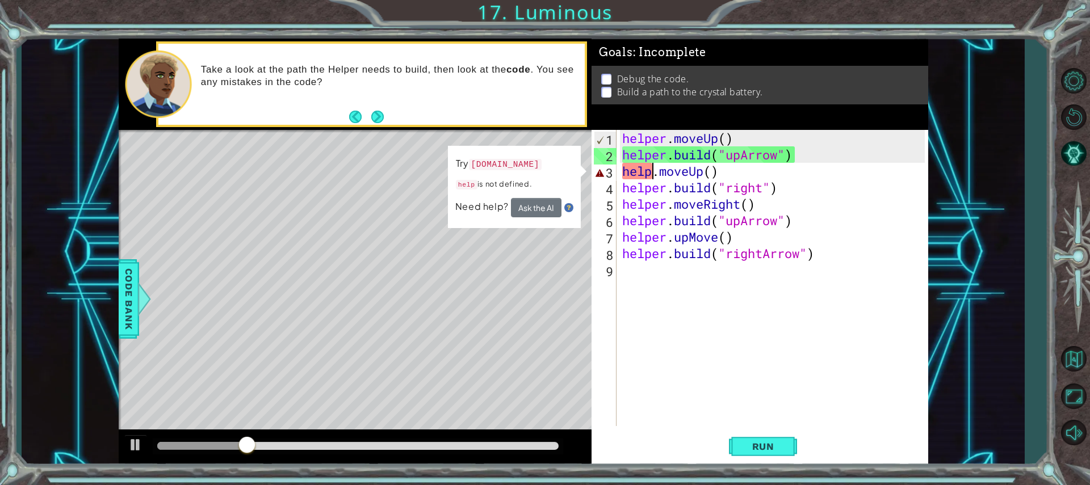
click at [653, 170] on div "helper . moveUp ( ) helper . build ( "upArrow" ) help . moveUp ( ) helper . bui…" at bounding box center [775, 294] width 310 height 329
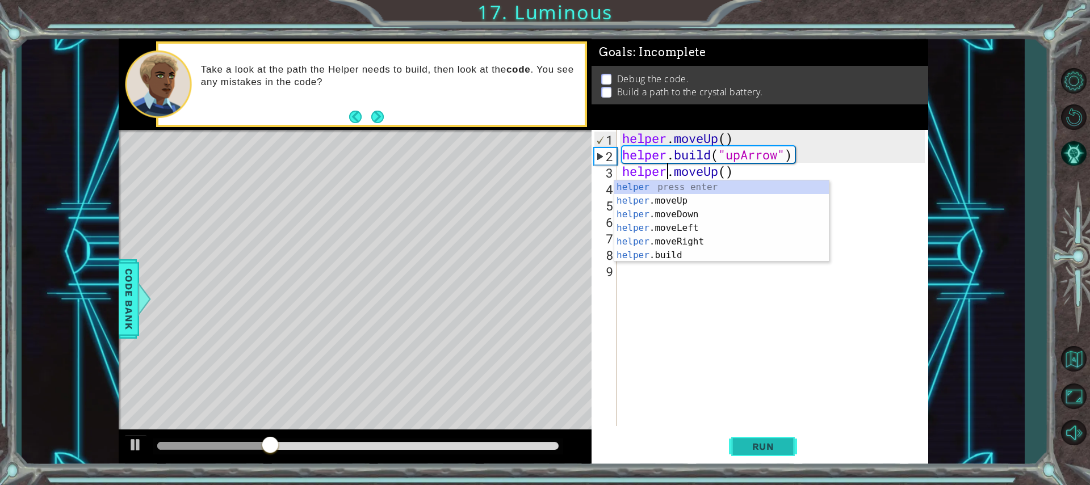
type textarea "helper.moveUp()"
click at [775, 447] on span "Run" at bounding box center [763, 446] width 45 height 11
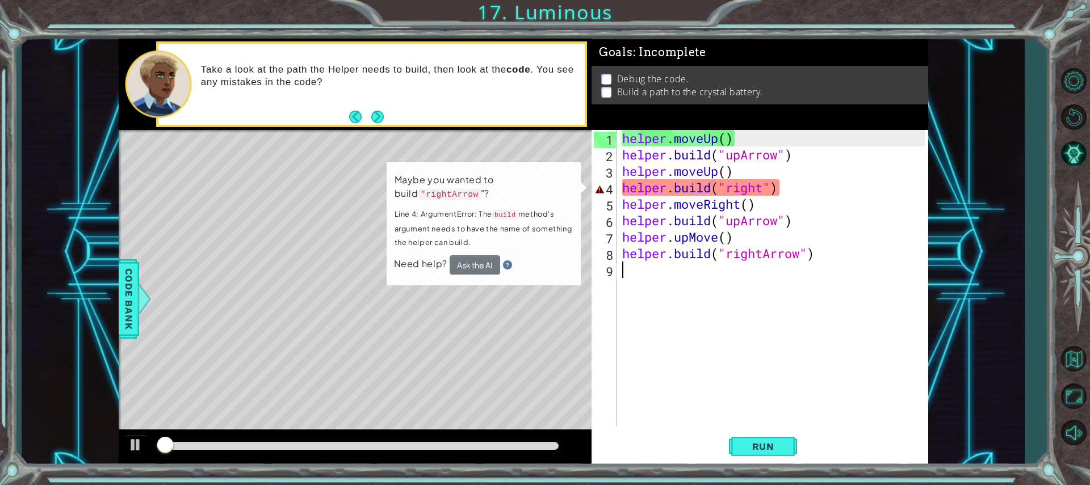
click at [840, 329] on div "helper . moveUp ( ) helper . build ( "upArrow" ) helper . moveUp ( ) helper . b…" at bounding box center [775, 294] width 310 height 329
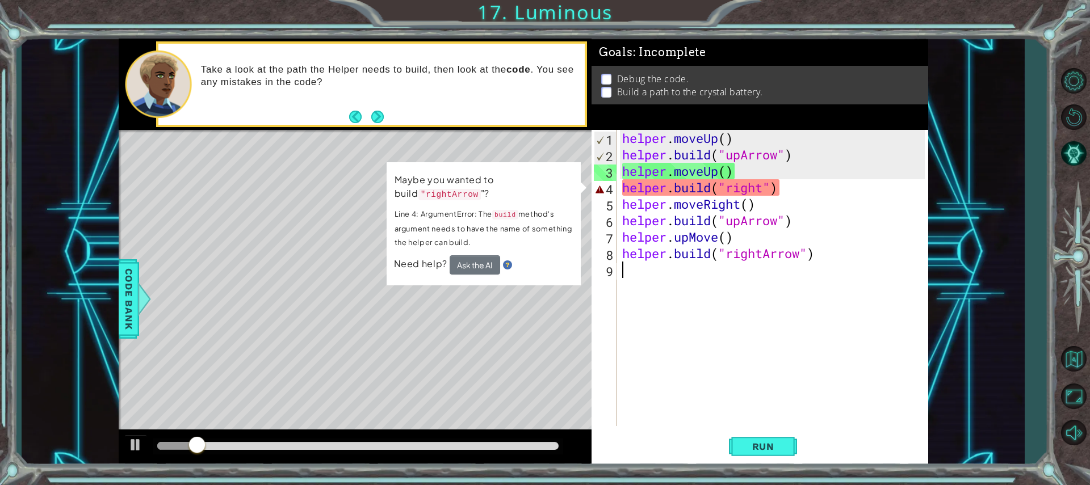
click at [768, 190] on div "helper . moveUp ( ) helper . build ( "upArrow" ) helper . moveUp ( ) helper . b…" at bounding box center [775, 294] width 310 height 329
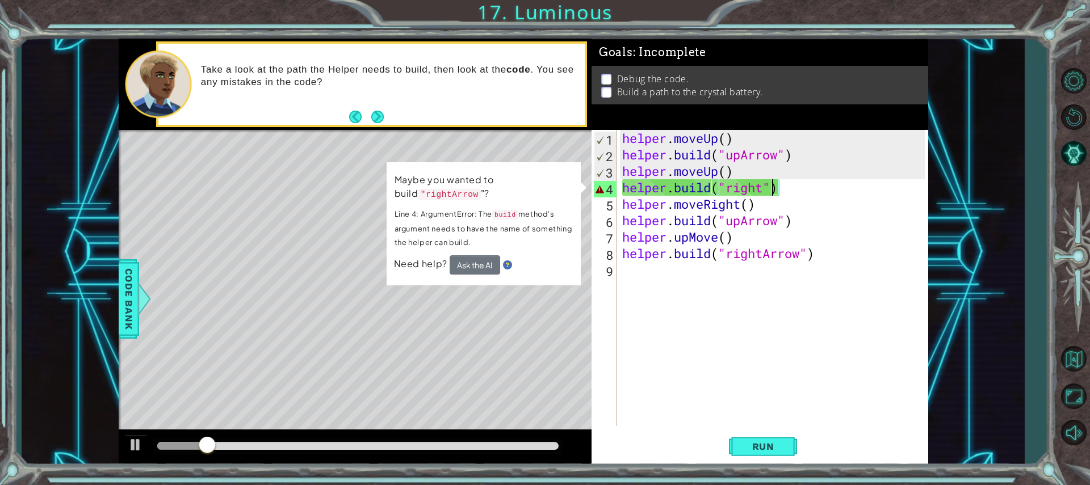
click at [767, 192] on div "helper . moveUp ( ) helper . build ( "upArrow" ) helper . moveUp ( ) helper . b…" at bounding box center [775, 294] width 310 height 329
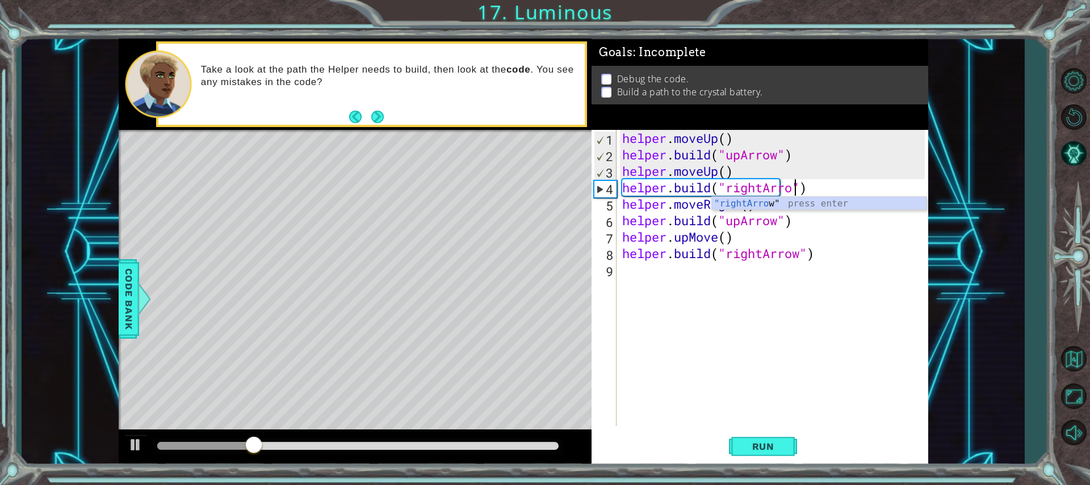
scroll to position [0, 9]
click at [790, 443] on button "Run" at bounding box center [763, 446] width 68 height 33
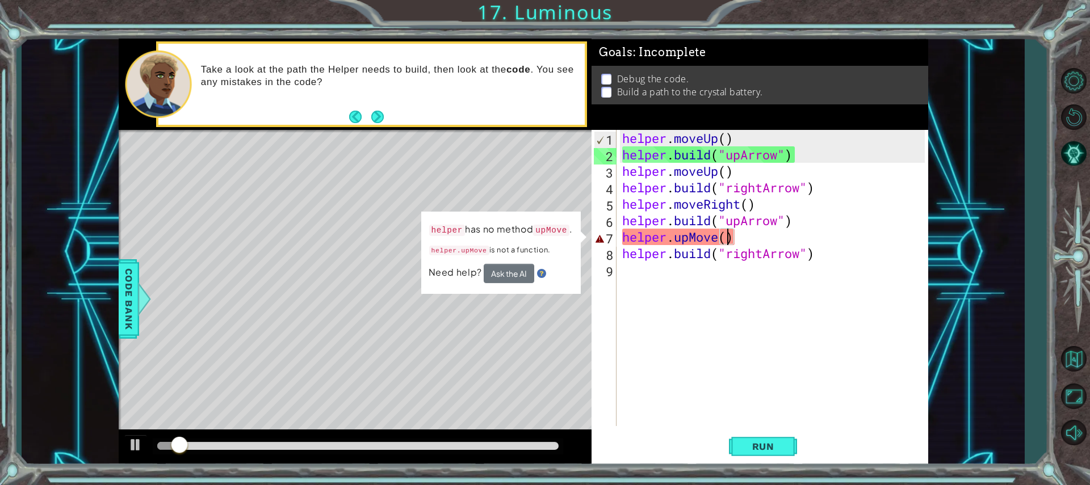
click at [724, 241] on div "helper . moveUp ( ) helper . build ( "upArrow" ) helper . moveUp ( ) helper . b…" at bounding box center [775, 294] width 310 height 329
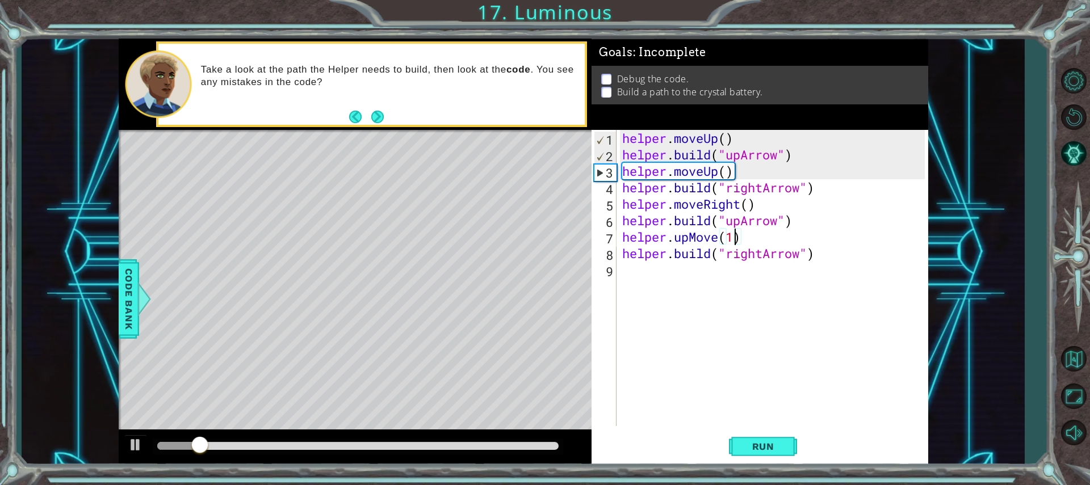
scroll to position [0, 5]
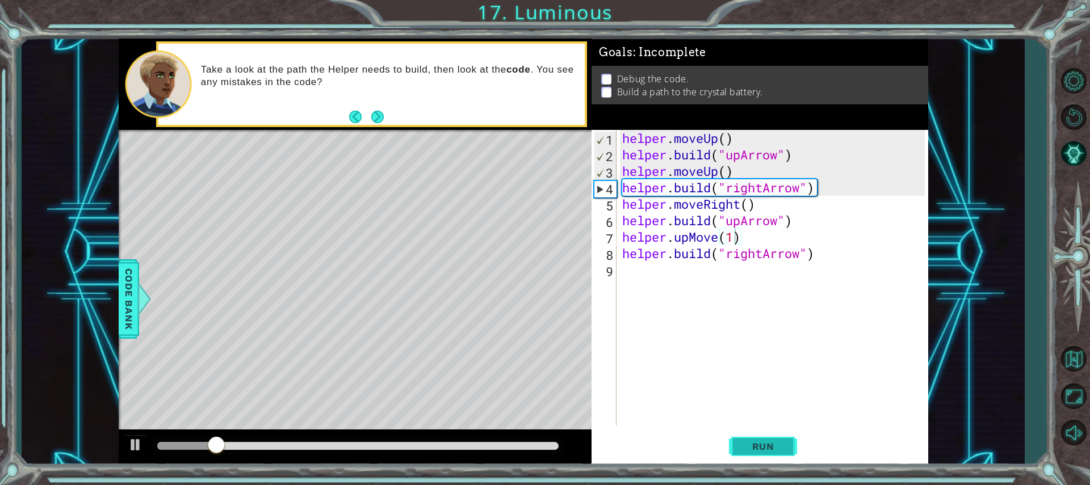
click at [780, 437] on button "Run" at bounding box center [763, 446] width 68 height 33
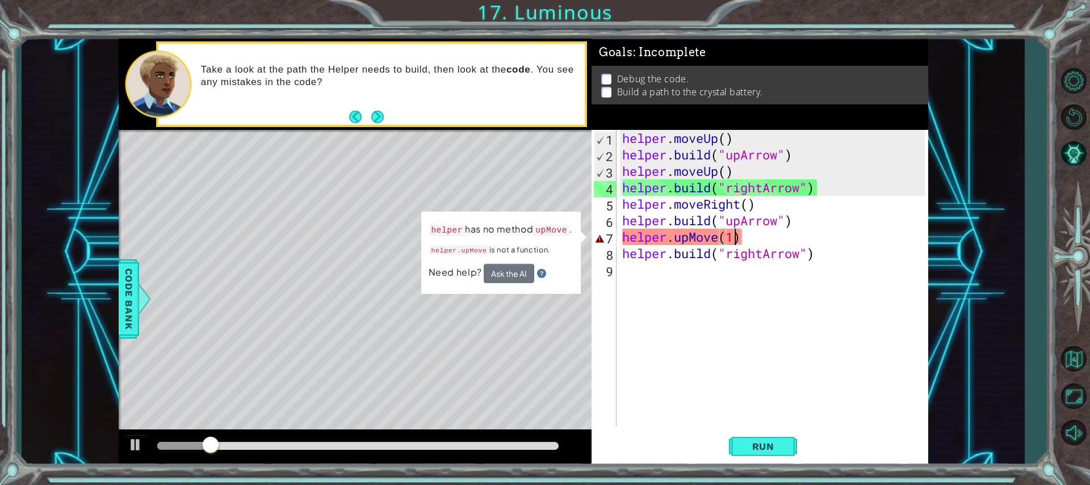
click at [717, 242] on div "helper . moveUp ( ) helper . build ( "upArrow" ) helper . moveUp ( ) helper . b…" at bounding box center [775, 294] width 310 height 329
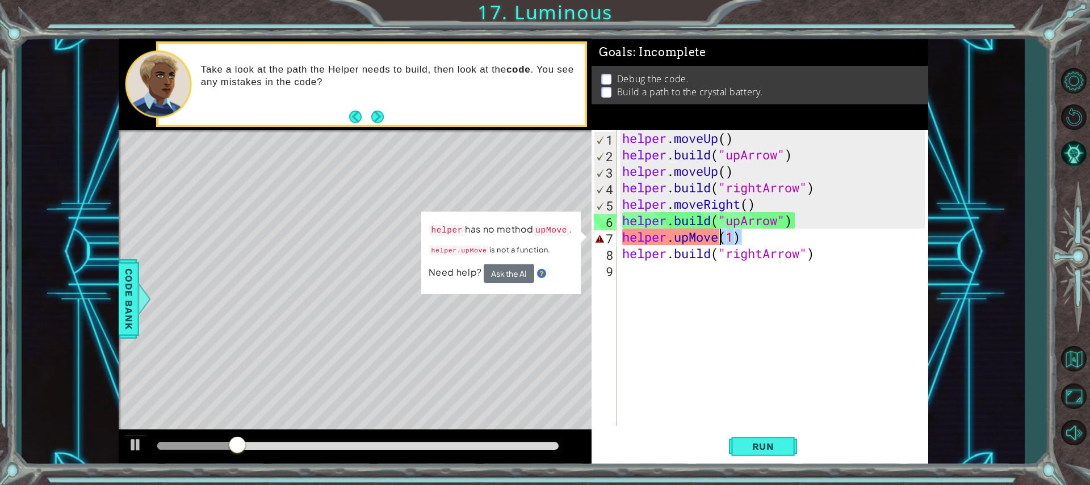
click at [719, 242] on div "helper . moveUp ( ) helper . build ( "upArrow" ) helper . moveUp ( ) helper . b…" at bounding box center [775, 294] width 310 height 329
click at [719, 242] on div "helper . moveUp ( ) helper . build ( "upArrow" ) helper . moveUp ( ) helper . b…" at bounding box center [772, 278] width 305 height 296
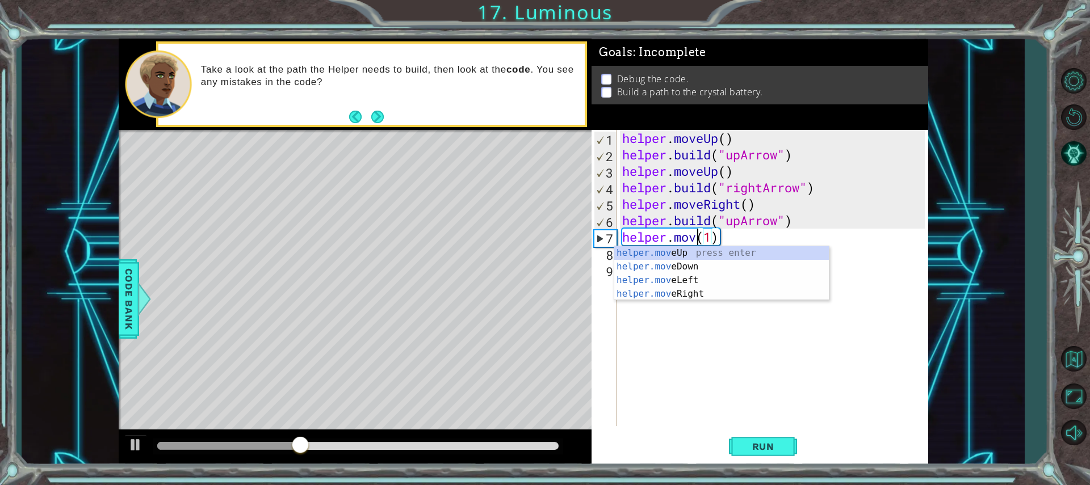
scroll to position [0, 4]
click at [691, 255] on div "helper.move Up press enter helper.move Down press enter helper.move Left press …" at bounding box center [721, 287] width 215 height 82
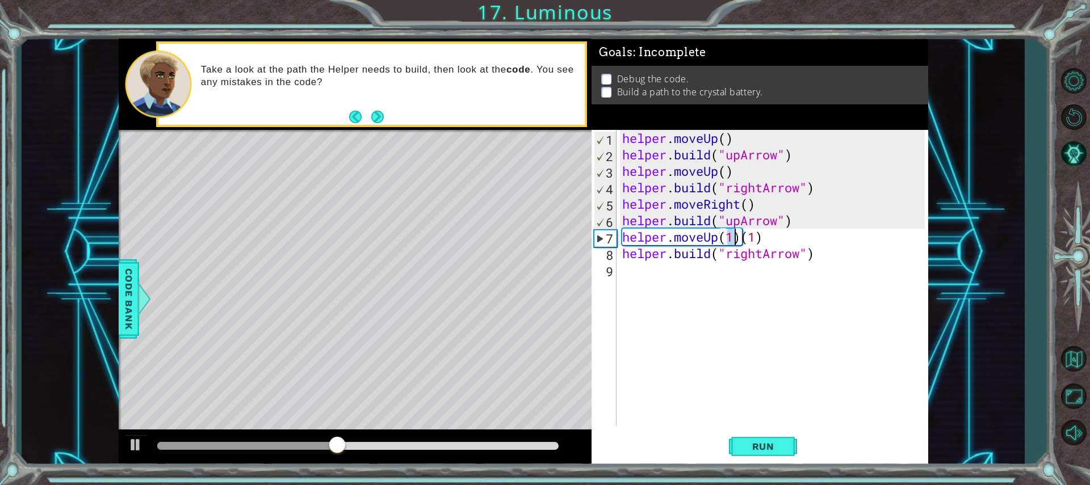
click at [774, 237] on div "helper . moveUp ( ) helper . build ( "upArrow" ) helper . moveUp ( ) helper . b…" at bounding box center [775, 294] width 310 height 329
type textarea "helper.moveUp(1)"
click at [767, 449] on span "Run" at bounding box center [763, 446] width 45 height 11
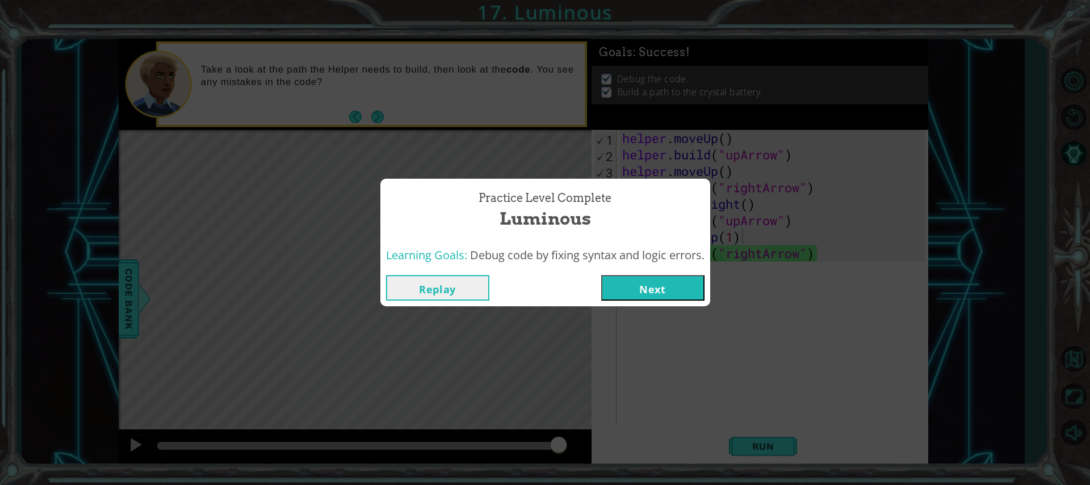
click at [683, 281] on button "Next" at bounding box center [652, 288] width 103 height 26
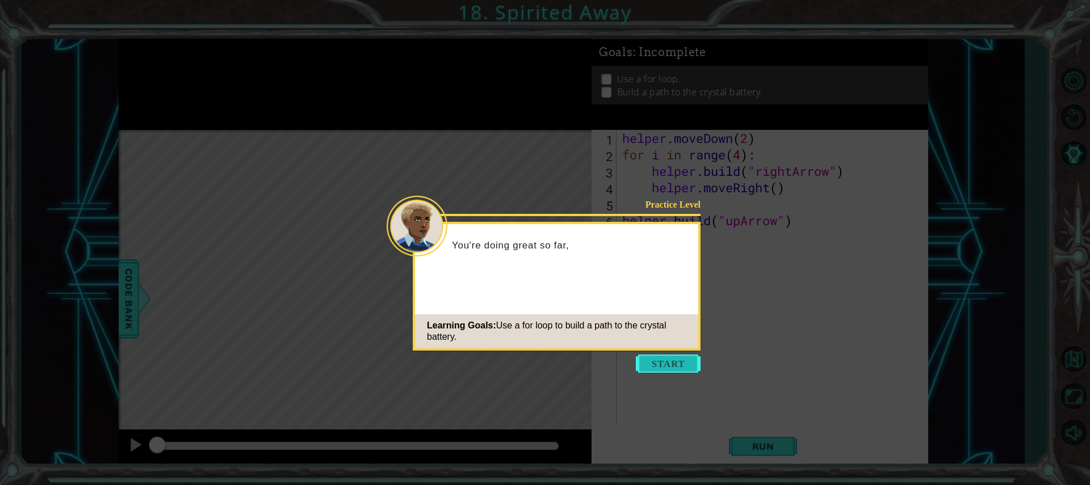
click at [671, 360] on button "Start" at bounding box center [668, 364] width 65 height 18
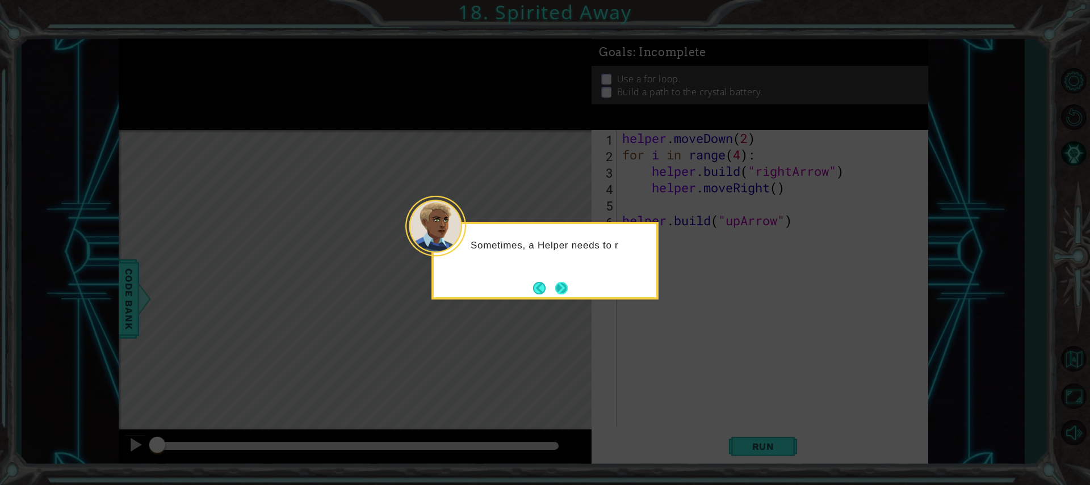
click at [568, 282] on button "Next" at bounding box center [561, 288] width 12 height 12
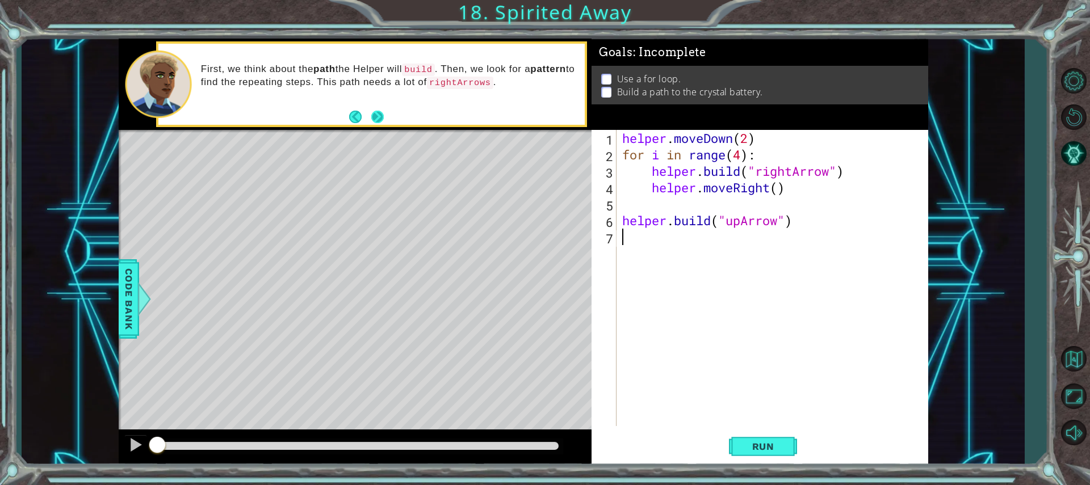
click at [374, 113] on button "Next" at bounding box center [377, 117] width 12 height 12
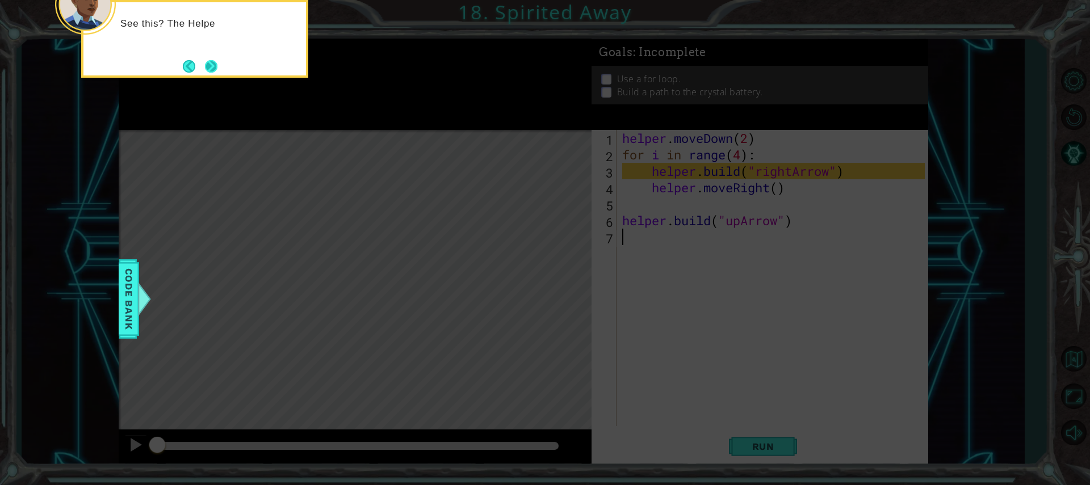
click at [213, 60] on button "Next" at bounding box center [211, 66] width 12 height 12
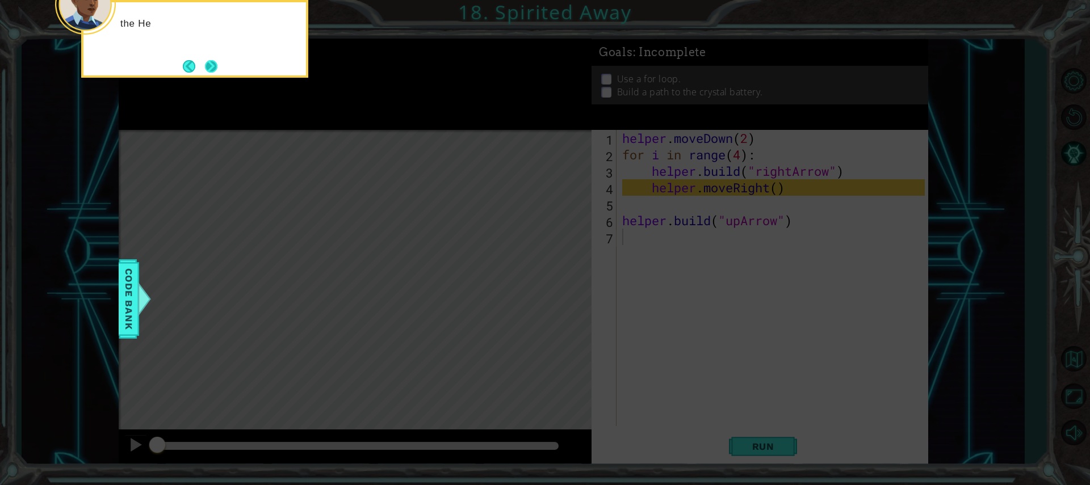
click at [211, 61] on button "Next" at bounding box center [211, 66] width 12 height 12
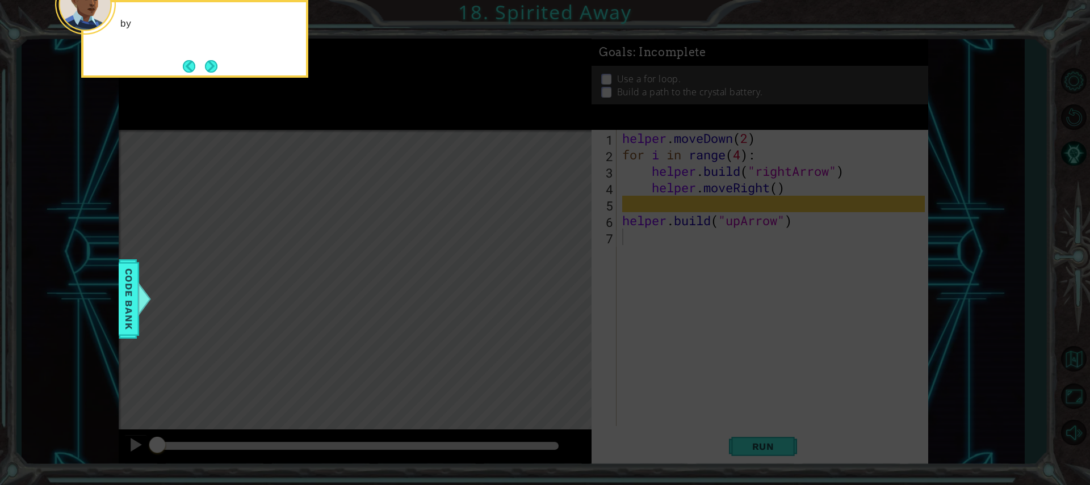
click at [211, 61] on button "Next" at bounding box center [211, 66] width 12 height 12
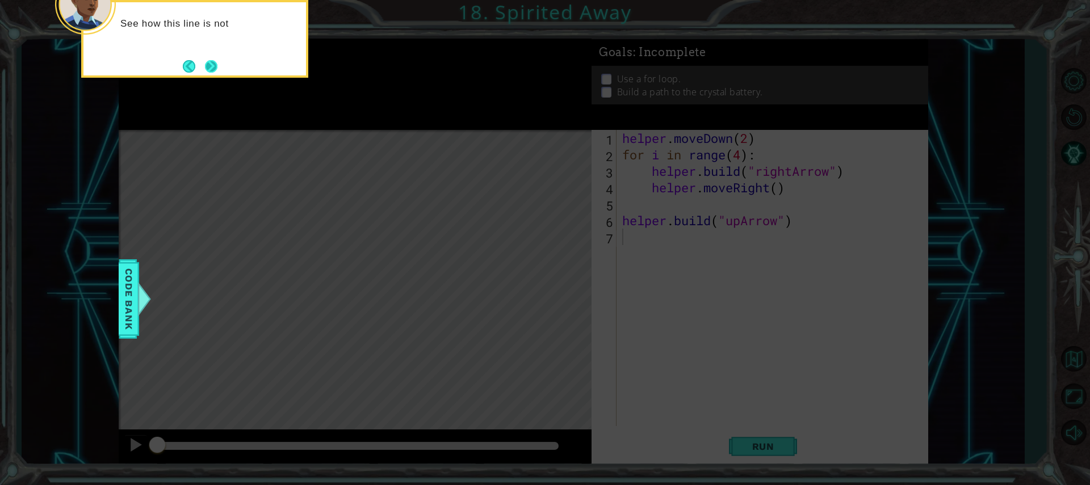
click at [211, 61] on button "Next" at bounding box center [211, 66] width 12 height 12
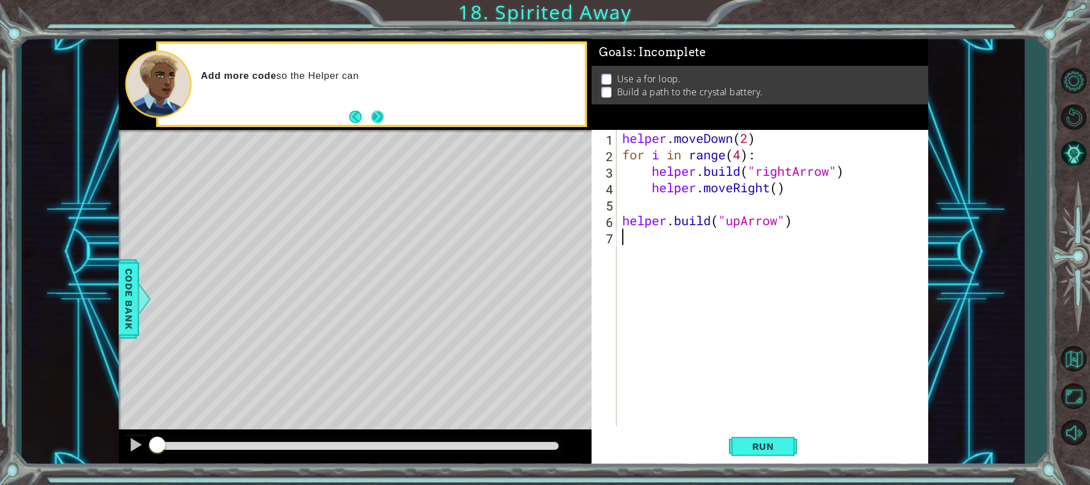
click at [381, 111] on button "Next" at bounding box center [377, 117] width 12 height 12
click at [769, 428] on div "1 2 3 4 5 6 7 helper . moveDown ( 2 ) for i in range ( 4 ) : helper . build ( "…" at bounding box center [759, 298] width 337 height 336
click at [771, 443] on span "Run" at bounding box center [763, 446] width 45 height 11
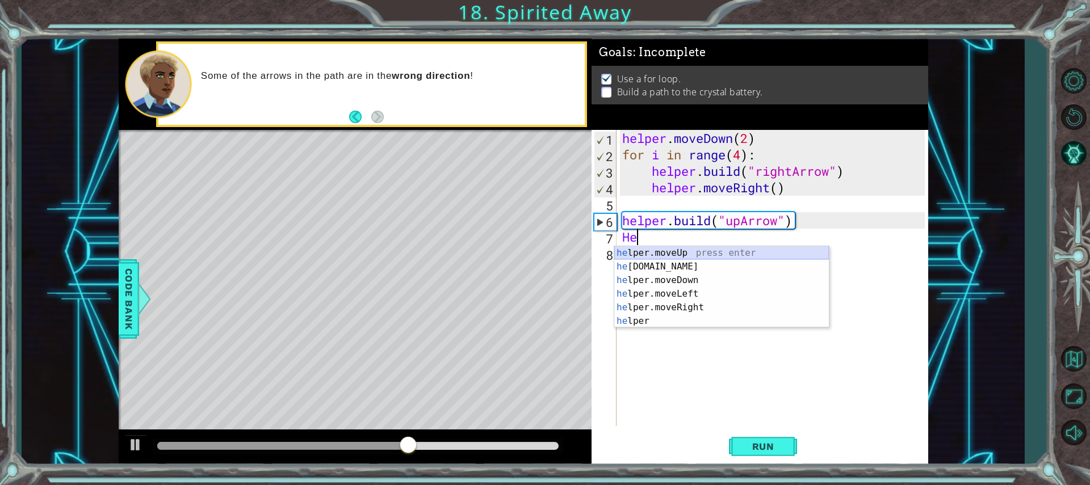
click at [728, 246] on div "he lper.moveUp press enter he [DOMAIN_NAME] press enter he lper.moveDown press …" at bounding box center [721, 300] width 215 height 109
type textarea "helper.moveUp(1)"
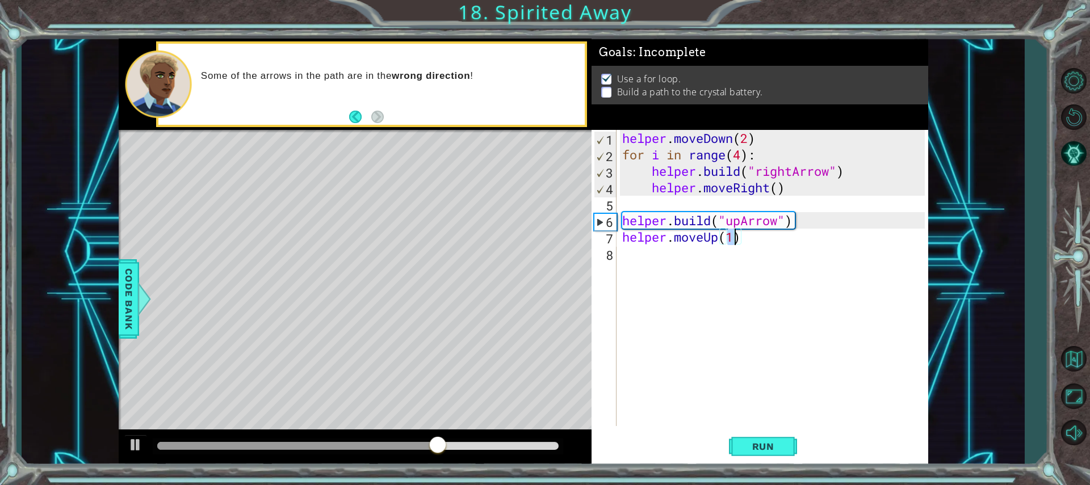
click at [739, 263] on div "helper . moveDown ( 2 ) for i in range ( 4 ) : helper . build ( "rightArrow" ) …" at bounding box center [775, 294] width 310 height 329
drag, startPoint x: 750, startPoint y: 242, endPoint x: 589, endPoint y: 234, distance: 161.3
click at [589, 234] on div "1 ההההההההההההההההההההההההההההההההההההההההההההההההההההההההההההההההההההההההההההה…" at bounding box center [523, 252] width 809 height 427
type textarea "helper.moveUp(1)"
click at [662, 261] on div "helper . moveDown ( 2 ) for i in range ( 4 ) : helper . build ( "rightArrow" ) …" at bounding box center [775, 294] width 310 height 329
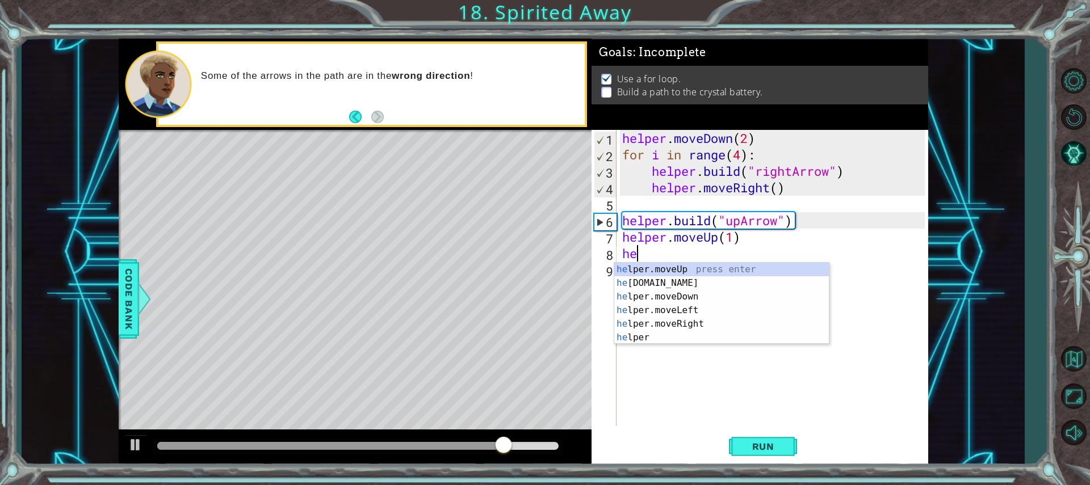
scroll to position [0, 1]
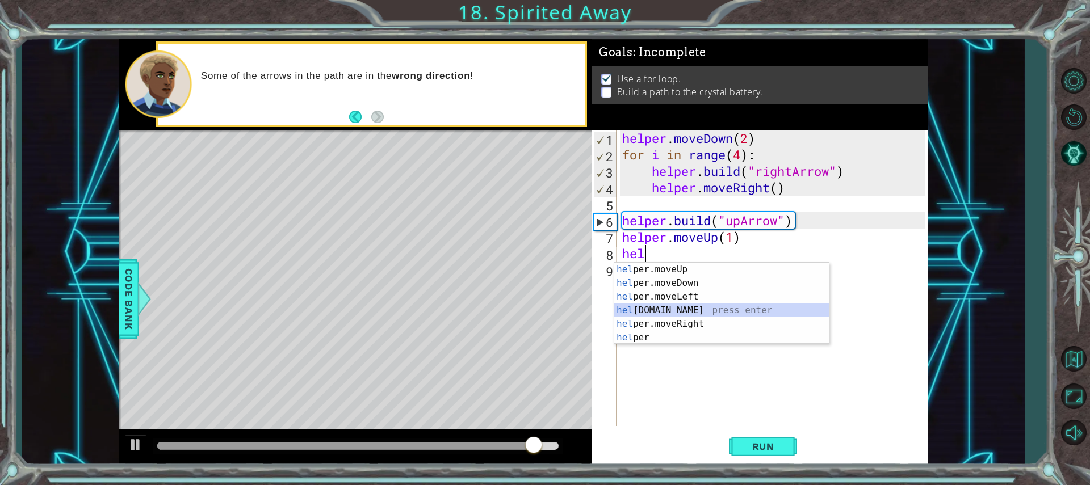
click at [660, 310] on div "hel per.moveUp press enter hel per.moveDown press enter hel per.moveLeft press …" at bounding box center [721, 317] width 215 height 109
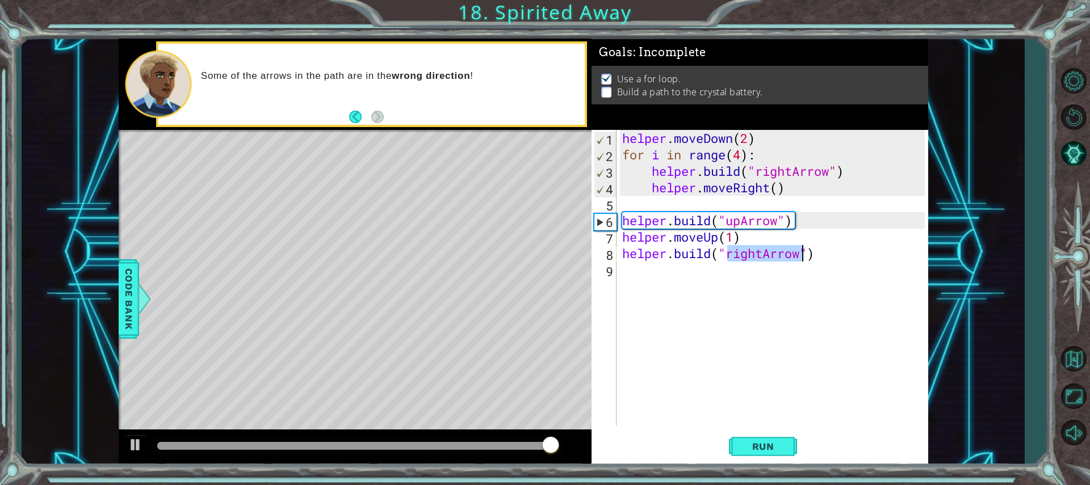
scroll to position [0, 6]
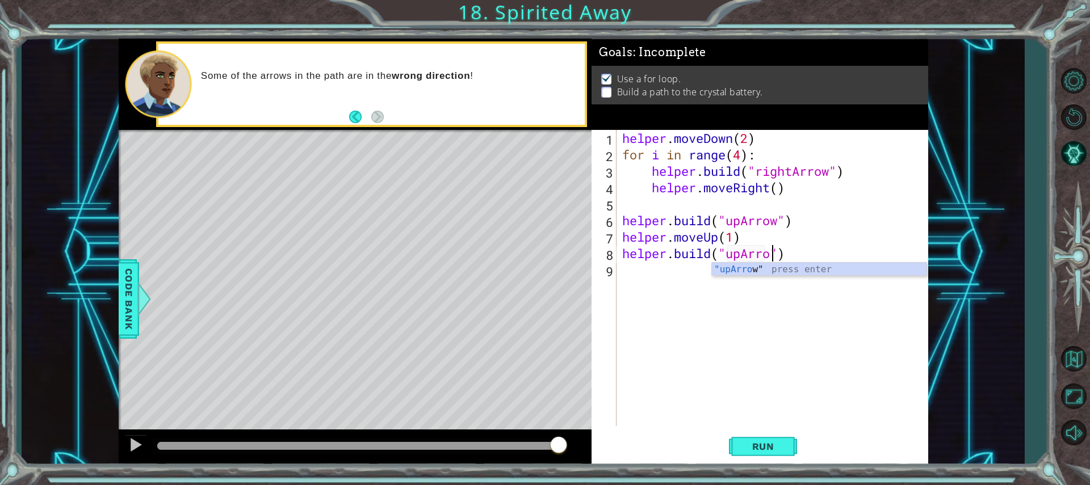
type textarea "[DOMAIN_NAME]("upArrow")"
click at [674, 310] on div "helper . moveDown ( 2 ) for i in range ( 4 ) : helper . build ( "rightArrow" ) …" at bounding box center [775, 294] width 310 height 329
paste textarea "helper.moveUp(1)"
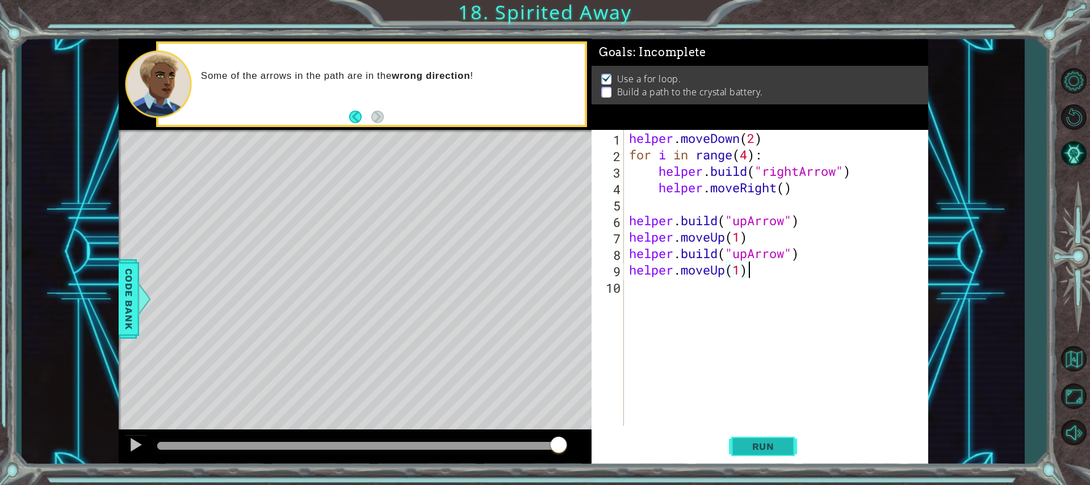
type textarea "helper.moveUp(1)"
click at [783, 440] on button "Run" at bounding box center [763, 446] width 68 height 33
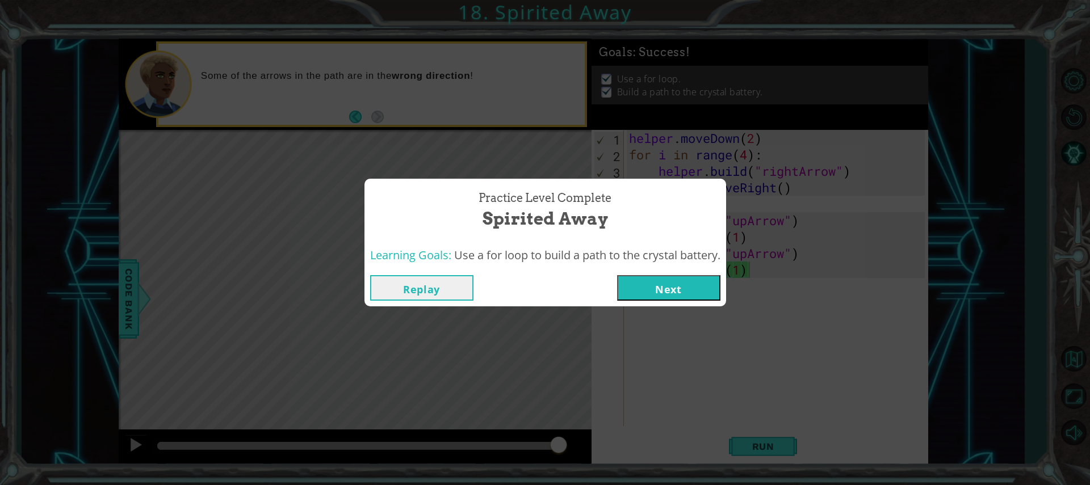
click at [675, 285] on button "Next" at bounding box center [668, 288] width 103 height 26
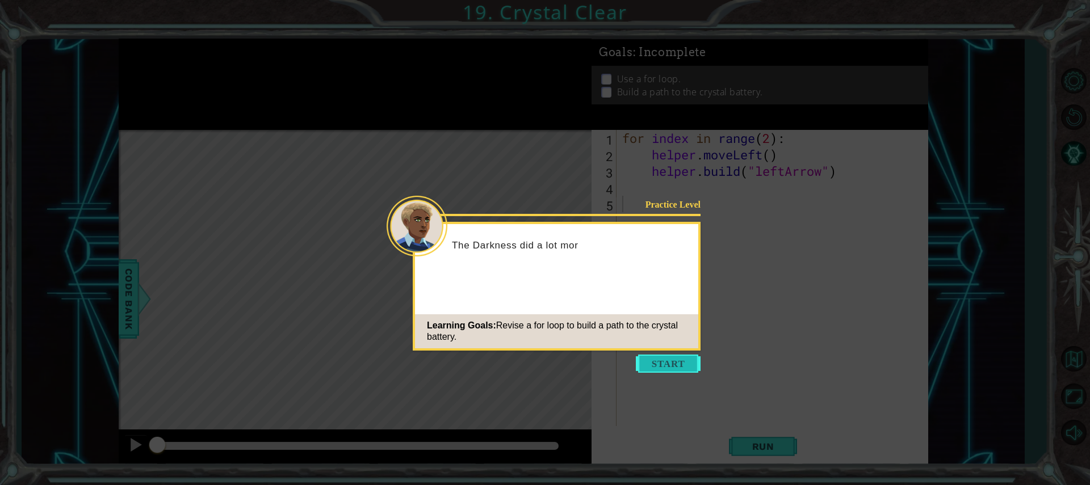
click at [667, 356] on button "Start" at bounding box center [668, 364] width 65 height 18
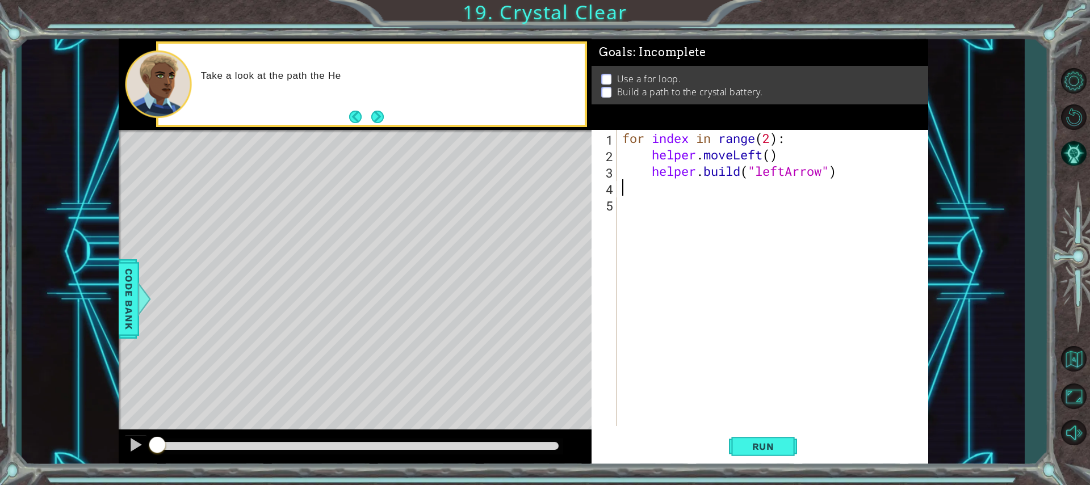
click at [795, 180] on div "for index in range ( 2 ) : helper . moveLeft ( ) helper . build ( "leftArrow" )" at bounding box center [775, 294] width 310 height 329
click at [789, 195] on div "for index in range ( 2 ) : helper . moveLeft ( ) helper . build ( "leftArrow" )" at bounding box center [775, 294] width 310 height 329
click at [760, 460] on button "Run" at bounding box center [763, 446] width 68 height 33
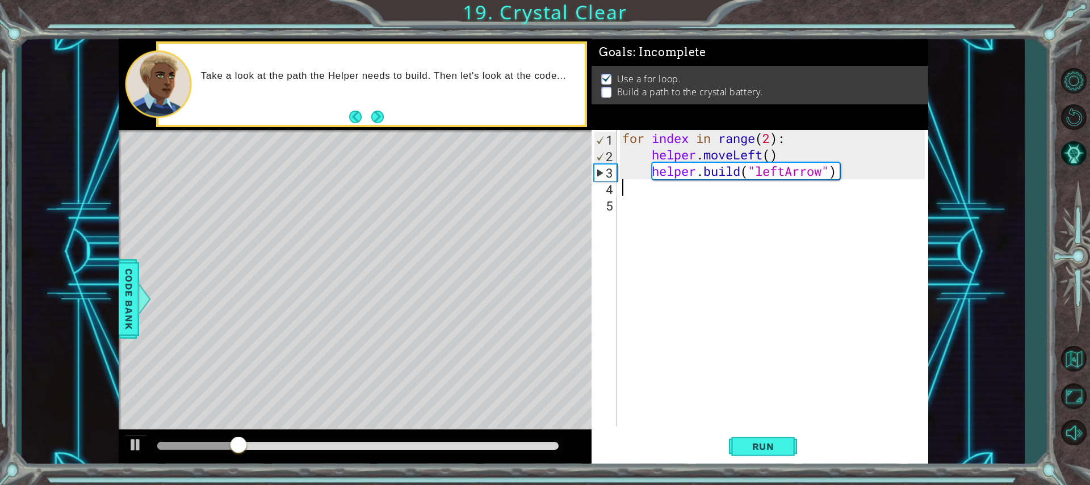
click at [770, 145] on div "for index in range ( 2 ) : helper . moveLeft ( ) helper . build ( "leftArrow" )" at bounding box center [775, 294] width 310 height 329
type textarea "for index in range(4):"
click at [754, 446] on span "Run" at bounding box center [763, 446] width 45 height 11
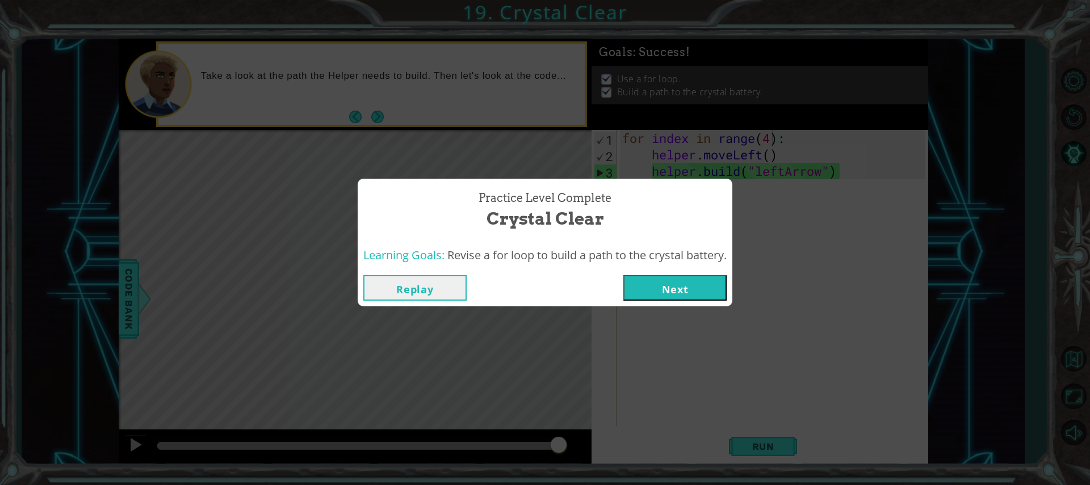
click at [629, 288] on button "Next" at bounding box center [674, 288] width 103 height 26
